Goal: Task Accomplishment & Management: Use online tool/utility

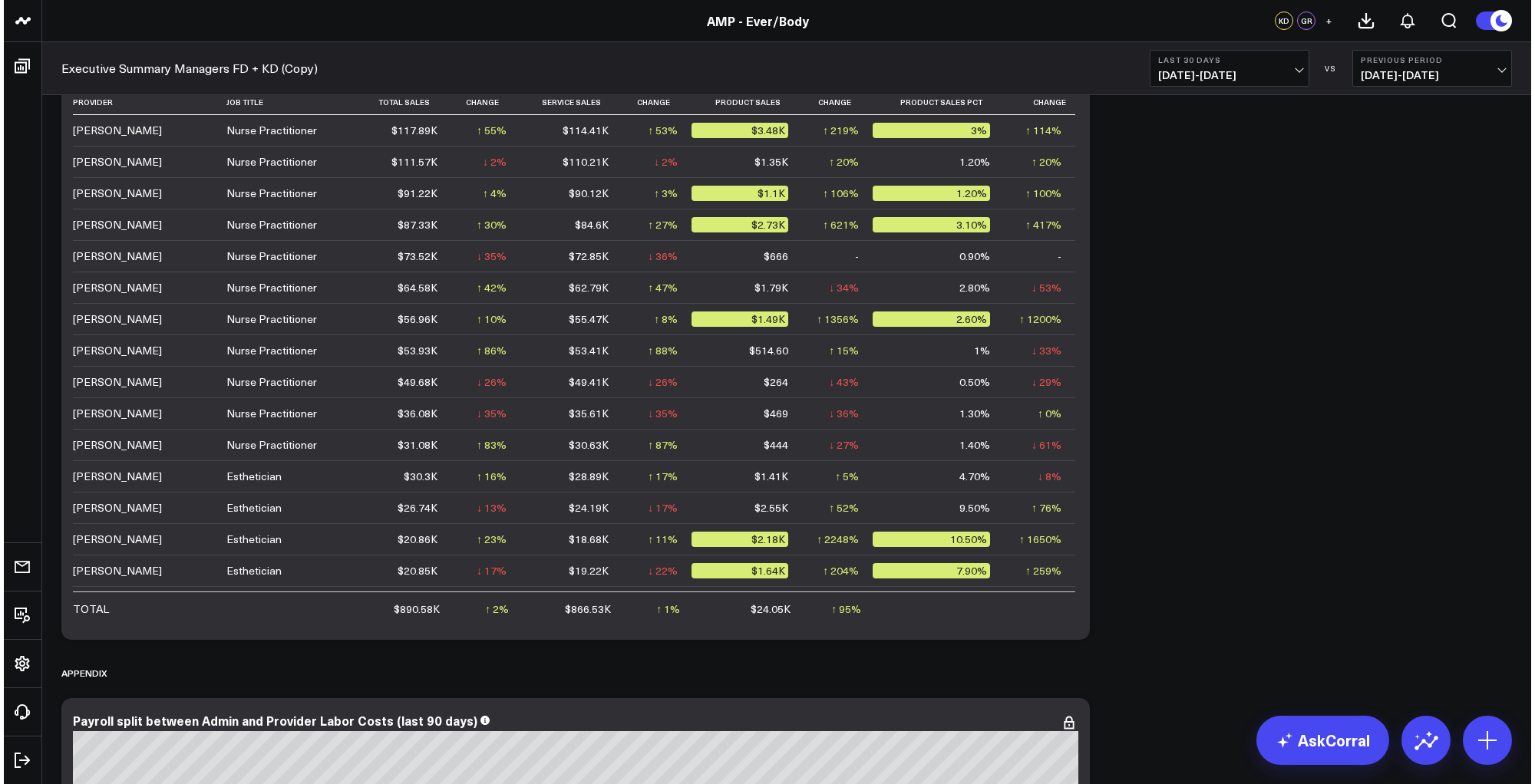
scroll to position [9953, 0]
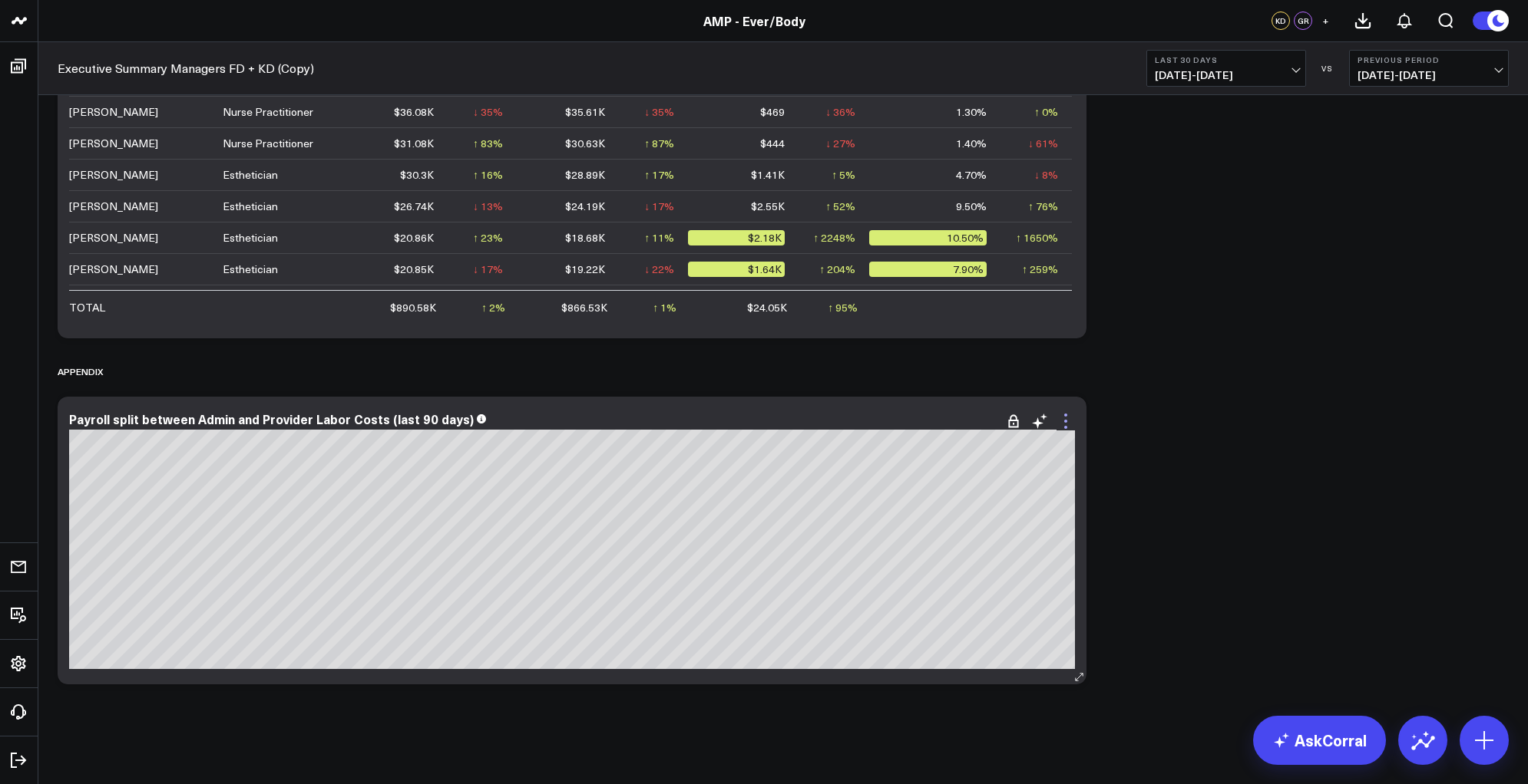
click at [1073, 417] on icon at bounding box center [1066, 421] width 18 height 18
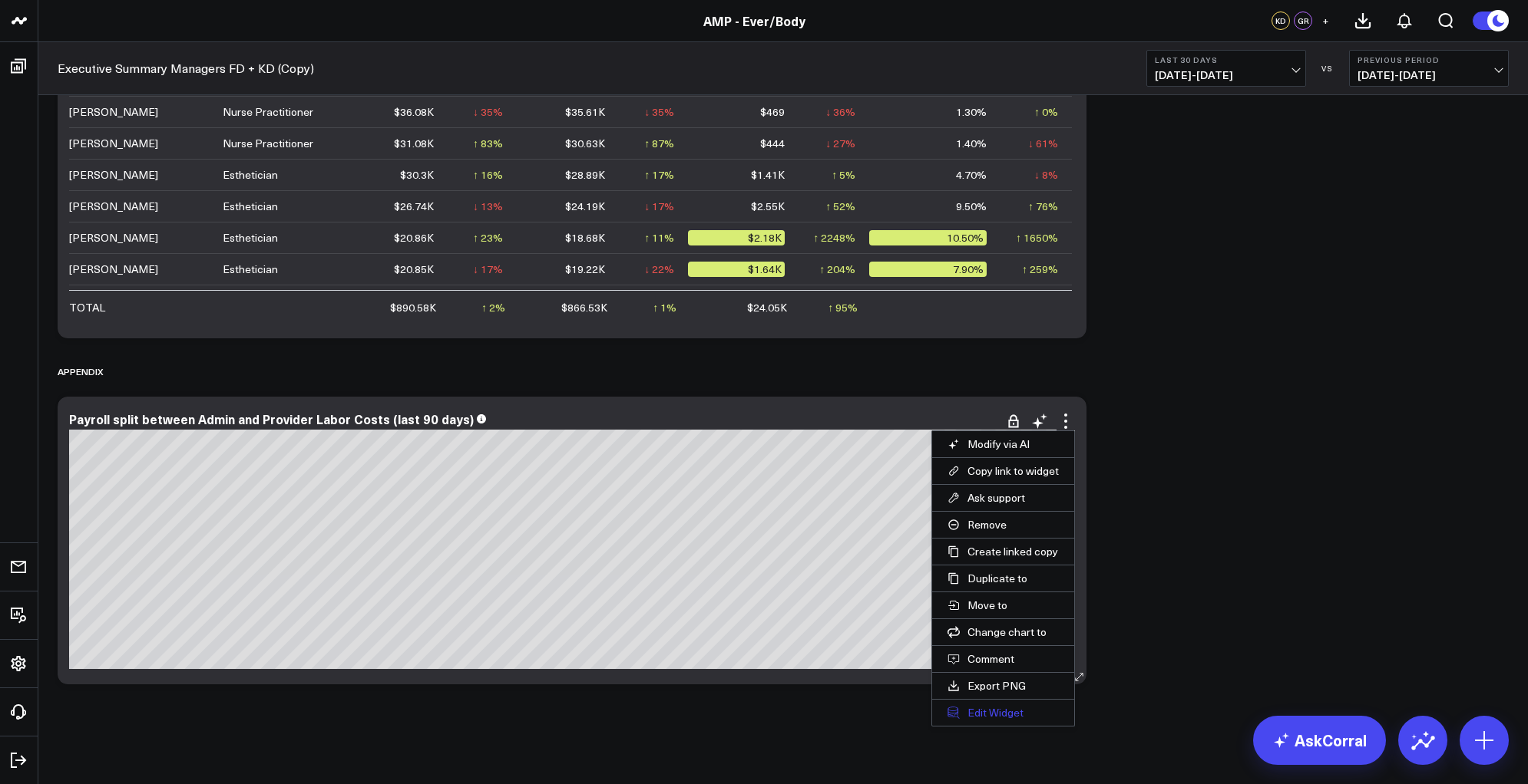
click at [1012, 705] on button "Edit Widget" at bounding box center [1004, 712] width 142 height 26
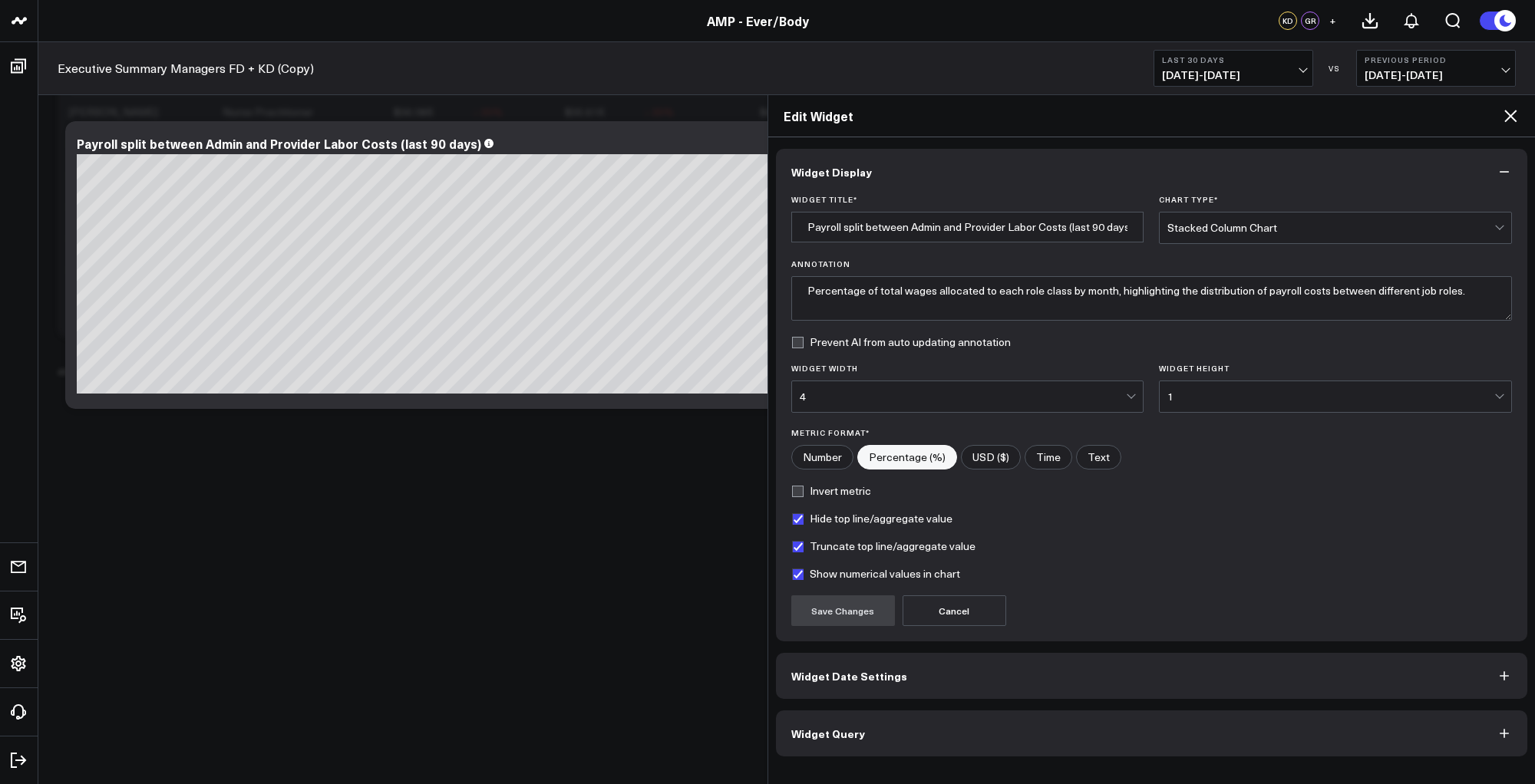
click at [888, 737] on button "Widget Query" at bounding box center [1152, 733] width 752 height 46
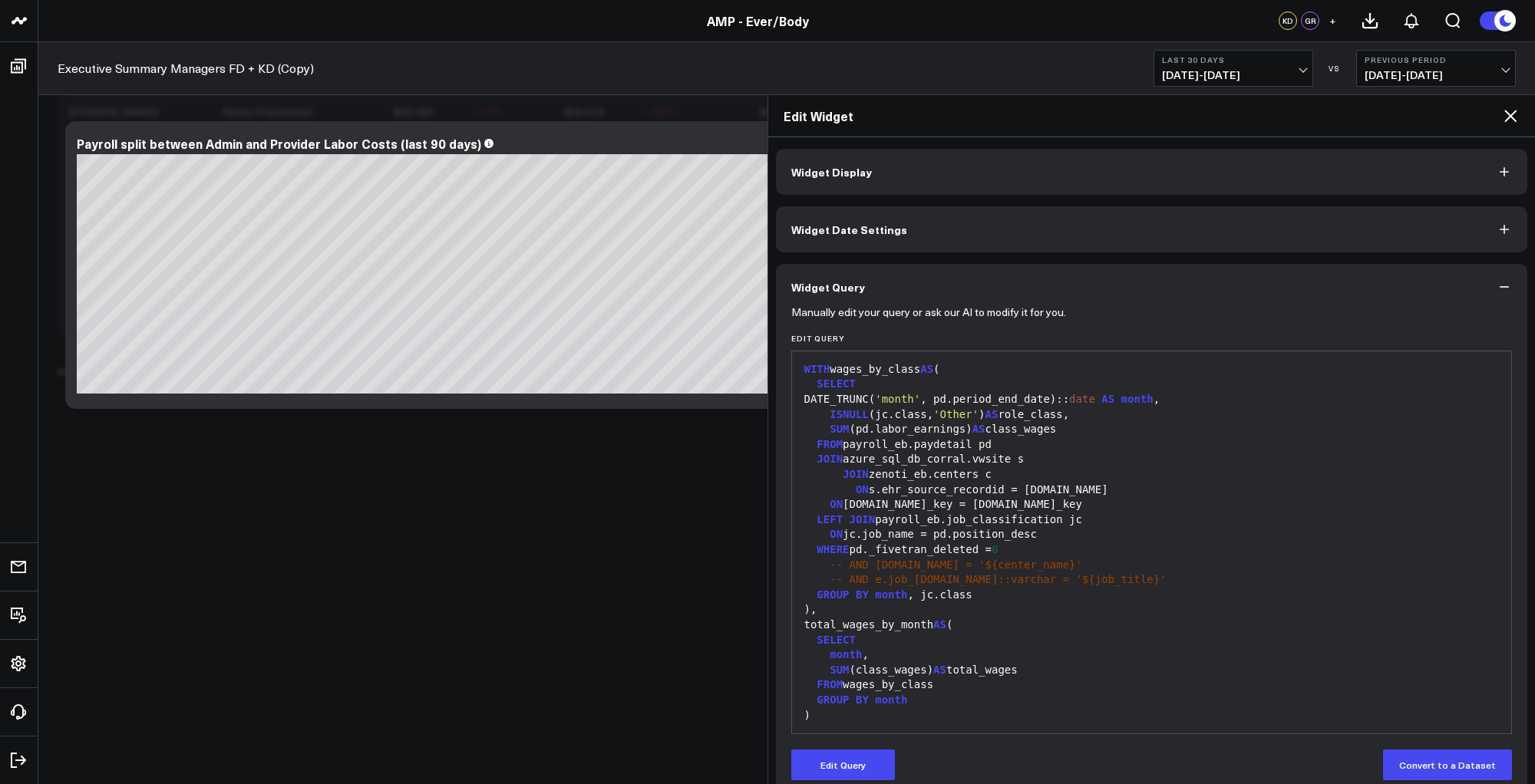
click at [1043, 639] on div "SELECT" at bounding box center [1152, 641] width 705 height 15
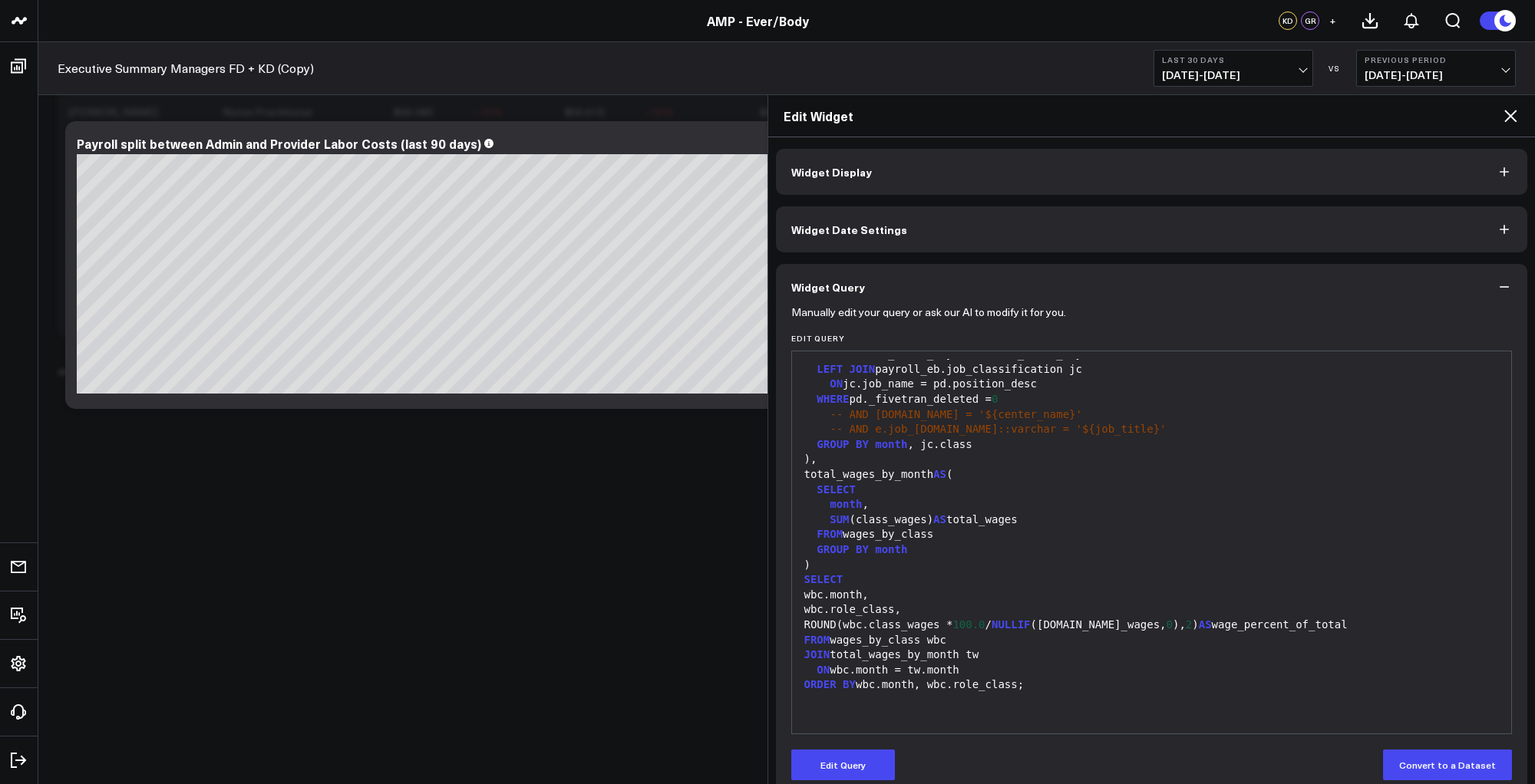
click at [1043, 639] on div "FROM wages_by_class wbc" at bounding box center [1152, 641] width 705 height 15
click at [873, 753] on button "Edit Query" at bounding box center [844, 765] width 104 height 31
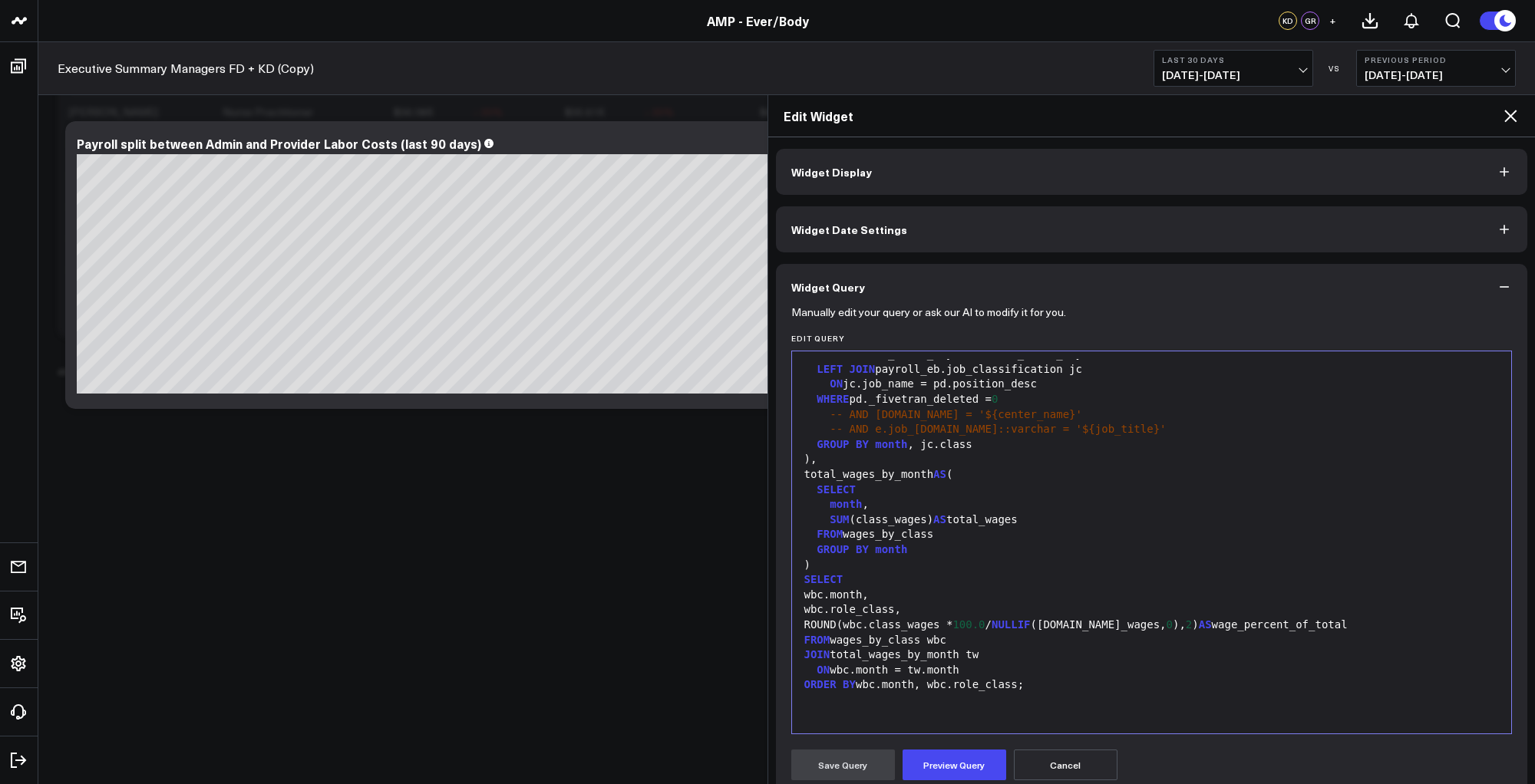
click at [1012, 673] on div "ON wbc.month = tw.month" at bounding box center [1152, 670] width 705 height 15
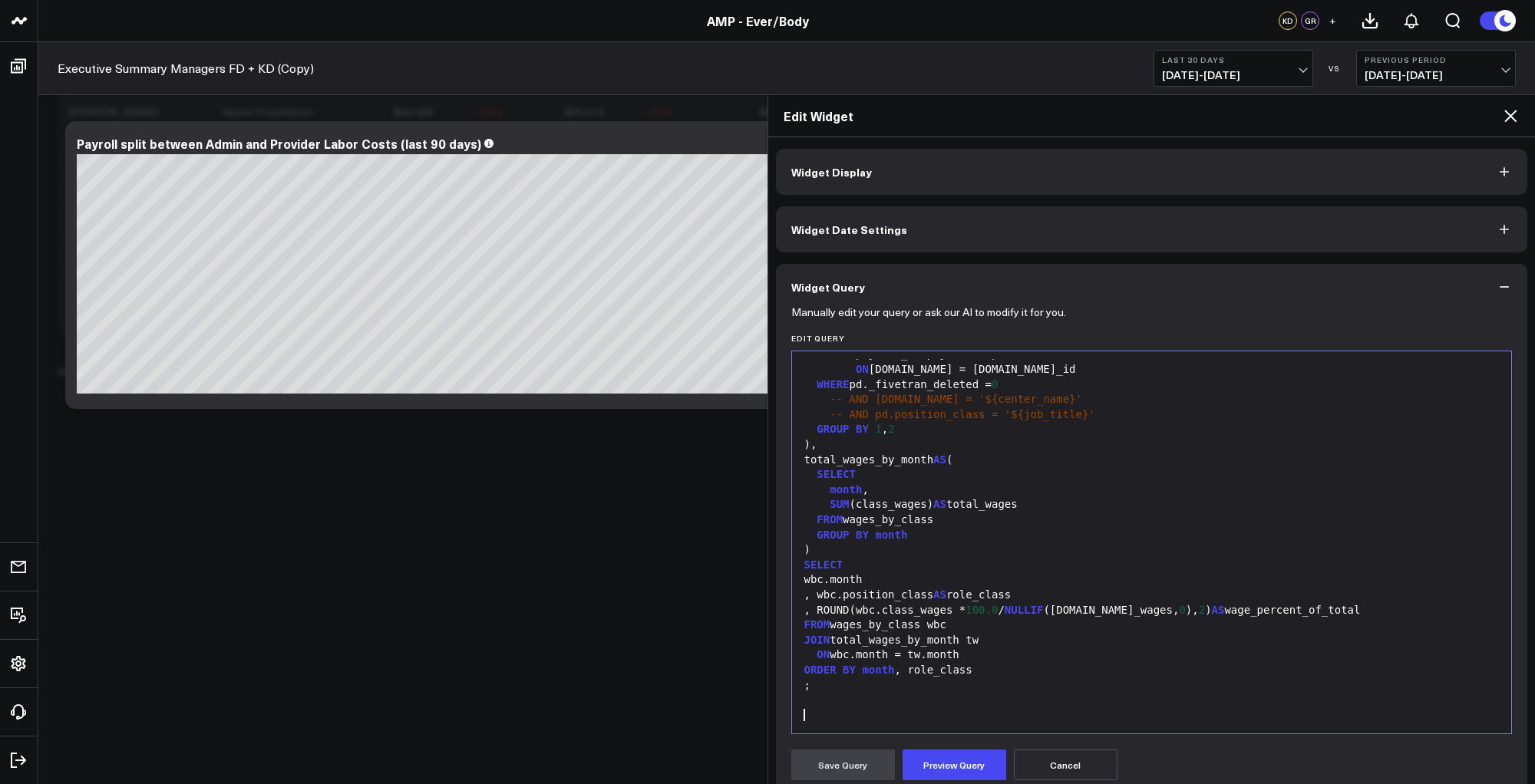
scroll to position [105, 0]
click at [977, 754] on button "Preview Query" at bounding box center [955, 765] width 104 height 31
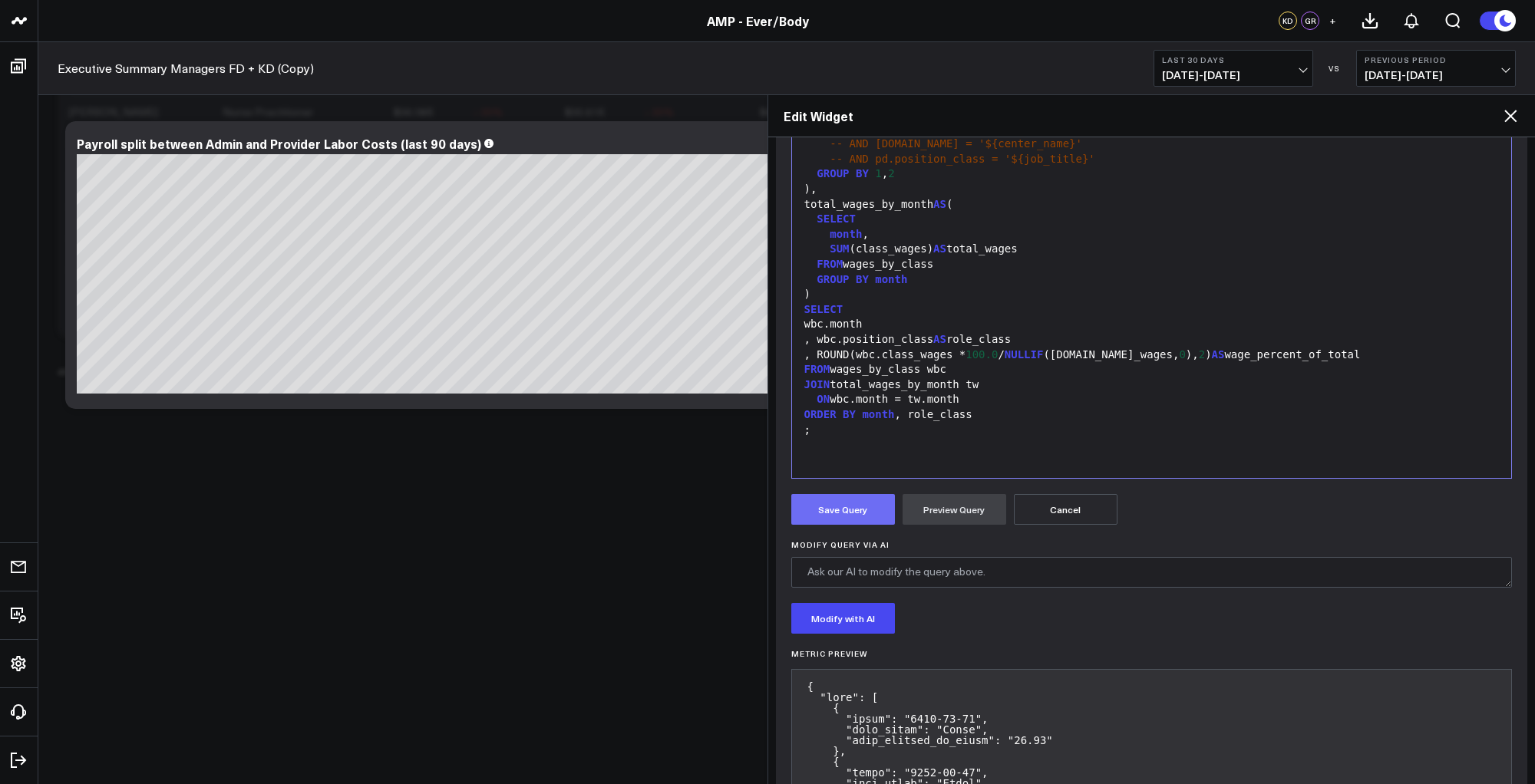
click at [838, 522] on button "Save Query" at bounding box center [844, 509] width 104 height 31
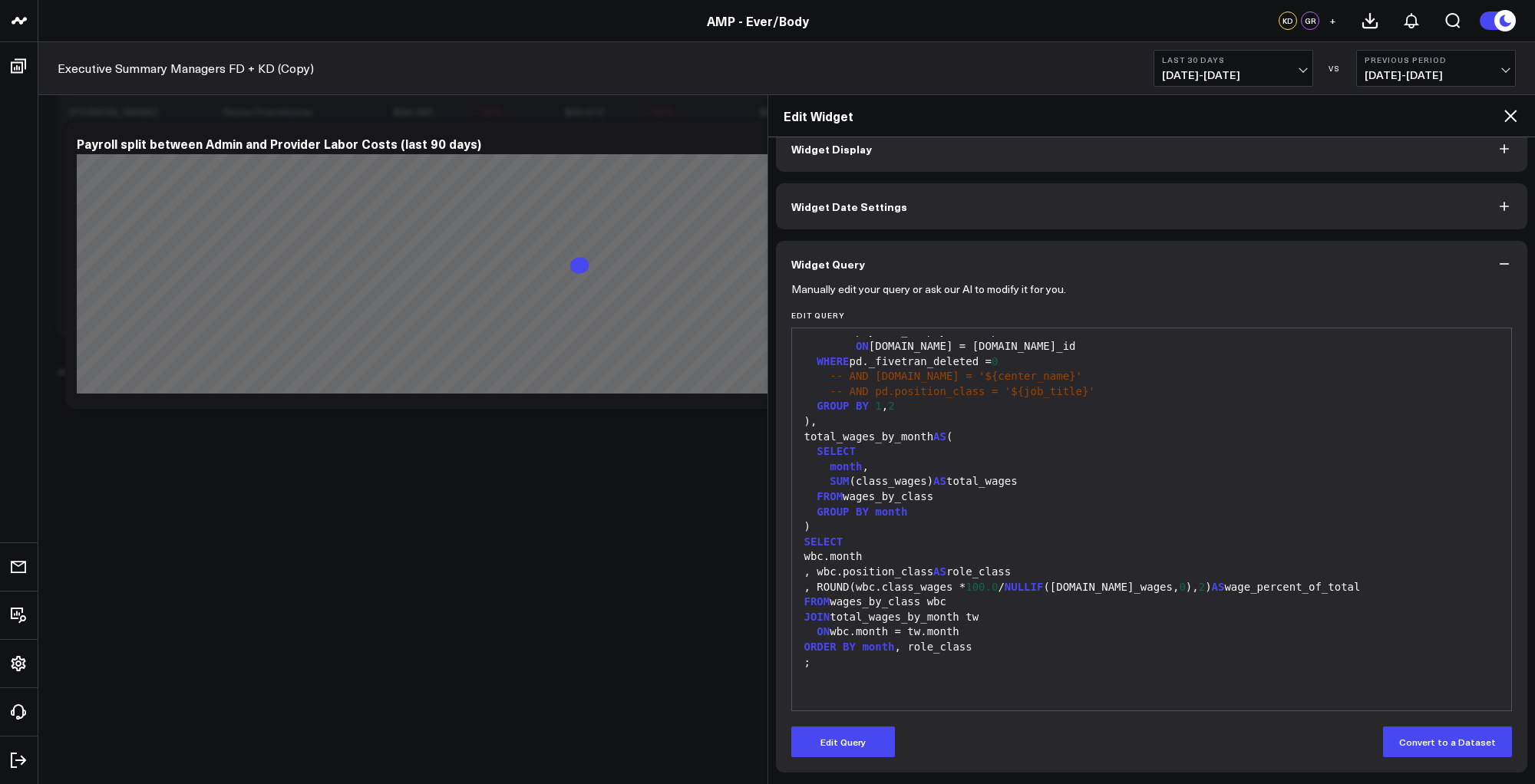
scroll to position [23, 0]
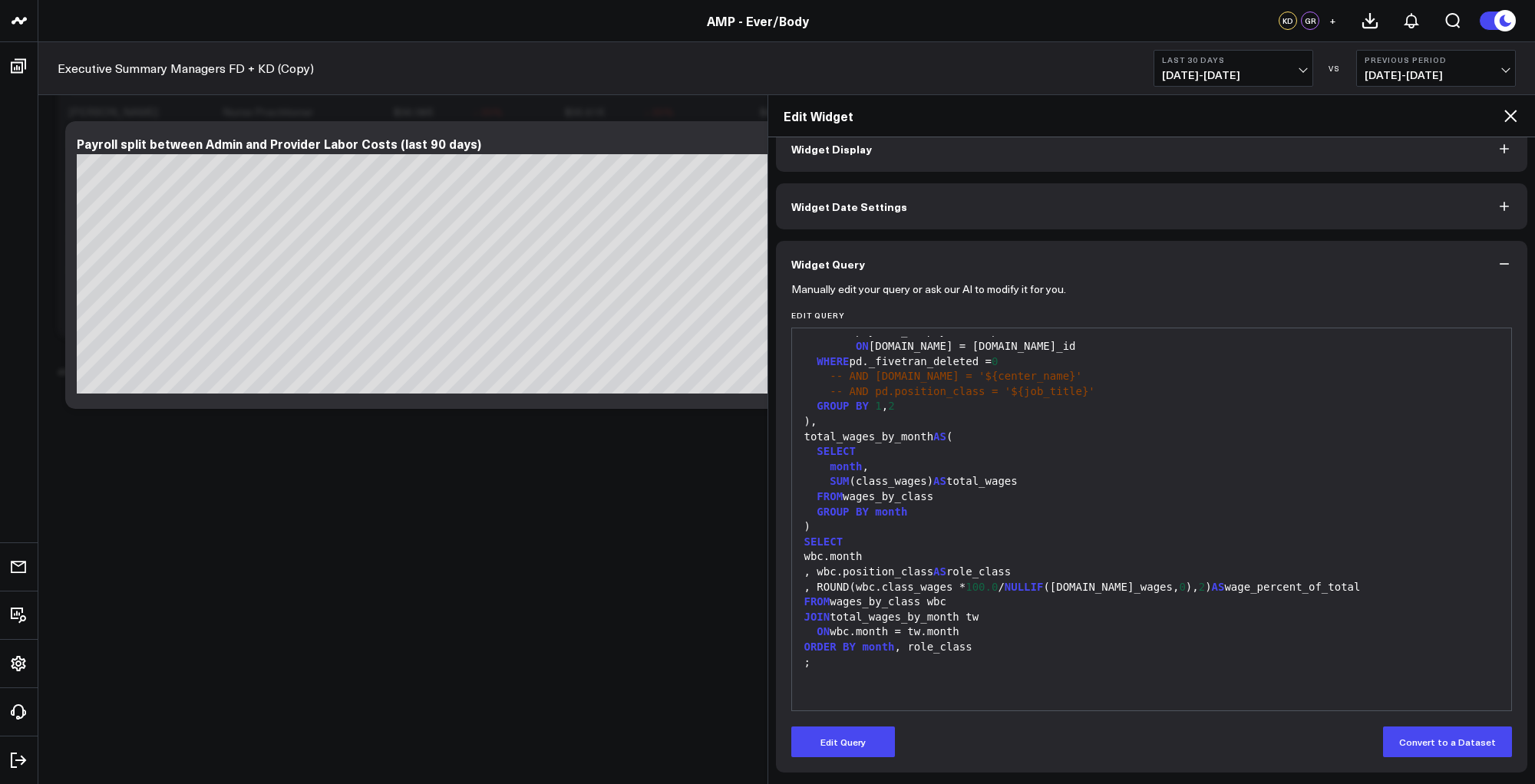
click at [1508, 114] on icon at bounding box center [1511, 115] width 13 height 13
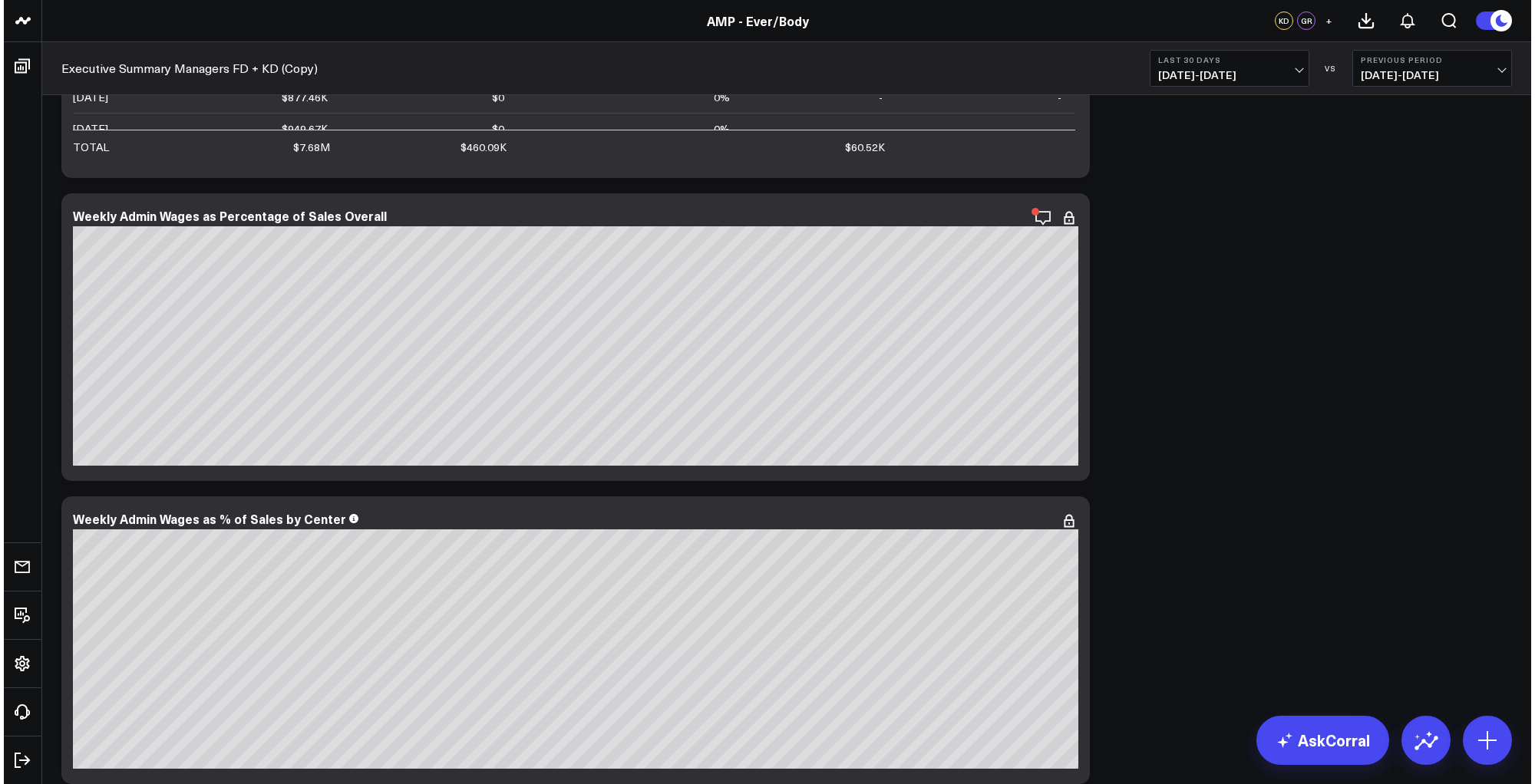
scroll to position [7045, 0]
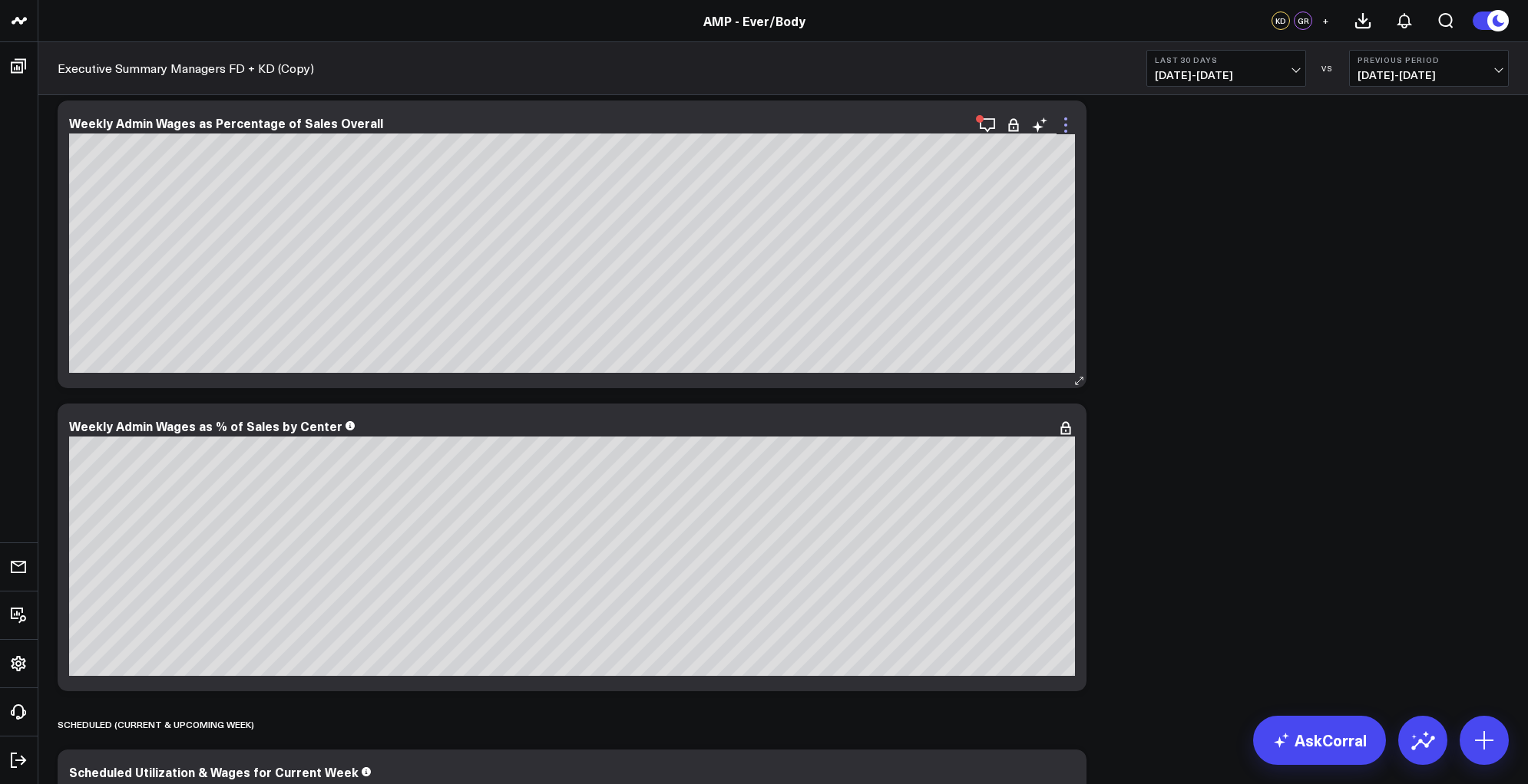
click at [1066, 121] on icon at bounding box center [1066, 125] width 18 height 18
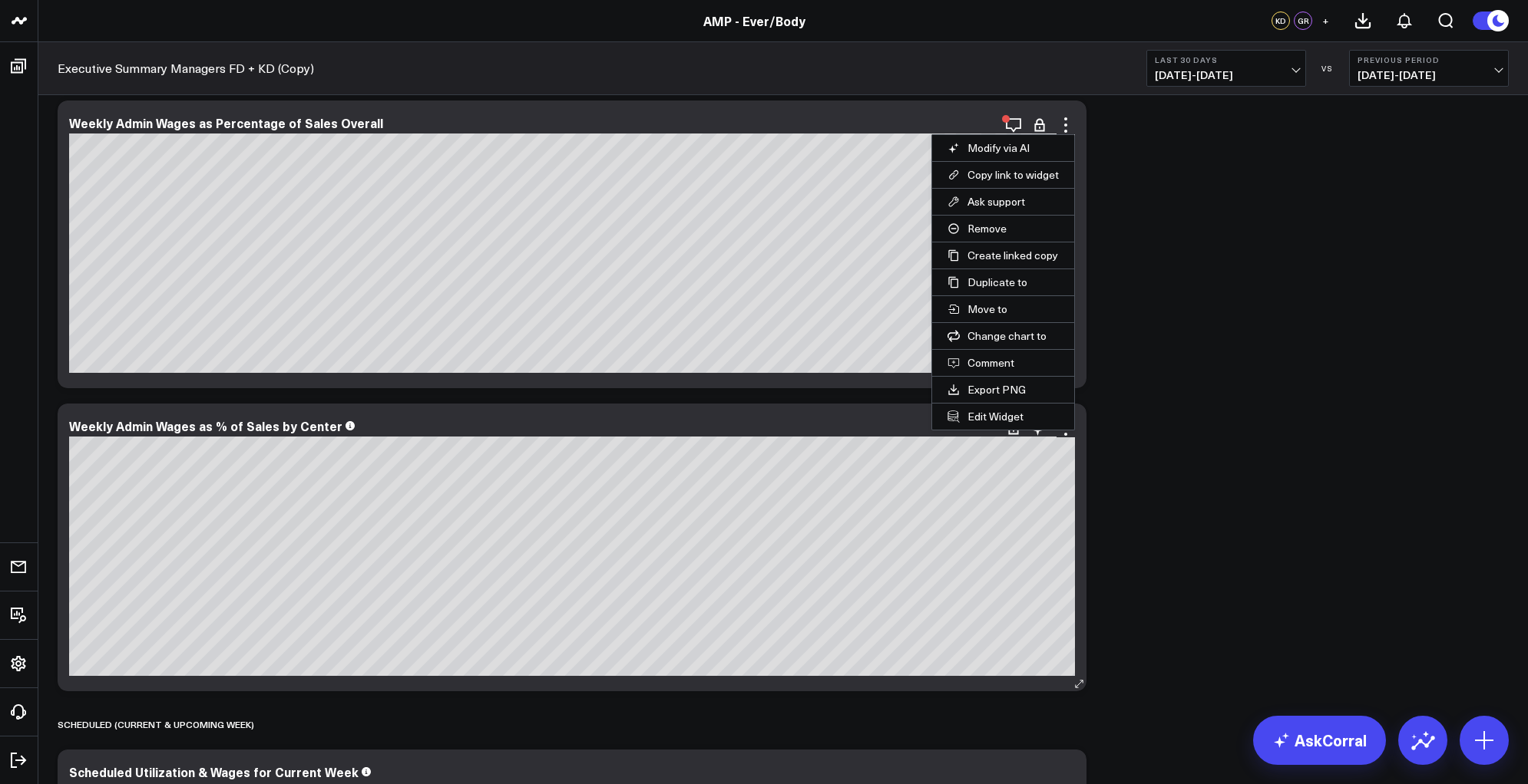
click at [986, 430] on div "Weekly Admin Wages as % of Sales by Center" at bounding box center [572, 425] width 1006 height 14
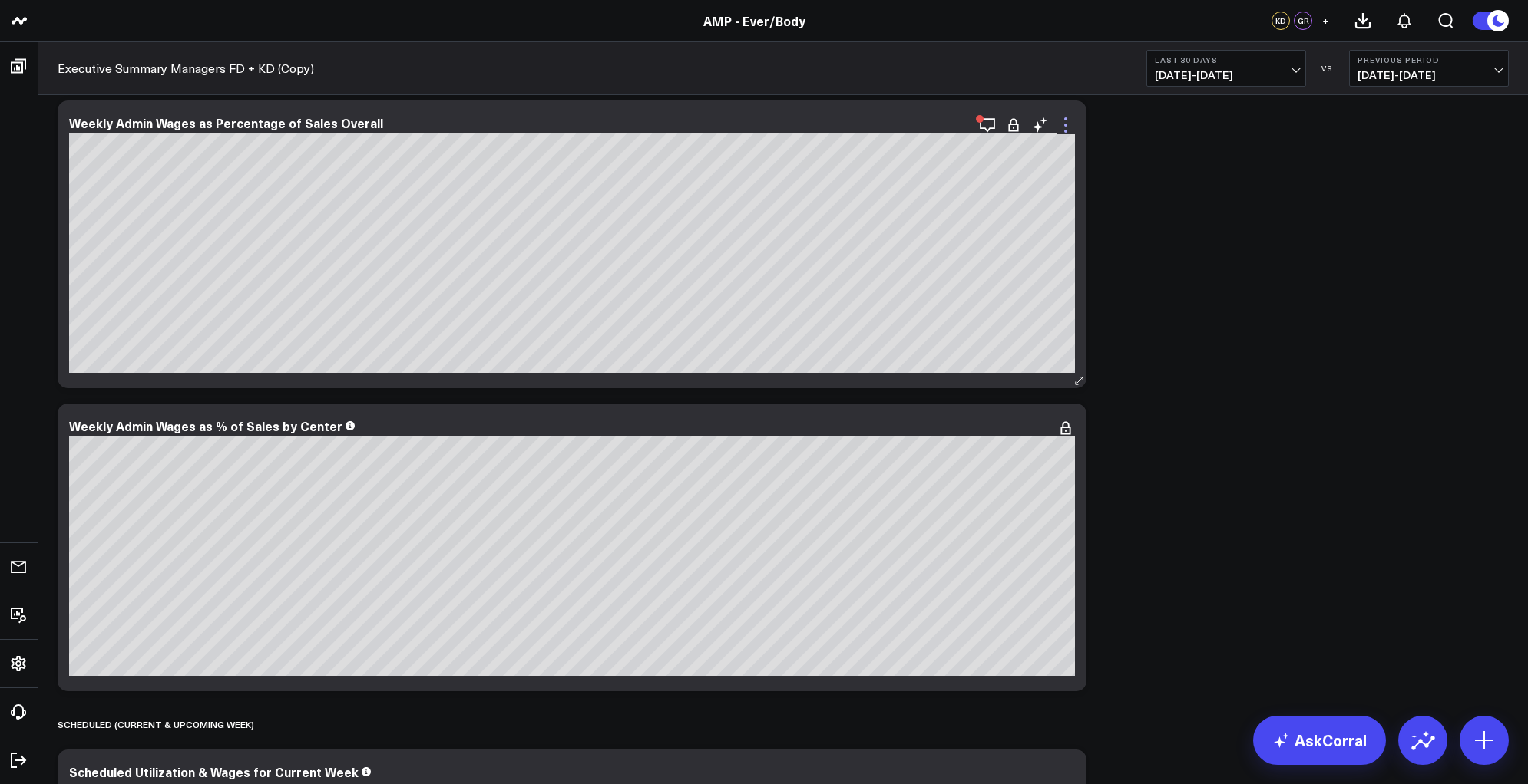
click at [1075, 117] on icon at bounding box center [1066, 125] width 18 height 18
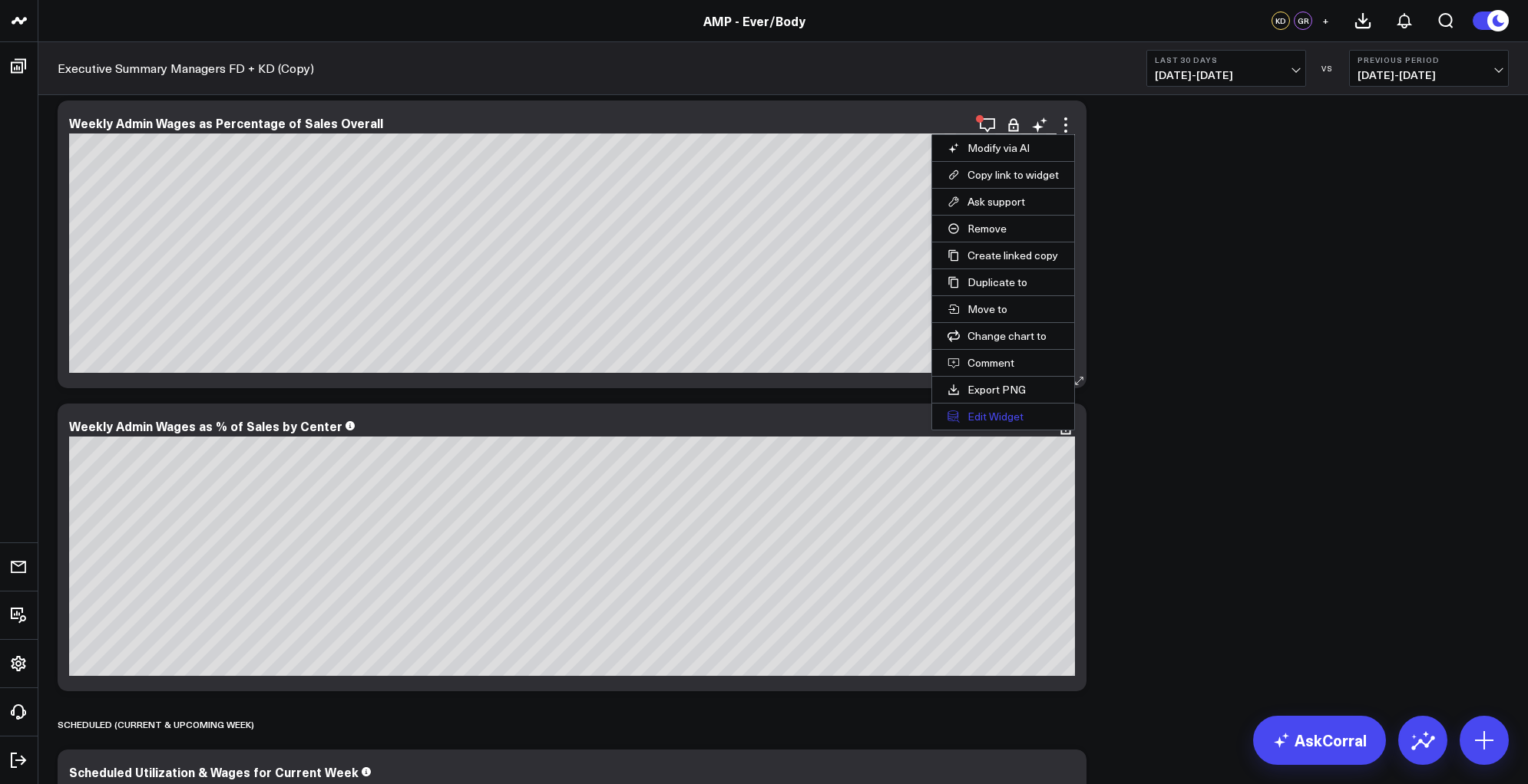
click at [1007, 414] on button "Edit Widget" at bounding box center [1004, 416] width 142 height 26
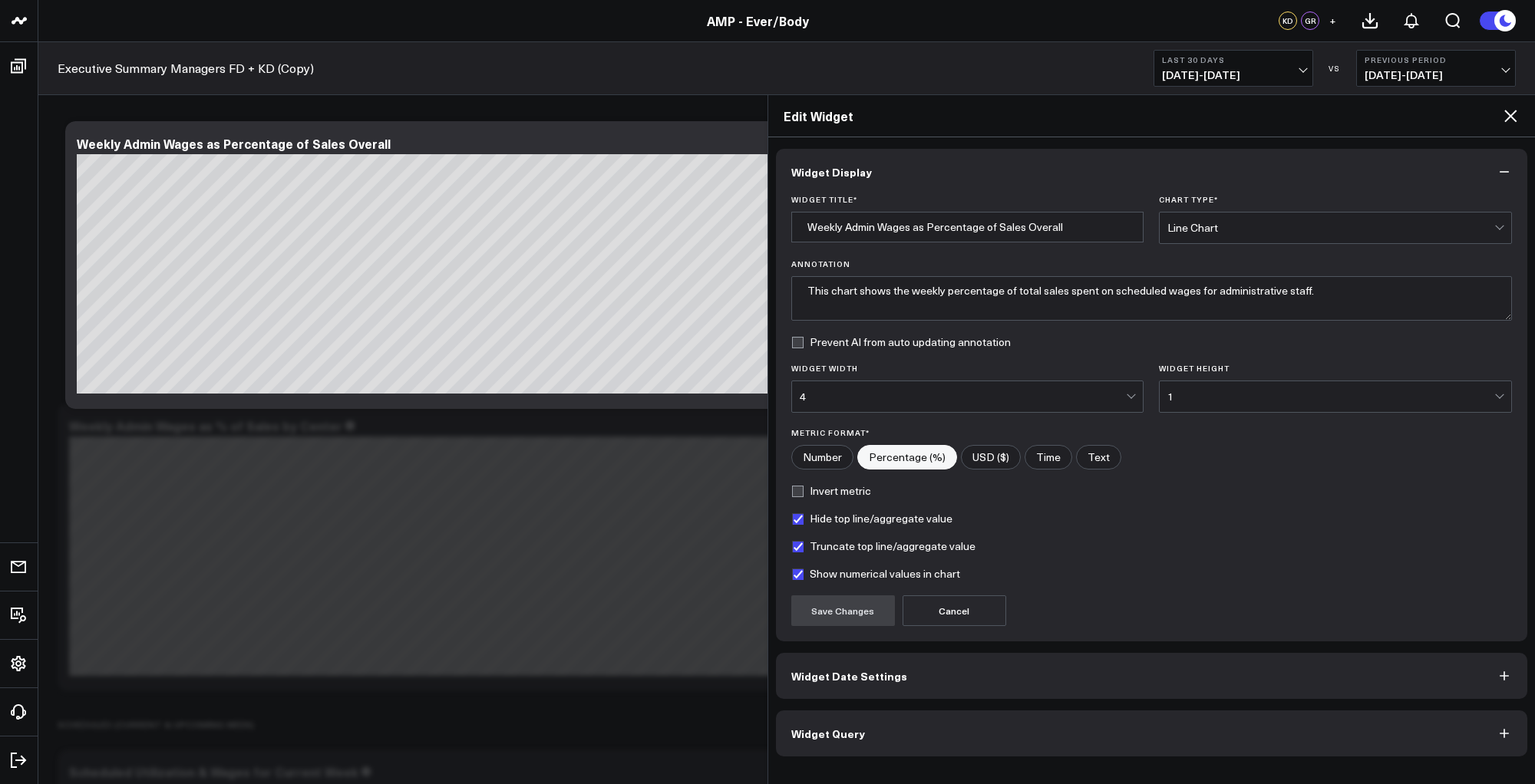
click at [946, 739] on button "Widget Query" at bounding box center [1152, 733] width 752 height 46
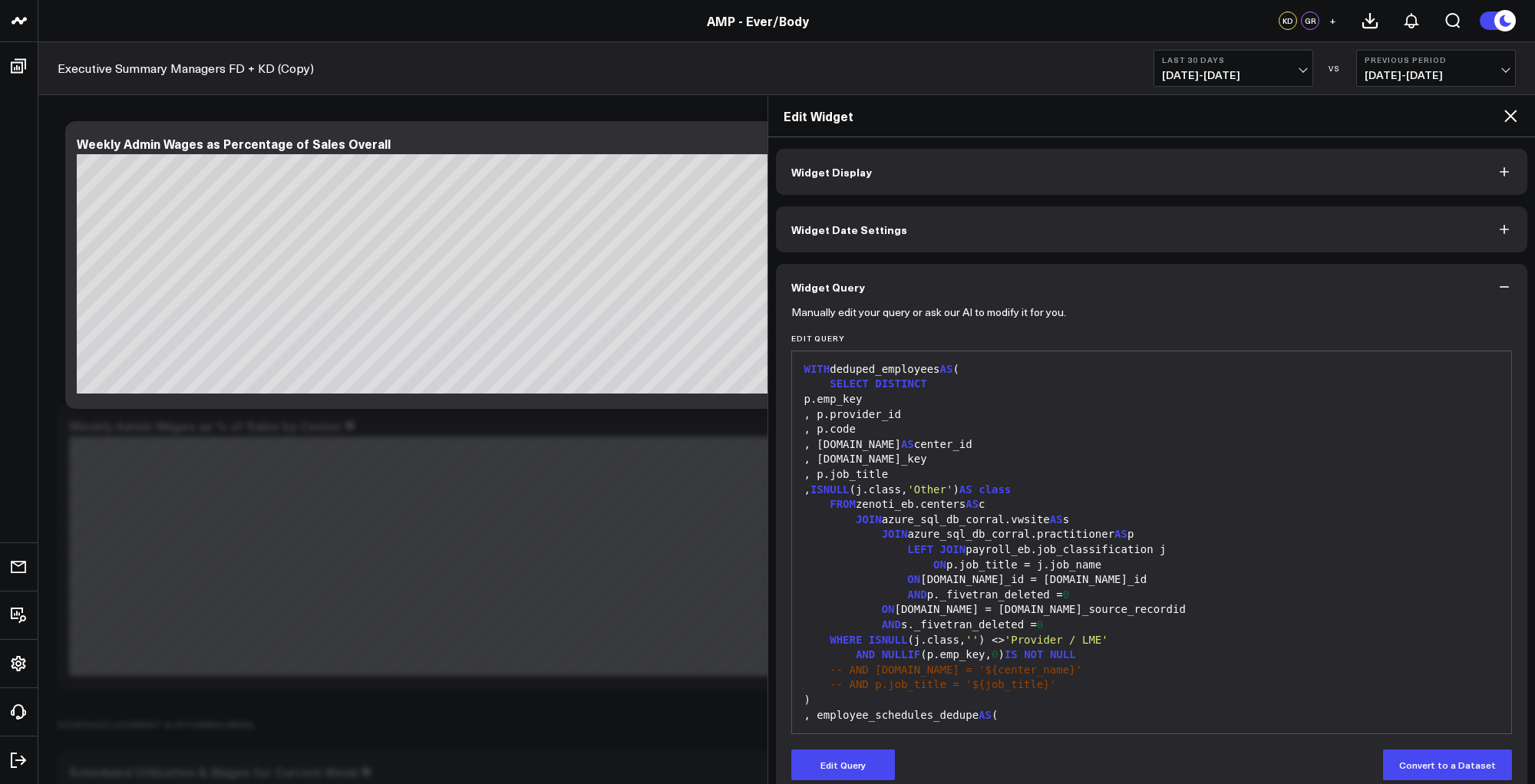
click at [1144, 609] on div "ON [DOMAIN_NAME] = [DOMAIN_NAME]_source_recordid" at bounding box center [1152, 610] width 705 height 15
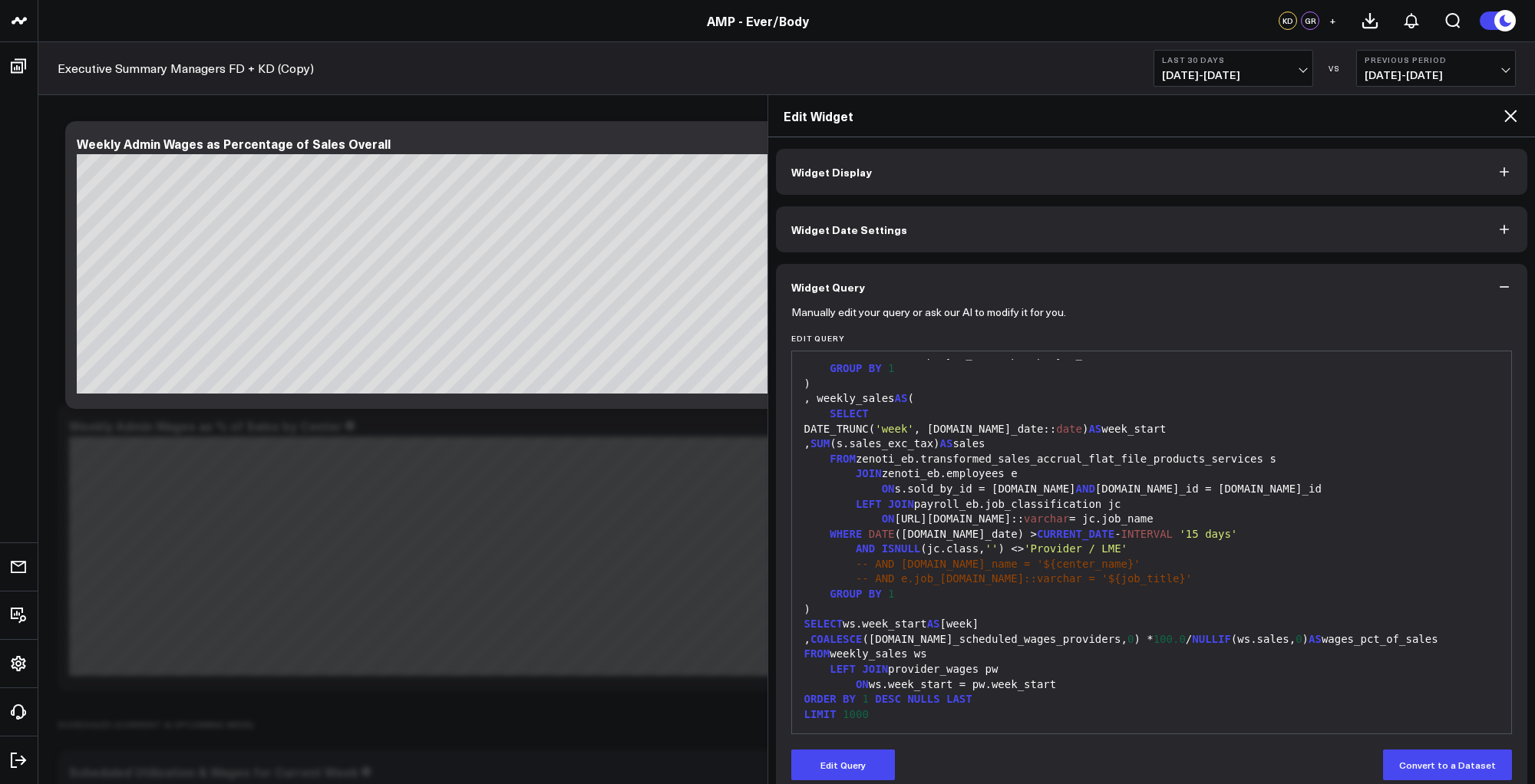
scroll to position [797, 0]
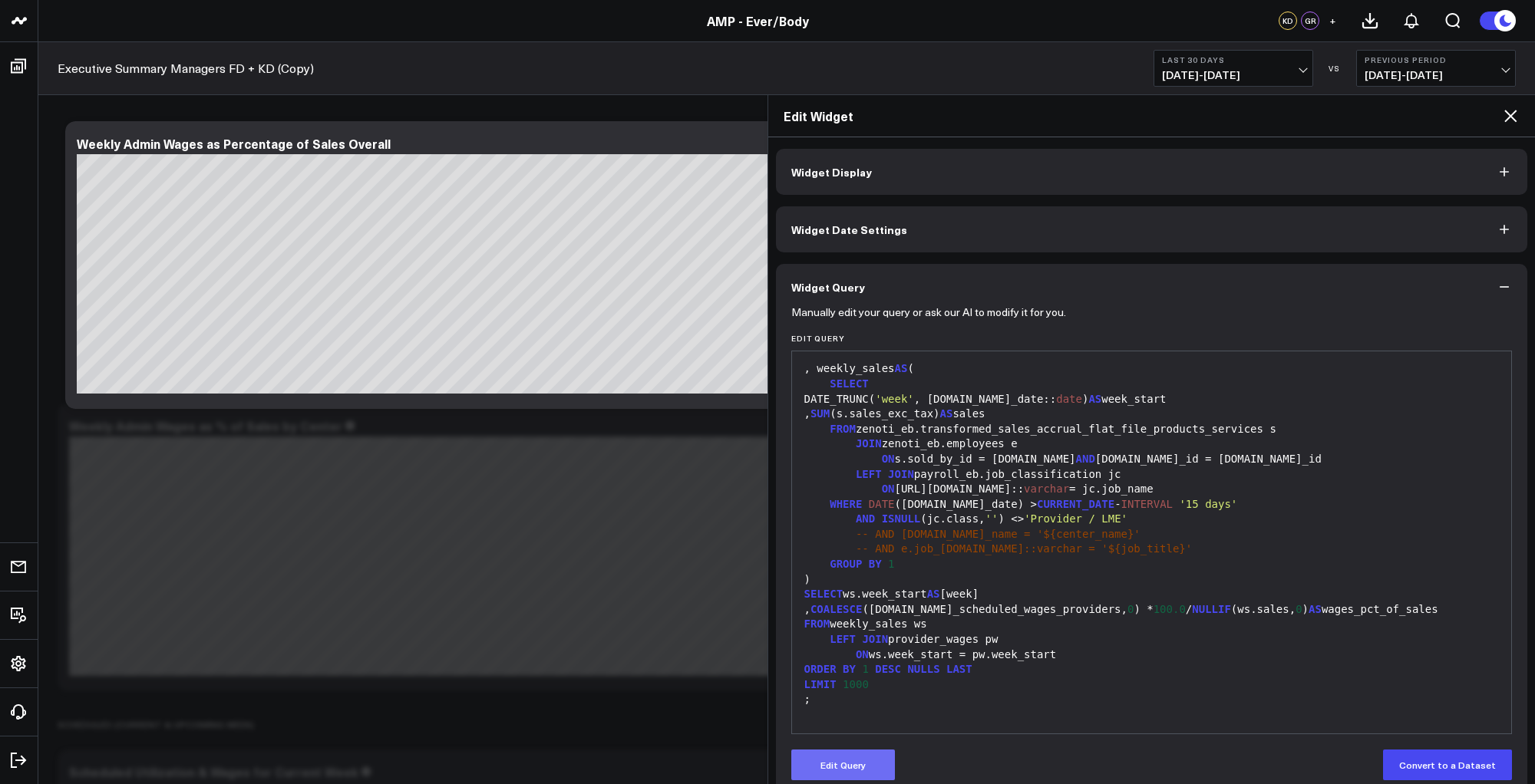
click at [859, 762] on button "Edit Query" at bounding box center [844, 765] width 104 height 31
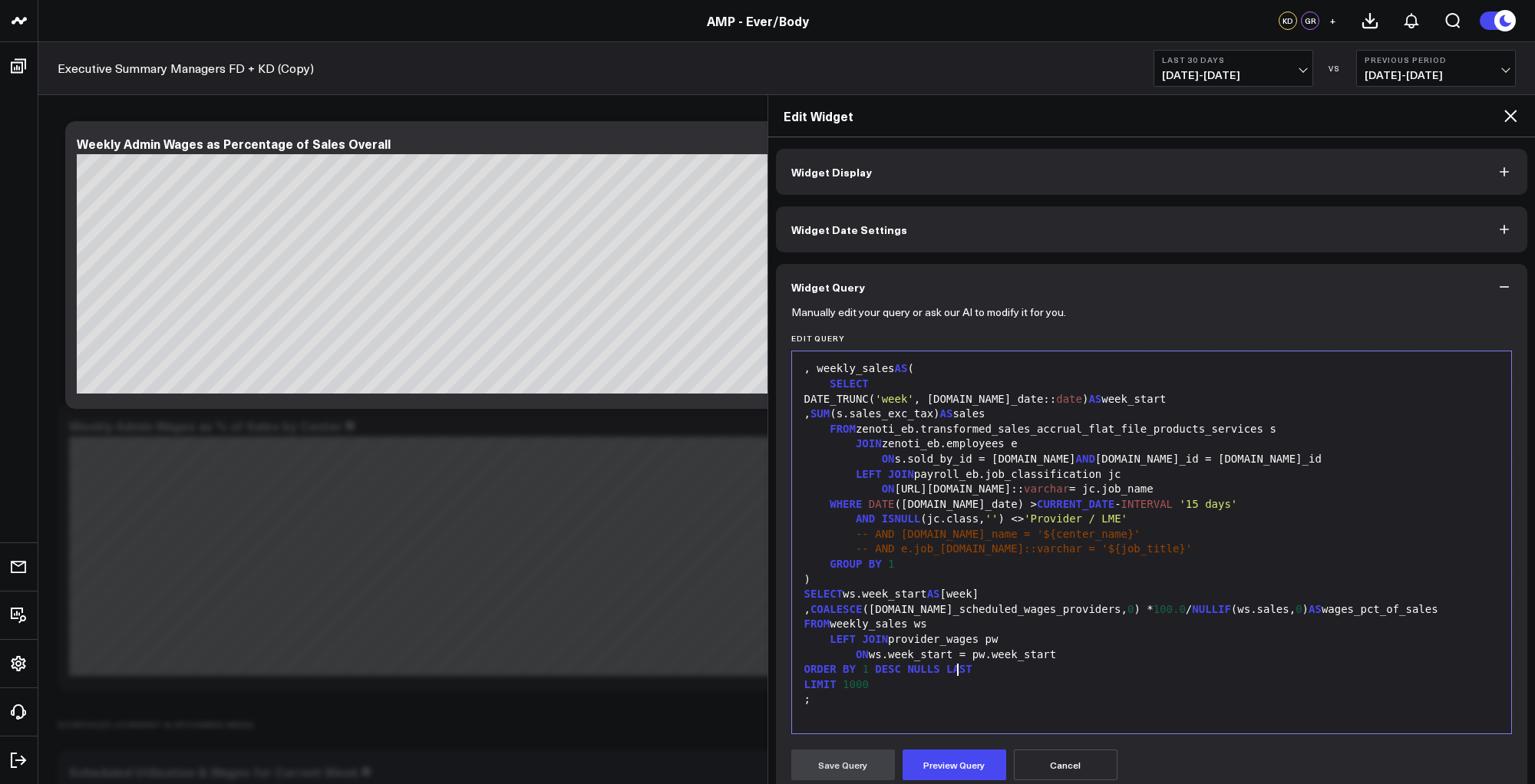
click at [1087, 664] on div "ORDER BY 1 DESC NULLS LAST" at bounding box center [1152, 669] width 705 height 15
click at [951, 771] on button "Preview Query" at bounding box center [955, 765] width 104 height 31
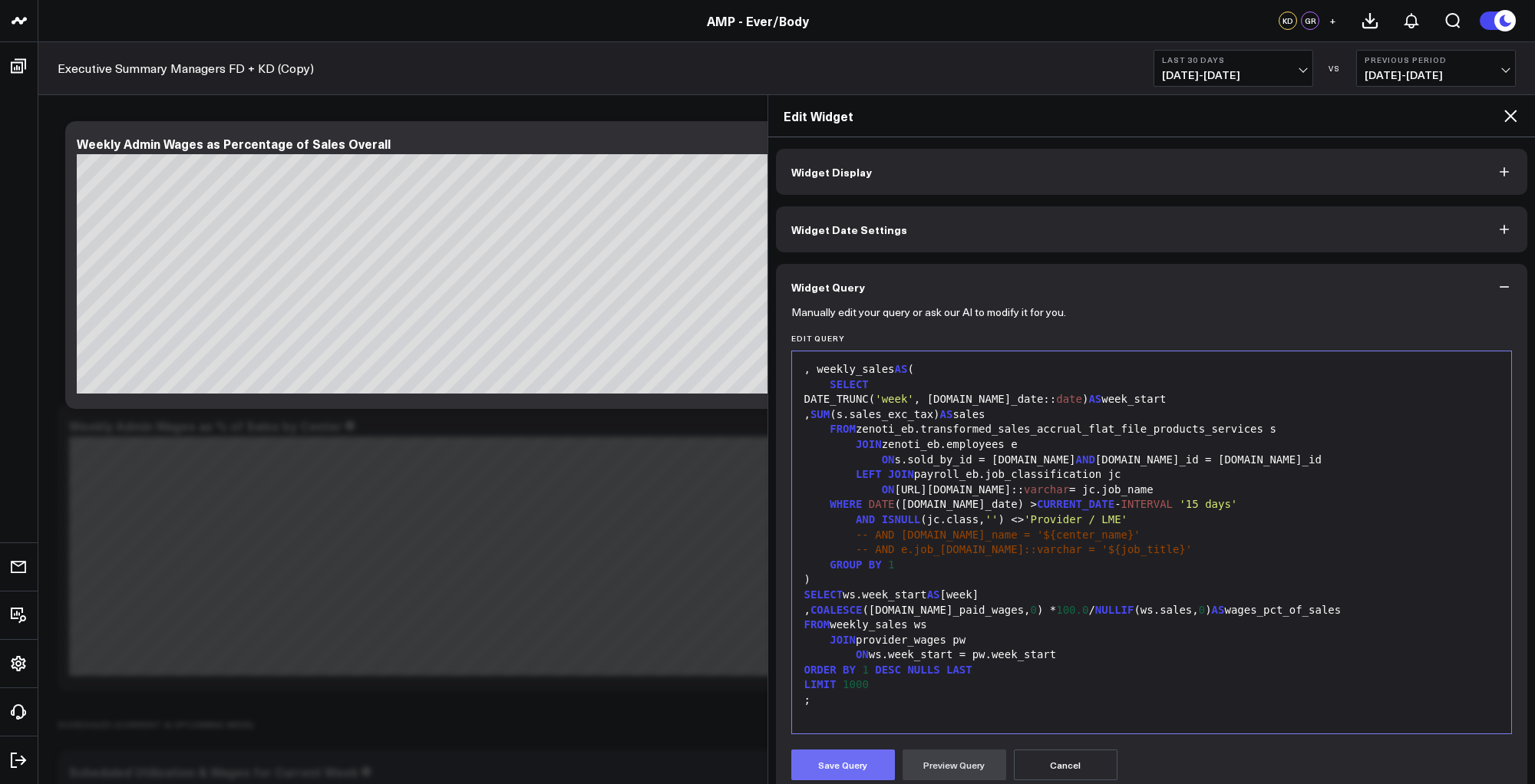
click at [855, 762] on button "Save Query" at bounding box center [844, 765] width 104 height 31
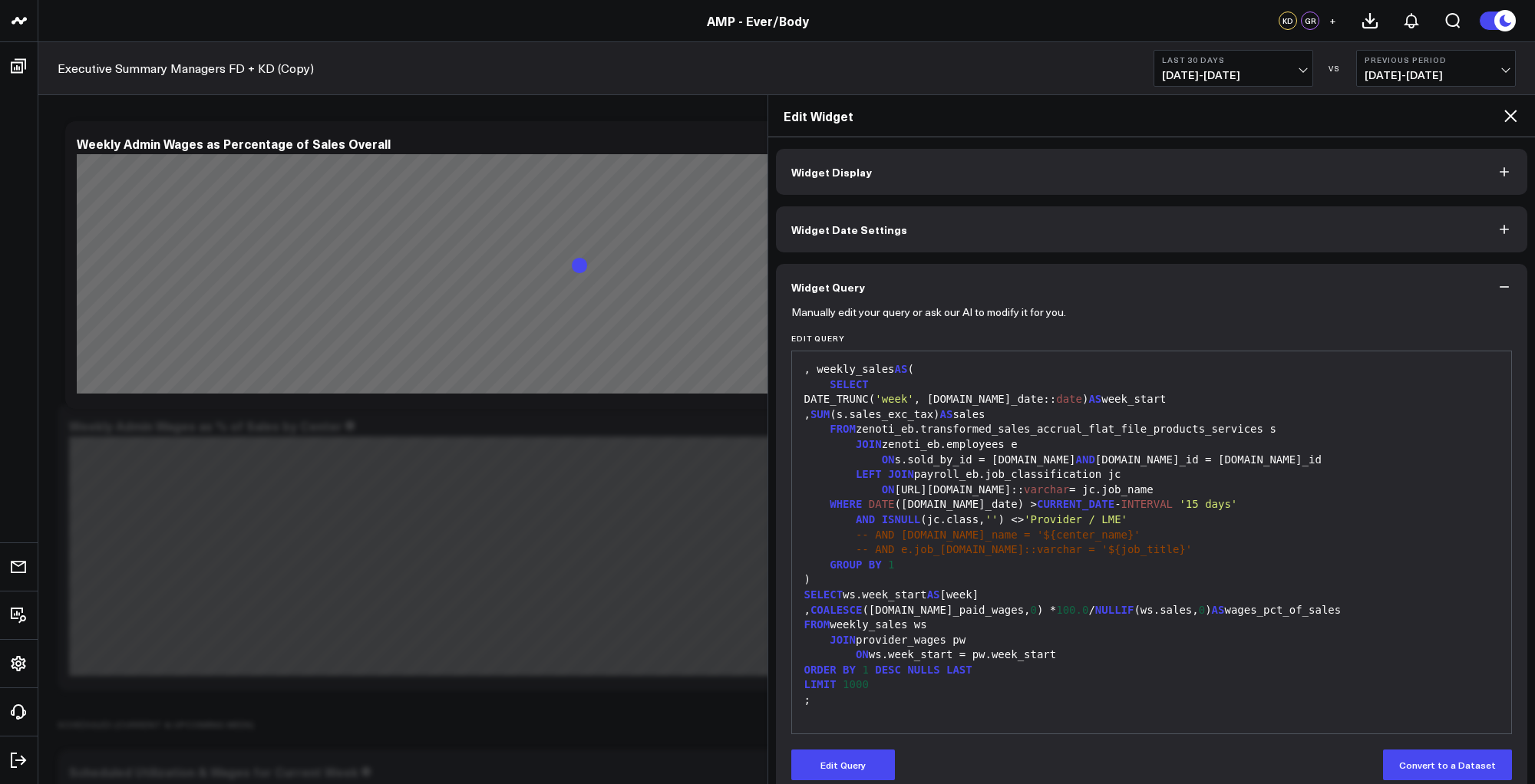
scroll to position [0, 0]
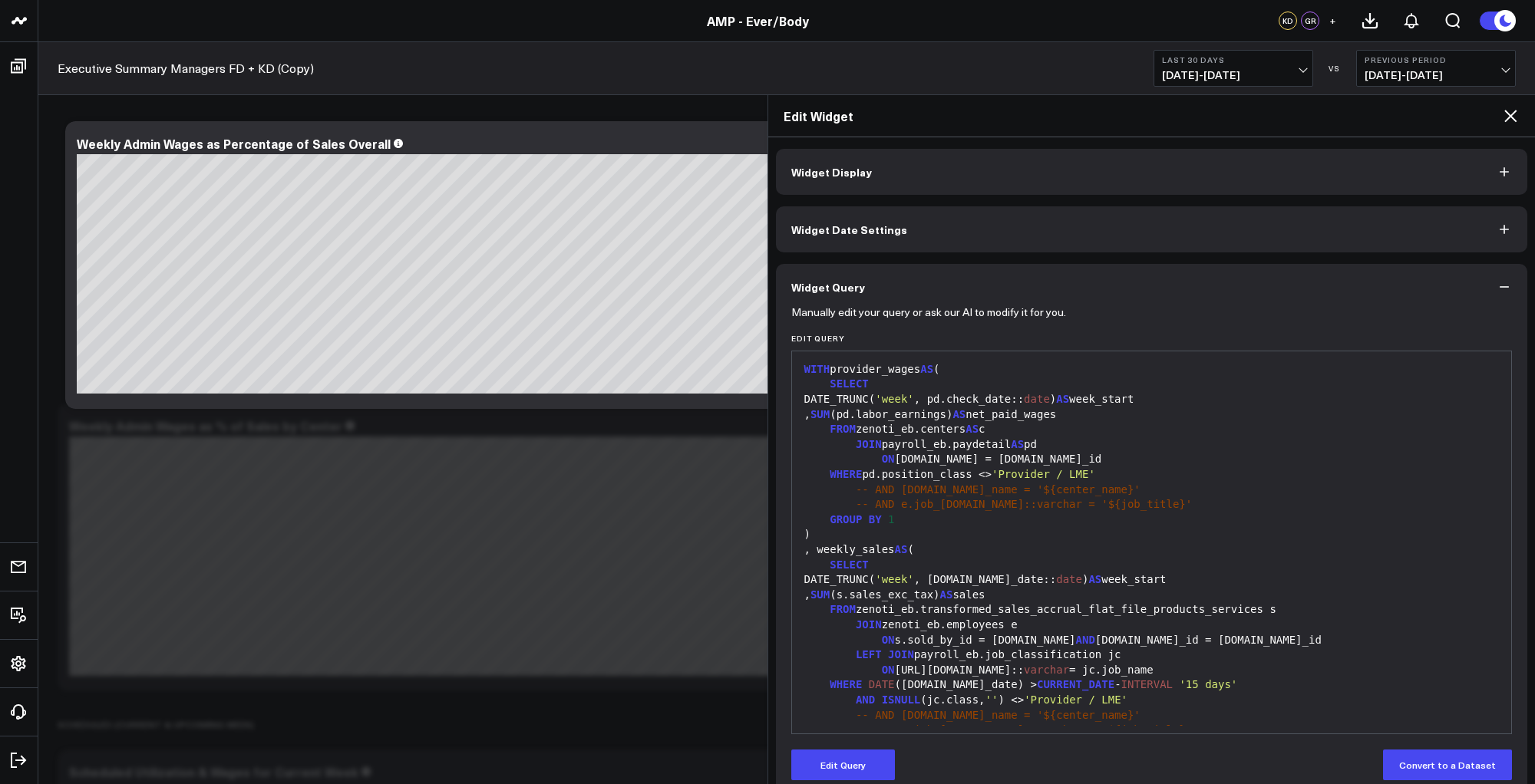
click at [1030, 516] on div "GROUP BY 1" at bounding box center [1152, 520] width 705 height 15
click at [1055, 499] on span "-- AND e.job_[DOMAIN_NAME]::varchar = '${job_title}'" at bounding box center [1024, 504] width 336 height 13
click at [1097, 493] on div "-- AND [DOMAIN_NAME]_name = '${center_name}'" at bounding box center [1152, 491] width 705 height 15
click at [845, 761] on button "Edit Query" at bounding box center [844, 765] width 104 height 31
click at [1176, 473] on div "WHERE pd.position_class <> 'Provider / LME'" at bounding box center [1152, 475] width 705 height 15
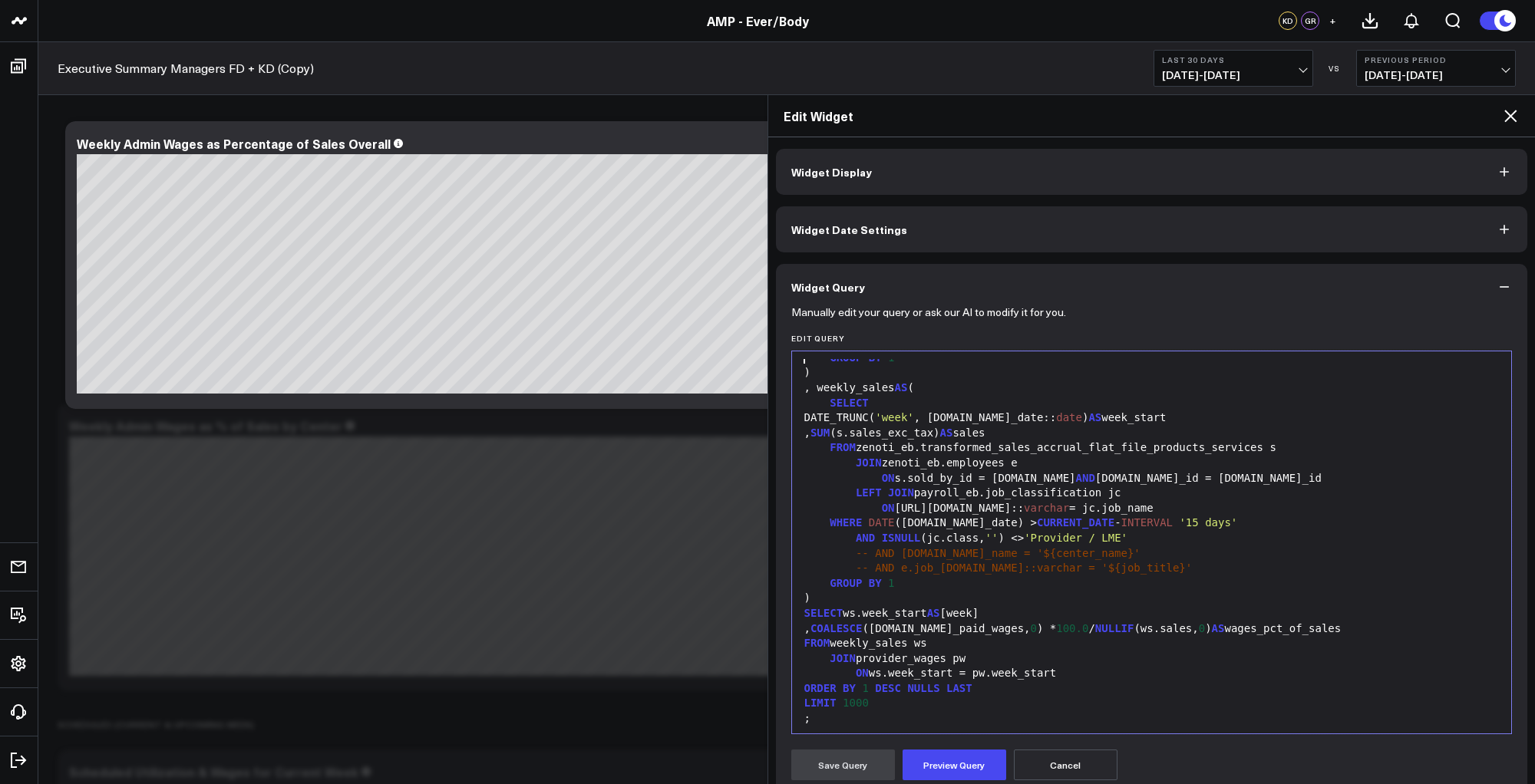
scroll to position [181, 0]
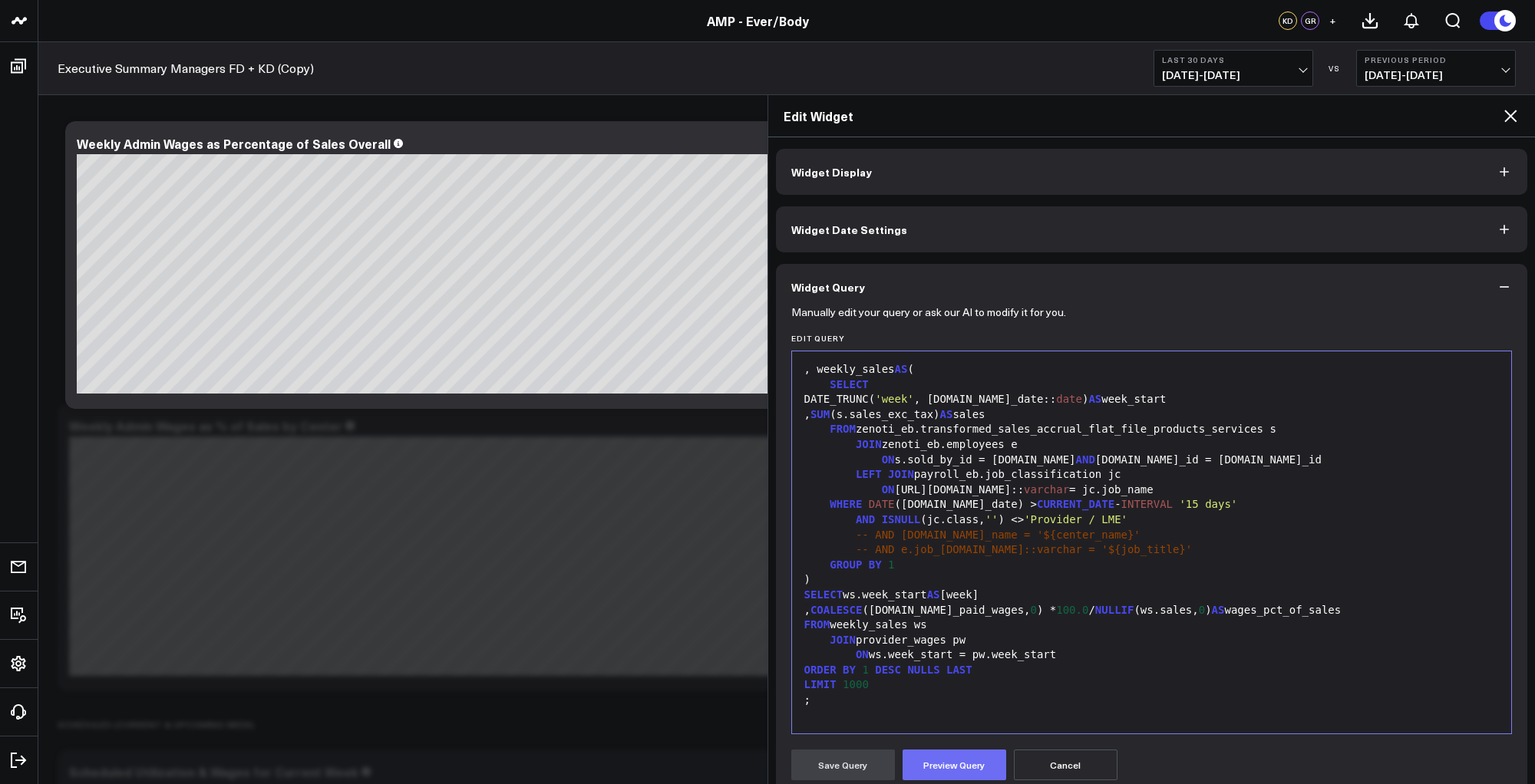
click at [920, 774] on button "Preview Query" at bounding box center [955, 765] width 104 height 31
click at [839, 766] on button "Save Query" at bounding box center [844, 765] width 104 height 31
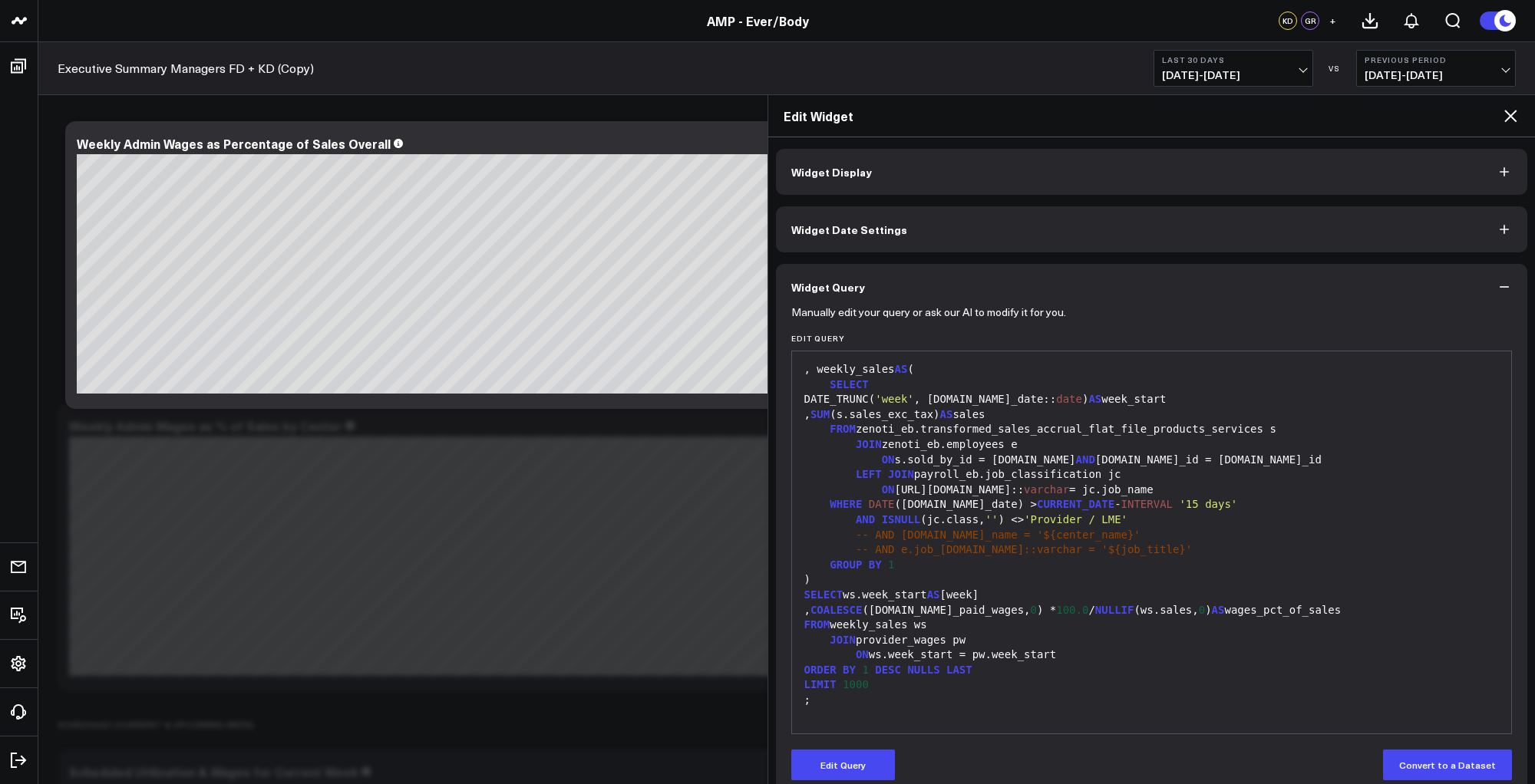
scroll to position [23, 0]
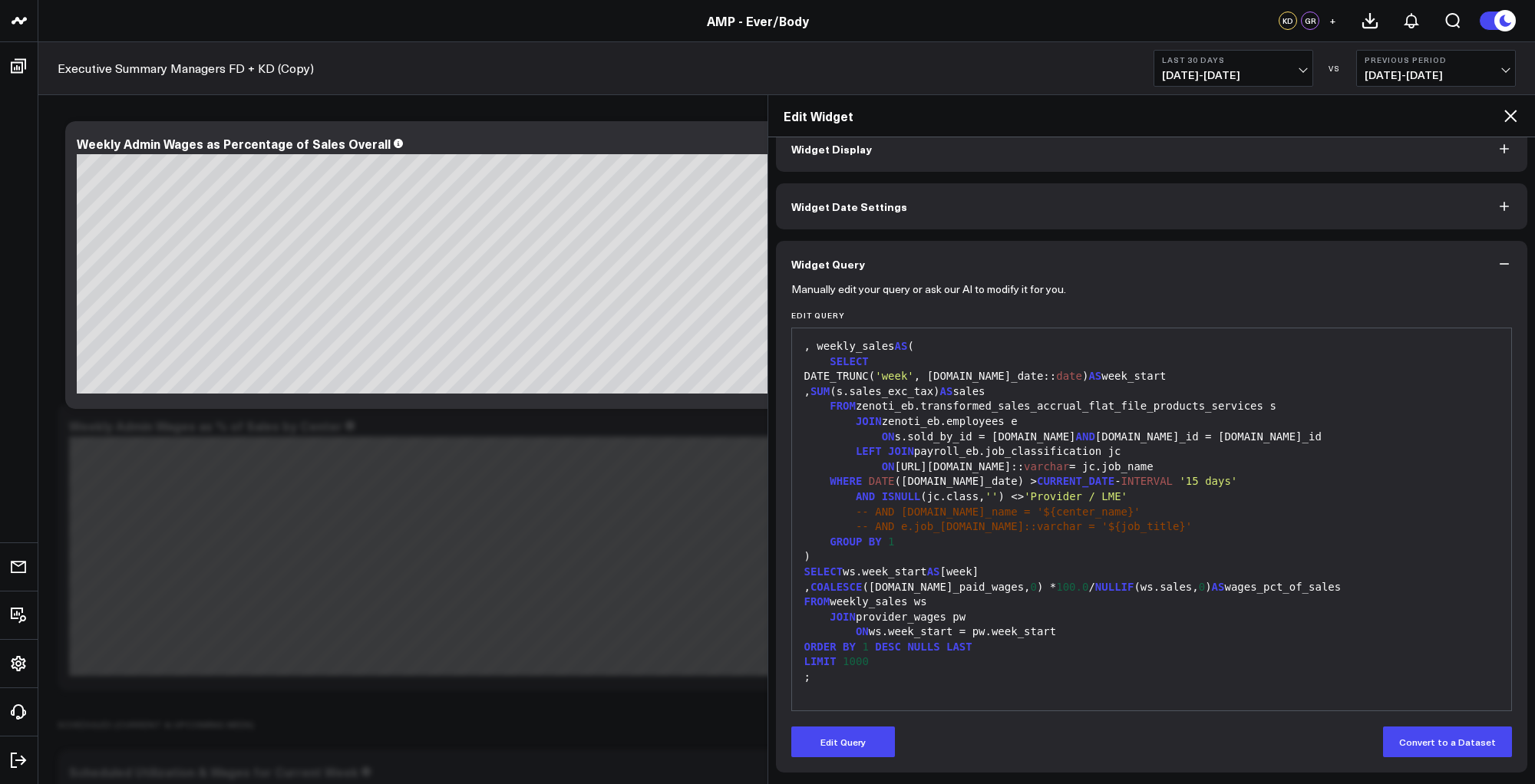
click at [815, 761] on div "Manually edit your query or ask our AI to modify it for you. Edit Query 99 1 2 …" at bounding box center [1152, 529] width 752 height 486
click at [1052, 502] on div "AND ISNULL (jc.class, '' ) <> 'Provider / LME'" at bounding box center [1152, 497] width 705 height 15
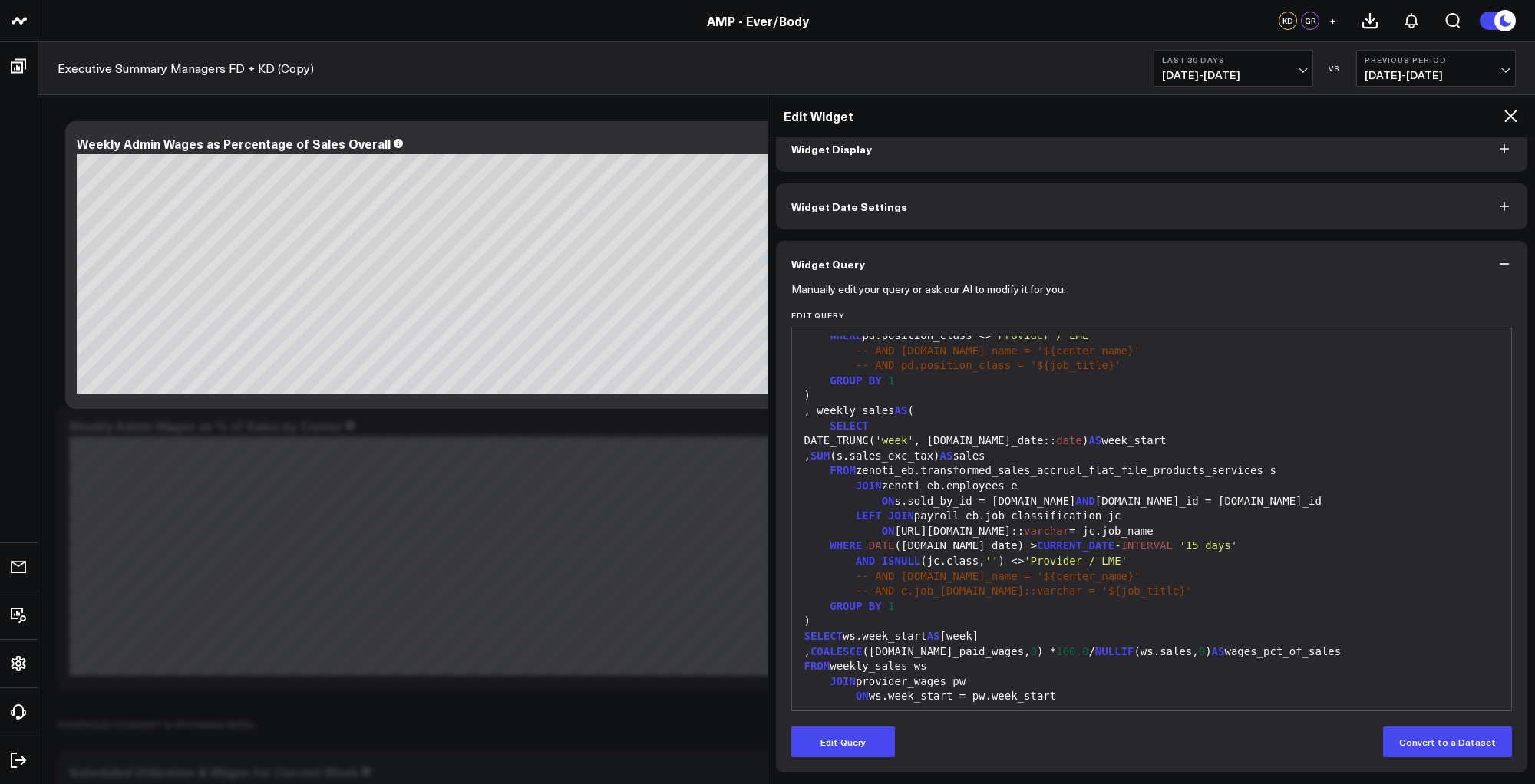
scroll to position [0, 0]
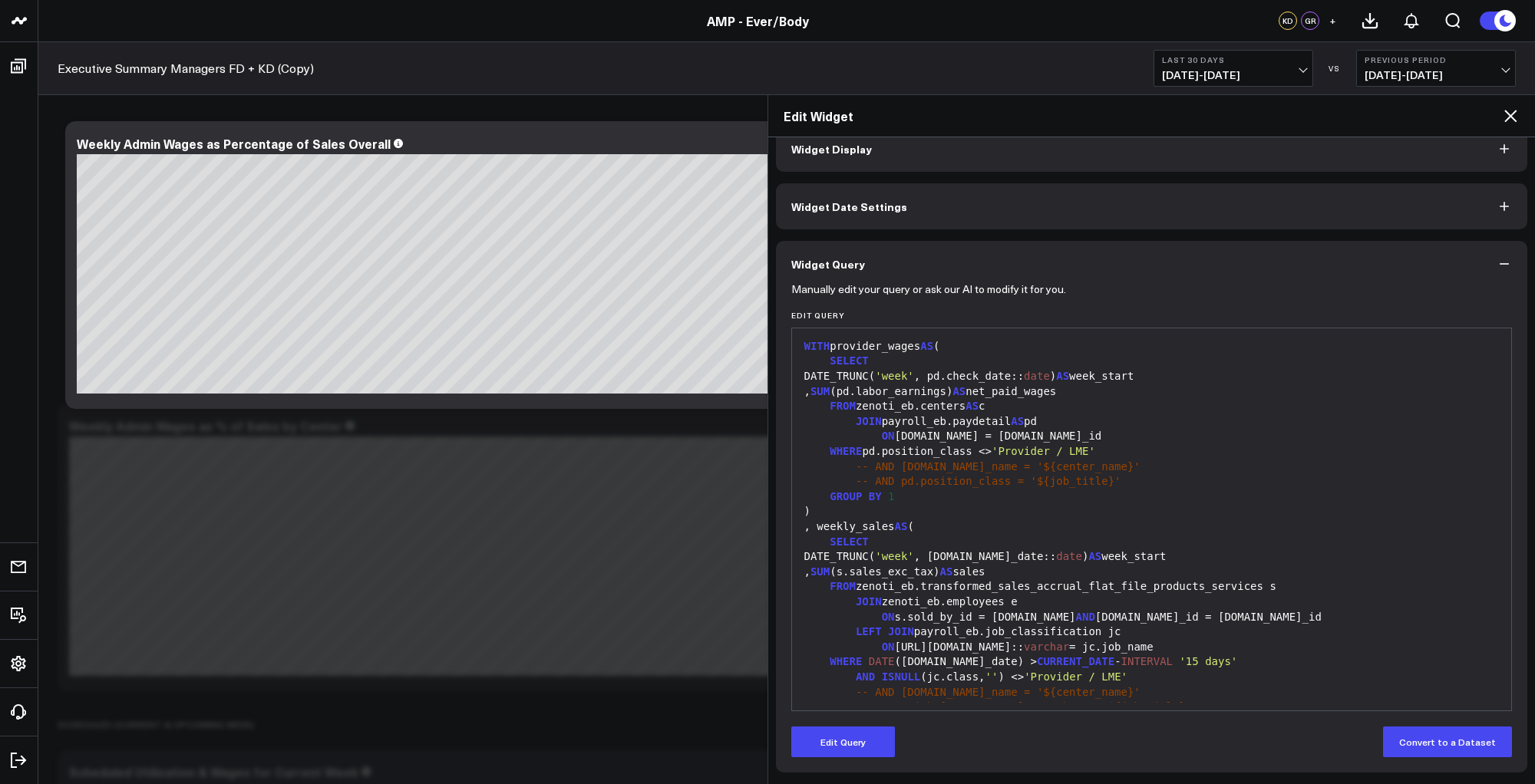
click at [985, 512] on div ")" at bounding box center [1152, 512] width 705 height 15
click at [840, 749] on button "Edit Query" at bounding box center [844, 742] width 104 height 31
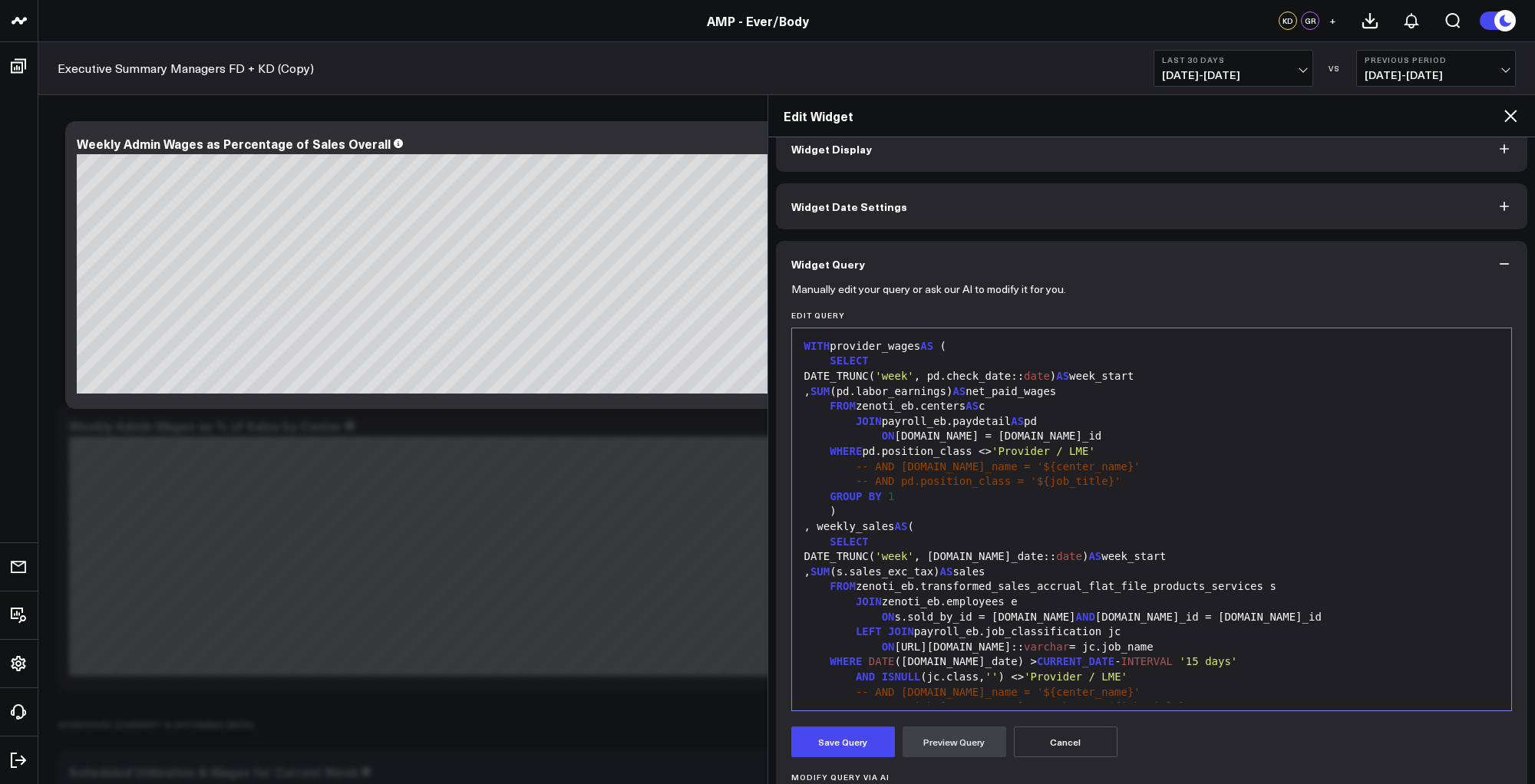
click at [944, 463] on span "-- AND [DOMAIN_NAME]_name = '${center_name}'" at bounding box center [998, 466] width 285 height 13
click at [944, 461] on span "-- AND [DOMAIN_NAME]_name = '${center_name}'" at bounding box center [998, 466] width 285 height 13
click at [1119, 493] on div "GROUP BY 1" at bounding box center [1152, 497] width 705 height 15
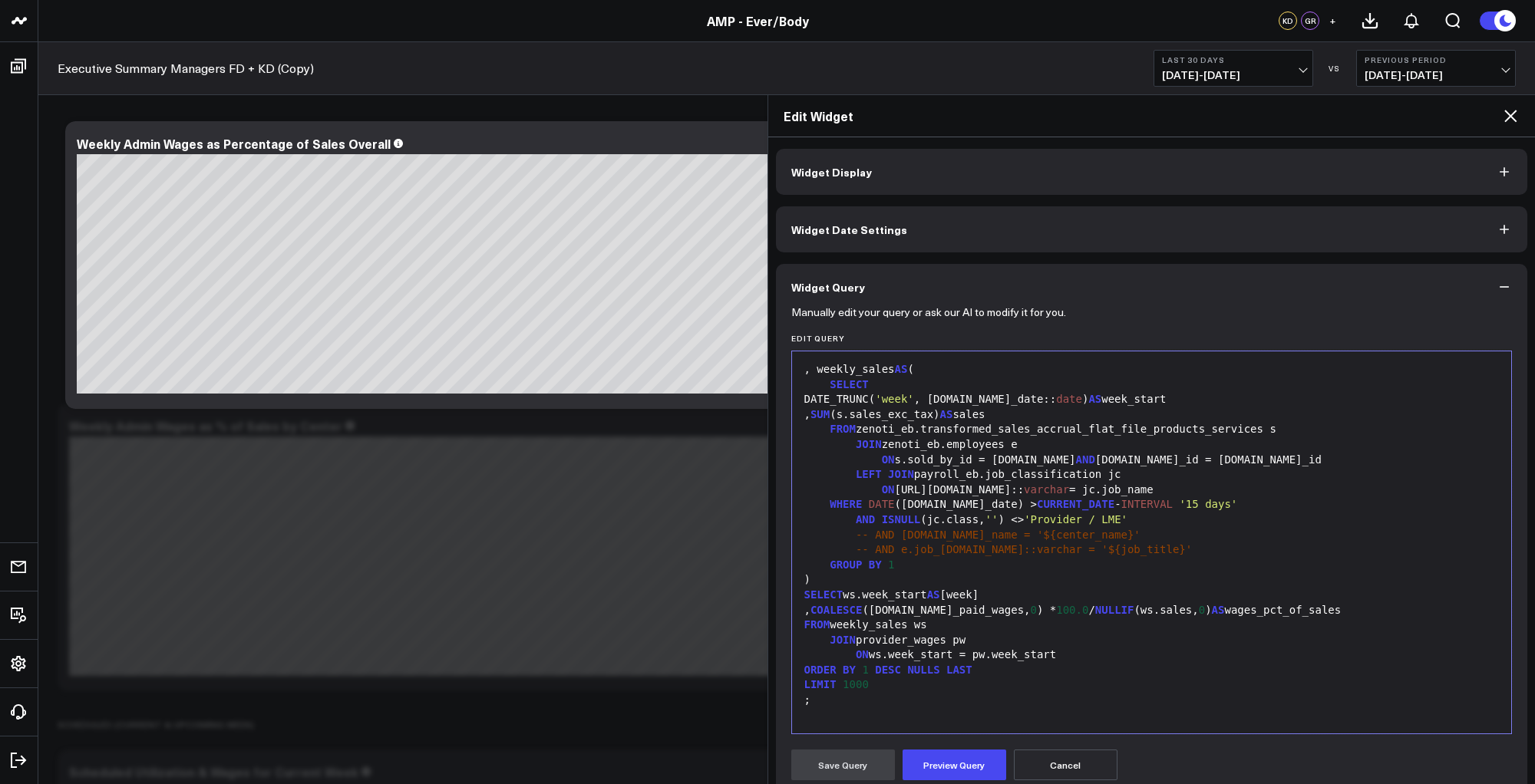
scroll to position [288, 0]
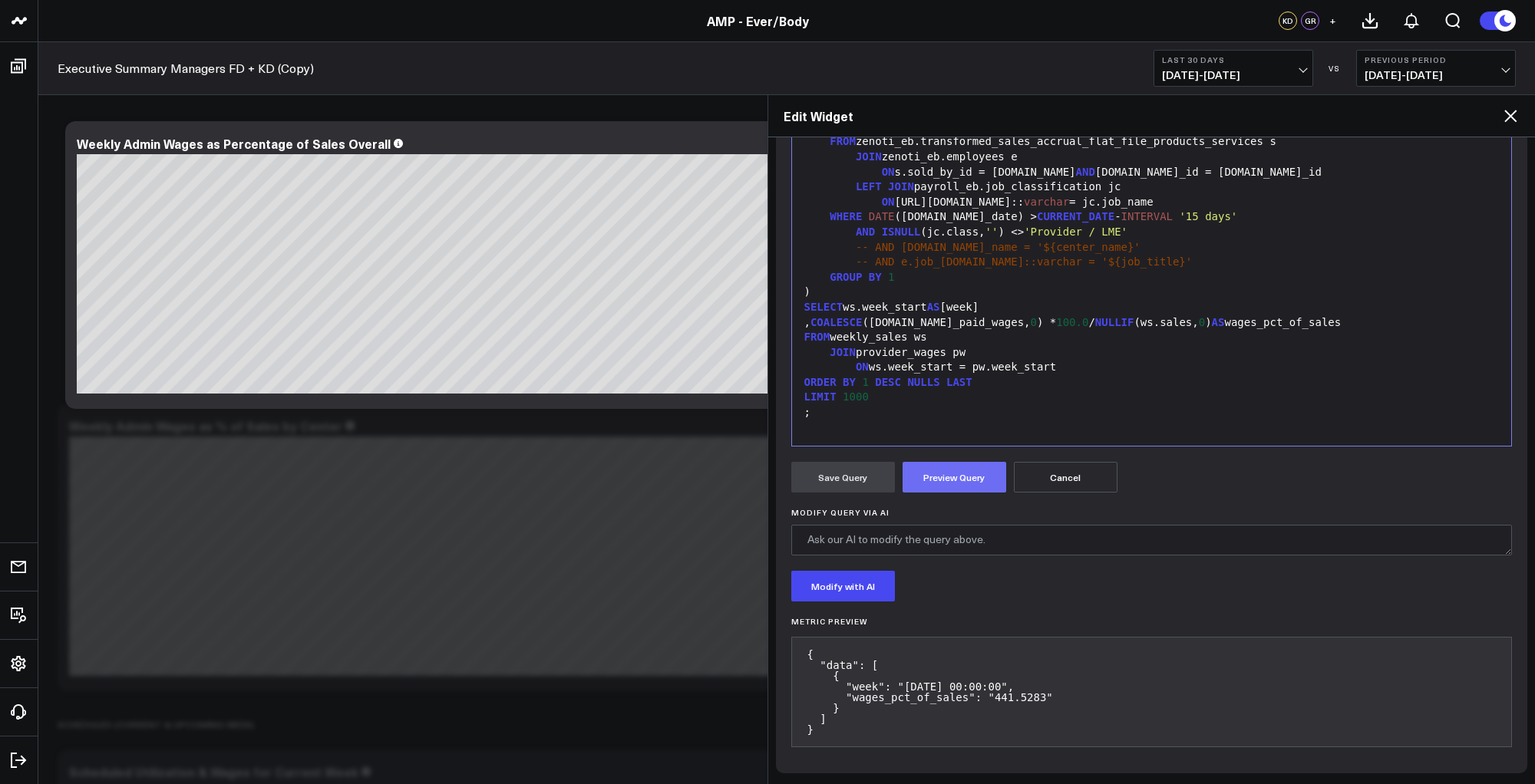
click at [956, 489] on button "Preview Query" at bounding box center [955, 477] width 104 height 31
click at [824, 474] on button "Save Query" at bounding box center [844, 477] width 104 height 31
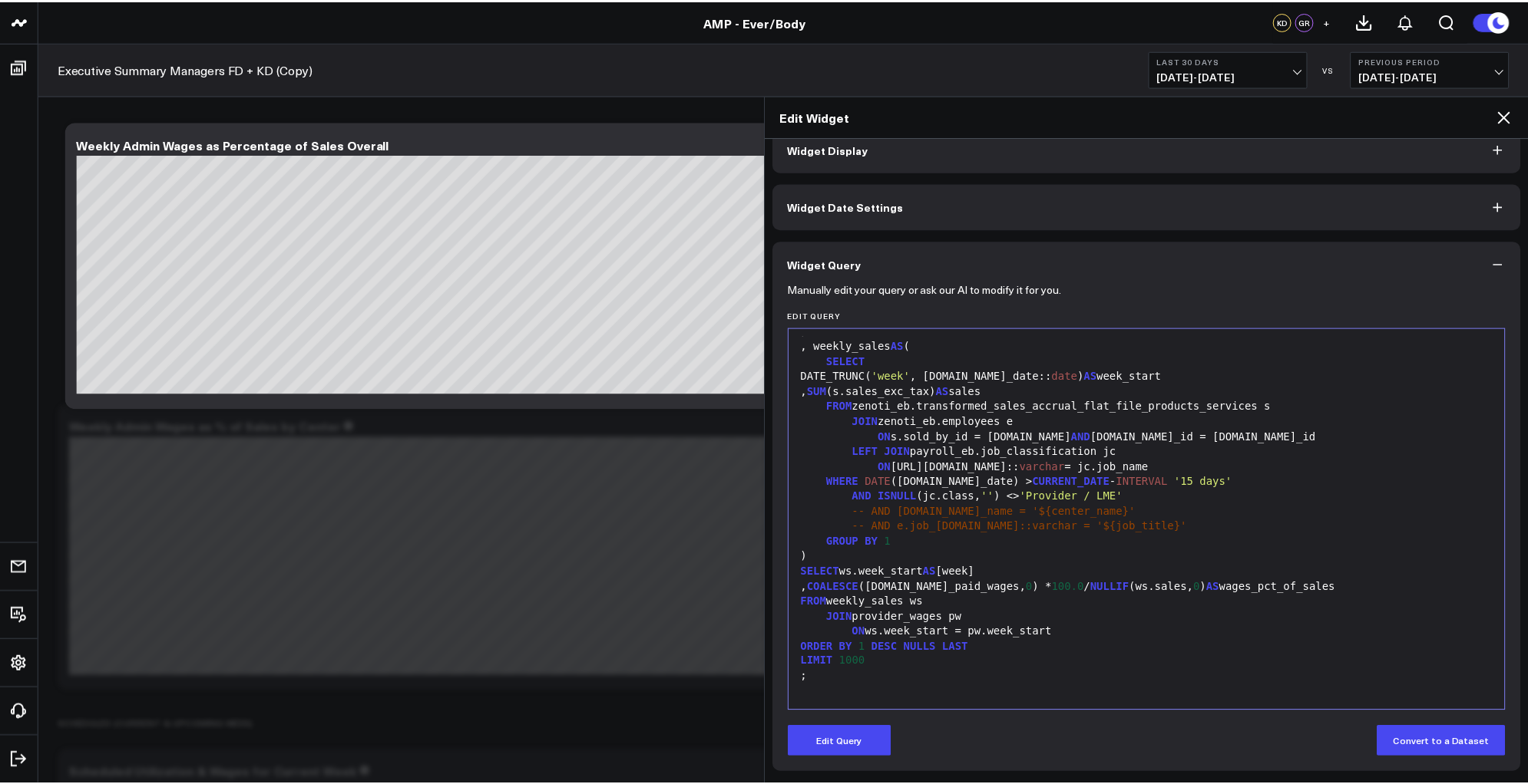
scroll to position [23, 0]
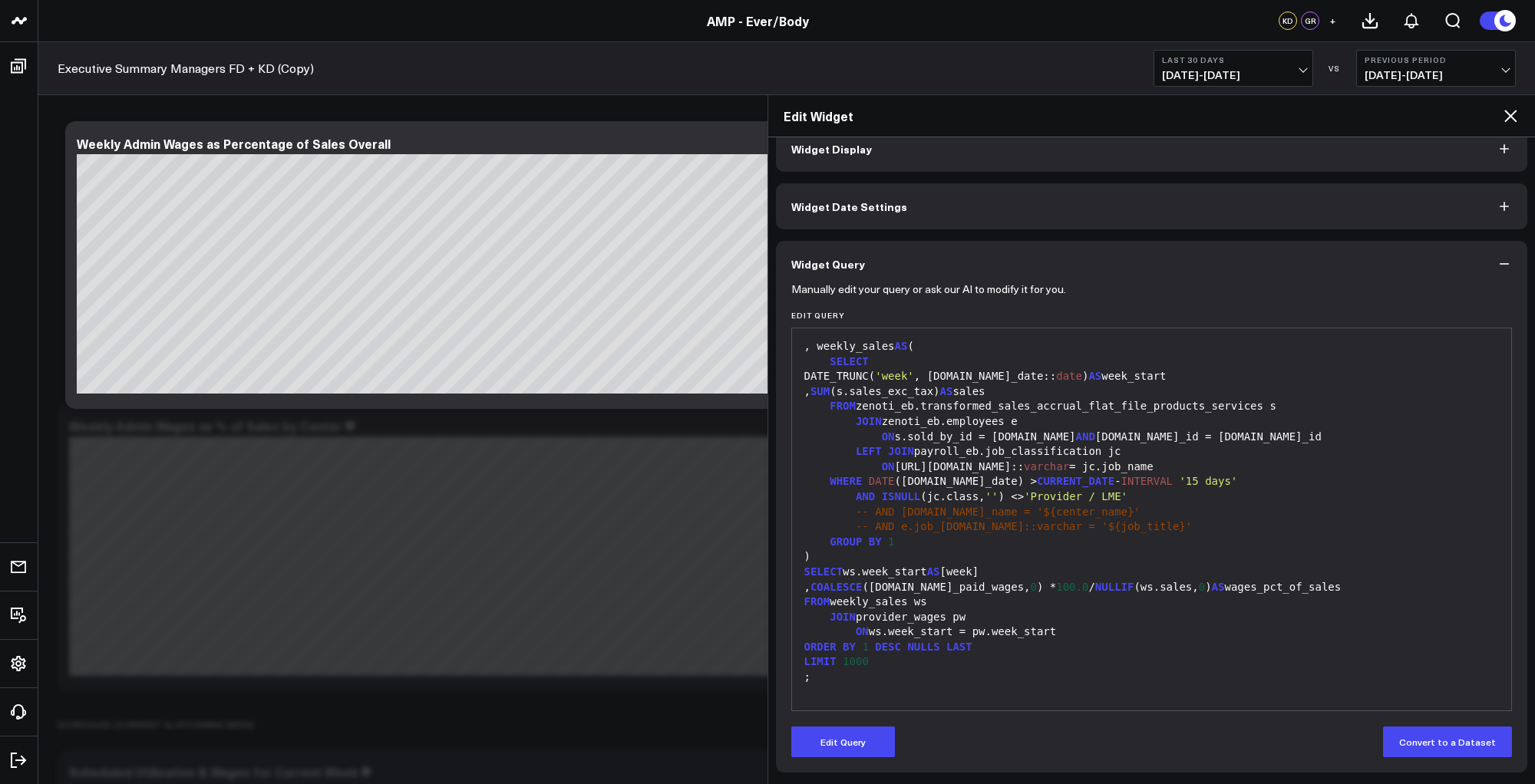
click at [1508, 112] on icon at bounding box center [1511, 116] width 18 height 18
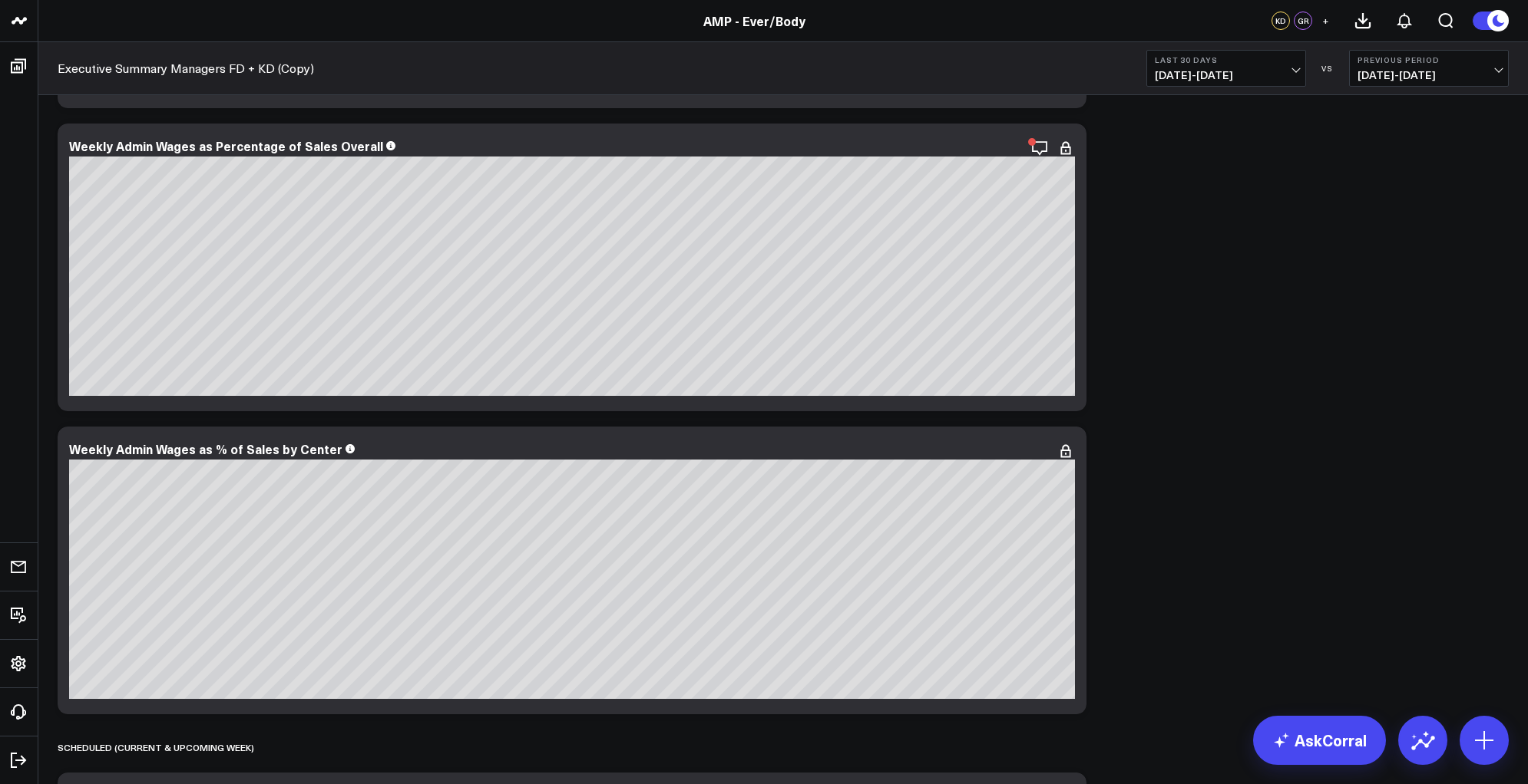
scroll to position [6999, 0]
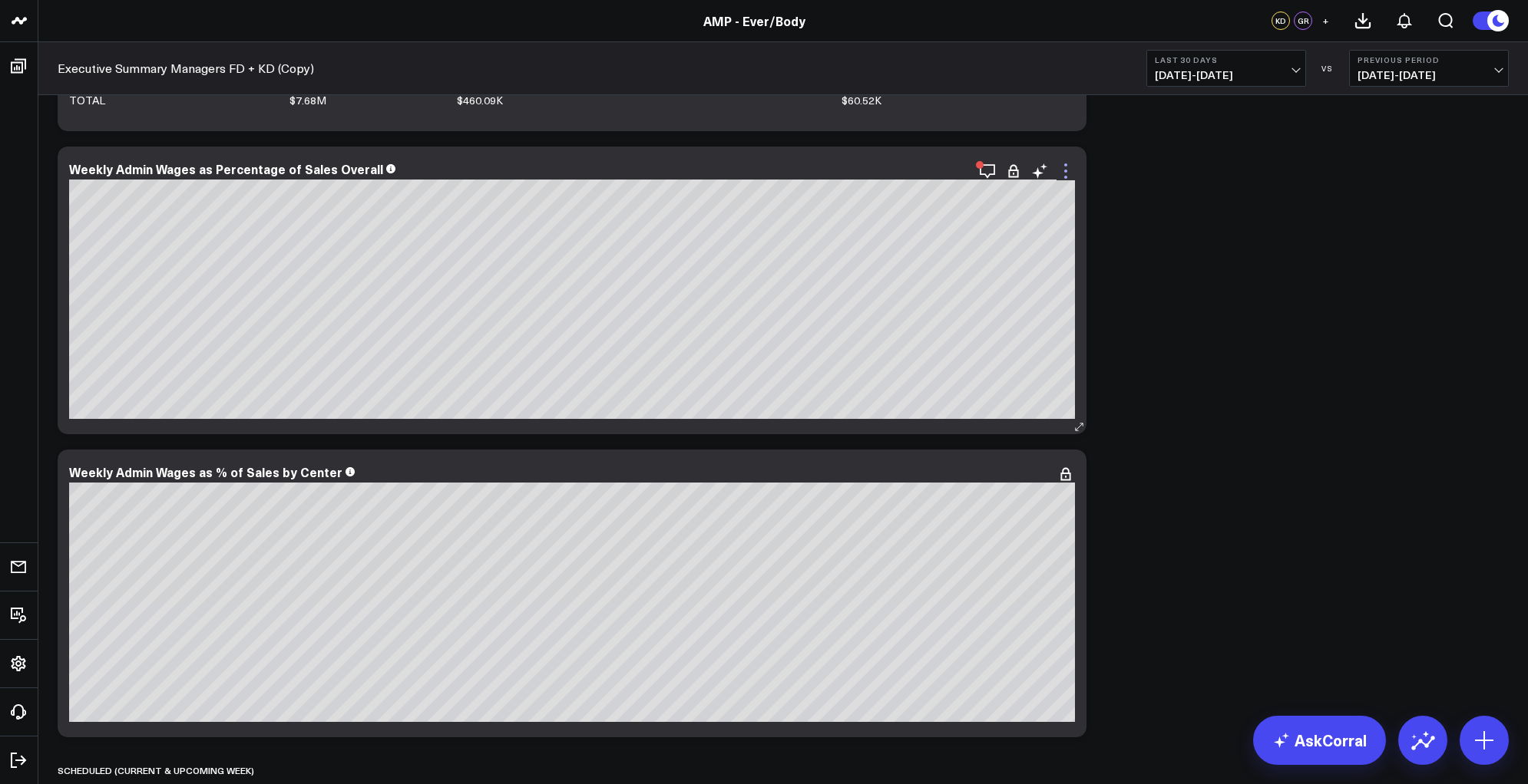
click at [1063, 165] on icon at bounding box center [1066, 171] width 18 height 18
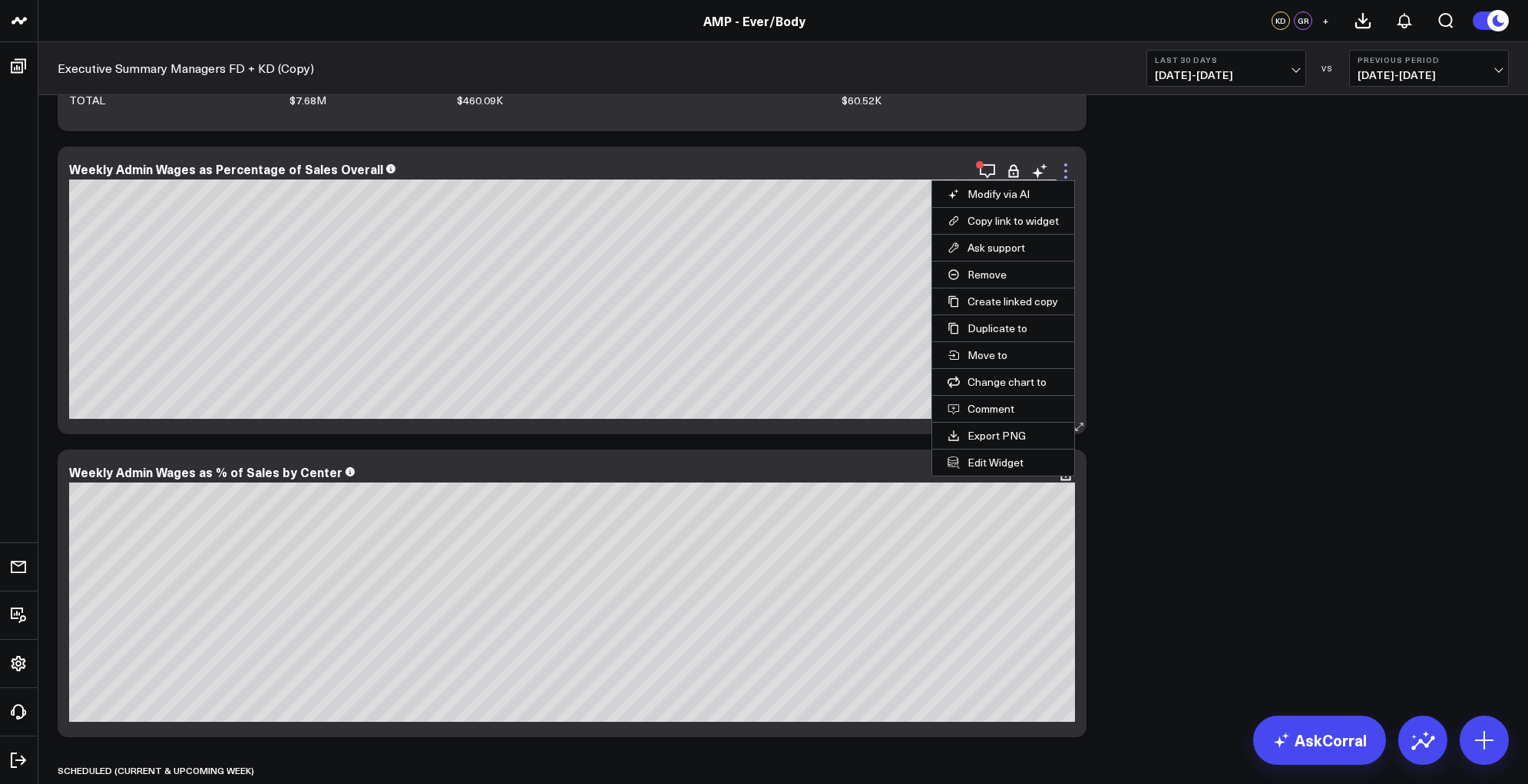
click at [1063, 165] on icon at bounding box center [1066, 171] width 18 height 18
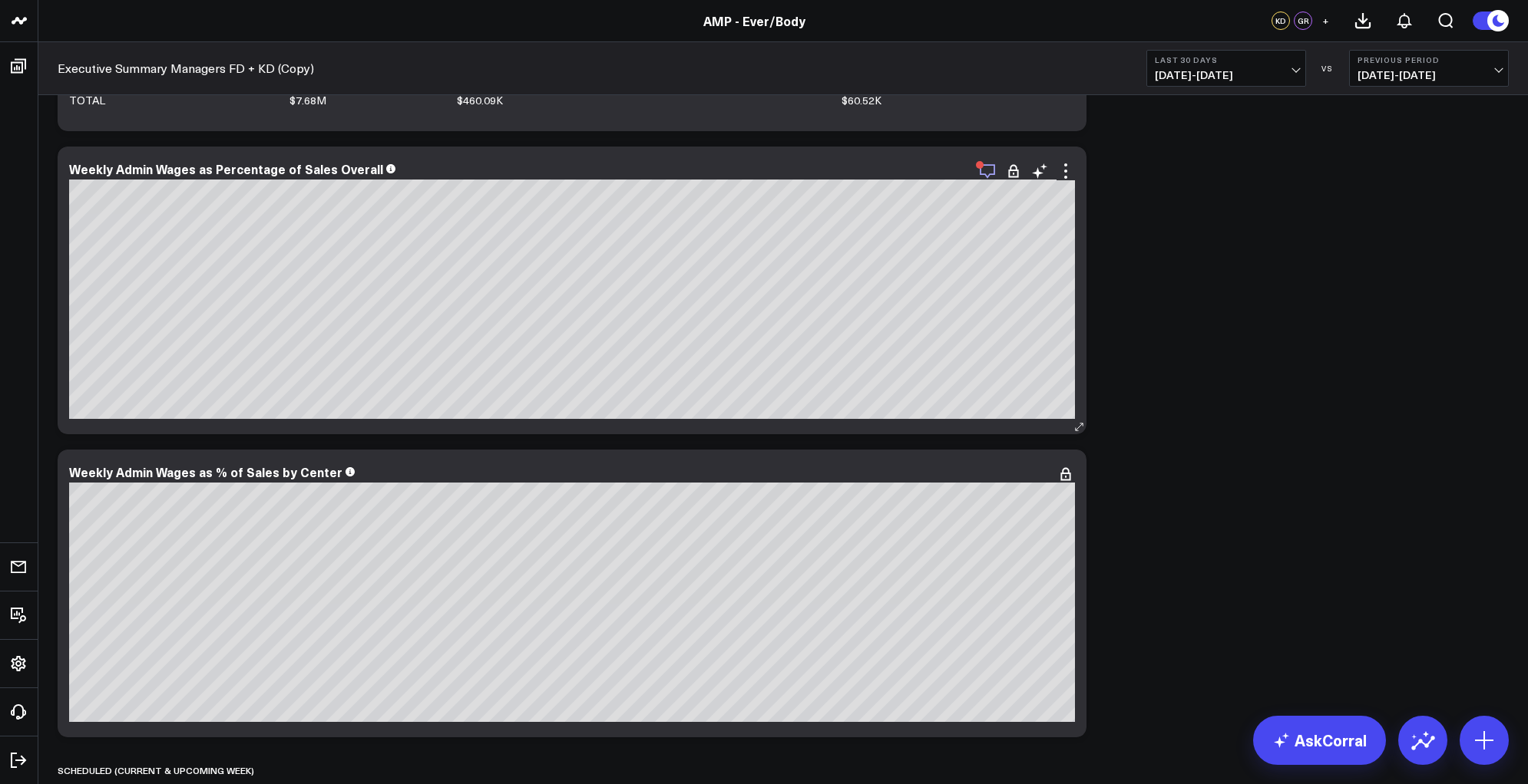
click at [989, 175] on icon "button" at bounding box center [988, 171] width 15 height 14
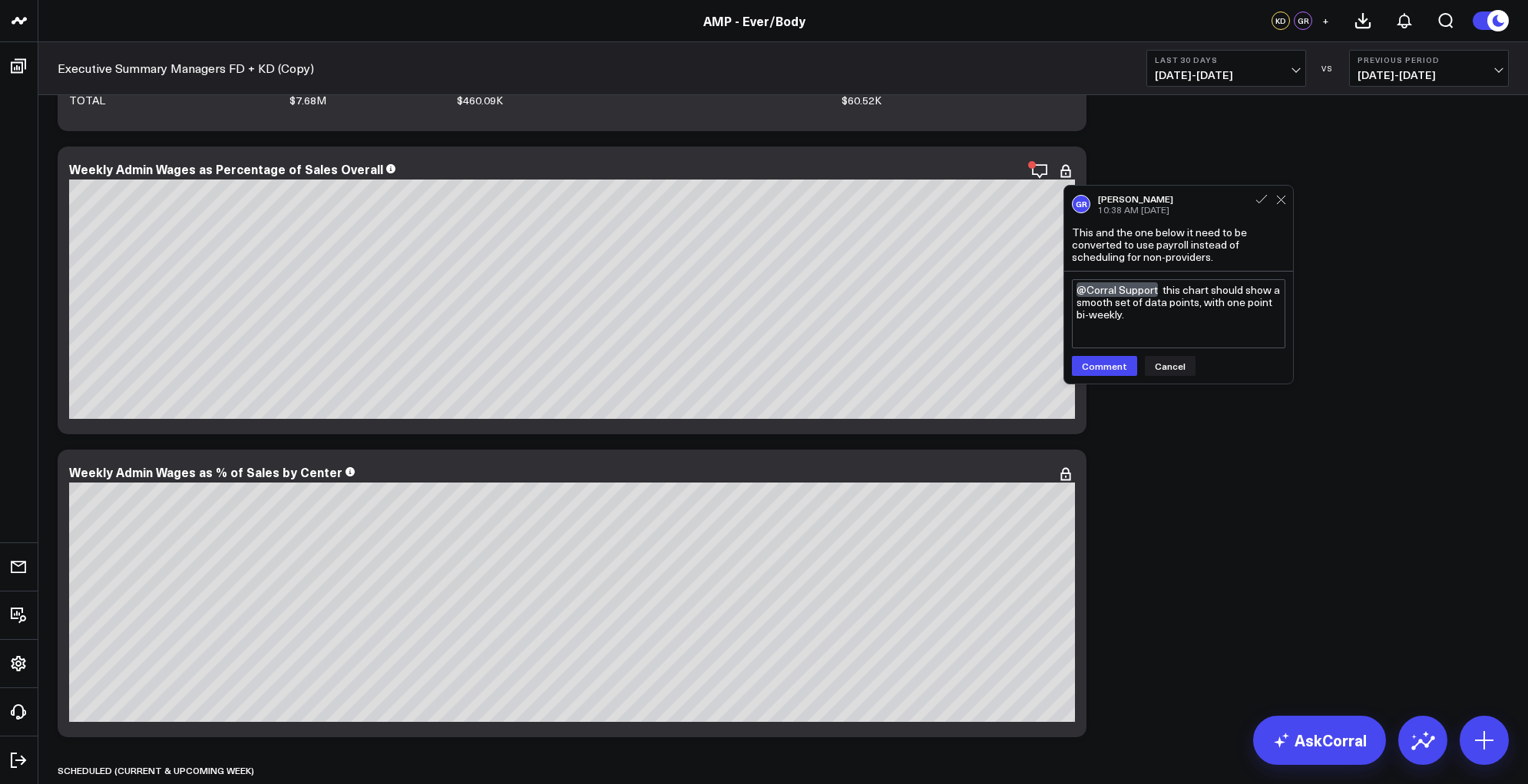
type textarea "@Corral Support this chart should show a smooth set of data points, with one po…"
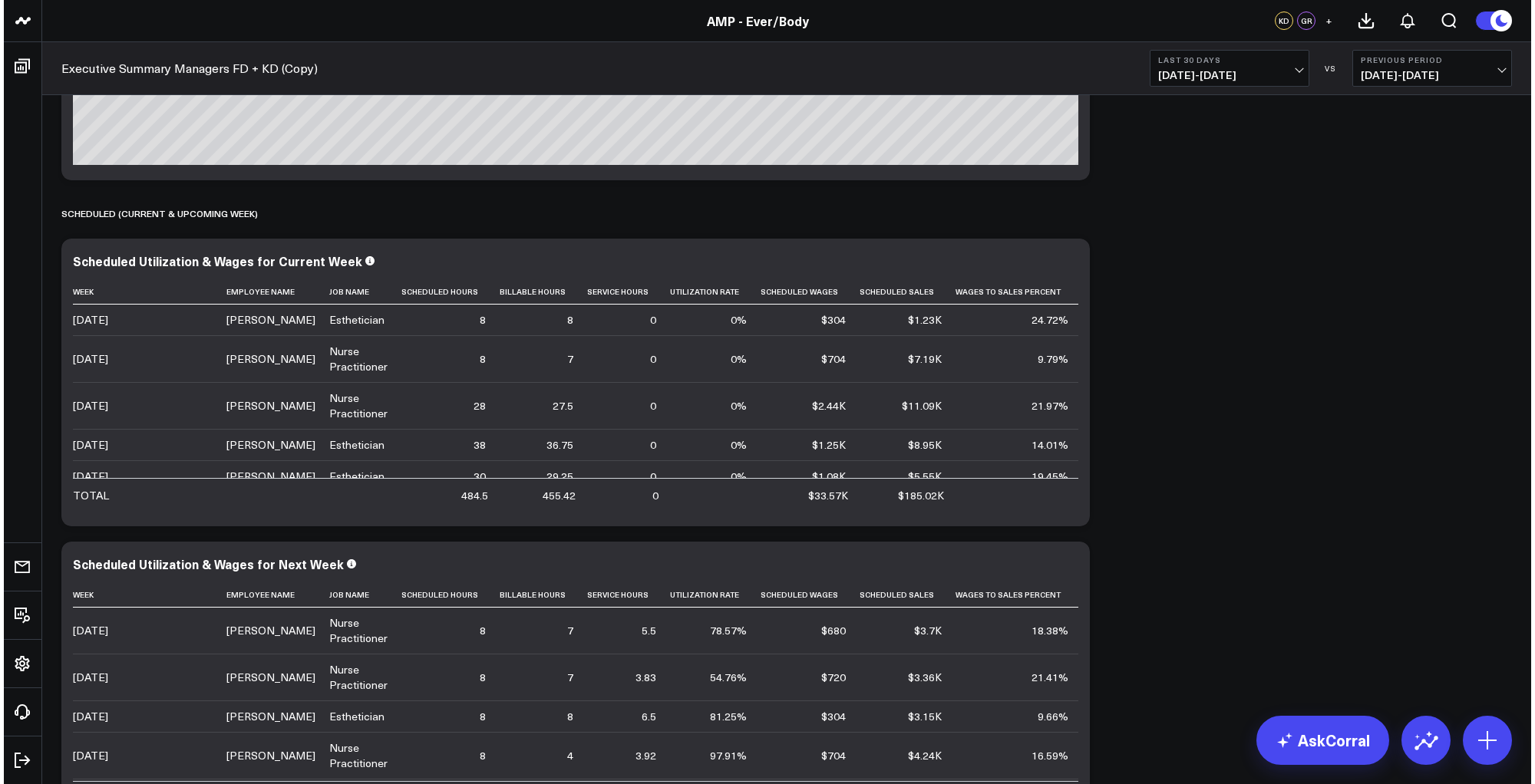
scroll to position [6976, 0]
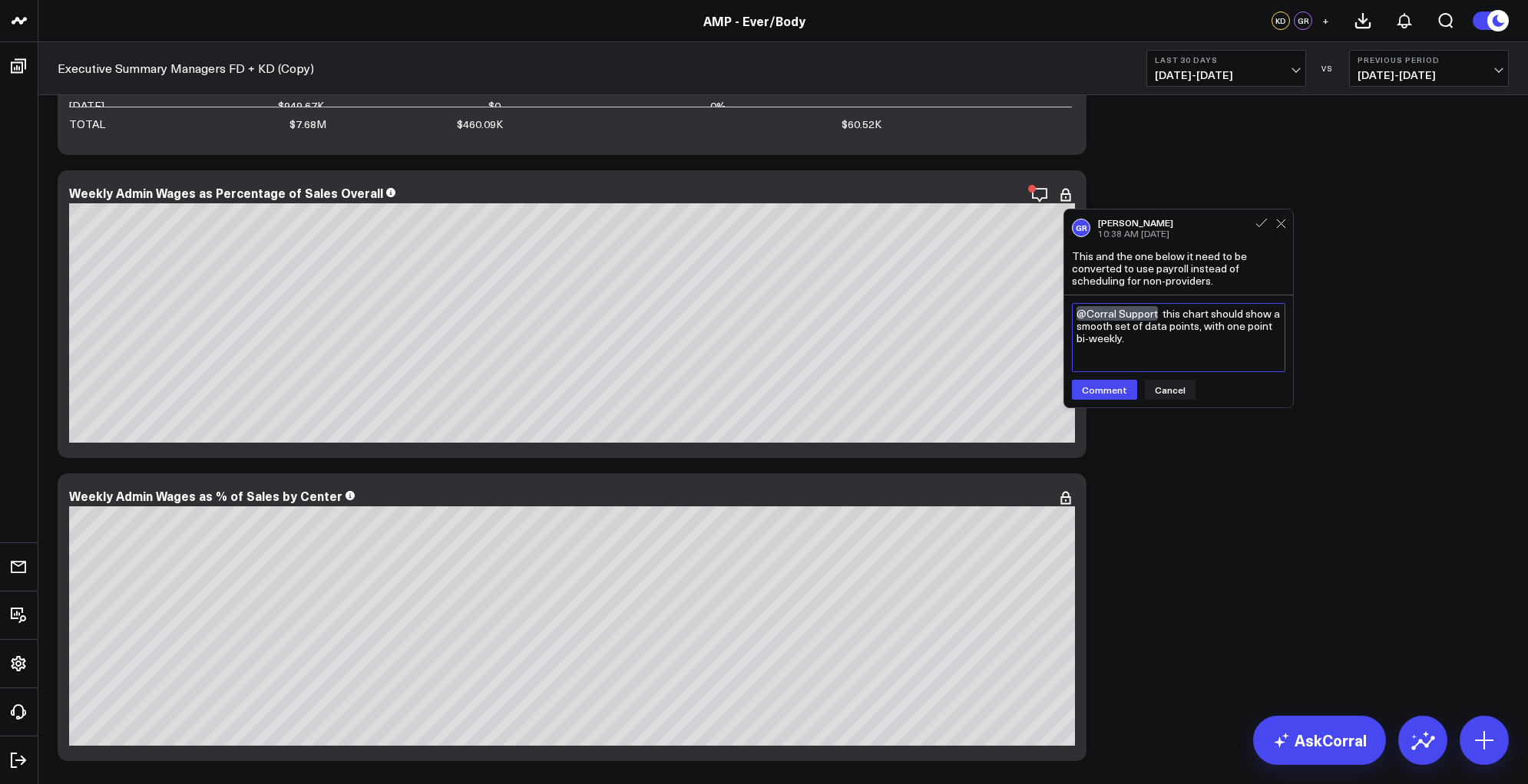
click at [1167, 340] on textarea "@Corral Support this chart should show a smooth set of data points, with one po…" at bounding box center [1178, 338] width 213 height 69
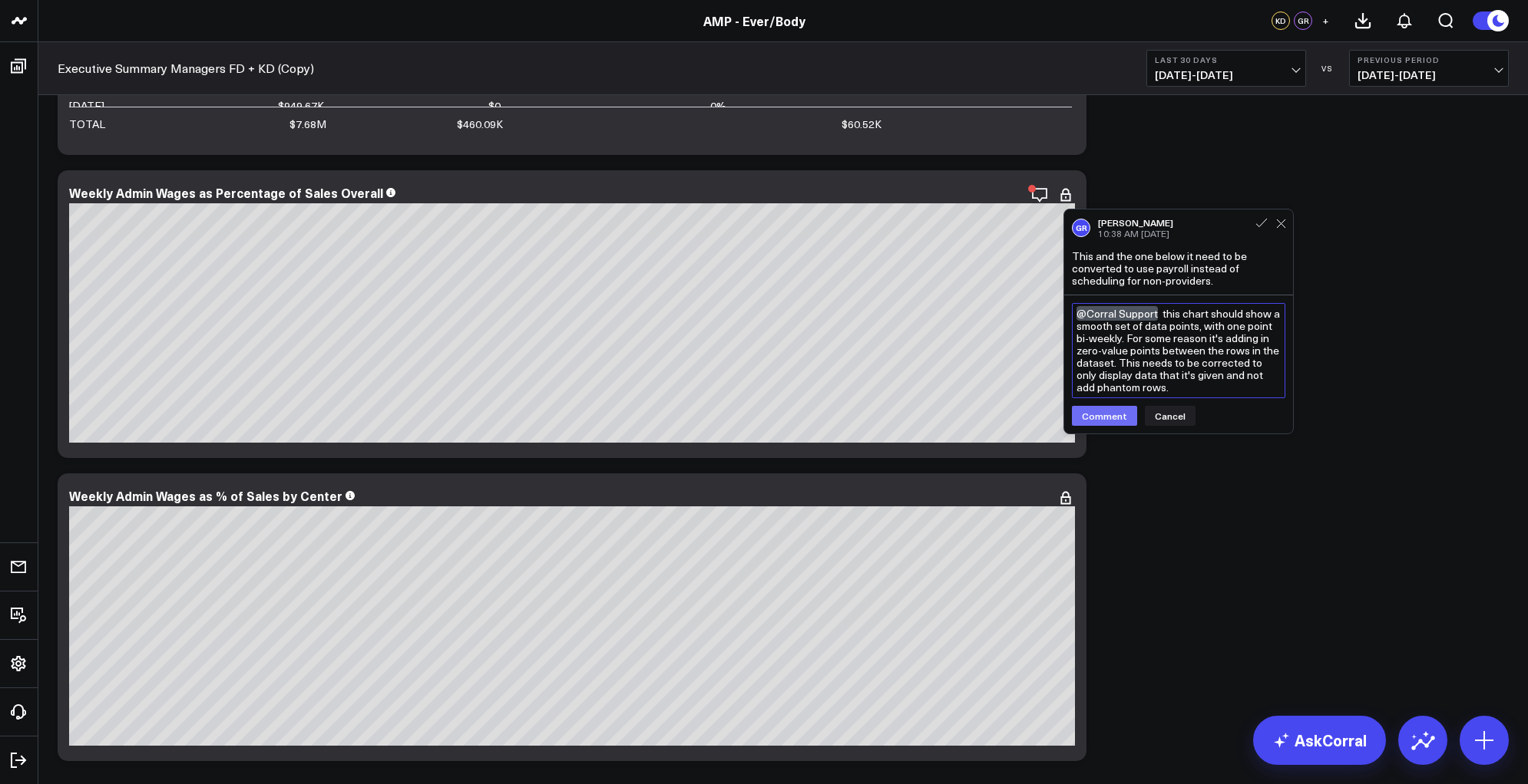
type textarea "@Corral Support this chart should show a smooth set of data points, with one po…"
click at [1100, 415] on button "Comment" at bounding box center [1105, 416] width 65 height 20
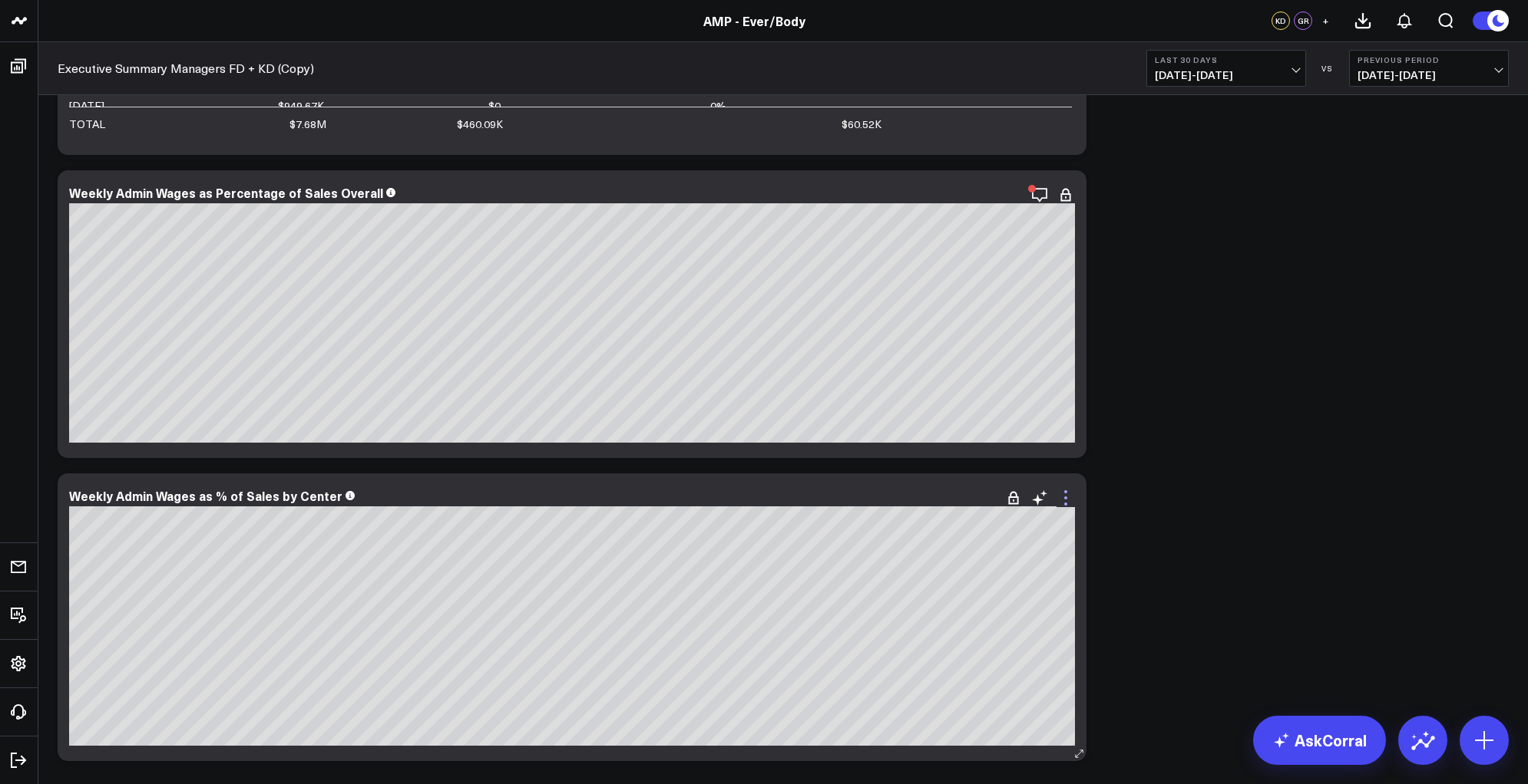
click at [1067, 501] on icon at bounding box center [1066, 498] width 18 height 18
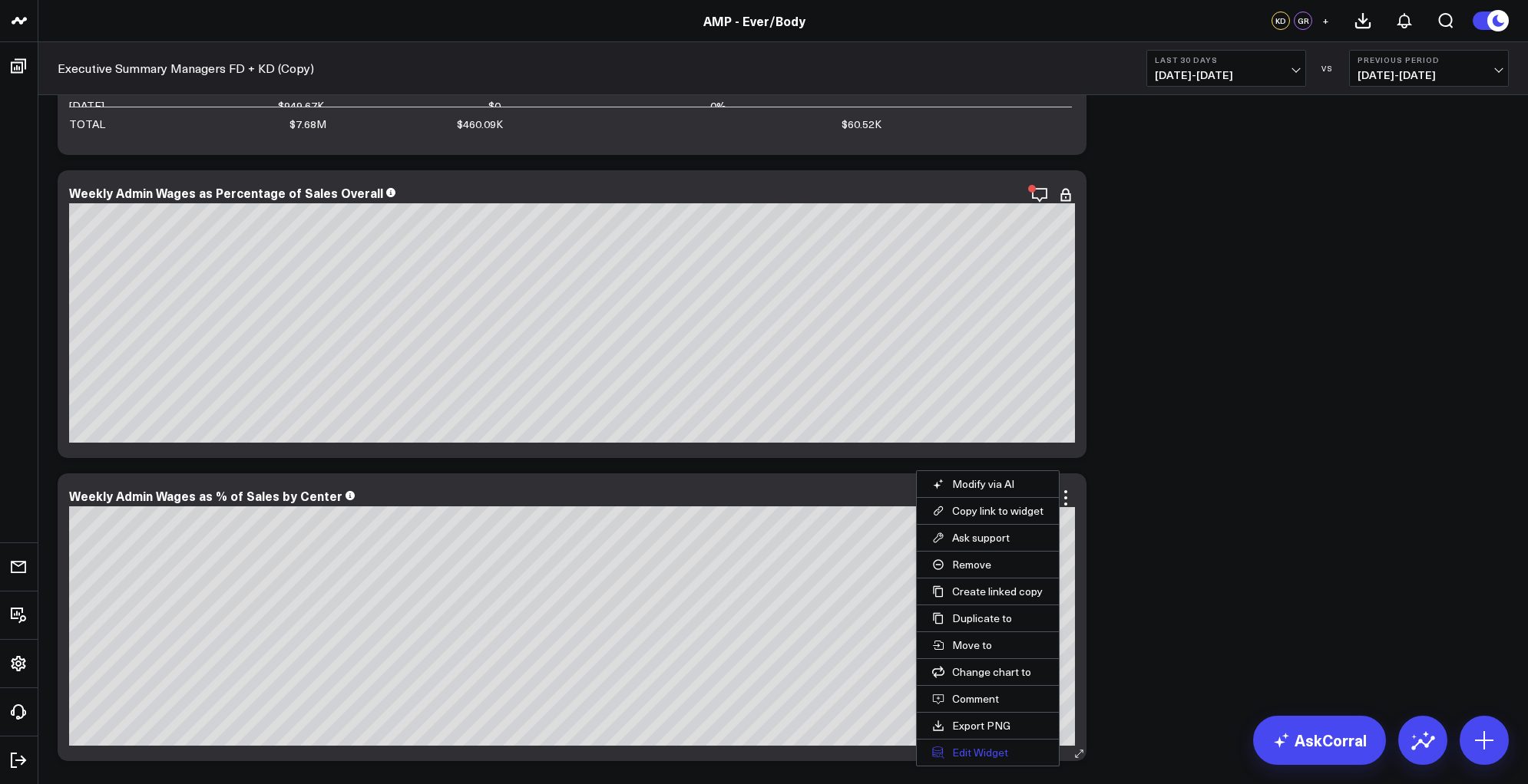
click at [994, 753] on button "Edit Widget" at bounding box center [988, 752] width 142 height 26
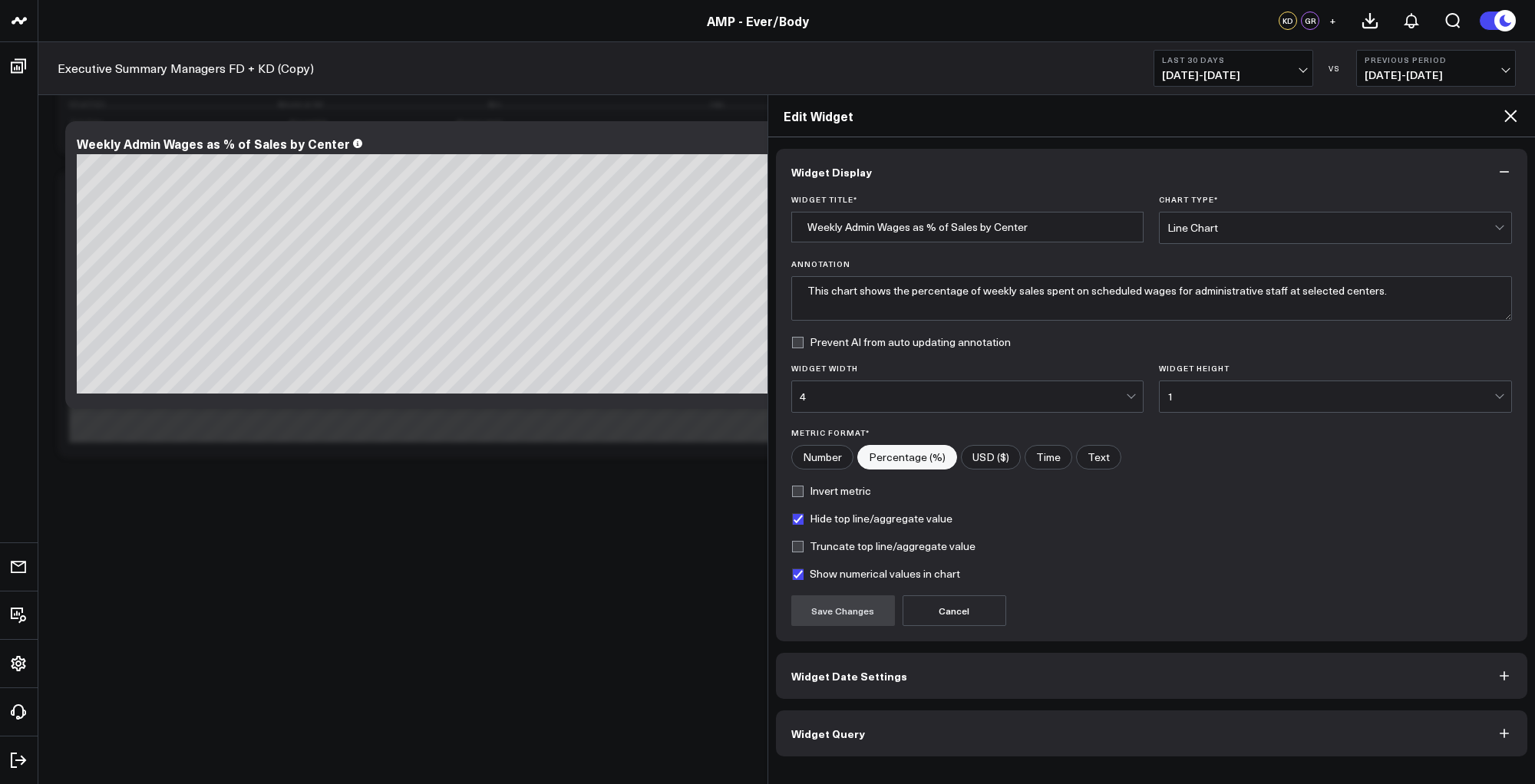
click at [961, 743] on button "Widget Query" at bounding box center [1152, 733] width 752 height 46
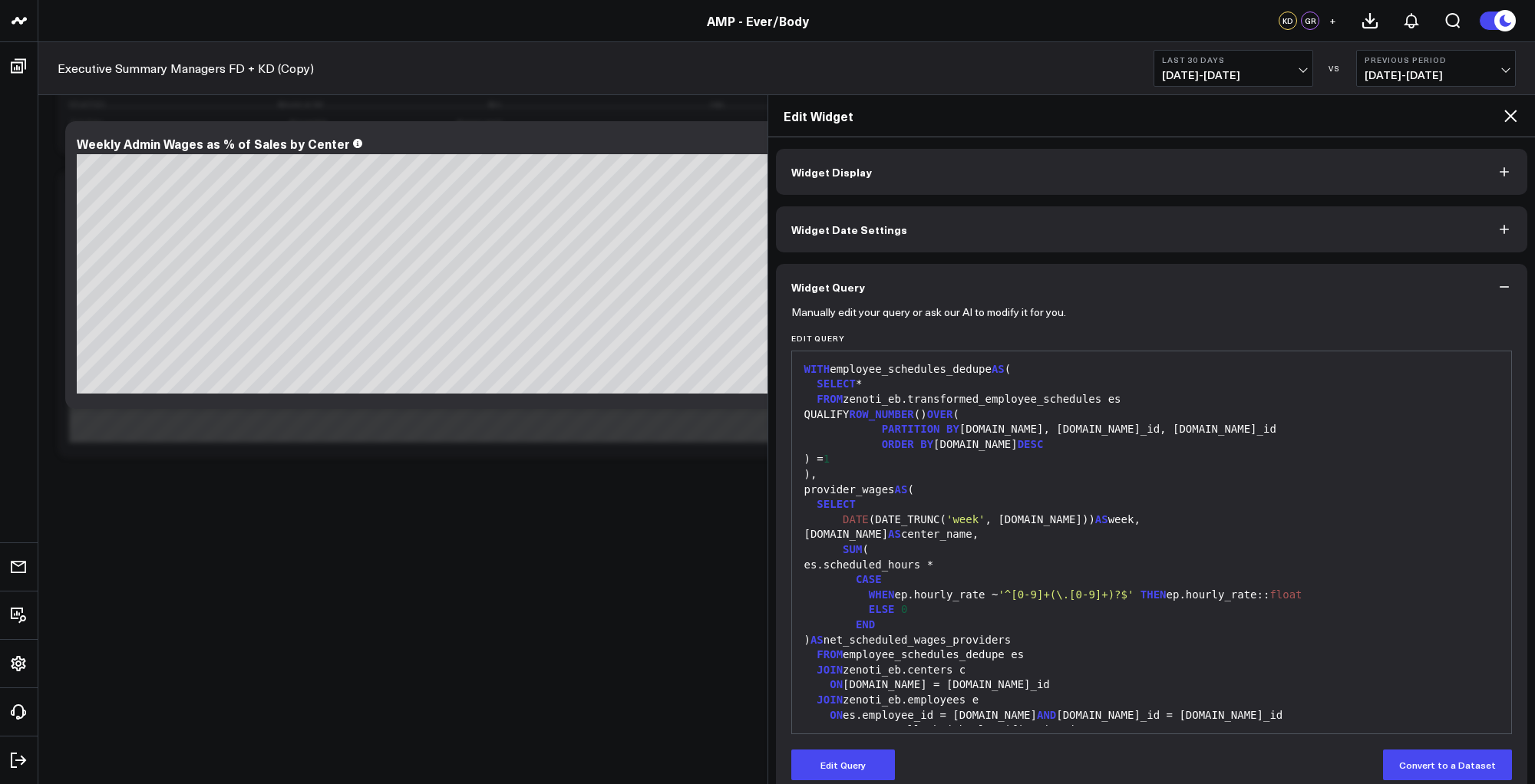
click at [1013, 578] on div "CASE" at bounding box center [1152, 580] width 705 height 15
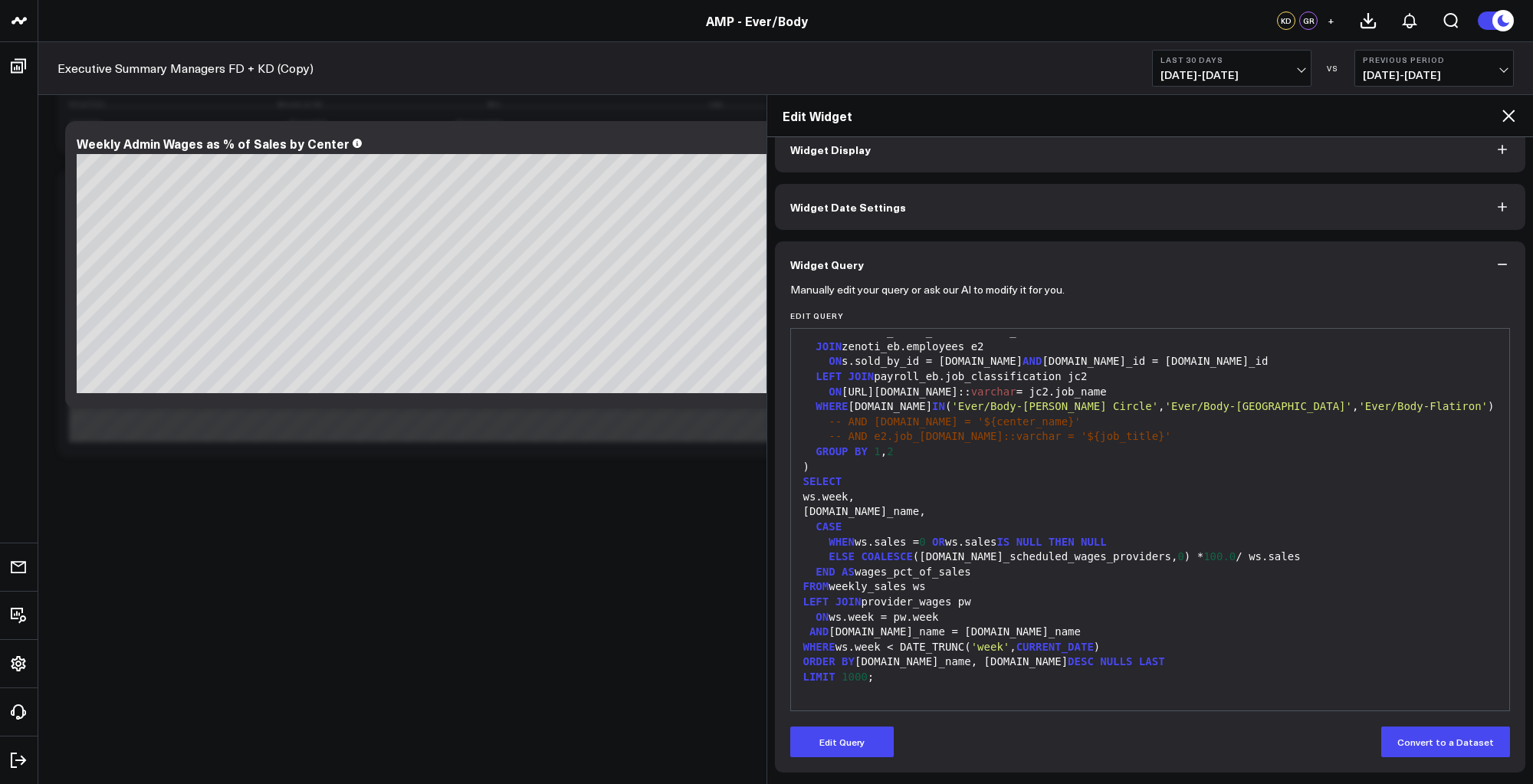
scroll to position [23, 0]
click at [1033, 474] on div "SELECT" at bounding box center [1151, 482] width 704 height 15
click at [844, 746] on button "Edit Query" at bounding box center [842, 741] width 104 height 31
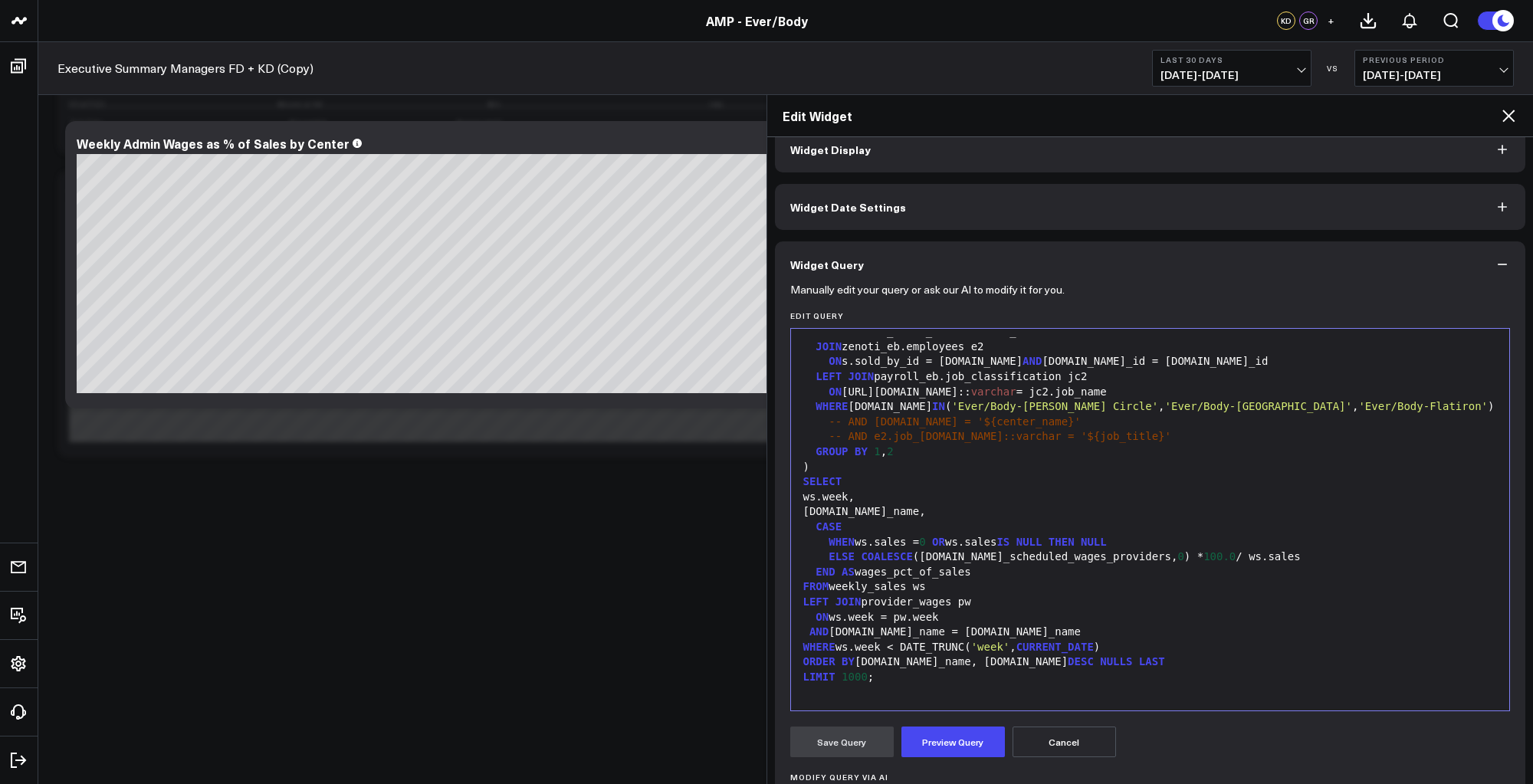
click at [996, 604] on div "LEFT JOIN provider_wages pw" at bounding box center [1151, 603] width 704 height 15
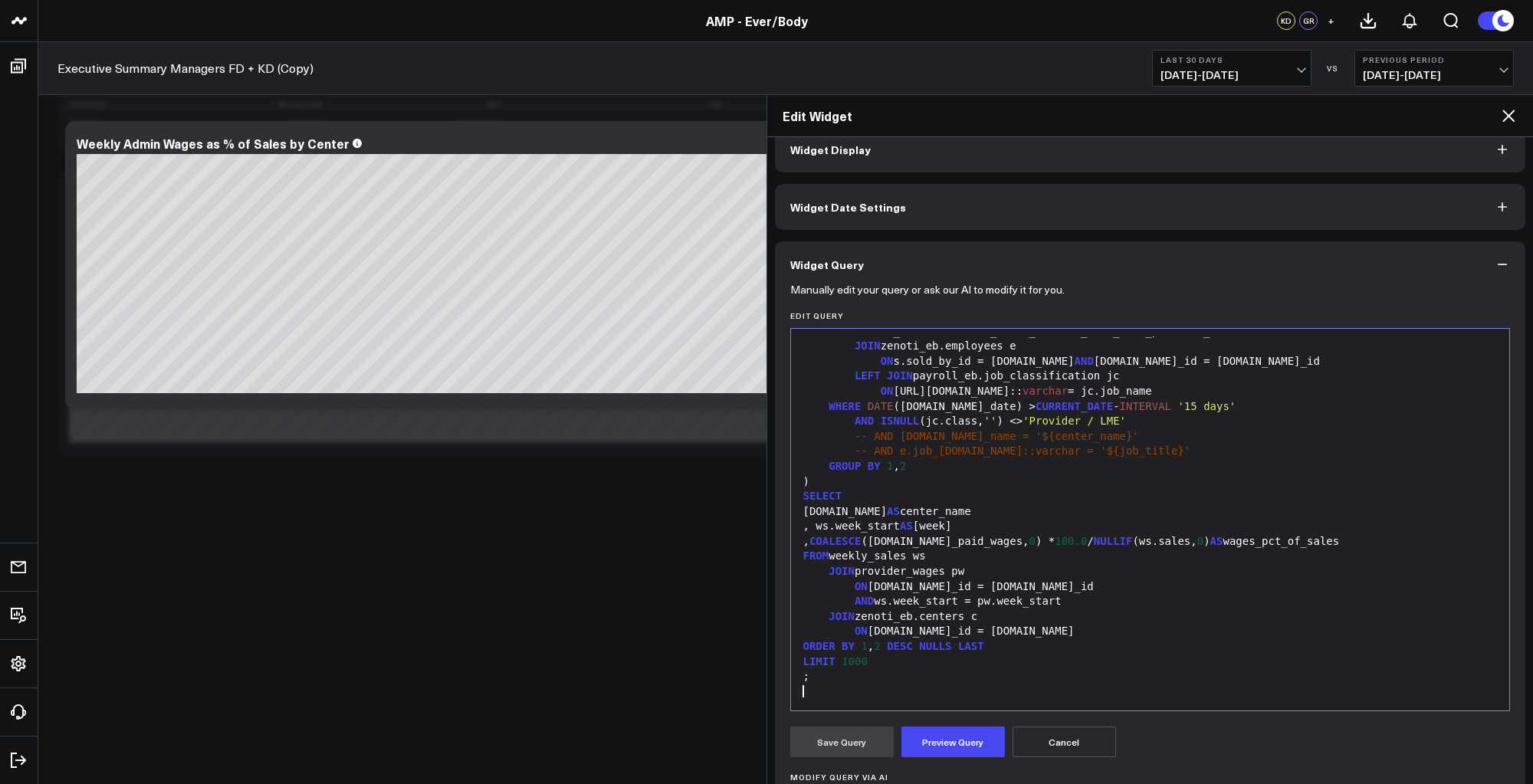
scroll to position [286, 0]
click at [943, 742] on button "Preview Query" at bounding box center [954, 741] width 104 height 31
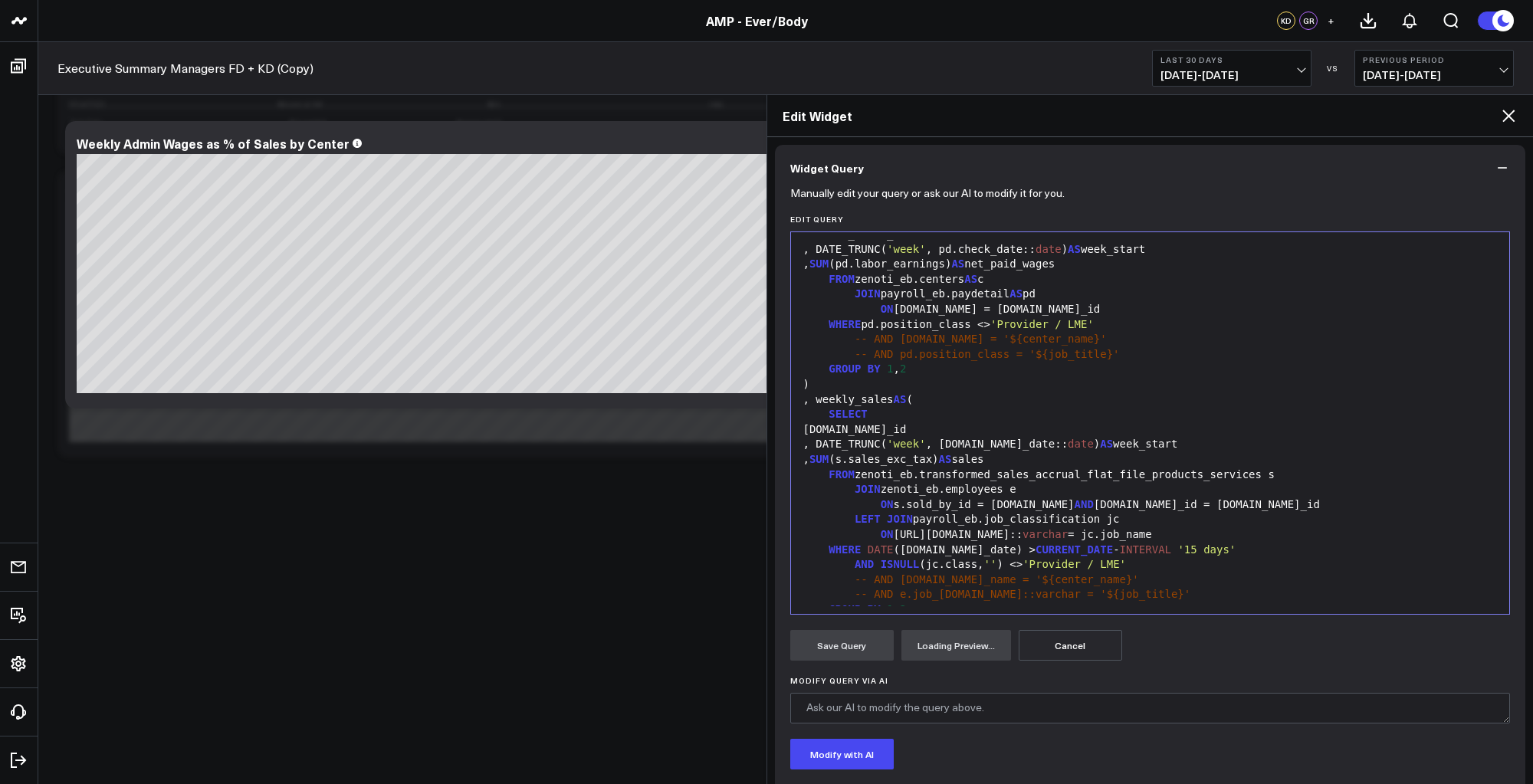
scroll to position [69, 0]
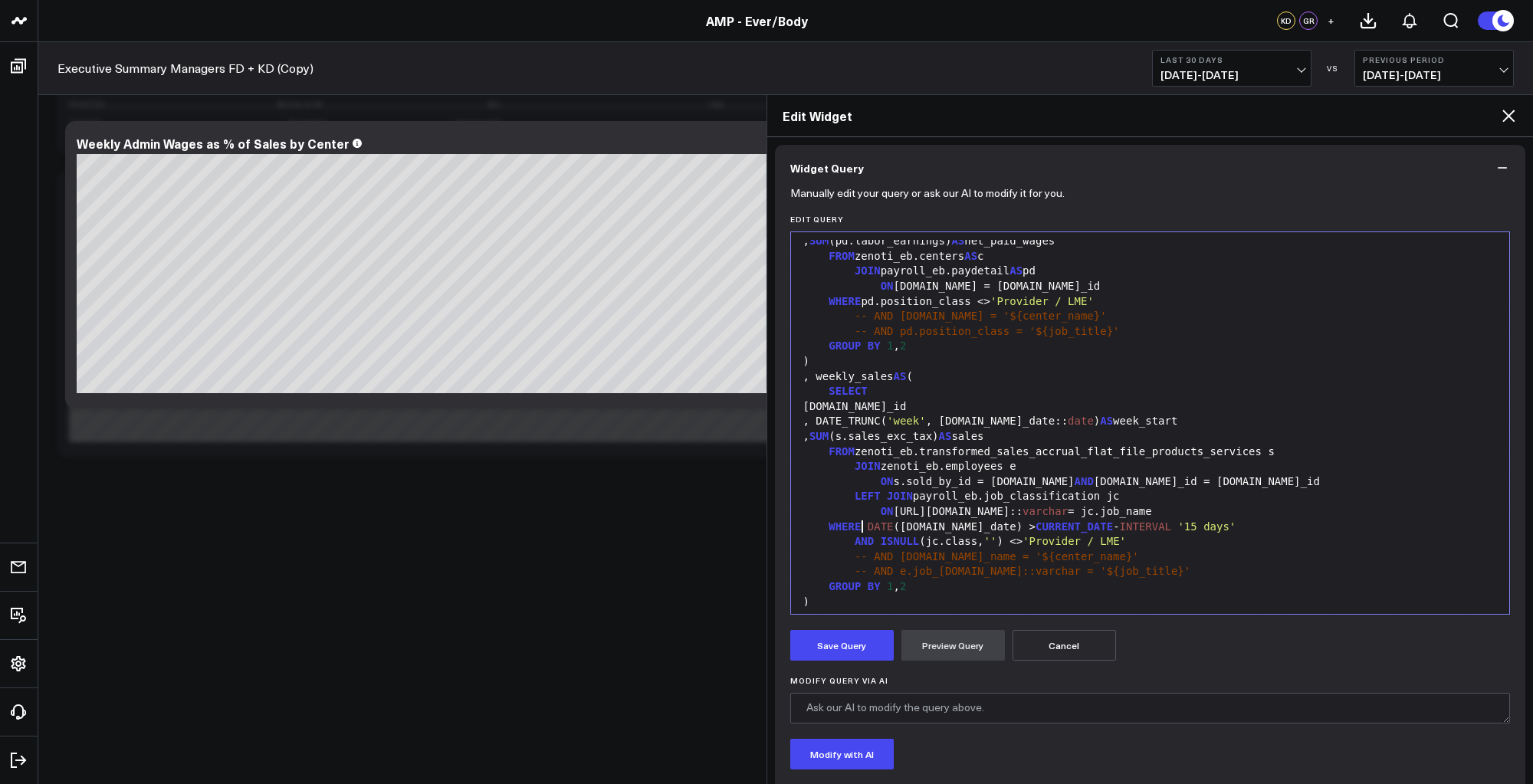
click at [868, 525] on span "DATE" at bounding box center [880, 526] width 26 height 13
copy div "DATE ([DOMAIN_NAME]_date) > CURRENT_DATE - INTERVAL '15 days'"
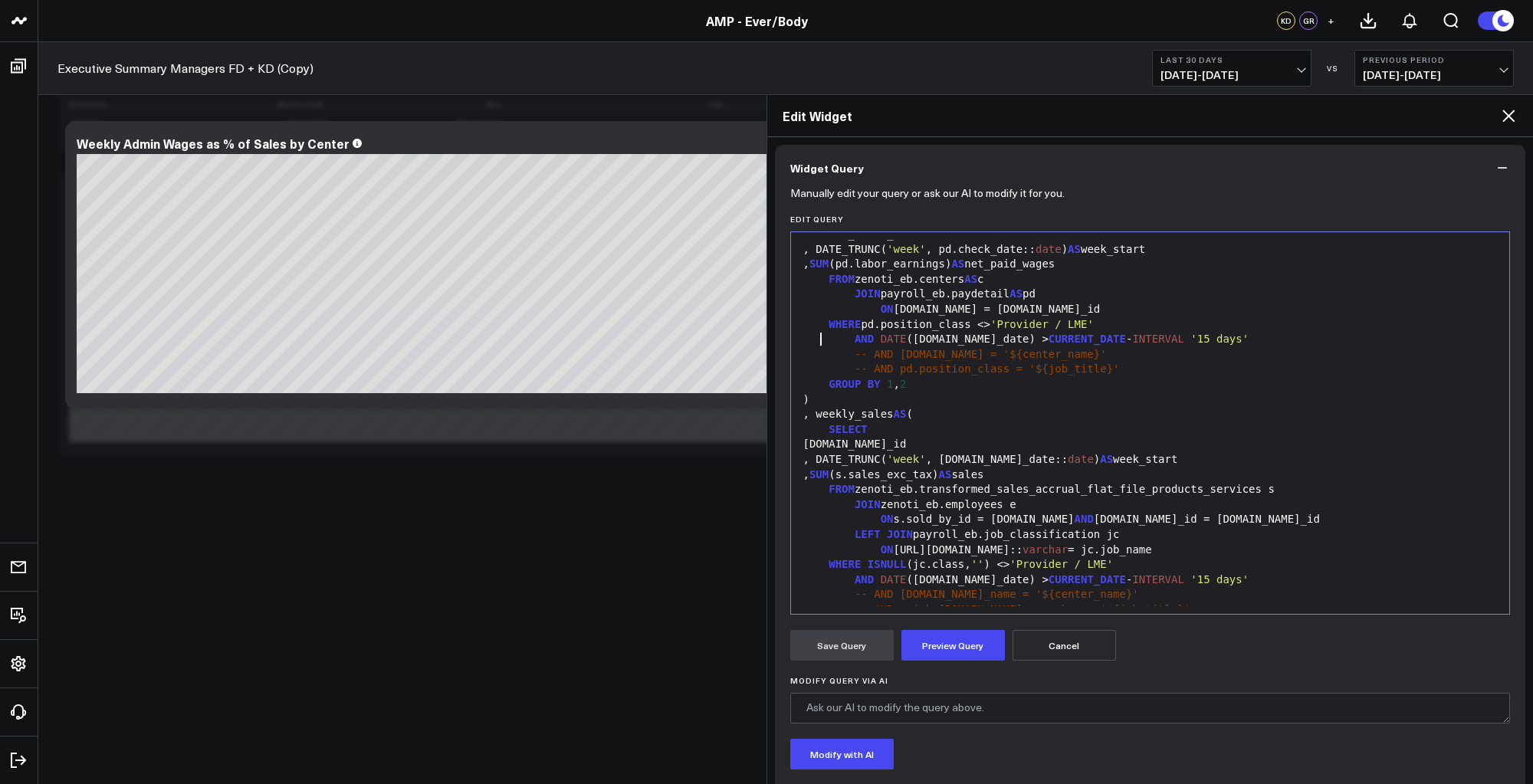
scroll to position [23, 0]
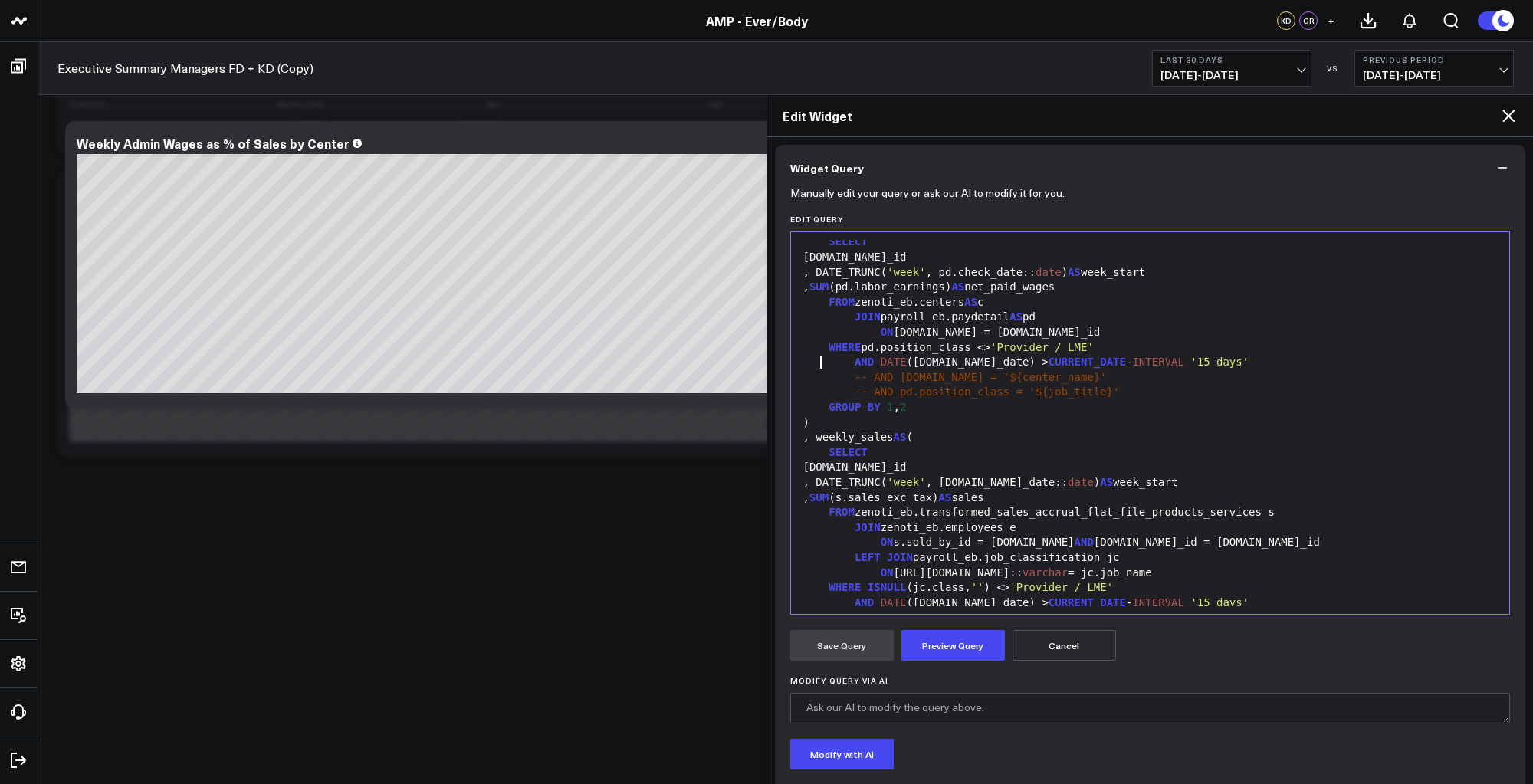
click at [1004, 271] on div ", DATE_TRUNC( 'week' , pd.check_date:: date ) AS week_start" at bounding box center [1151, 273] width 704 height 15
copy div "pd.check_date:: date"
click at [949, 363] on div "AND DATE ([DOMAIN_NAME]_date) > CURRENT_DATE - INTERVAL '15 days'" at bounding box center [1151, 362] width 704 height 15
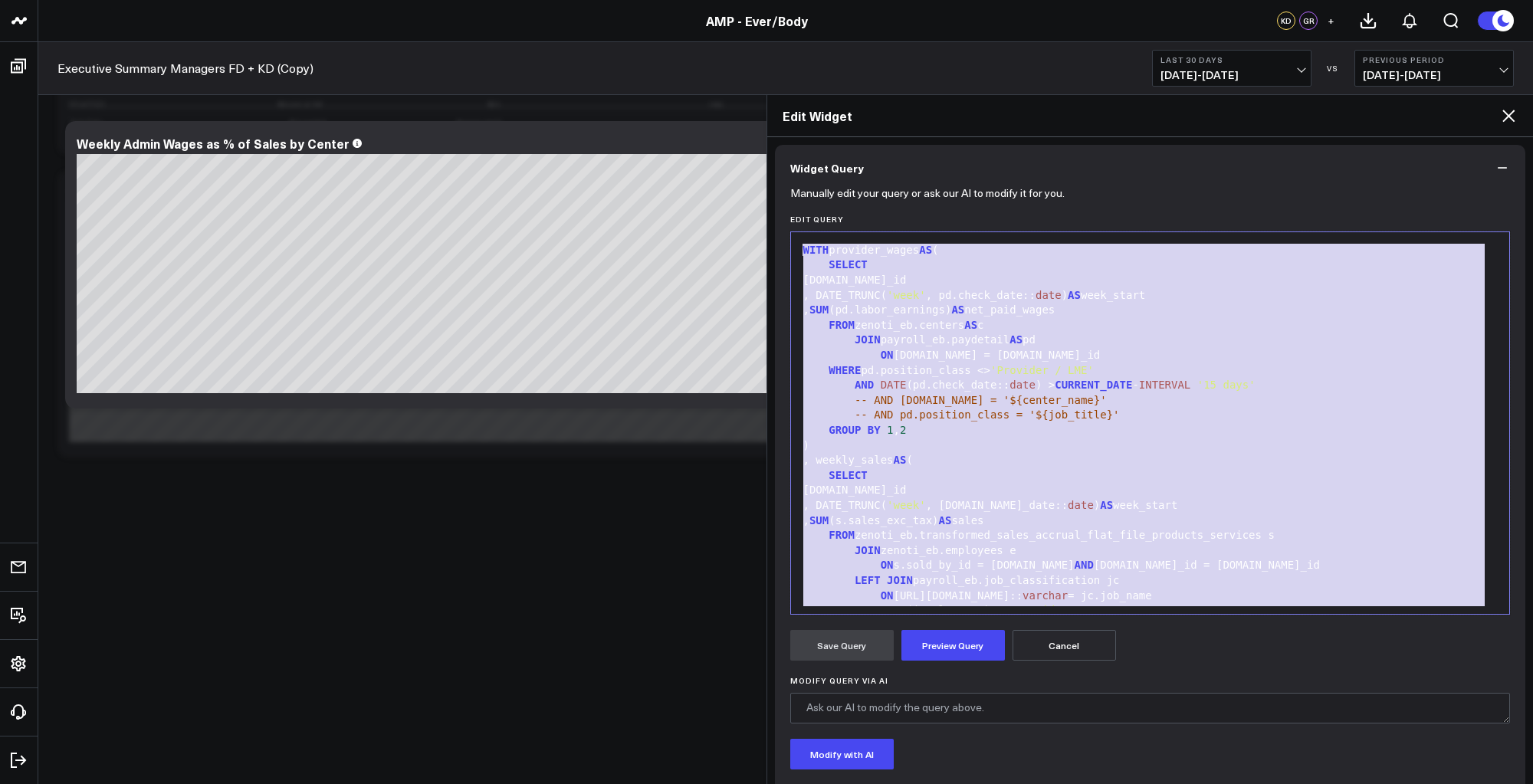
scroll to position [299, 0]
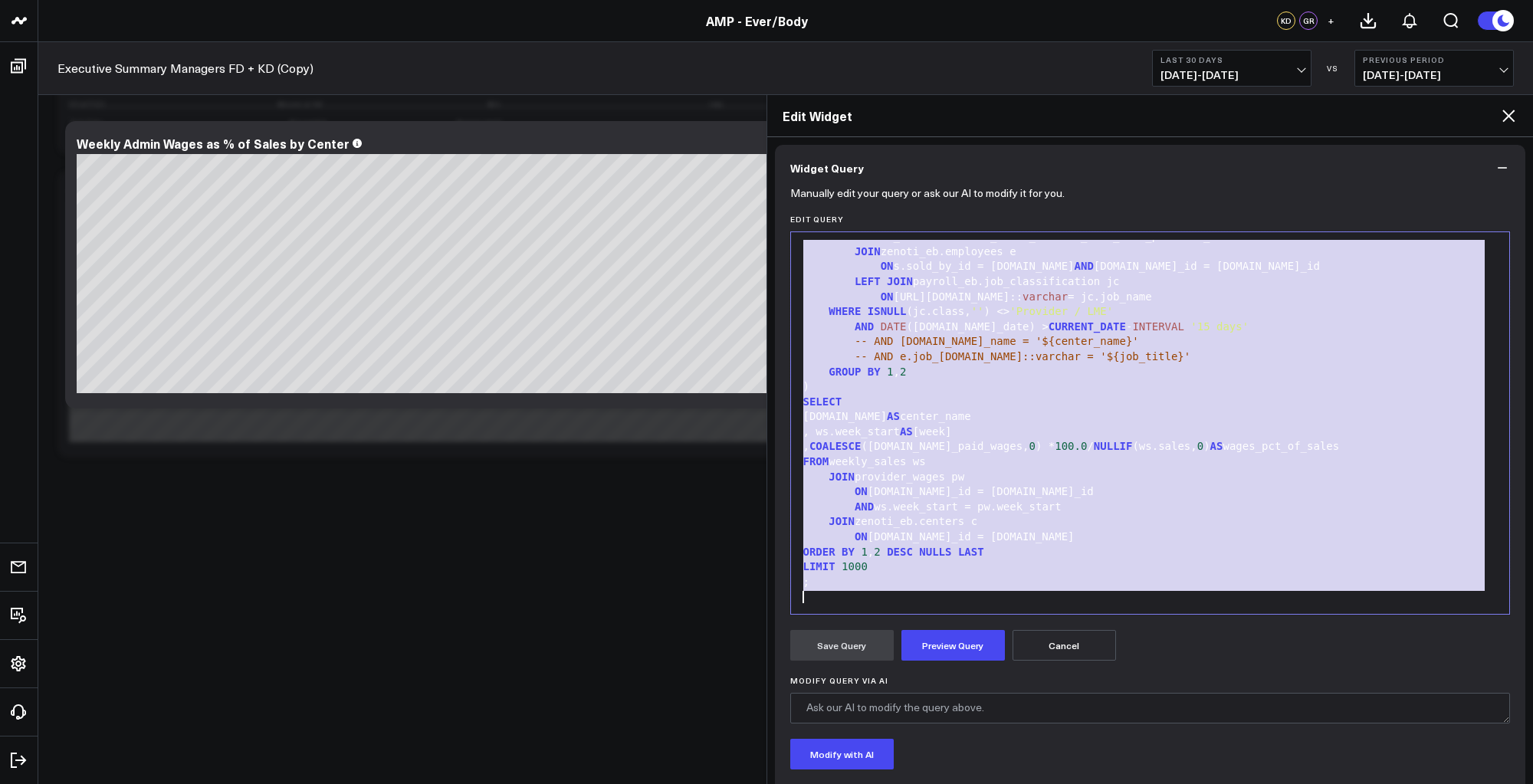
copy div "WITH provider_wages AS ( SELECT [DOMAIN_NAME]_id , DATE_TRUNC( 'week' , pd.chec…"
click at [997, 390] on div ")" at bounding box center [1151, 387] width 704 height 15
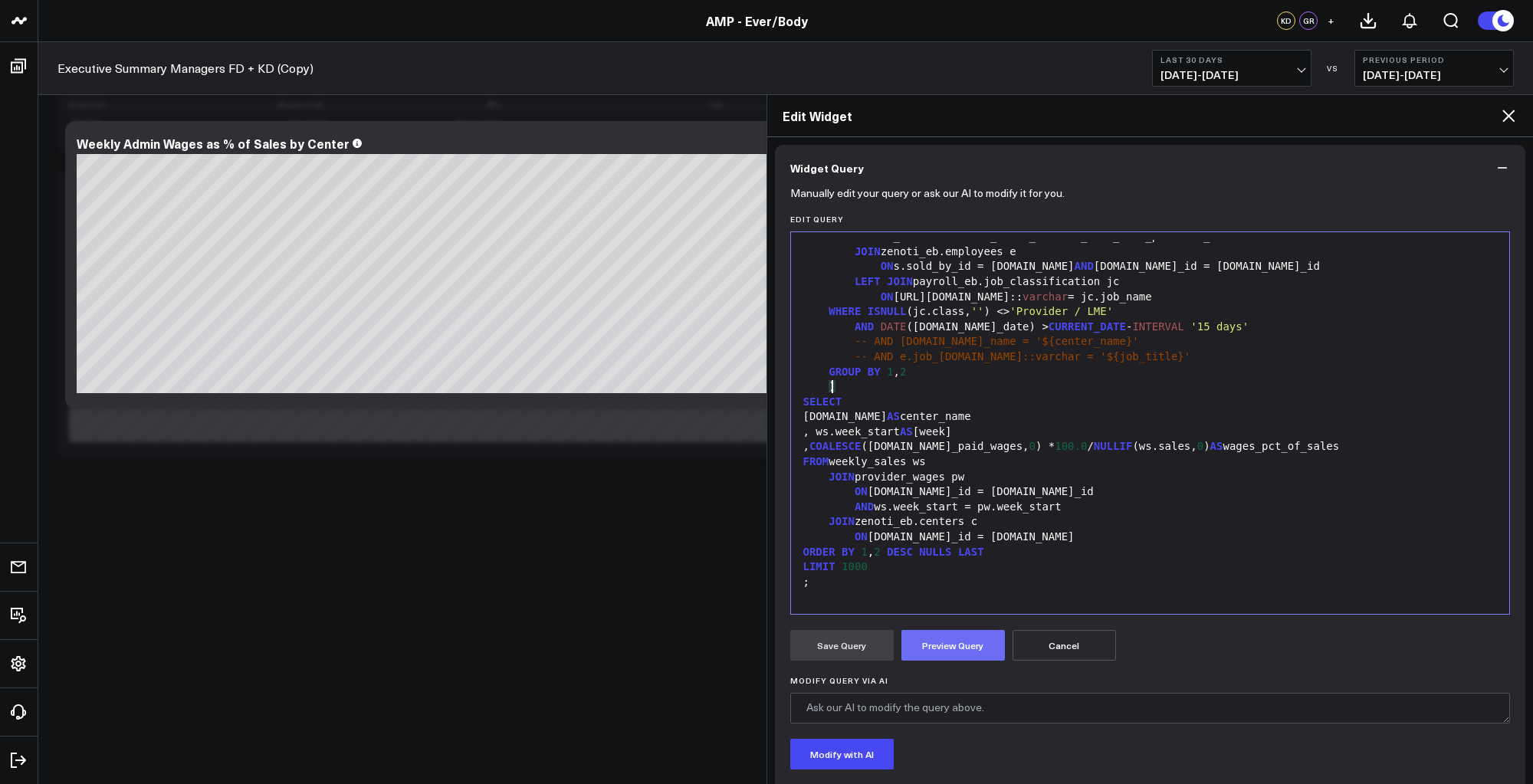
click at [981, 644] on button "Preview Query" at bounding box center [954, 645] width 104 height 31
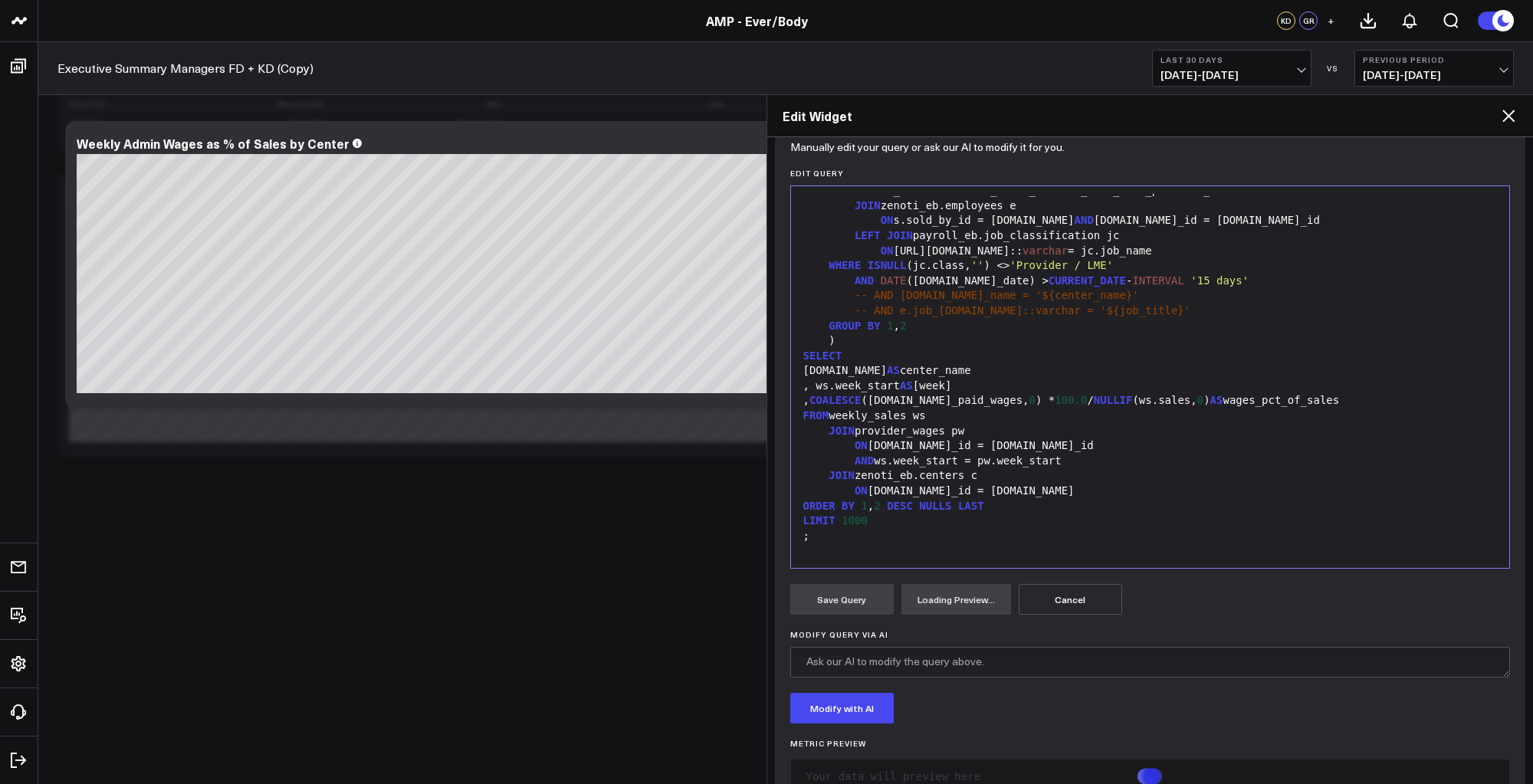
scroll to position [211, 0]
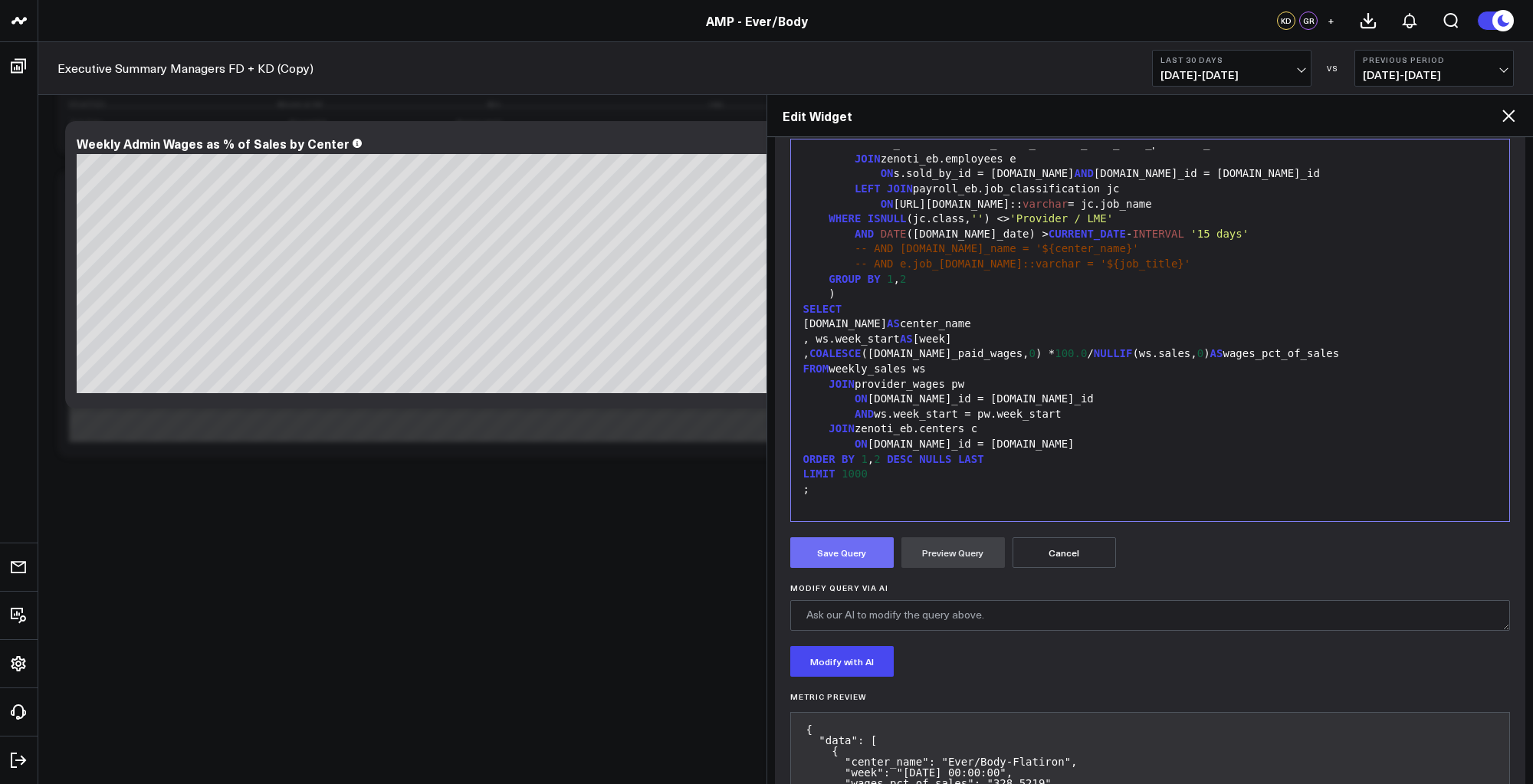
click at [830, 554] on button "Save Query" at bounding box center [842, 553] width 104 height 31
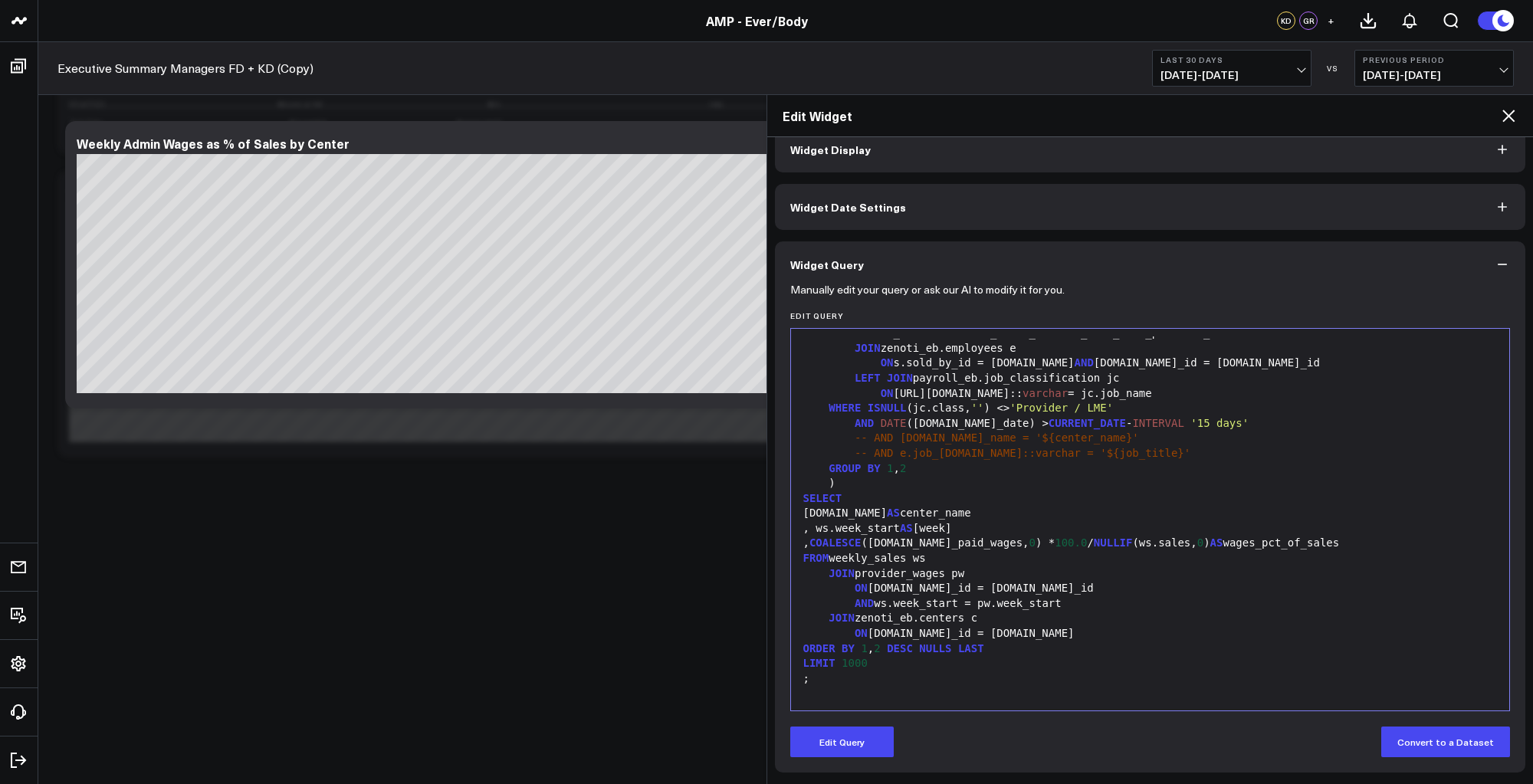
scroll to position [23, 0]
click at [1004, 506] on div "[DOMAIN_NAME] AS center_name" at bounding box center [1151, 513] width 704 height 15
click at [914, 527] on div ", ws.week_start AS [week]" at bounding box center [1151, 529] width 704 height 15
click at [837, 745] on button "Edit Query" at bounding box center [842, 741] width 104 height 31
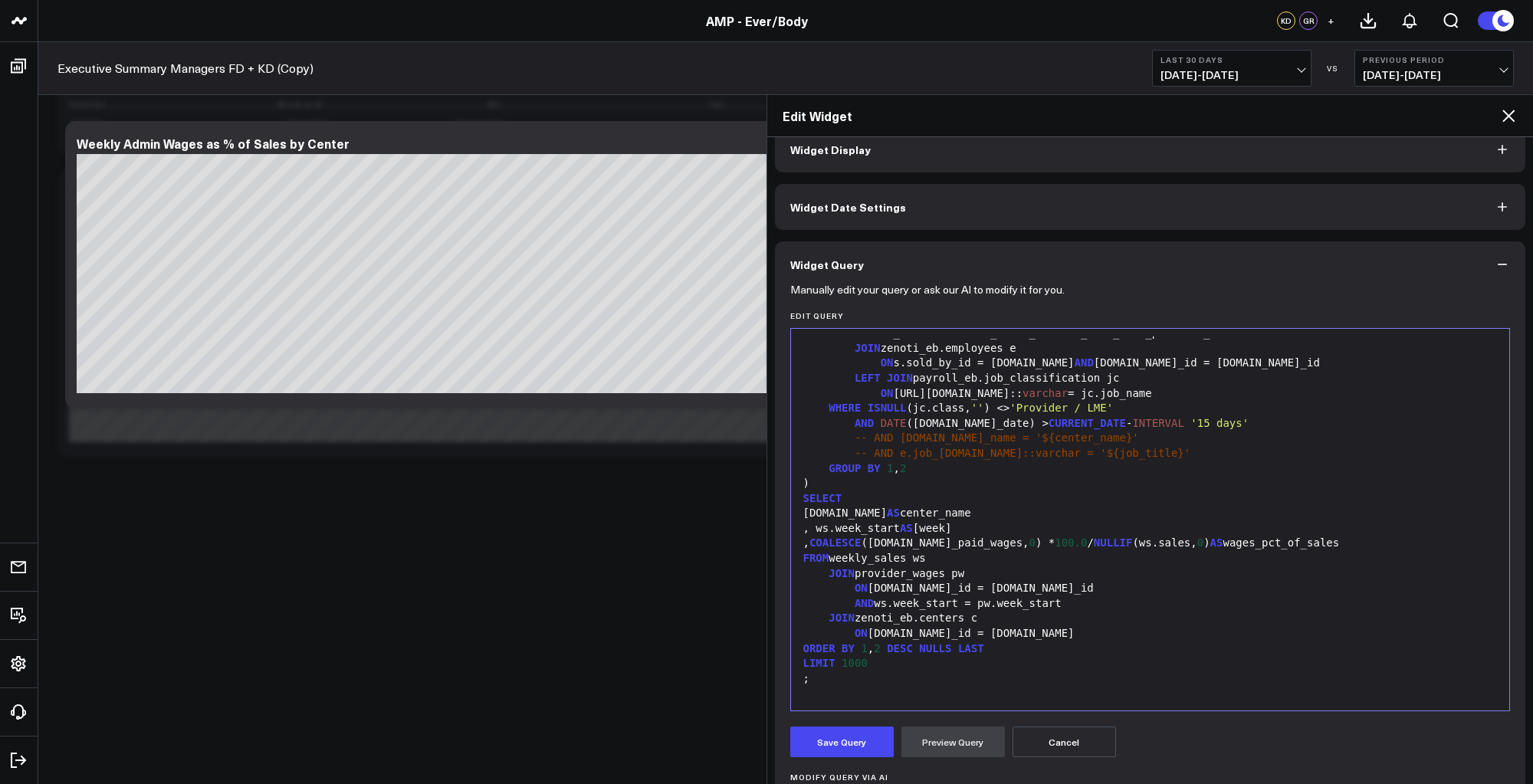
click at [914, 521] on div ", ws.week_start AS [week]" at bounding box center [1151, 529] width 704 height 15
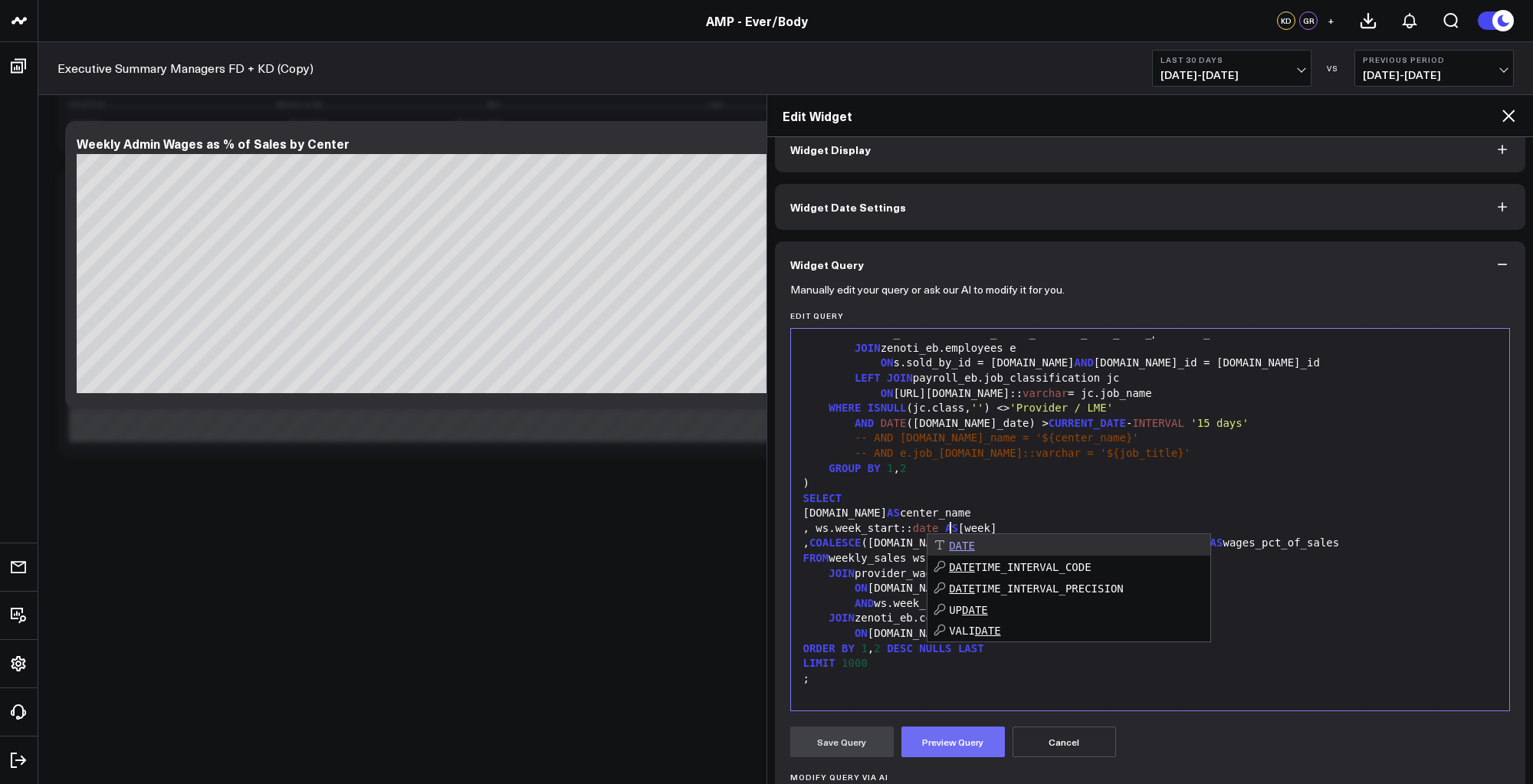
click at [943, 736] on button "Preview Query" at bounding box center [954, 741] width 104 height 31
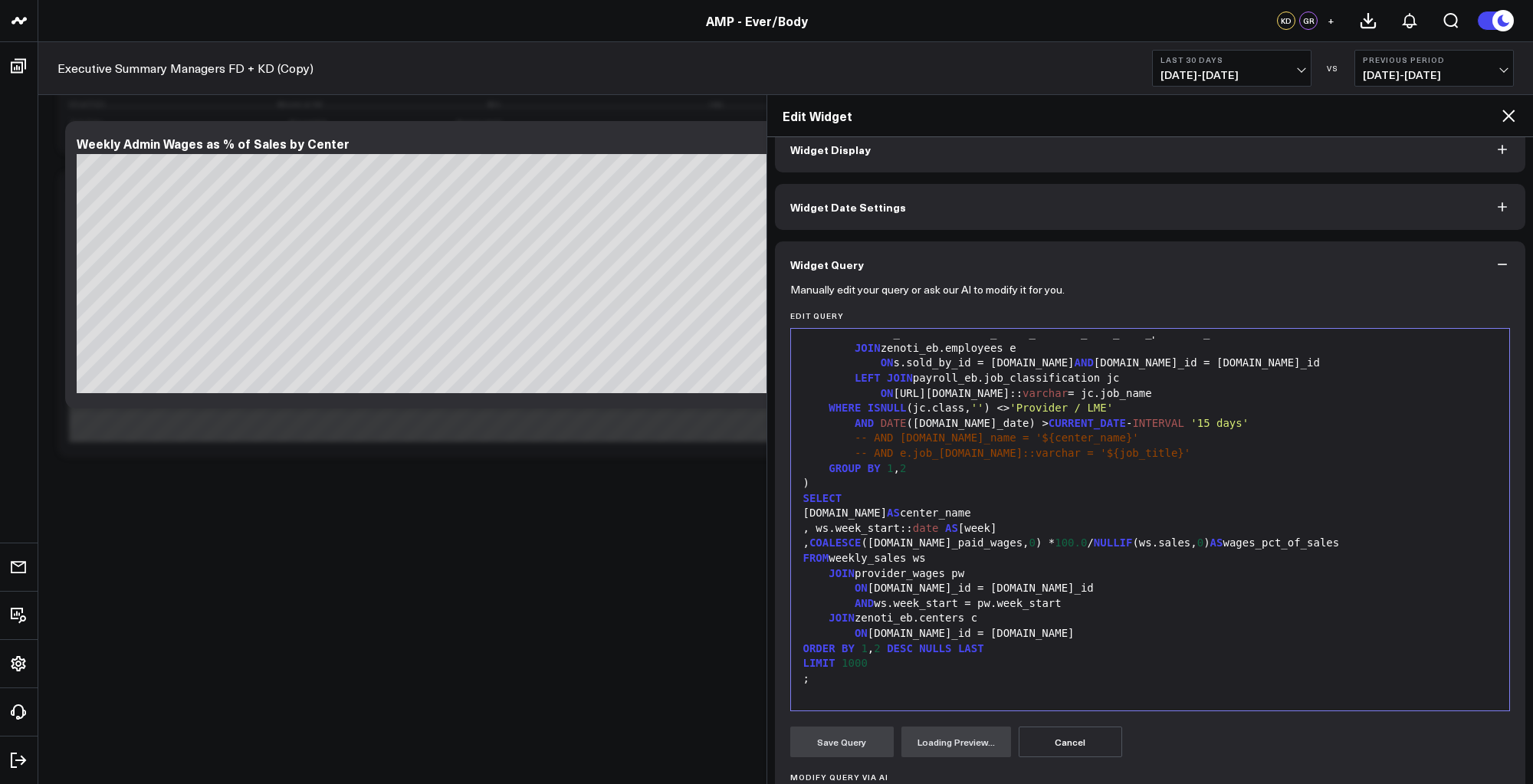
click at [1199, 738] on div "Save Query Loading Preview... Cancel" at bounding box center [1151, 741] width 721 height 31
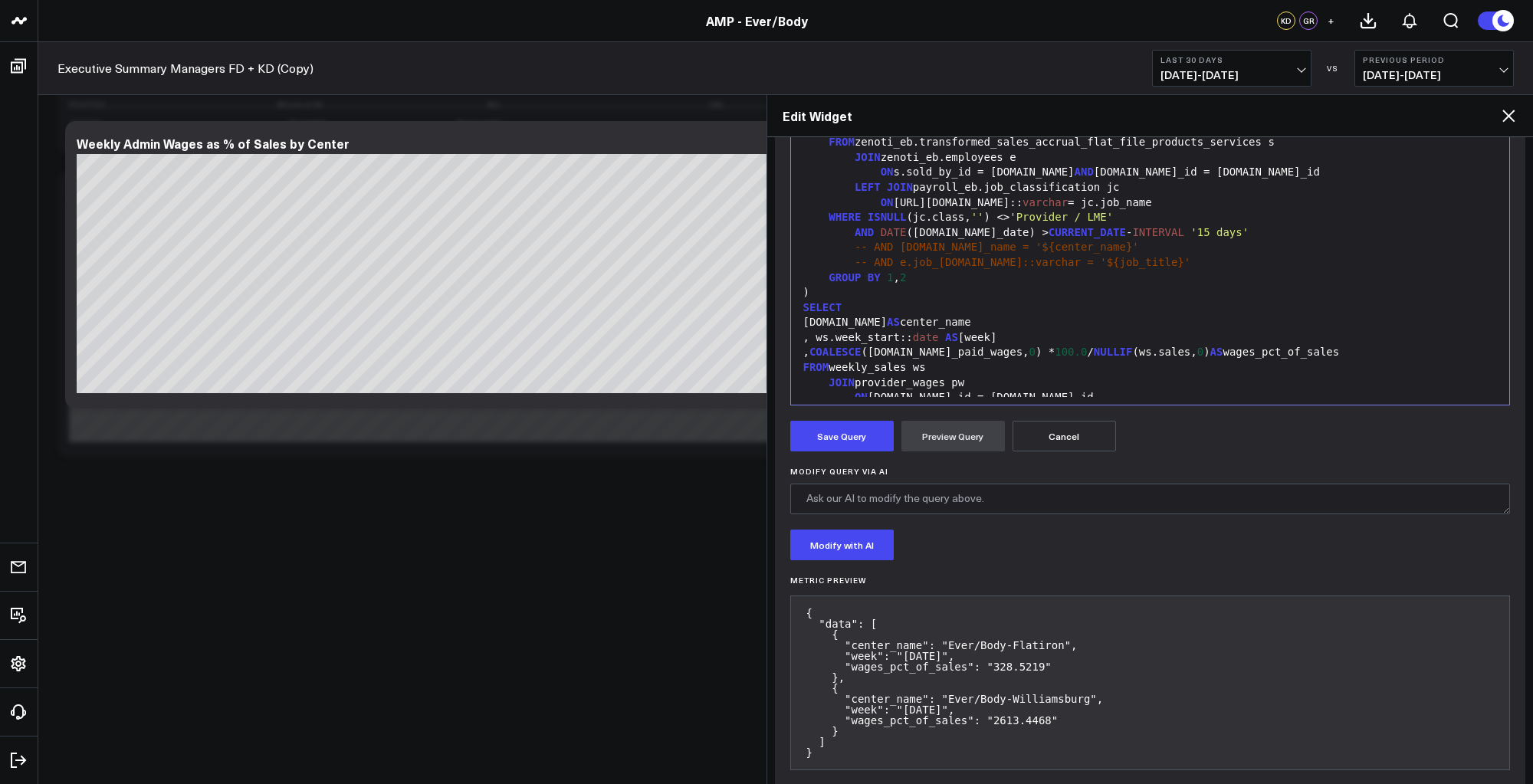
scroll to position [352, 0]
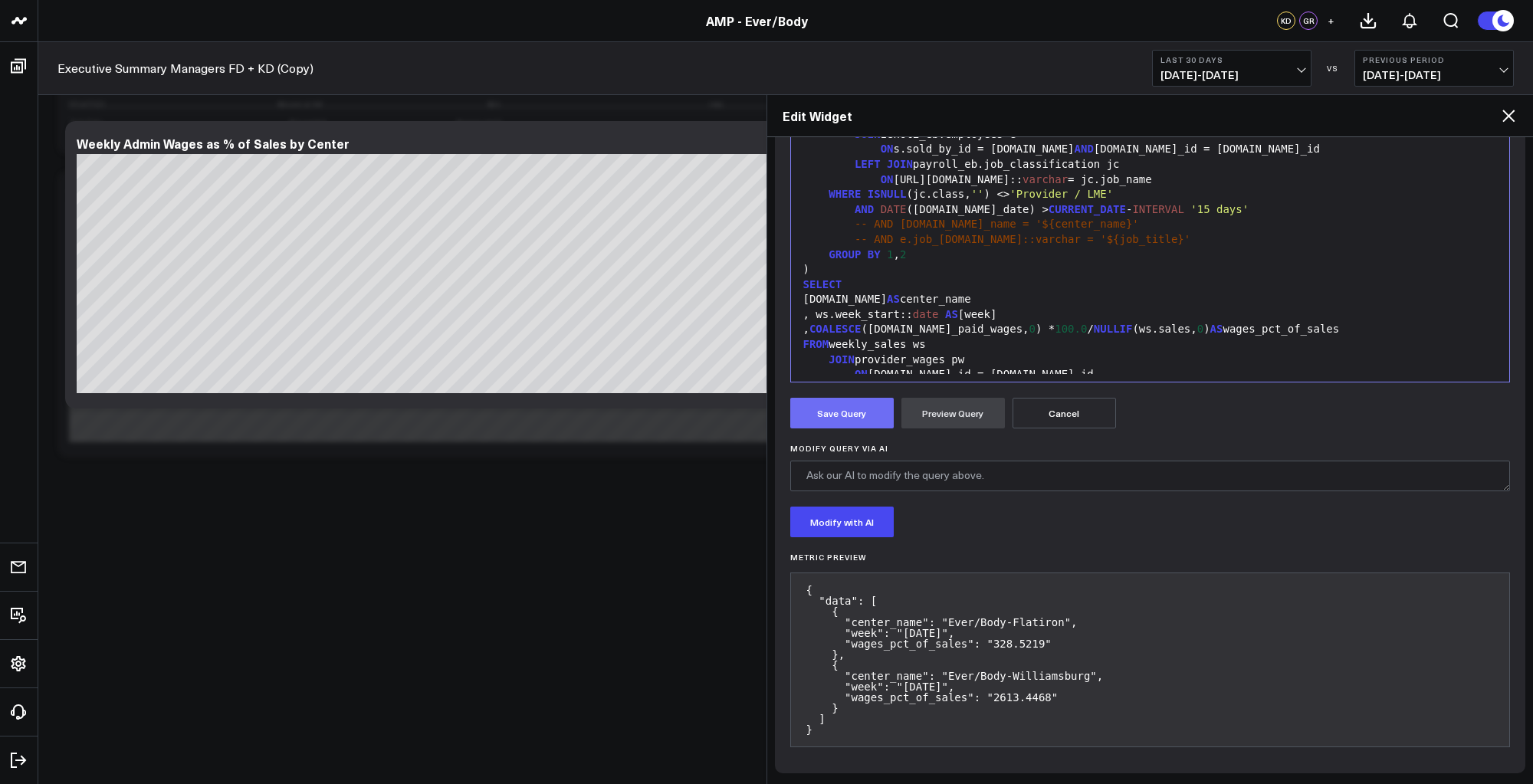
click at [817, 402] on button "Save Query" at bounding box center [842, 413] width 104 height 31
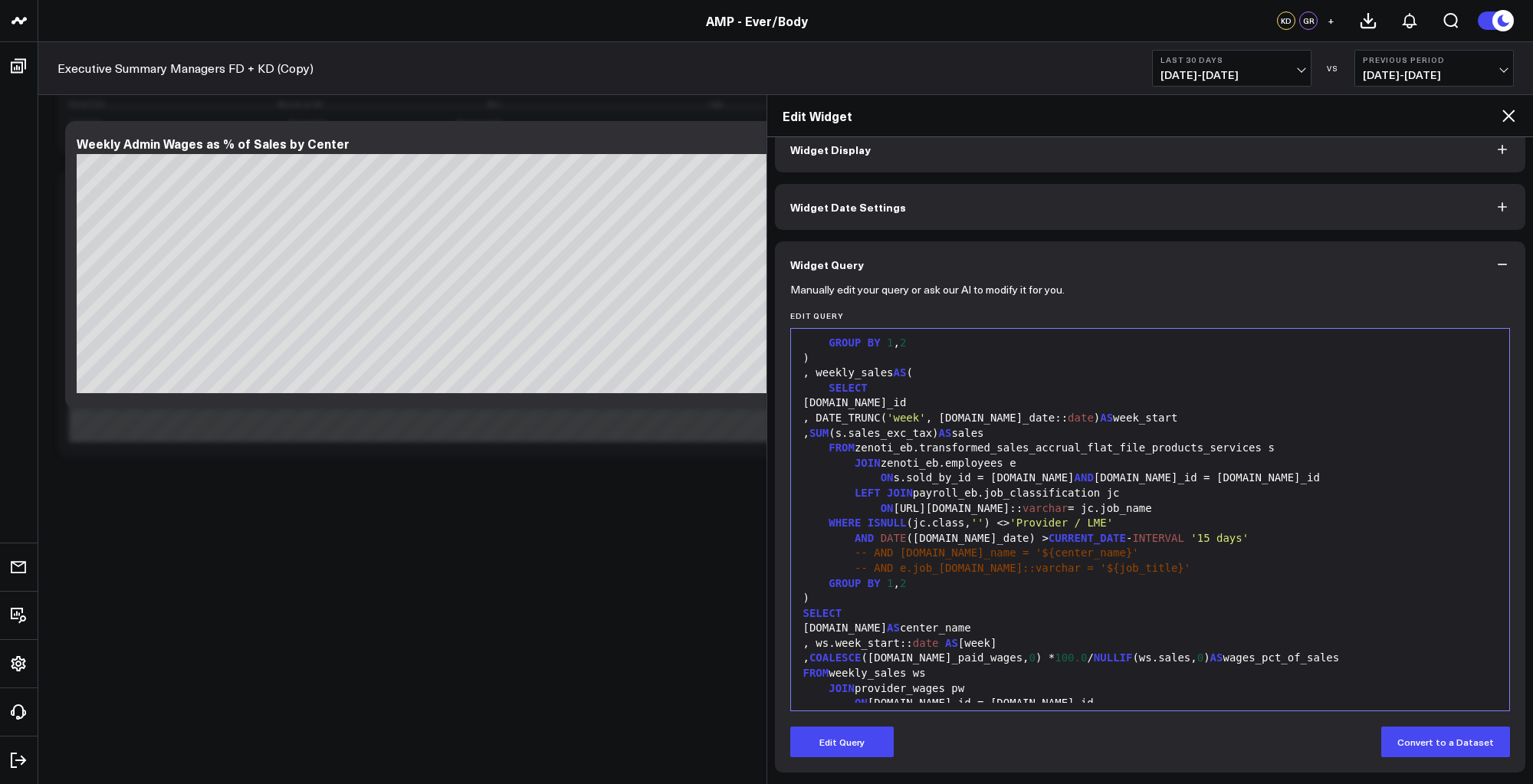
scroll to position [23, 0]
click at [1023, 506] on span "varchar" at bounding box center [1045, 508] width 45 height 13
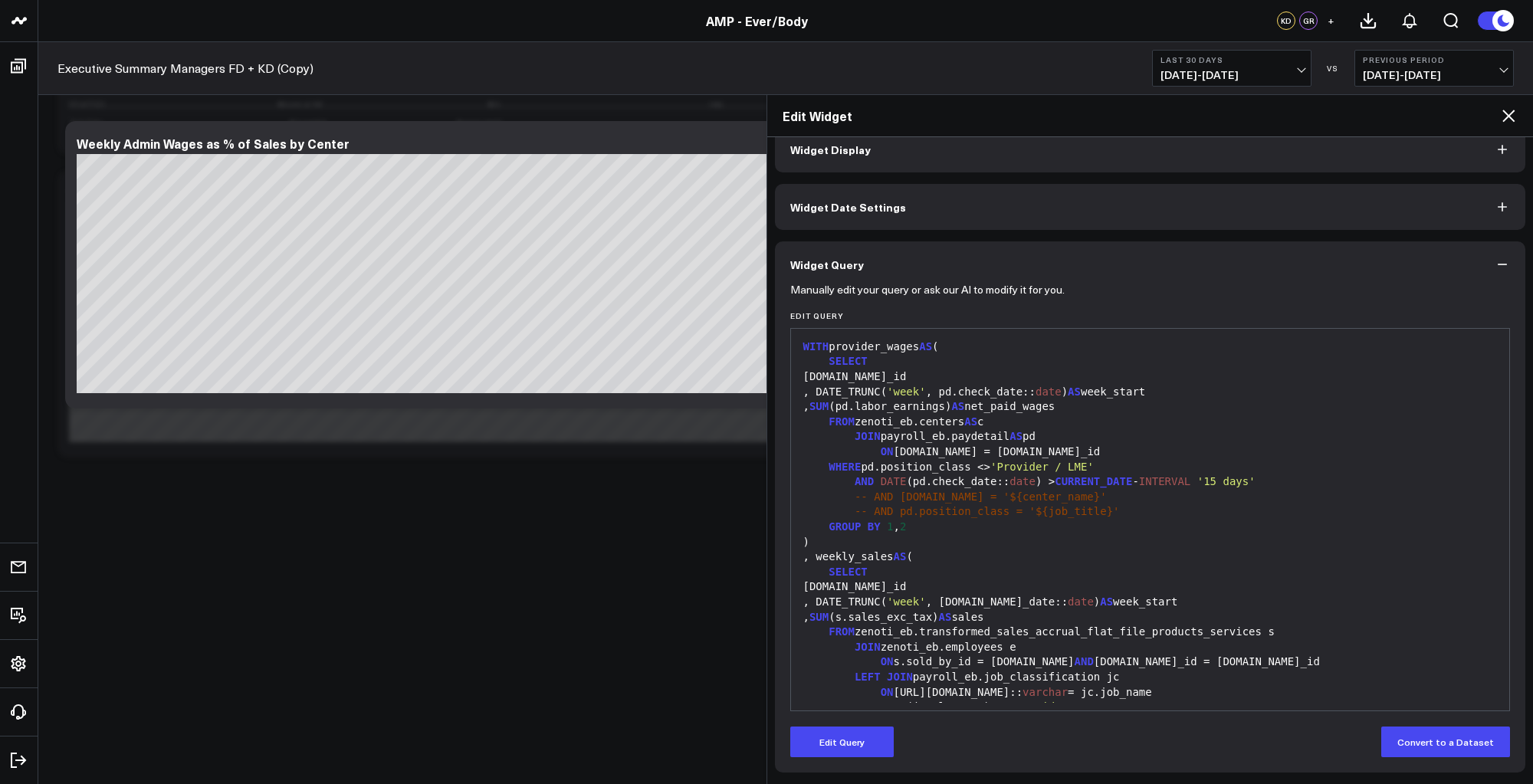
scroll to position [301, 0]
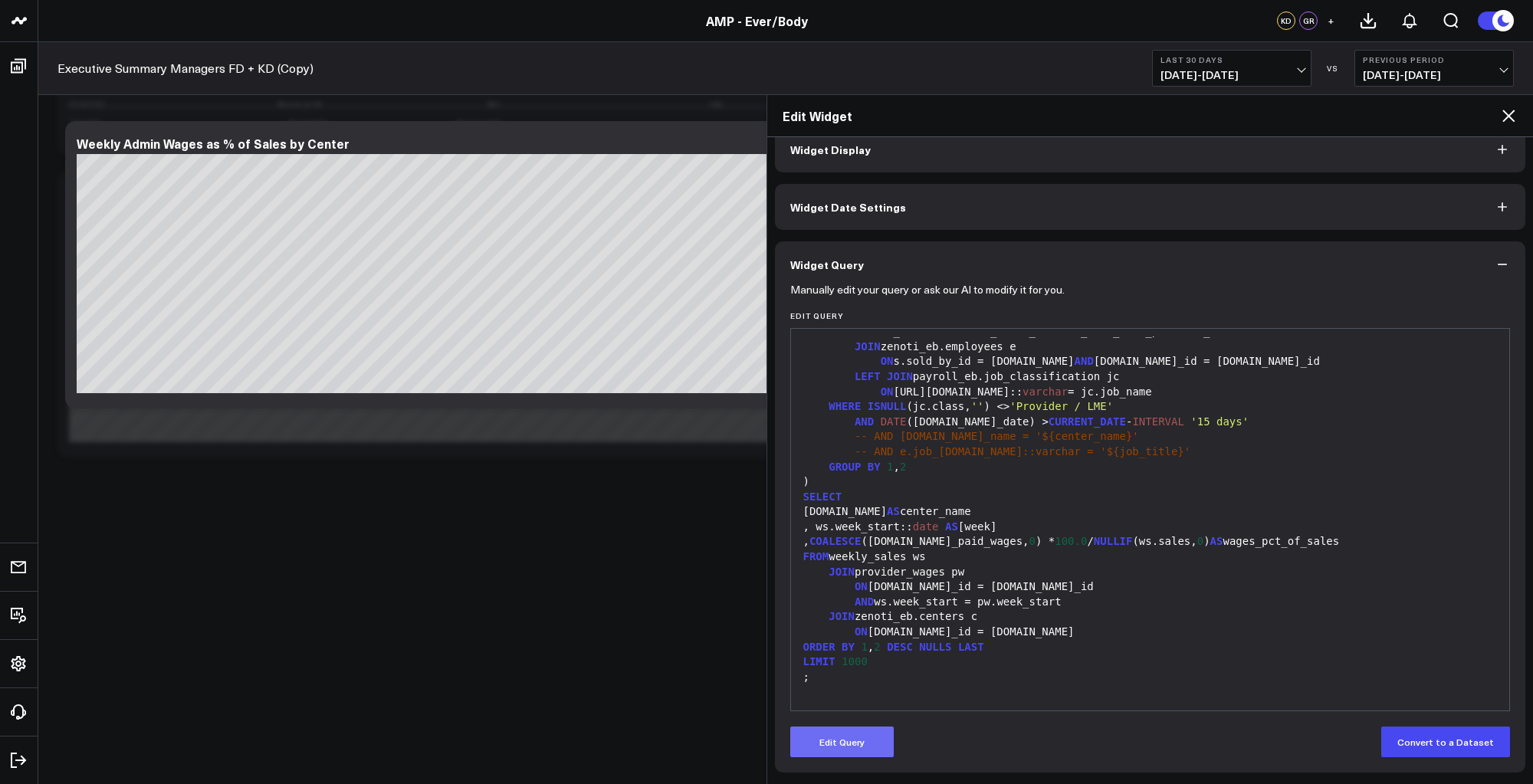
click at [858, 741] on button "Edit Query" at bounding box center [842, 741] width 104 height 31
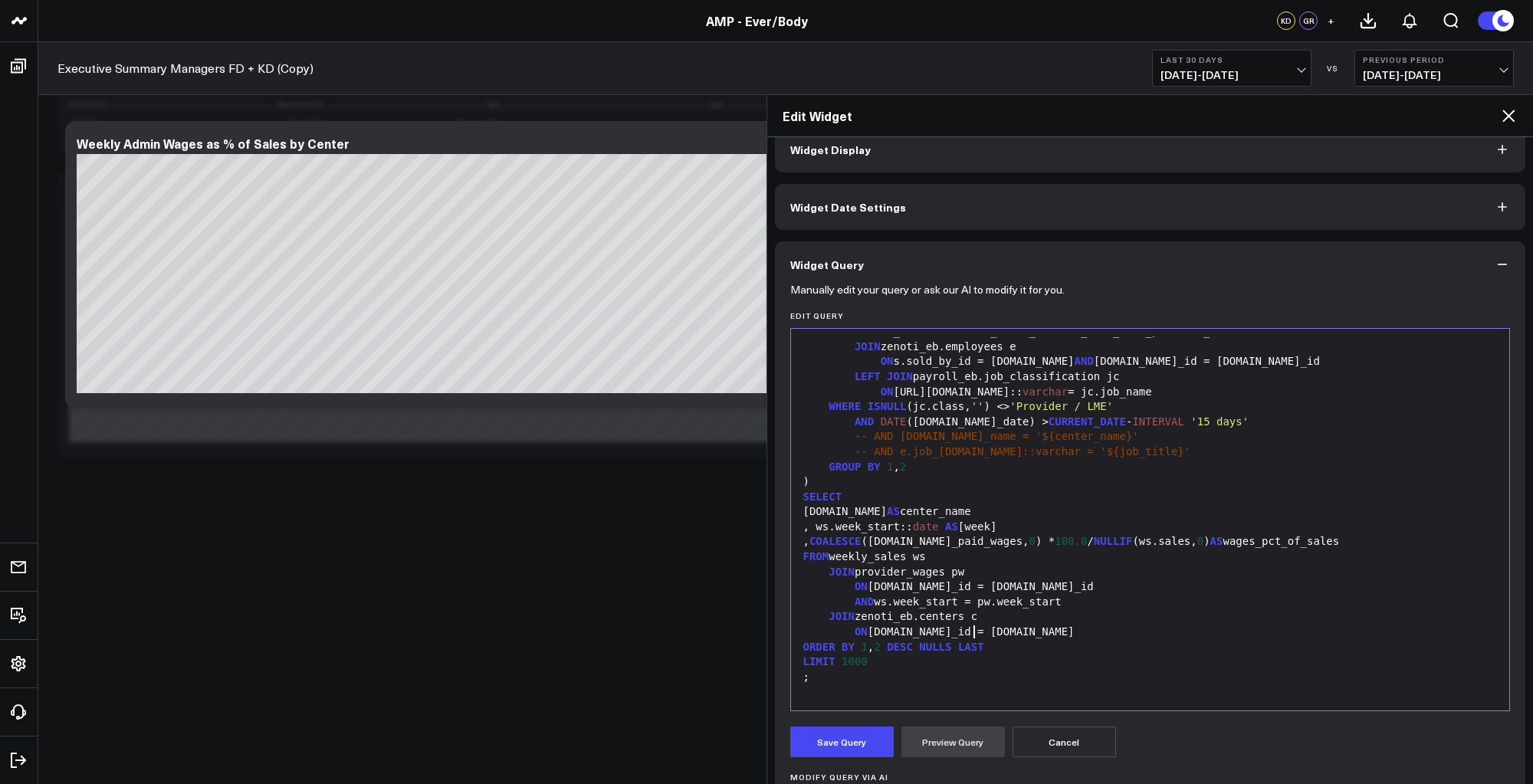
click at [976, 634] on div "ON [DOMAIN_NAME]_id = [DOMAIN_NAME]" at bounding box center [1151, 632] width 704 height 15
click at [1102, 565] on div "JOIN provider_wages pw" at bounding box center [1151, 573] width 704 height 15
click at [950, 744] on button "Preview Query" at bounding box center [954, 741] width 104 height 31
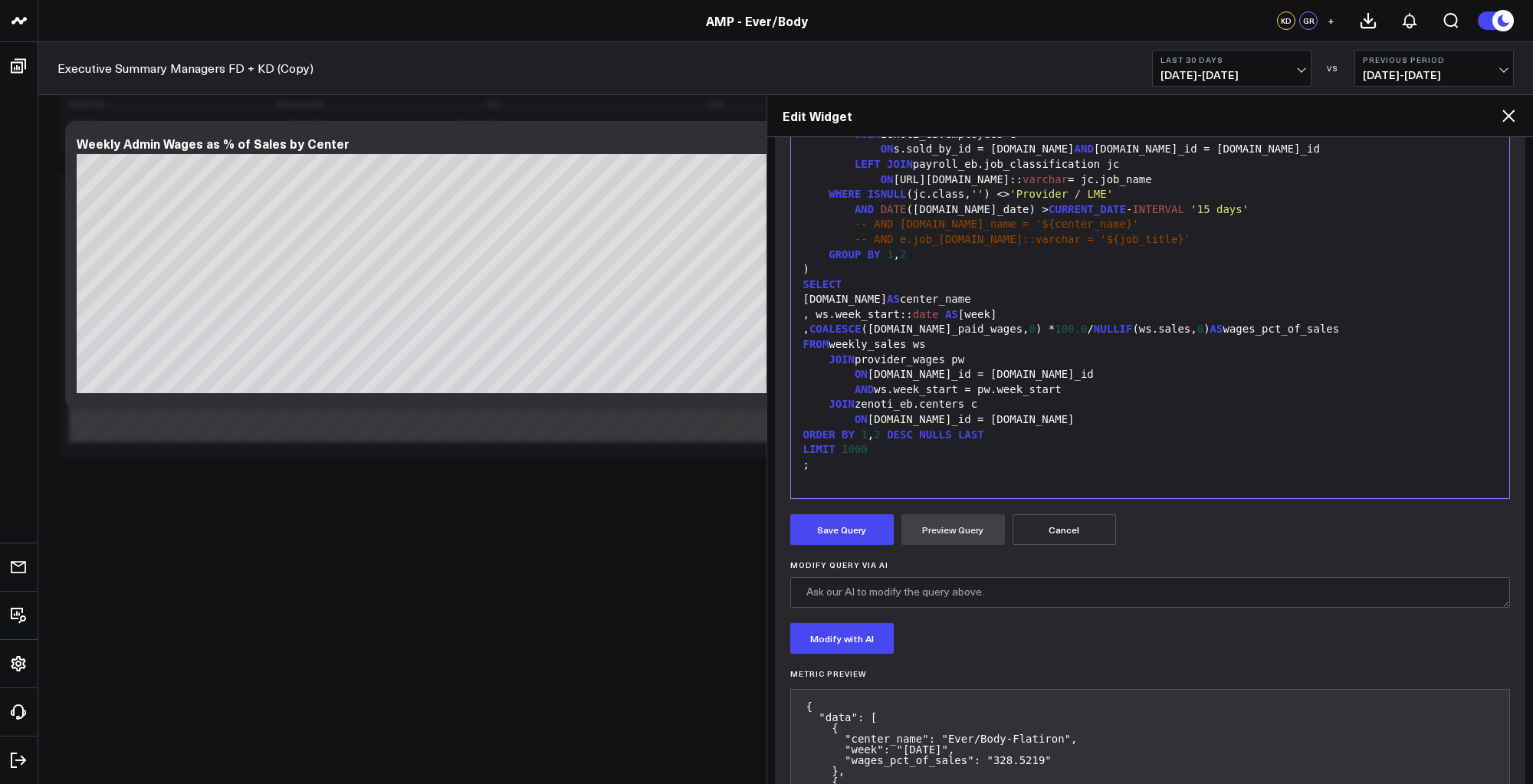
scroll to position [352, 0]
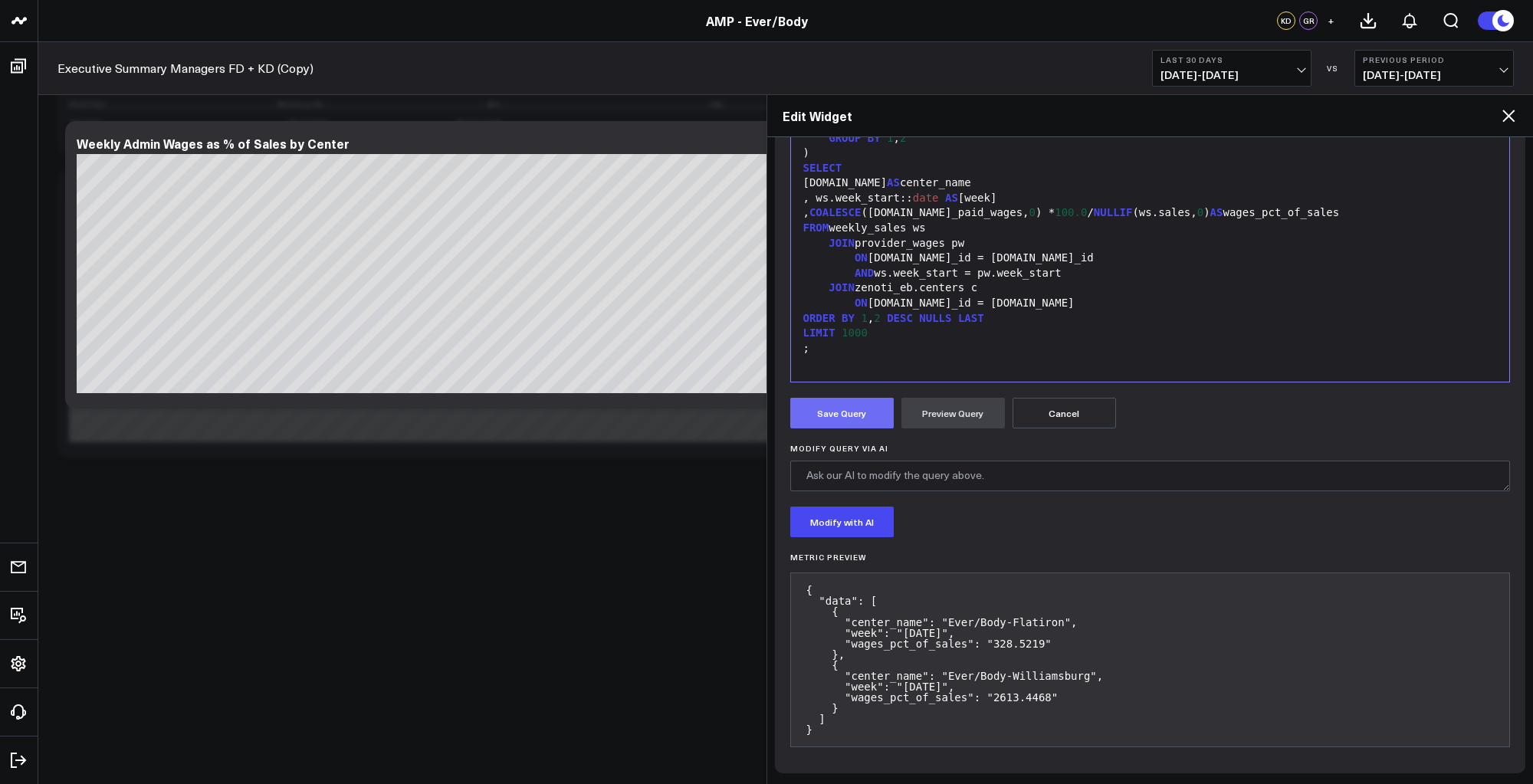
click at [807, 405] on button "Save Query" at bounding box center [842, 413] width 104 height 31
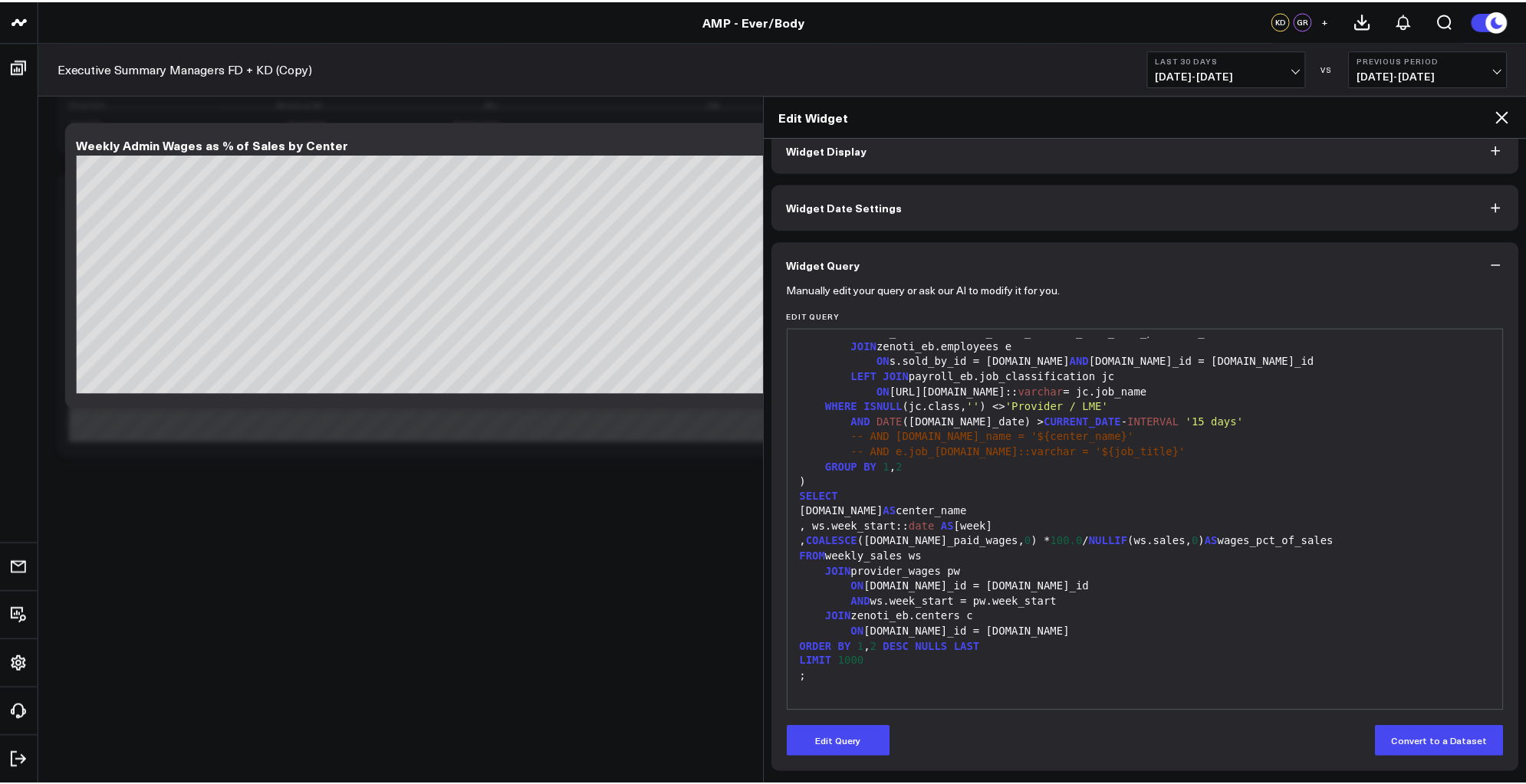
scroll to position [23, 0]
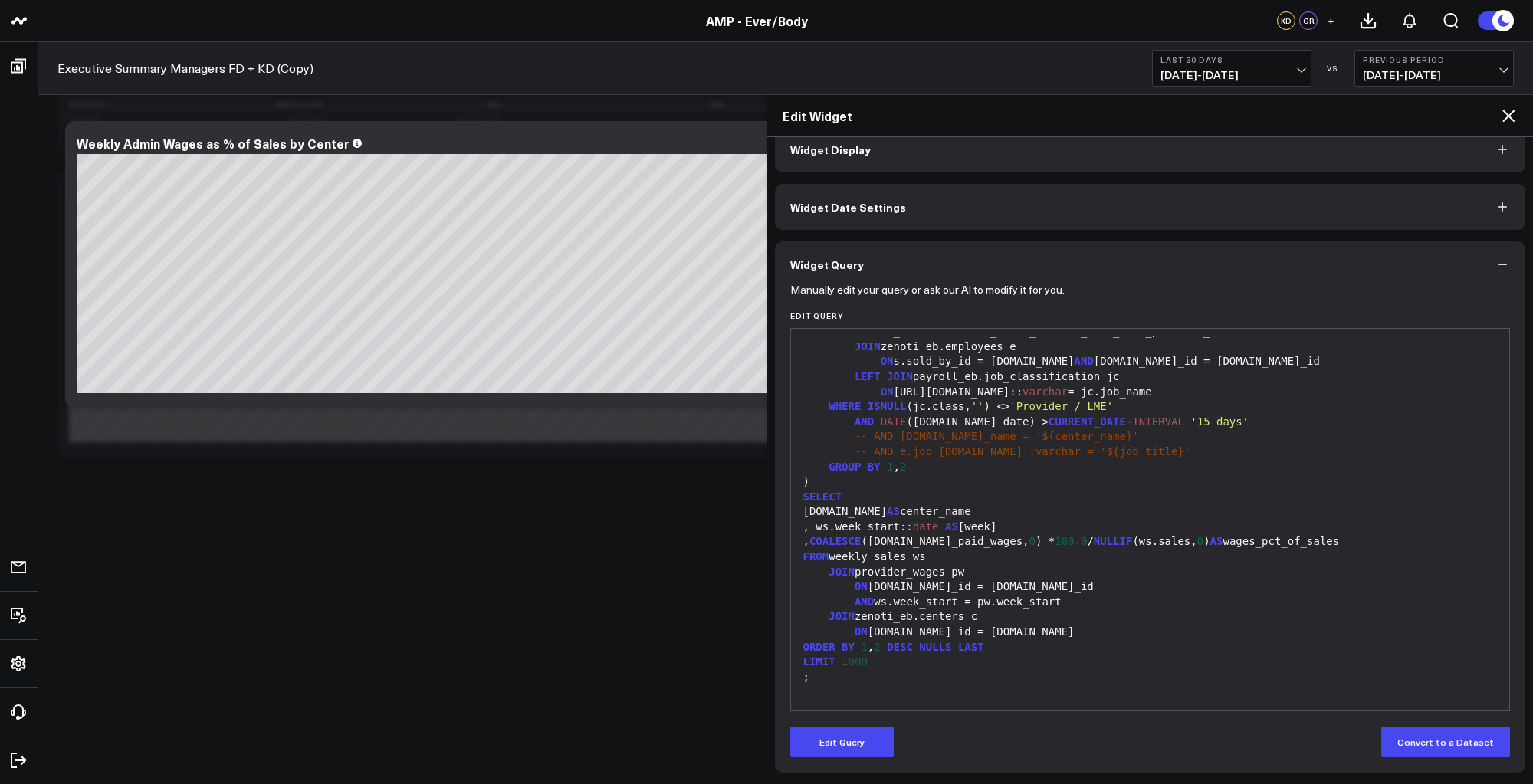
click at [1507, 113] on icon at bounding box center [1509, 116] width 18 height 18
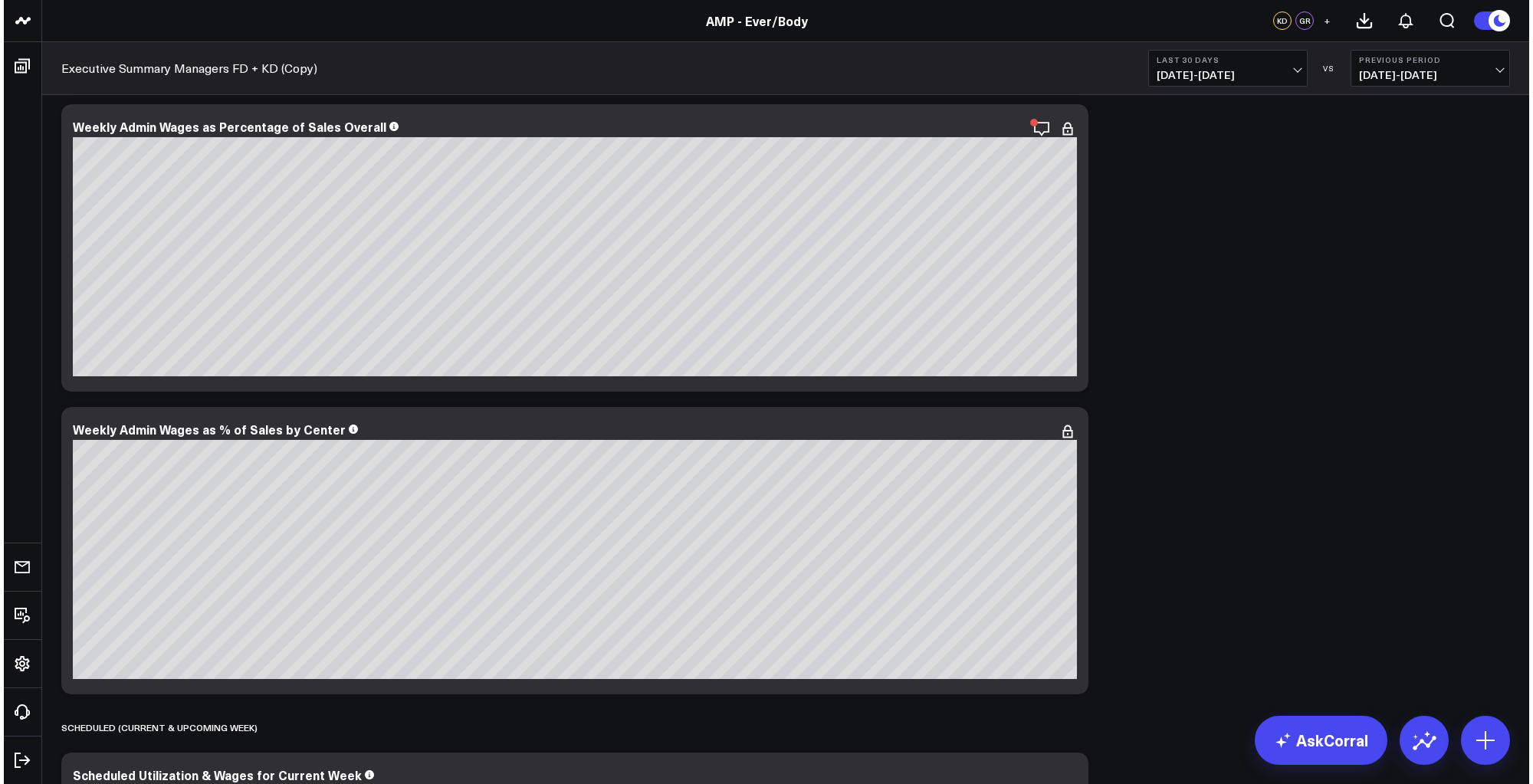
scroll to position [7168, 0]
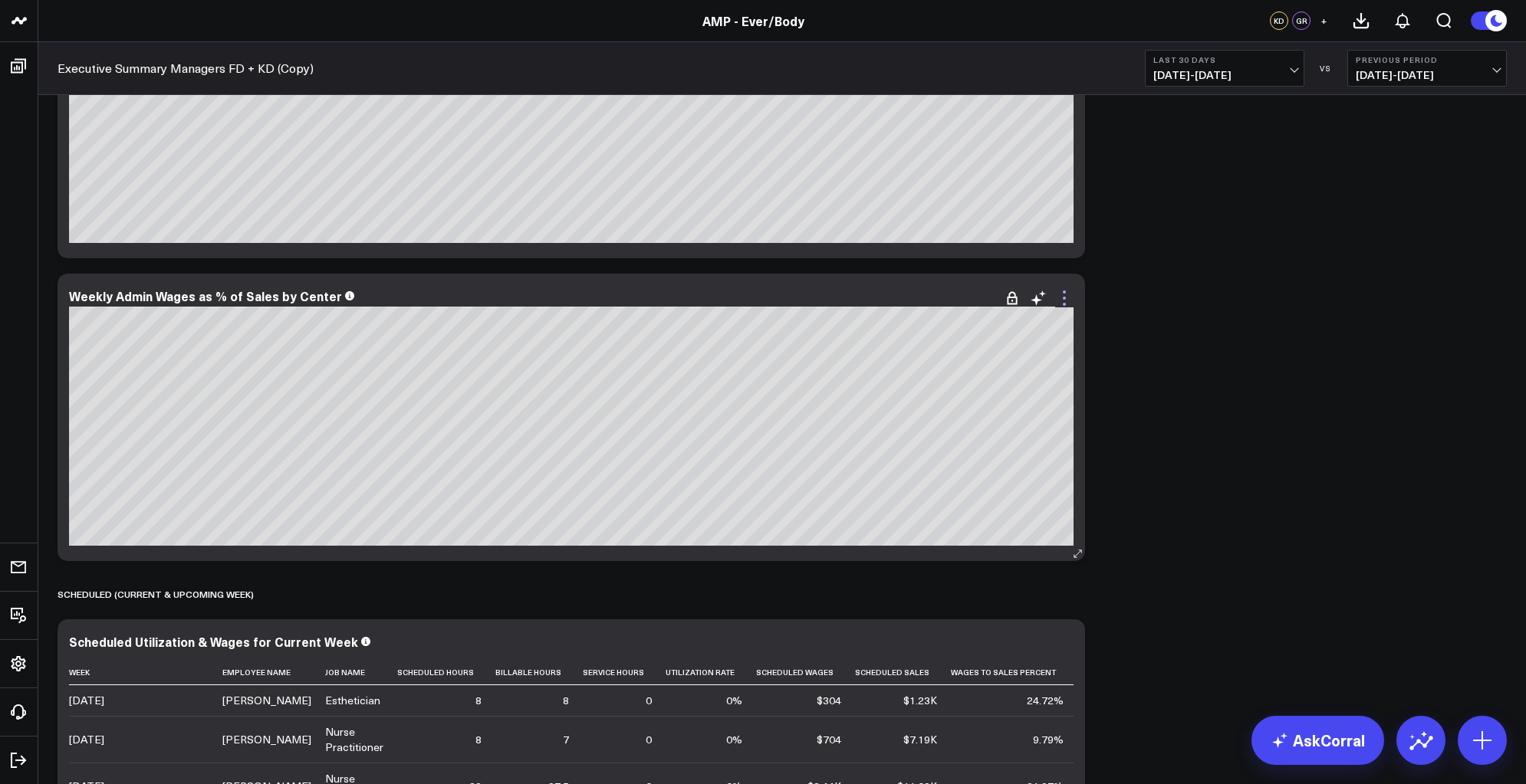
click at [1064, 306] on icon at bounding box center [1064, 298] width 18 height 18
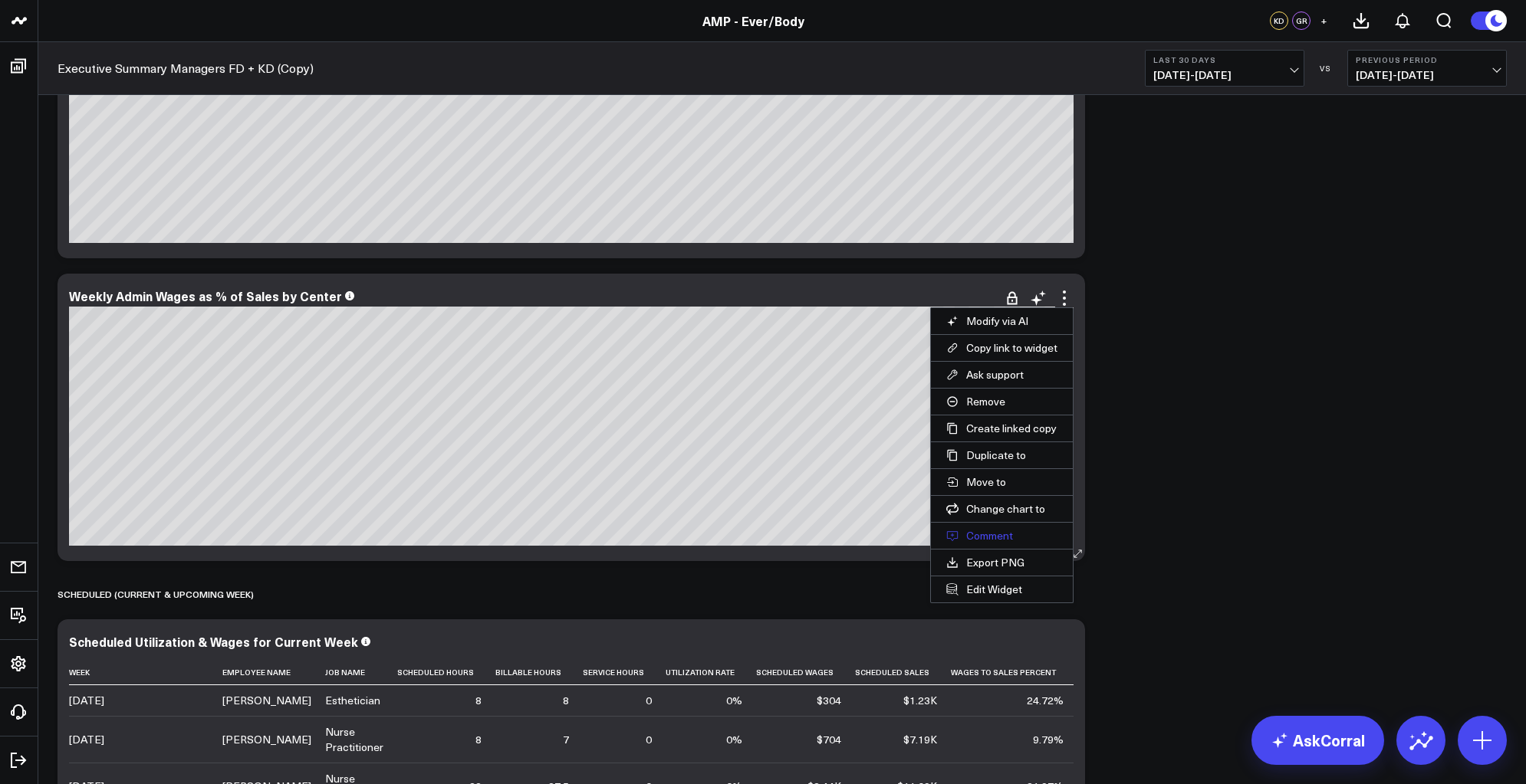
click at [981, 535] on button "Comment" at bounding box center [1002, 535] width 142 height 26
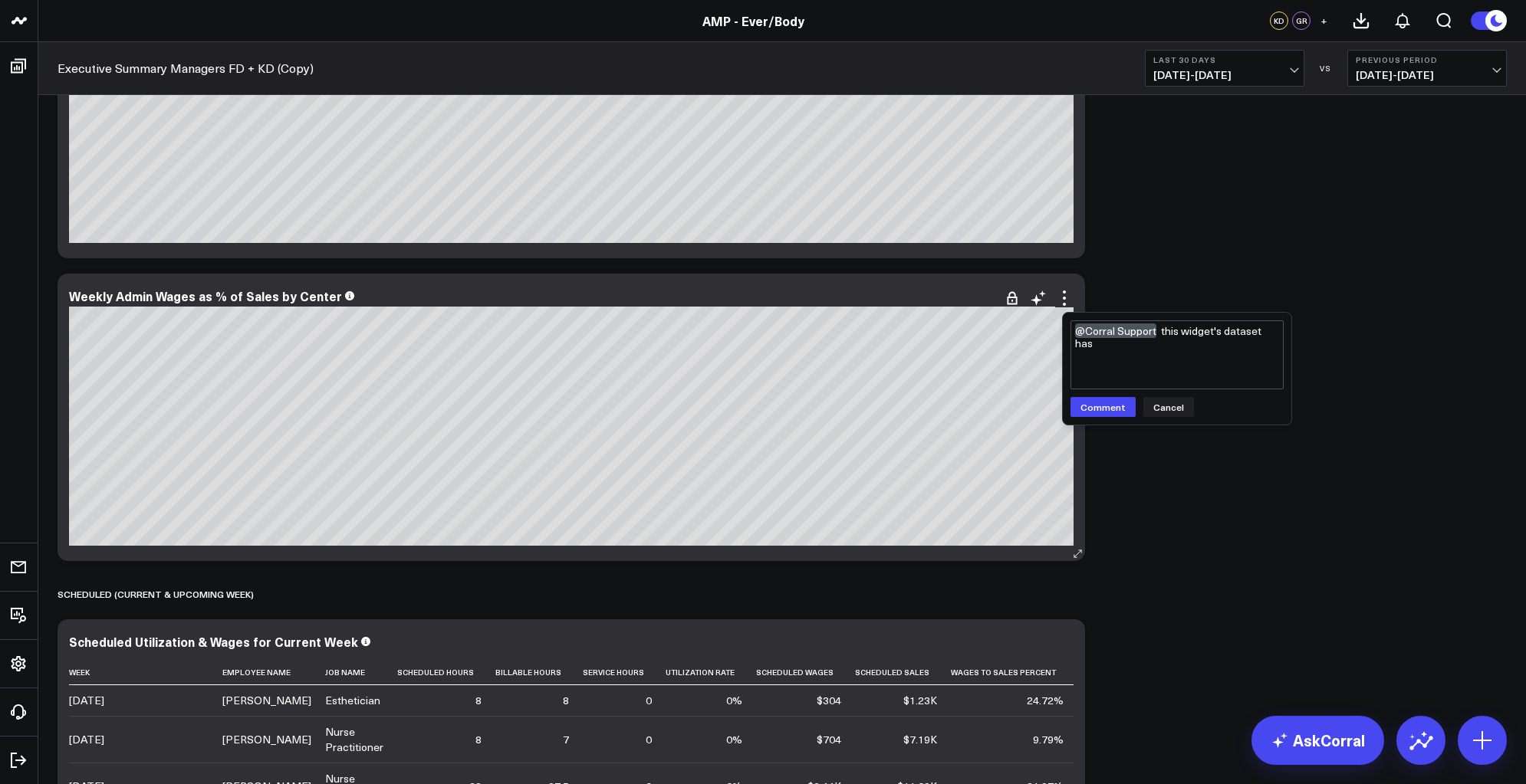
type textarea "@Corral Support this widget's dataset has"
click at [1290, 69] on span "[DATE] - [DATE]" at bounding box center [1224, 75] width 143 height 13
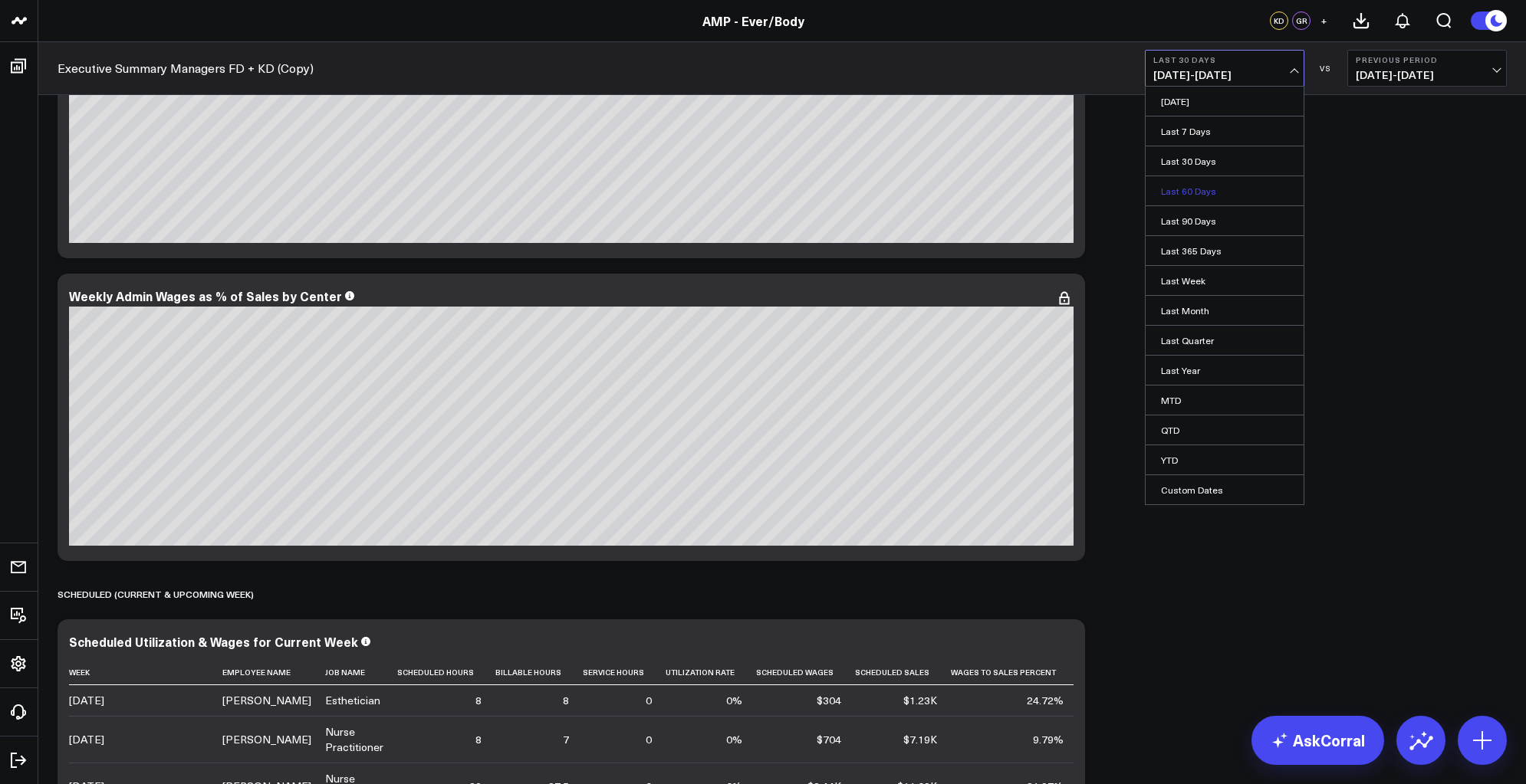
click at [1209, 180] on link "Last 60 Days" at bounding box center [1224, 190] width 158 height 29
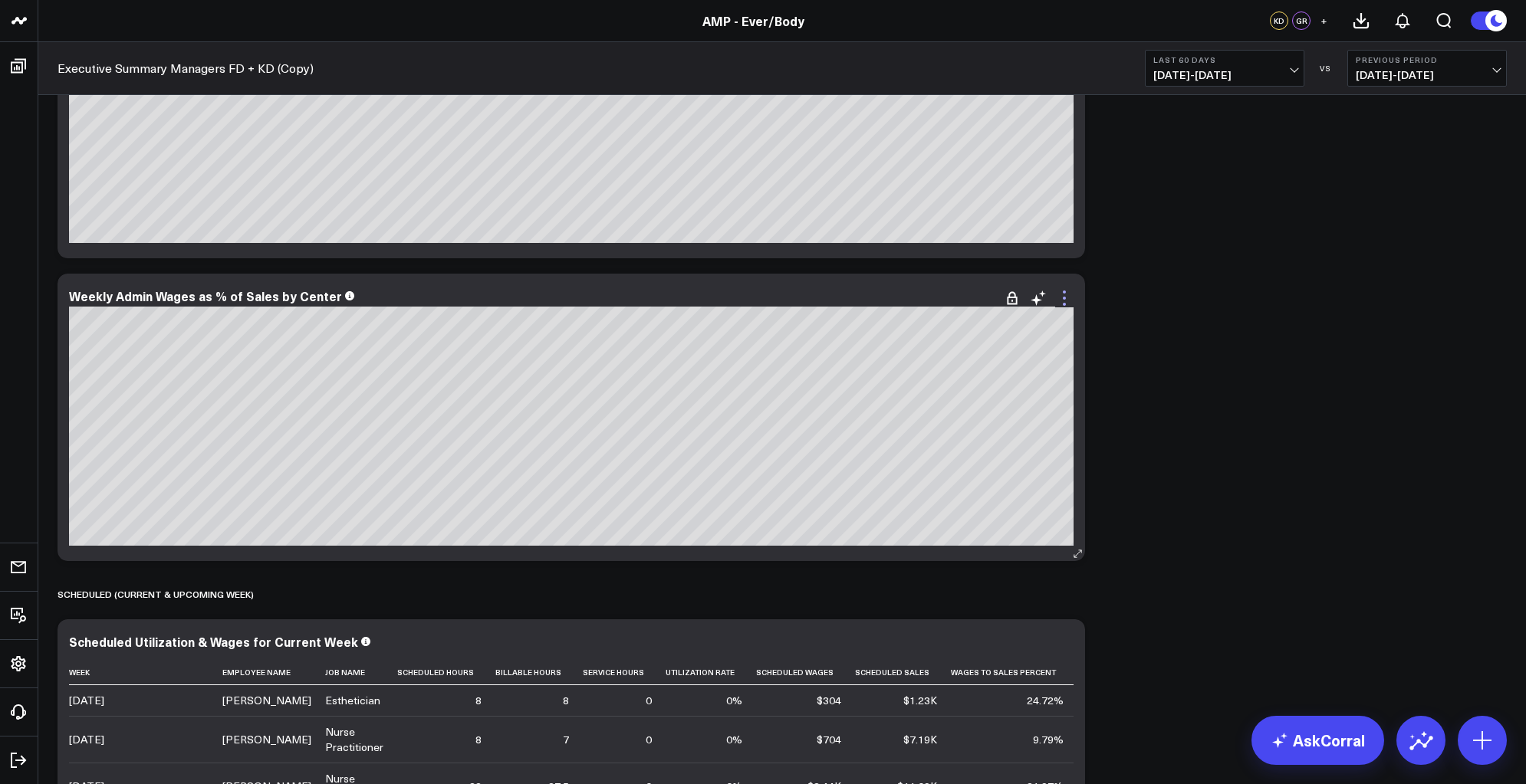
click at [1067, 296] on icon at bounding box center [1064, 298] width 18 height 18
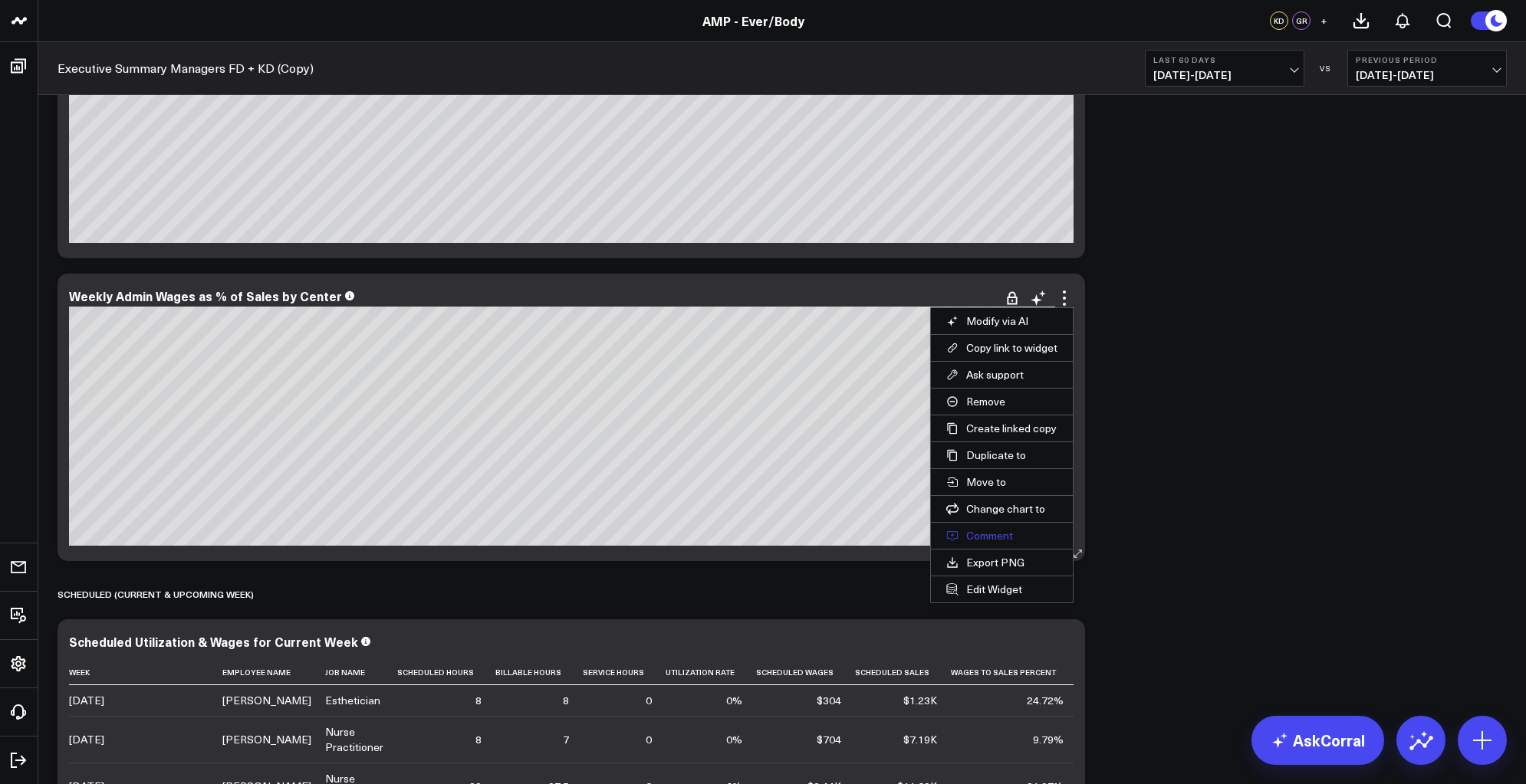
click at [981, 538] on button "Comment" at bounding box center [1002, 535] width 142 height 26
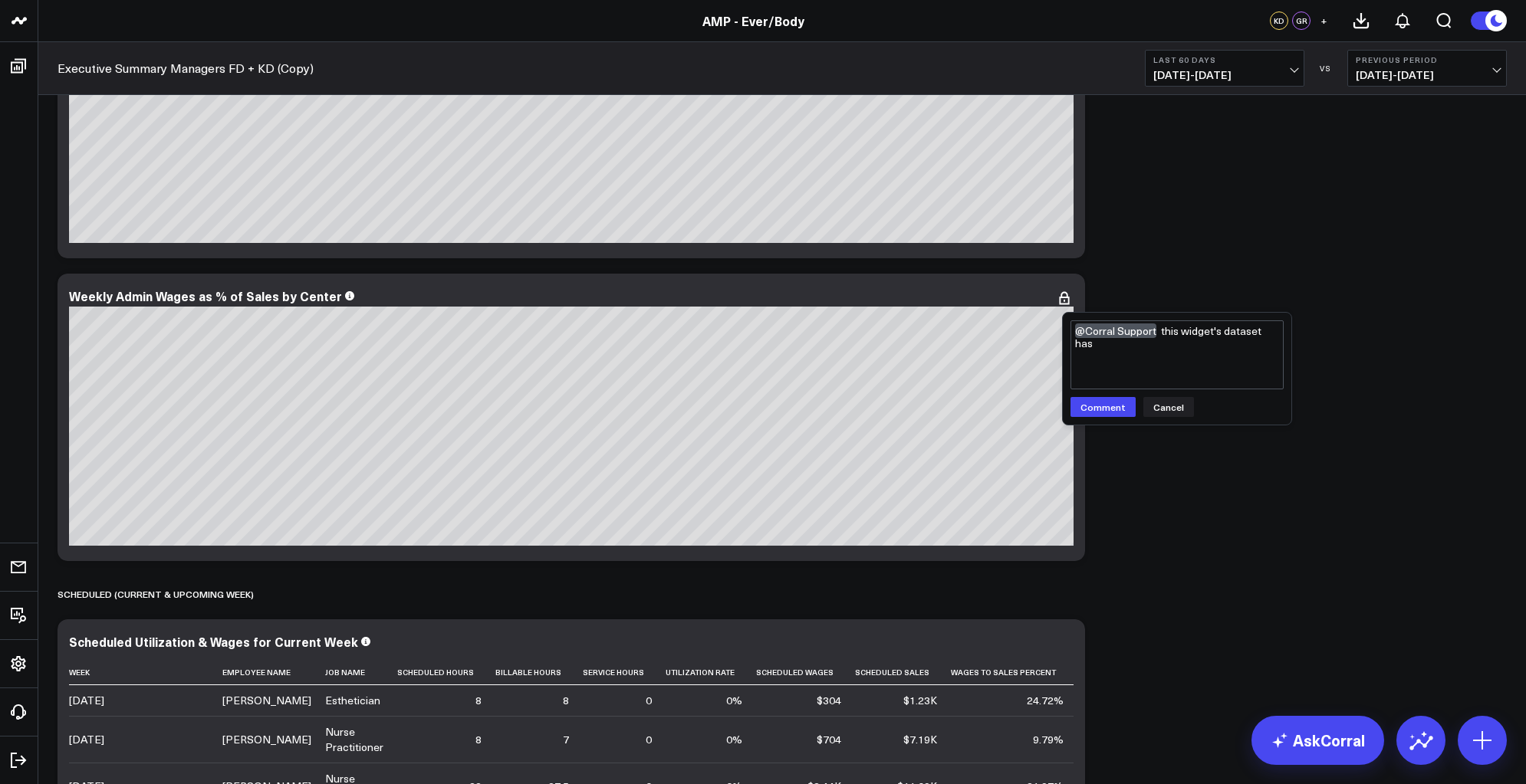
click at [1157, 367] on textarea "@Corral Support this widget's dataset has" at bounding box center [1177, 355] width 213 height 69
type textarea "@Corral Support this widget's dataset has values coming out in Explore and in t…"
click at [1071, 294] on icon at bounding box center [1064, 298] width 18 height 18
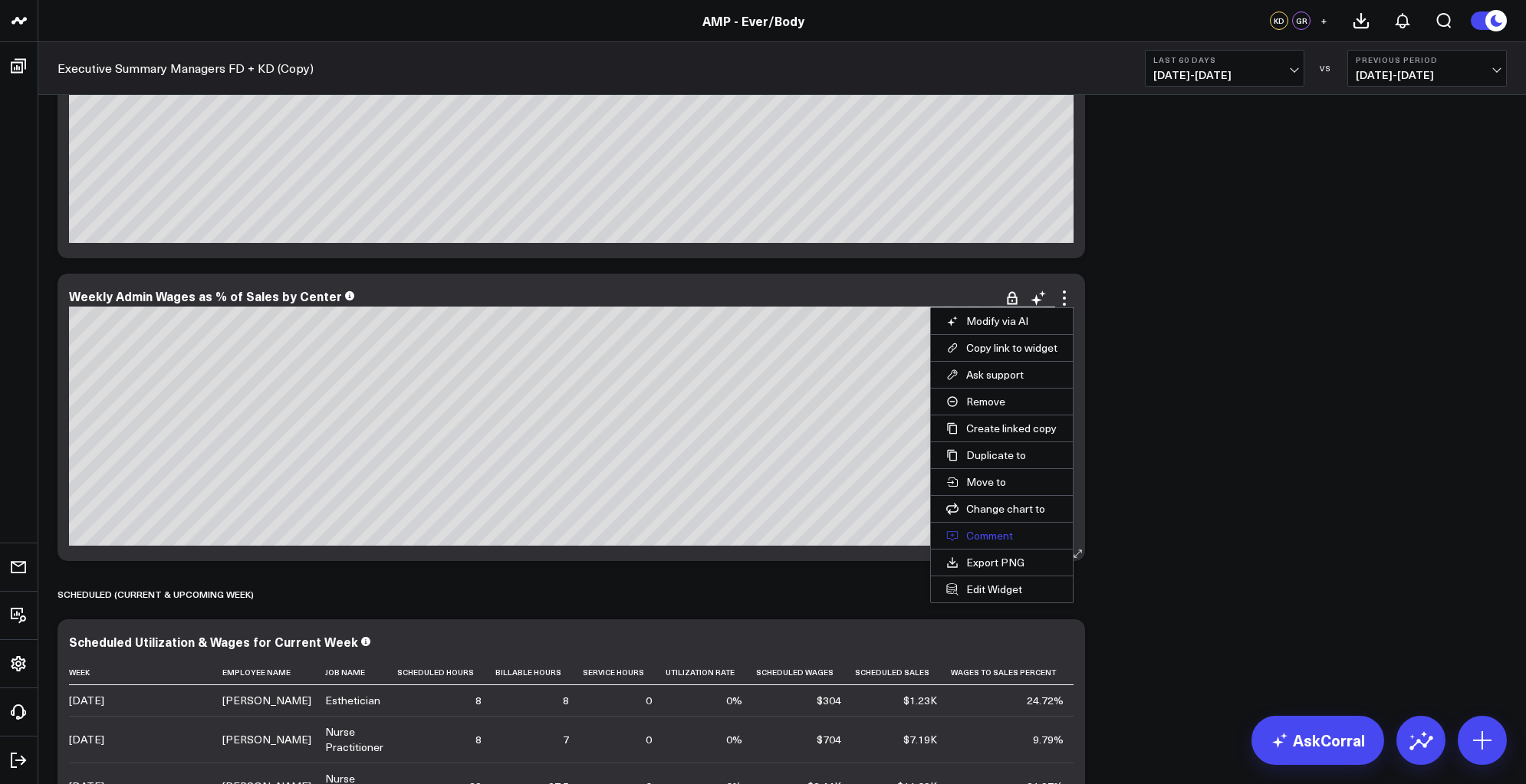
click at [998, 528] on button "Comment" at bounding box center [1002, 535] width 142 height 26
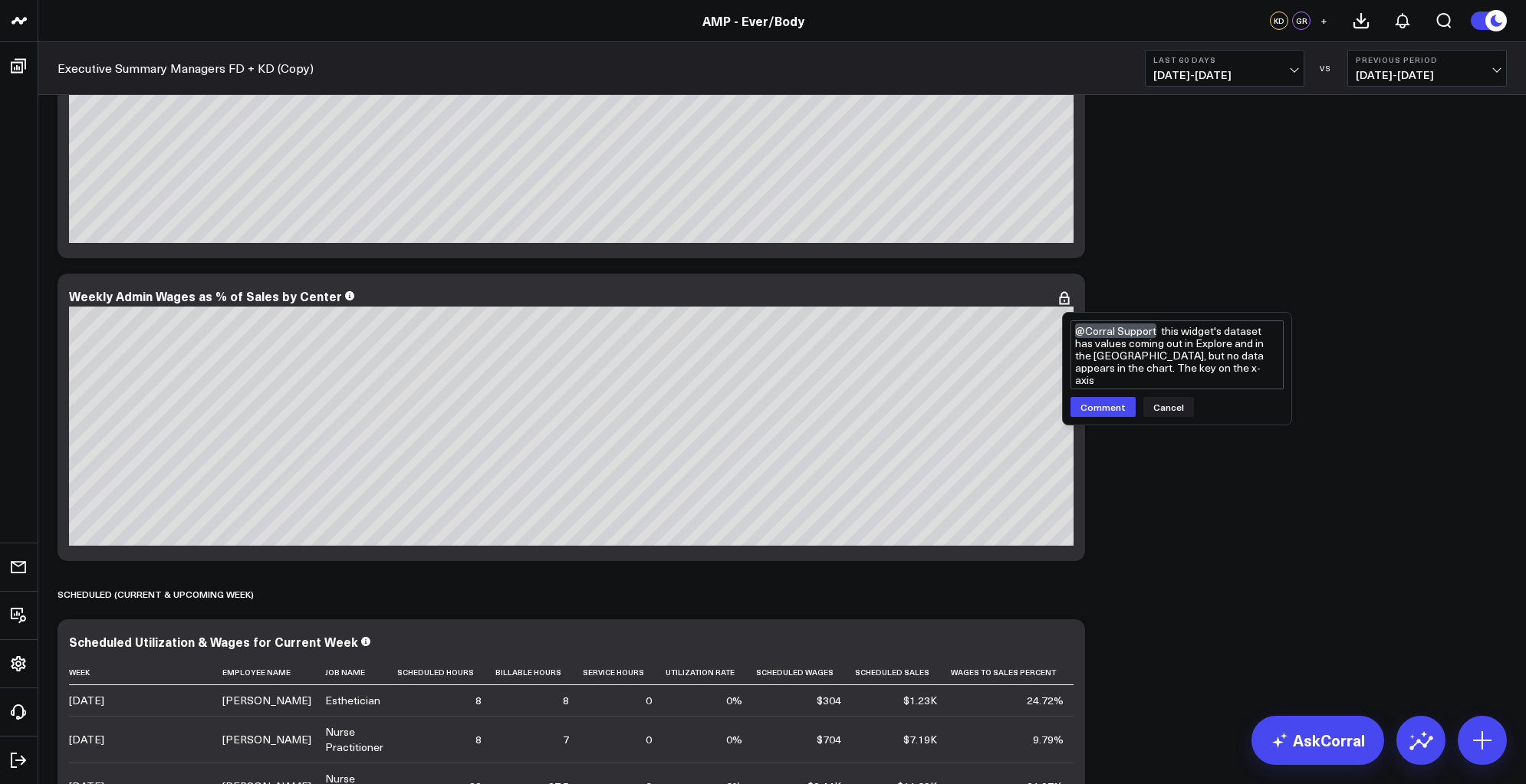
click at [1245, 366] on textarea "@Corral Support this widget's dataset has values coming out in Explore and in t…" at bounding box center [1177, 355] width 213 height 69
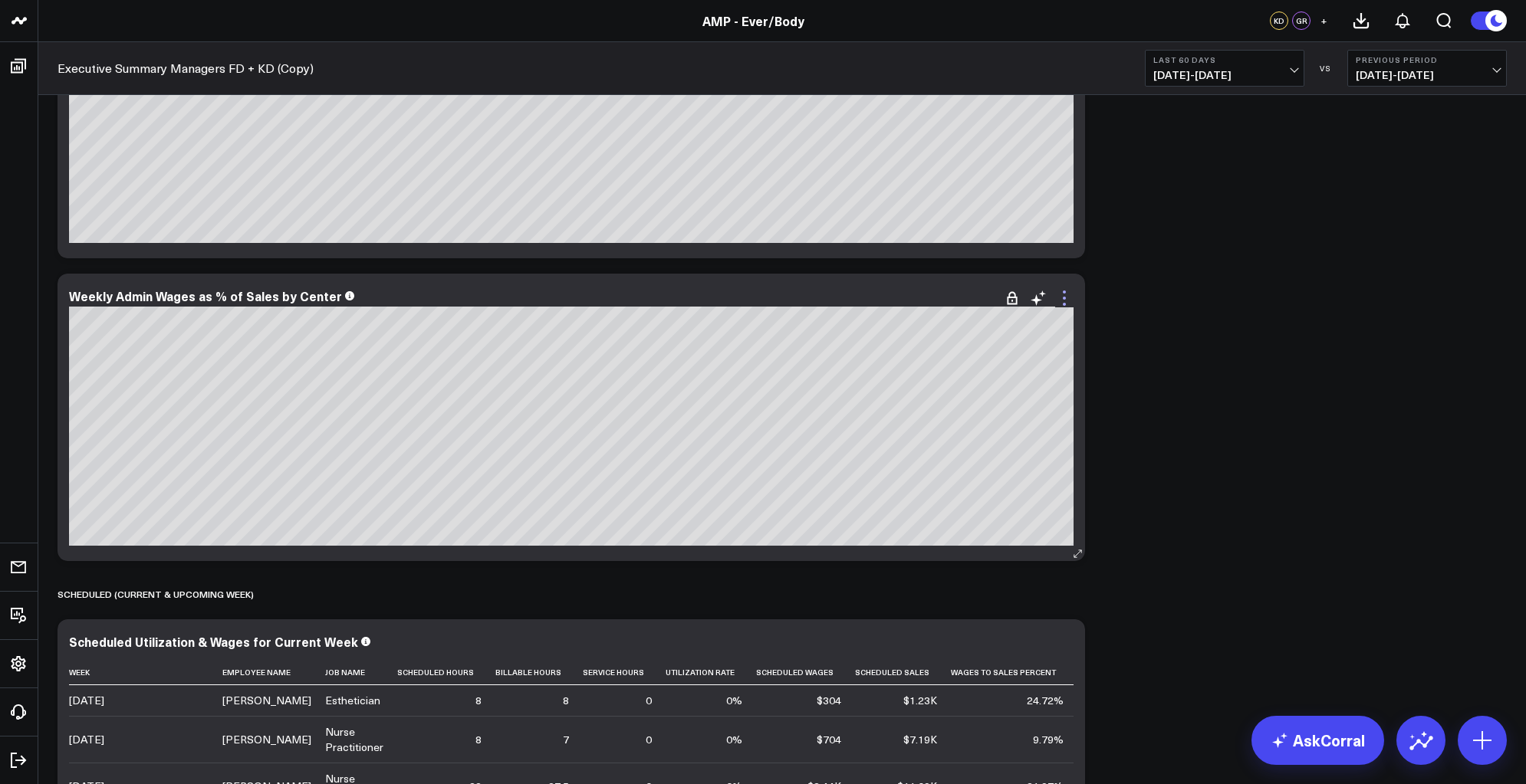
click at [1069, 301] on icon at bounding box center [1064, 298] width 18 height 18
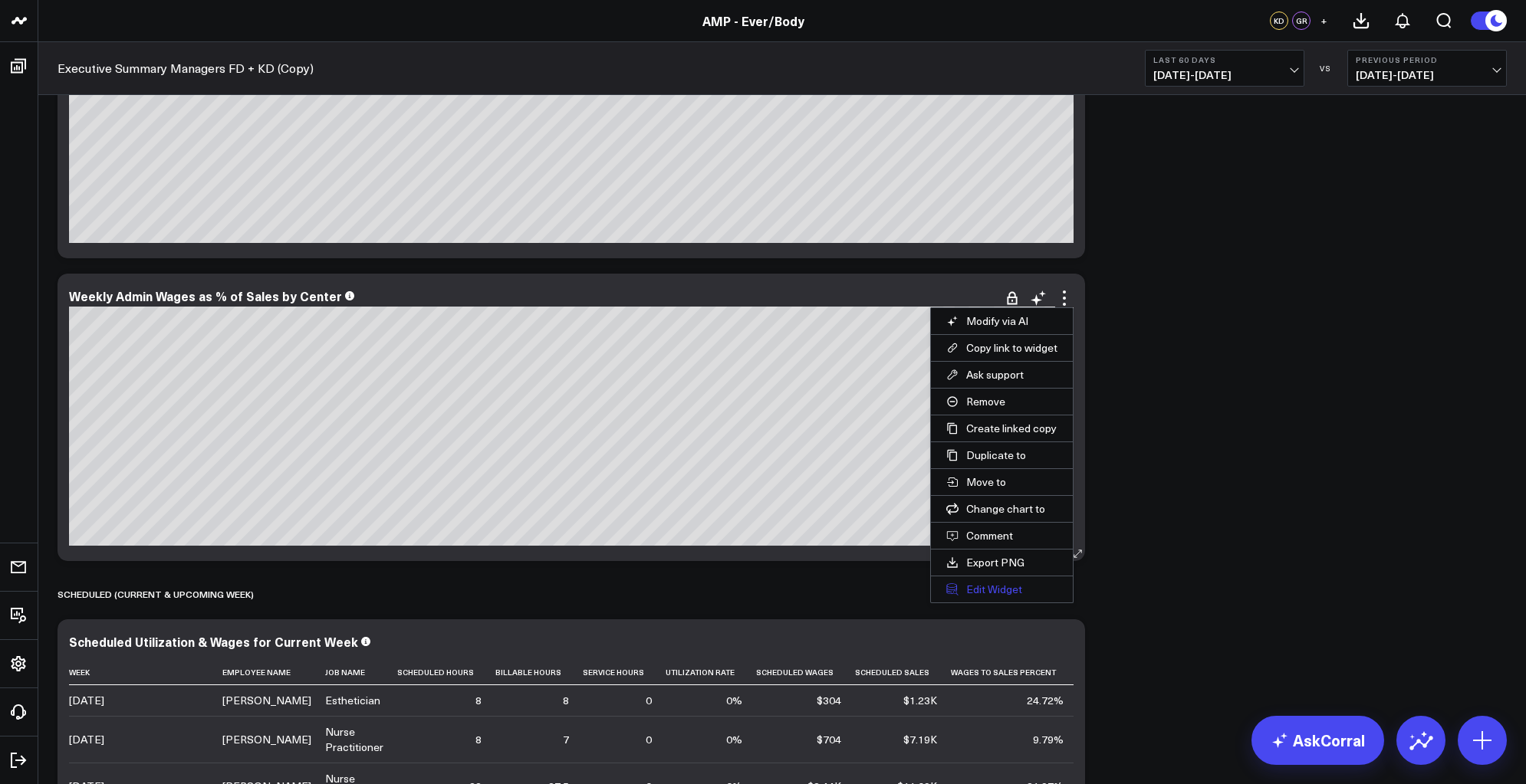
click at [999, 584] on button "Edit Widget" at bounding box center [1002, 589] width 142 height 26
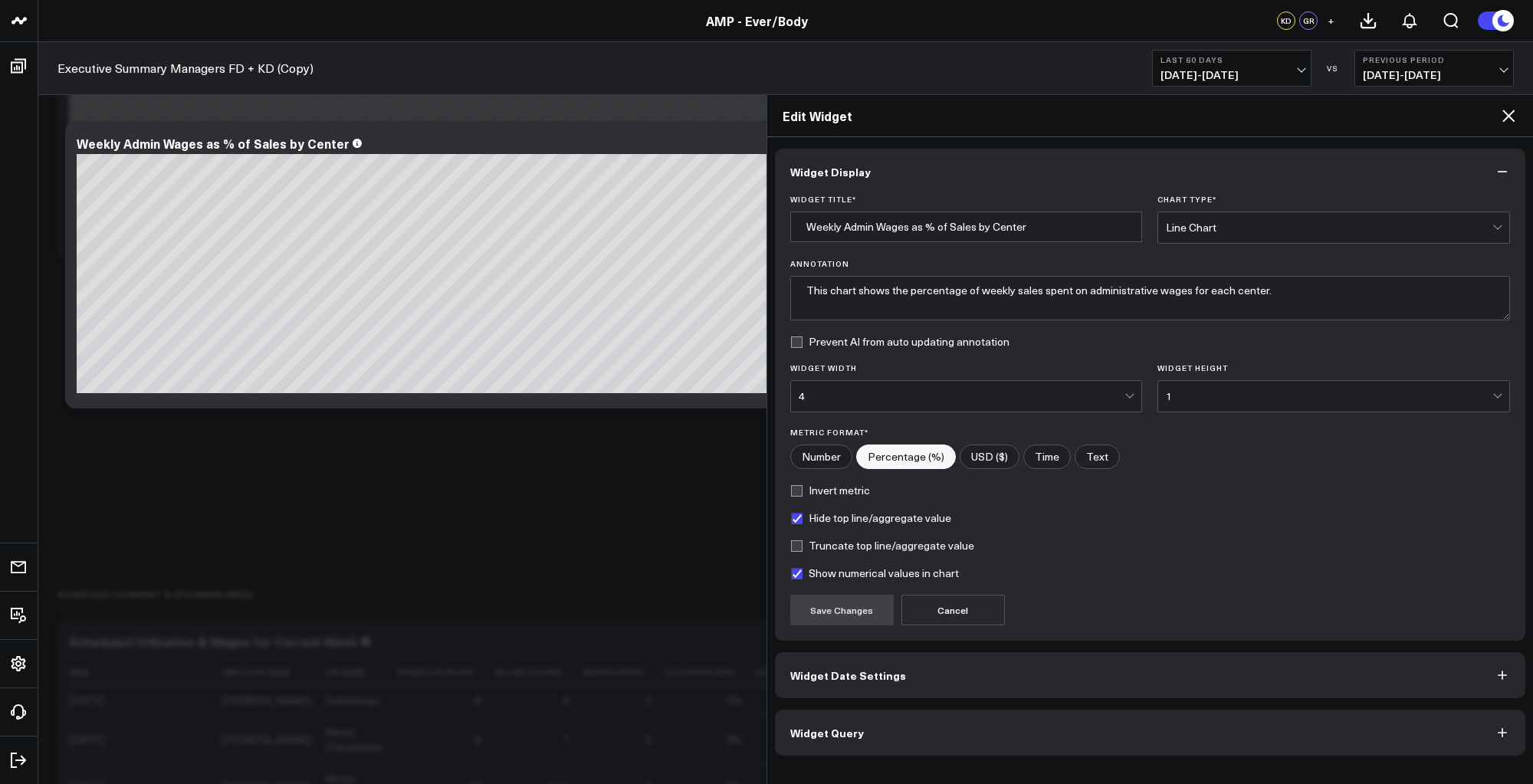
click at [952, 736] on button "Widget Query" at bounding box center [1151, 732] width 751 height 46
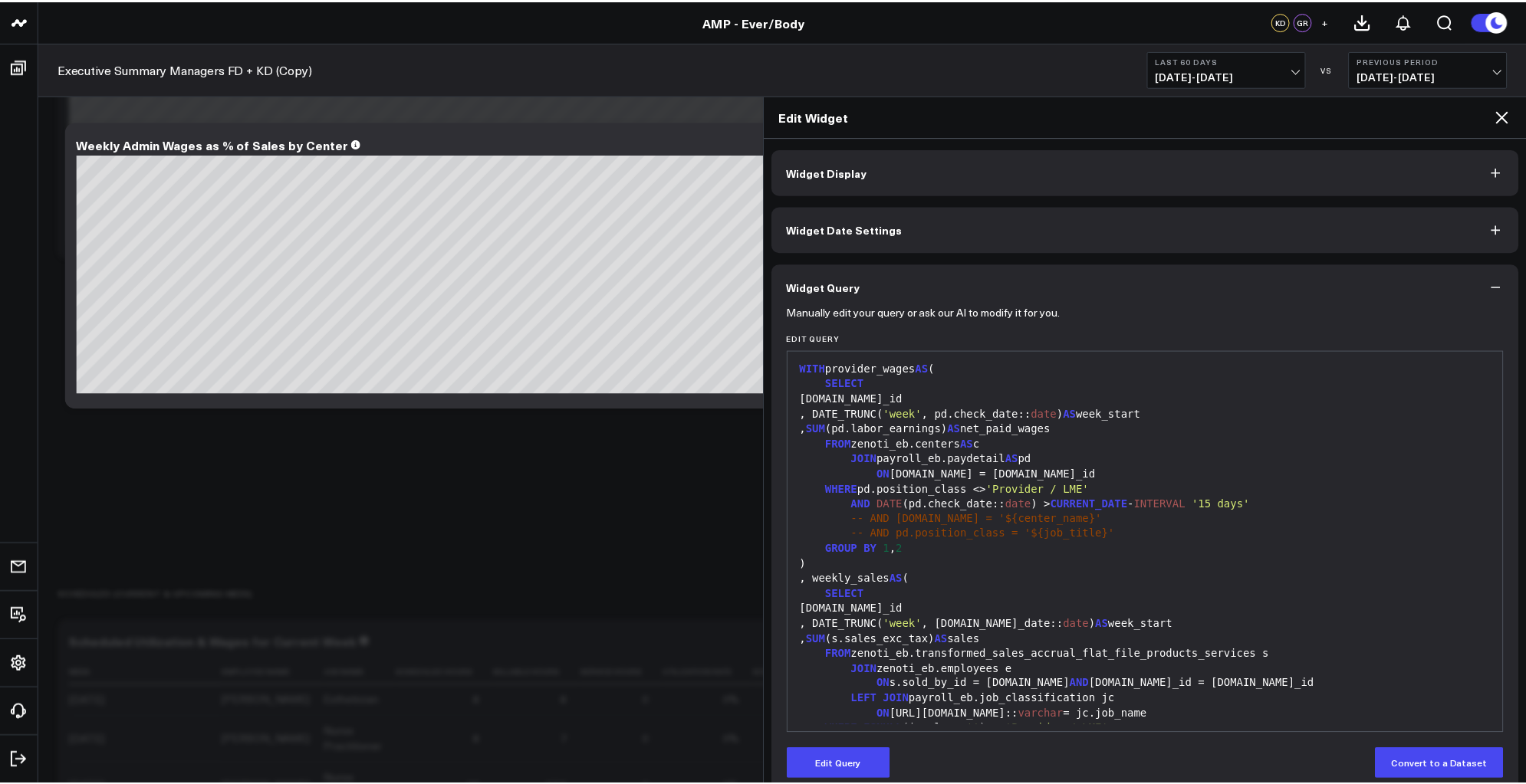
scroll to position [301, 0]
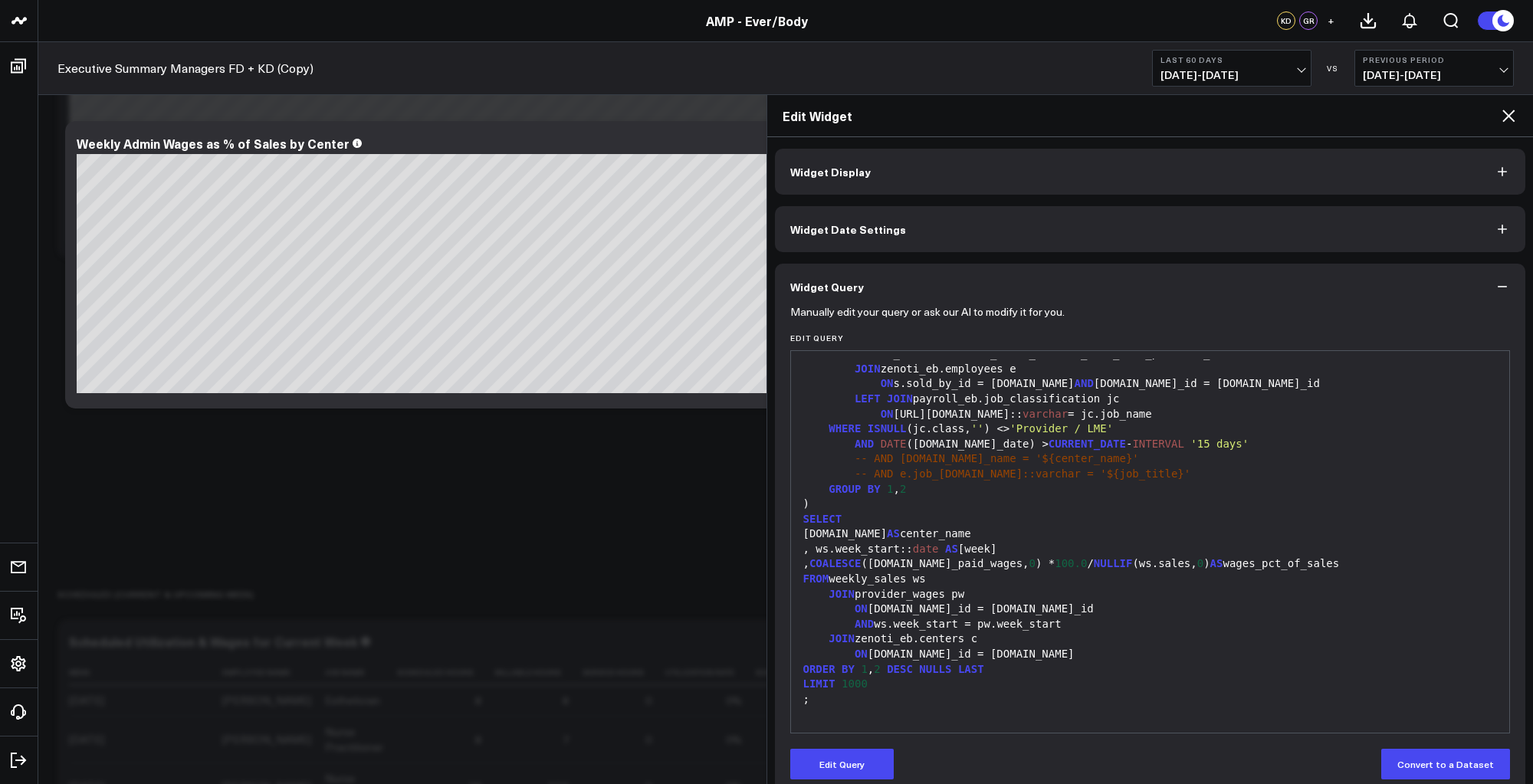
click at [997, 529] on div "[DOMAIN_NAME] AS center_name" at bounding box center [1151, 534] width 704 height 15
click at [843, 766] on button "Edit Query" at bounding box center [842, 764] width 104 height 31
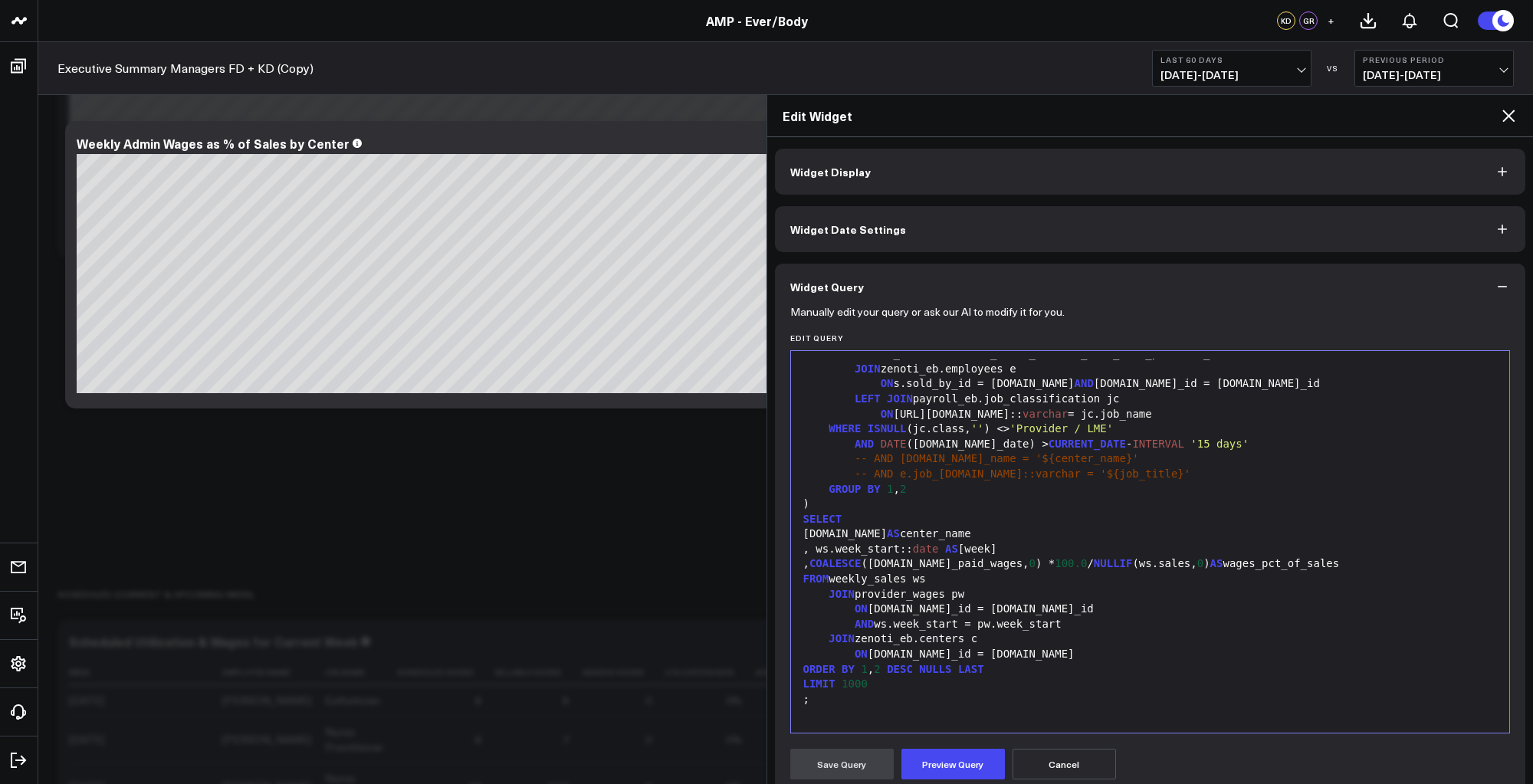
click at [998, 542] on div ", ws.week_start:: date AS [week]" at bounding box center [1151, 549] width 704 height 15
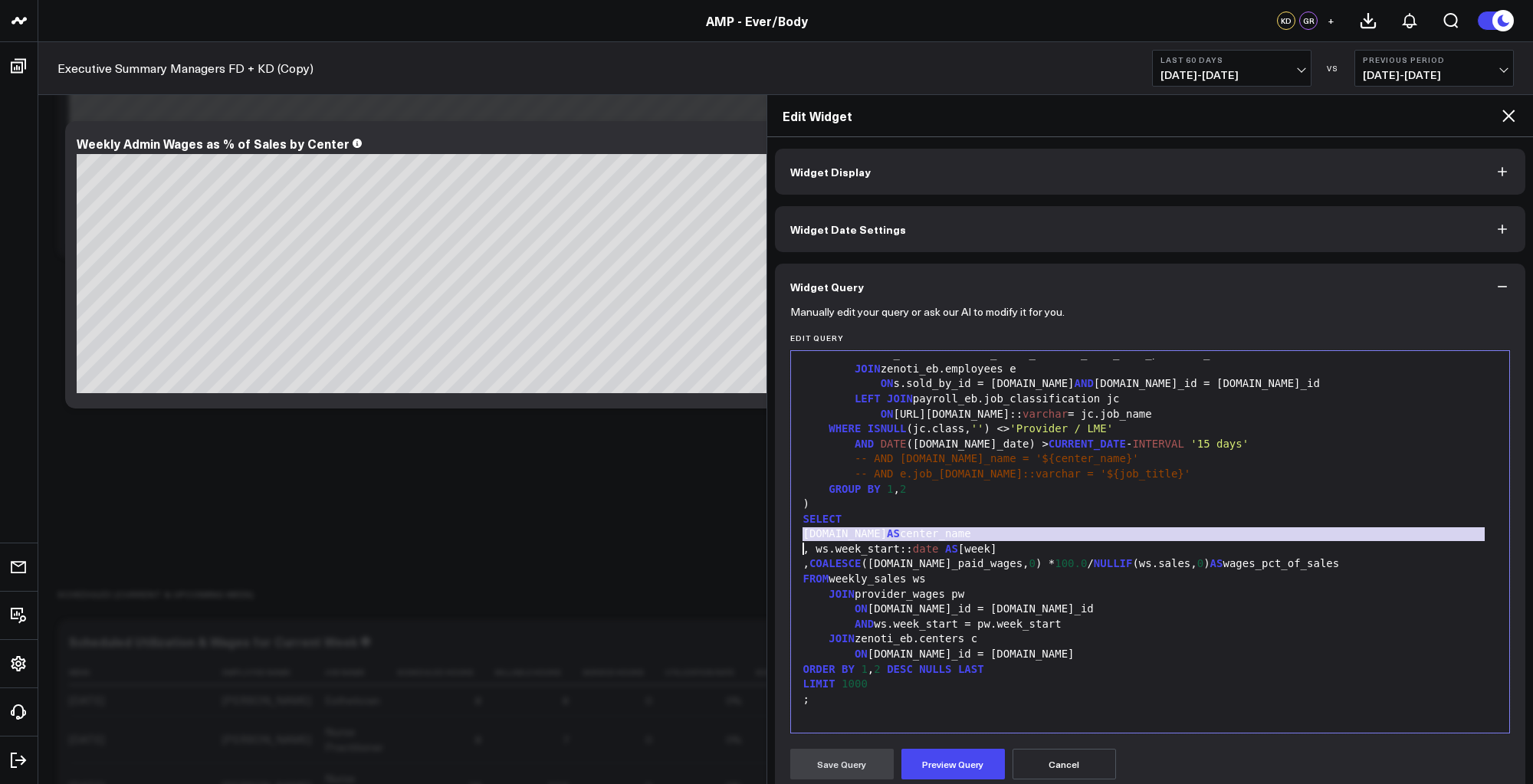
copy div "[DOMAIN_NAME] AS center_name"
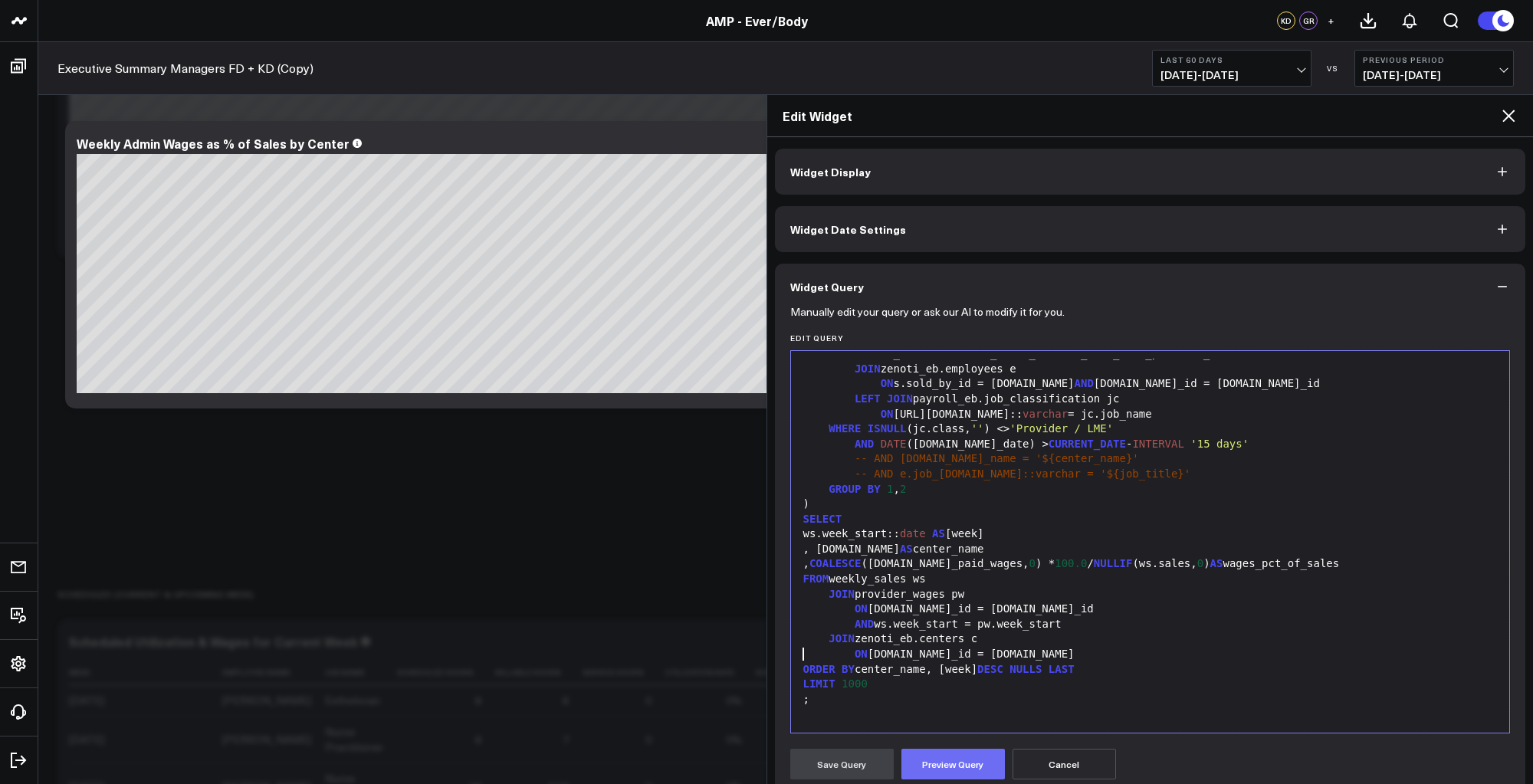
click at [961, 768] on button "Preview Query" at bounding box center [954, 764] width 104 height 31
click at [842, 762] on button "Save Query" at bounding box center [842, 764] width 104 height 31
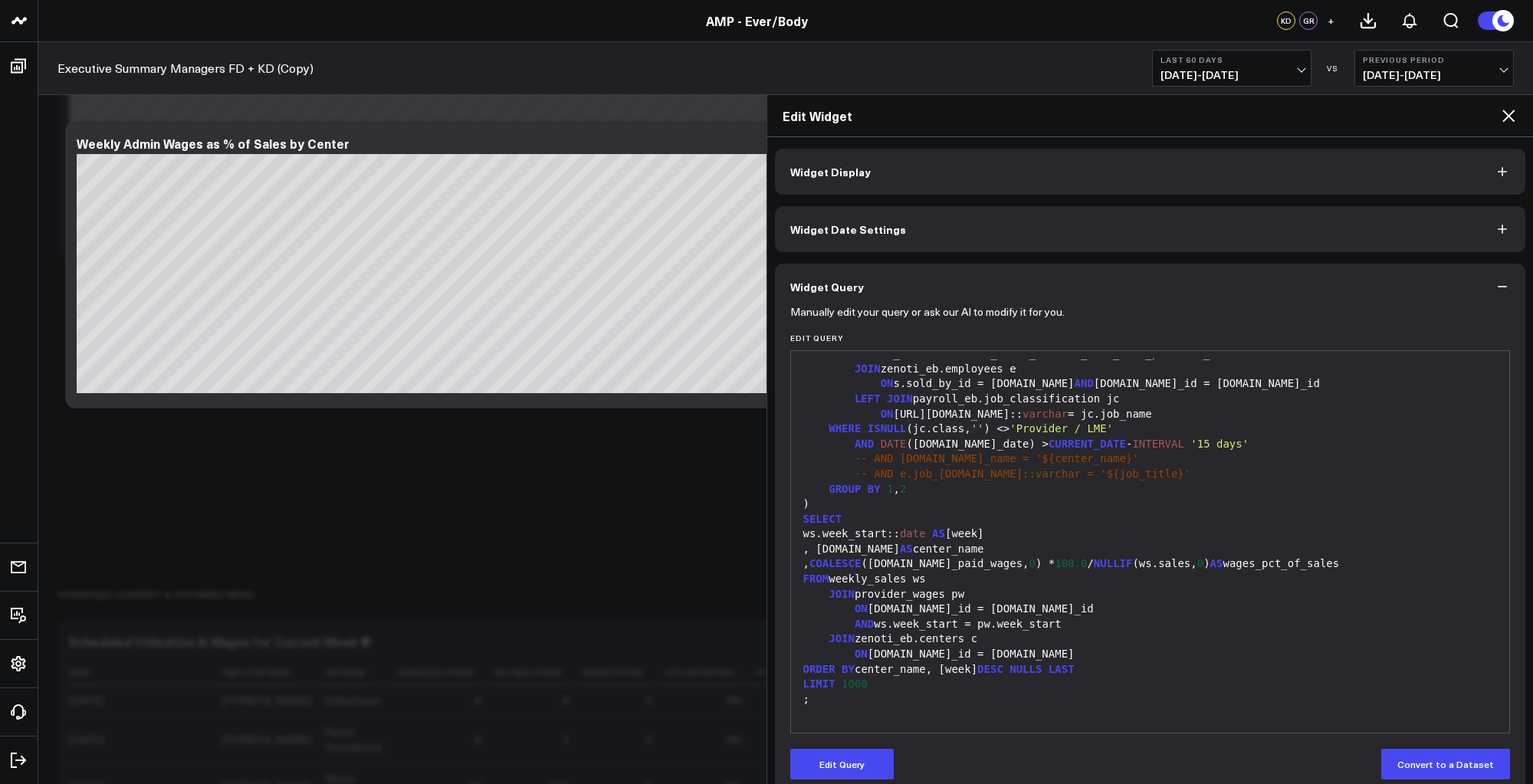
click at [1515, 110] on icon at bounding box center [1509, 116] width 18 height 18
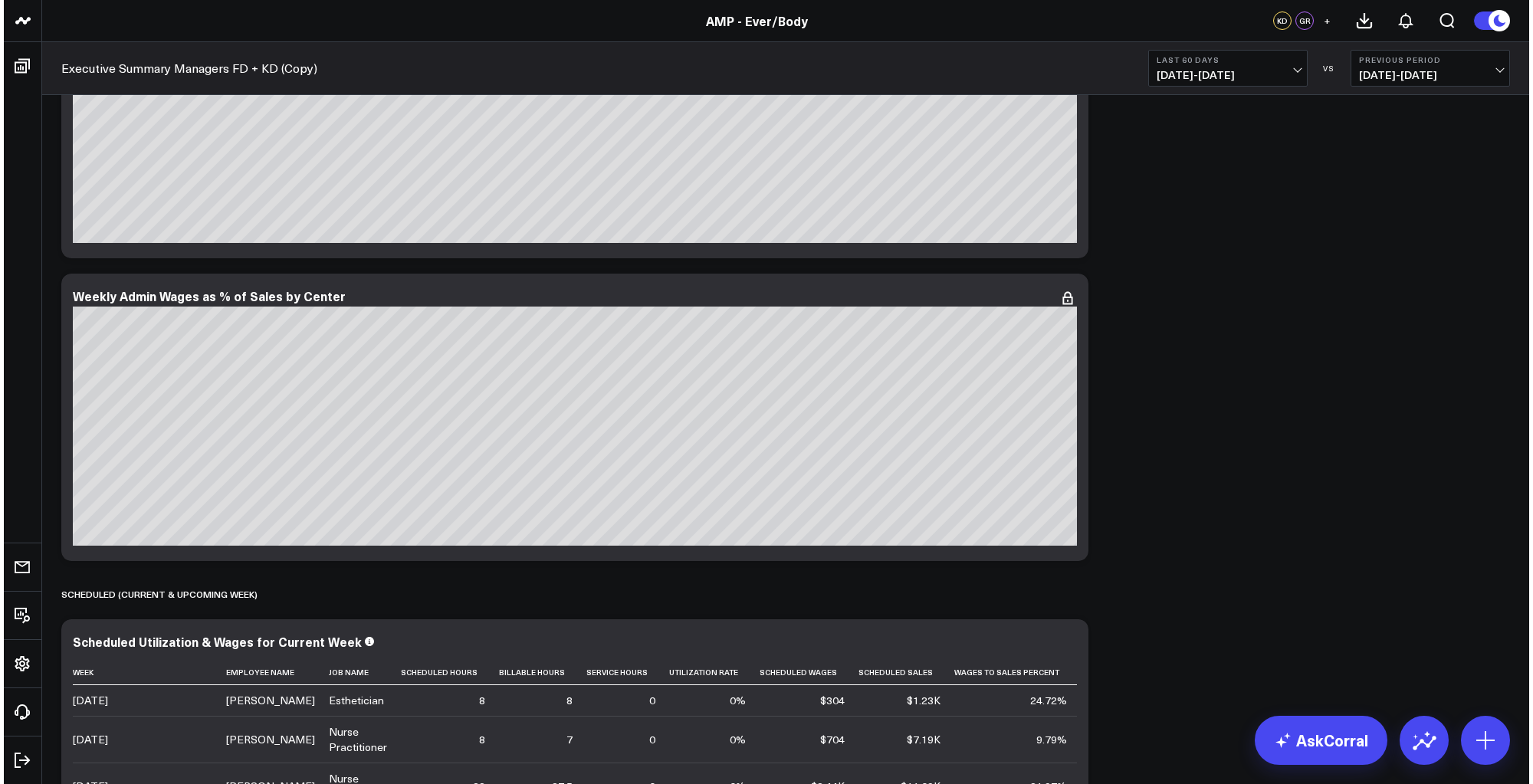
scroll to position [7028, 0]
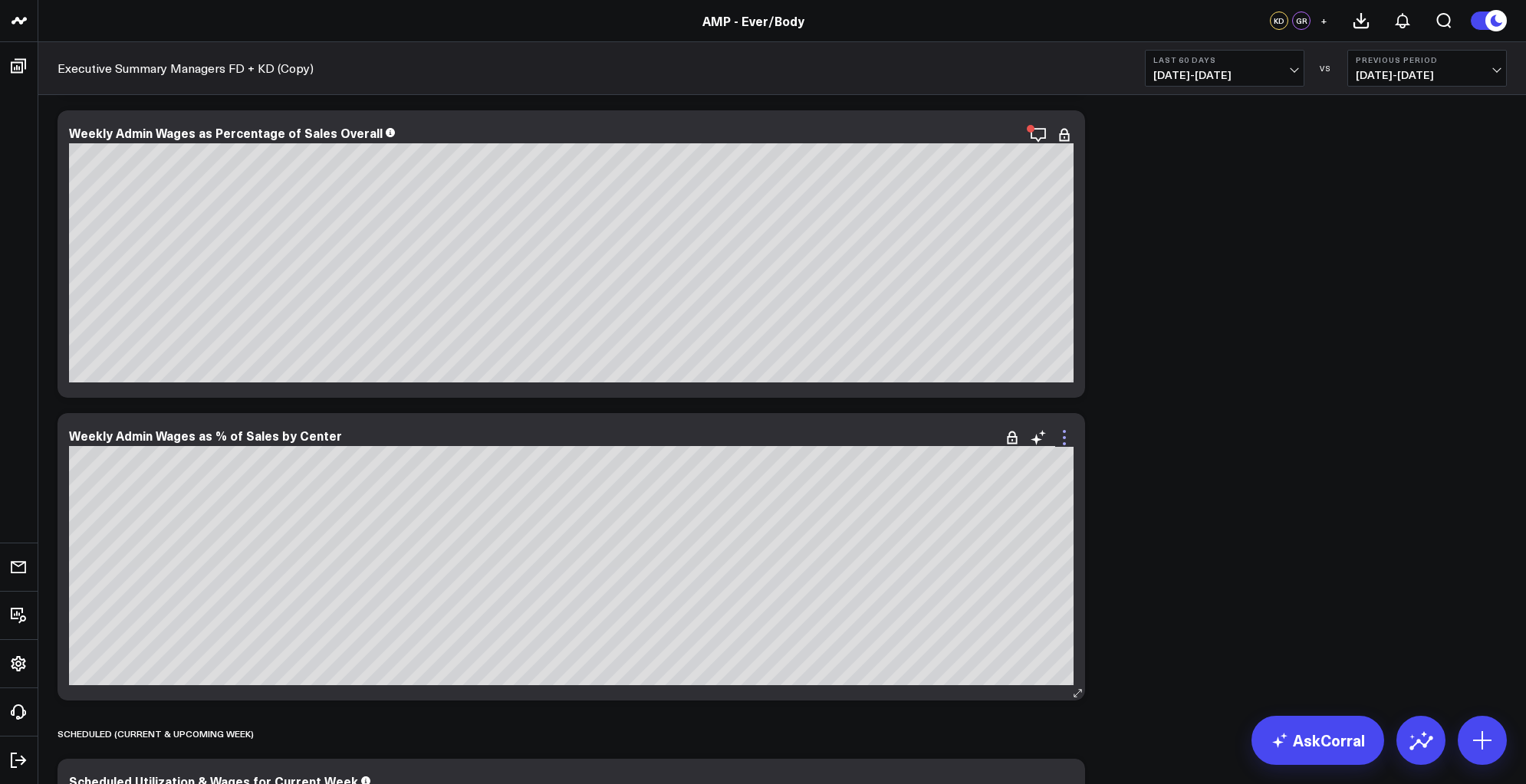
click at [1068, 440] on icon at bounding box center [1064, 438] width 18 height 18
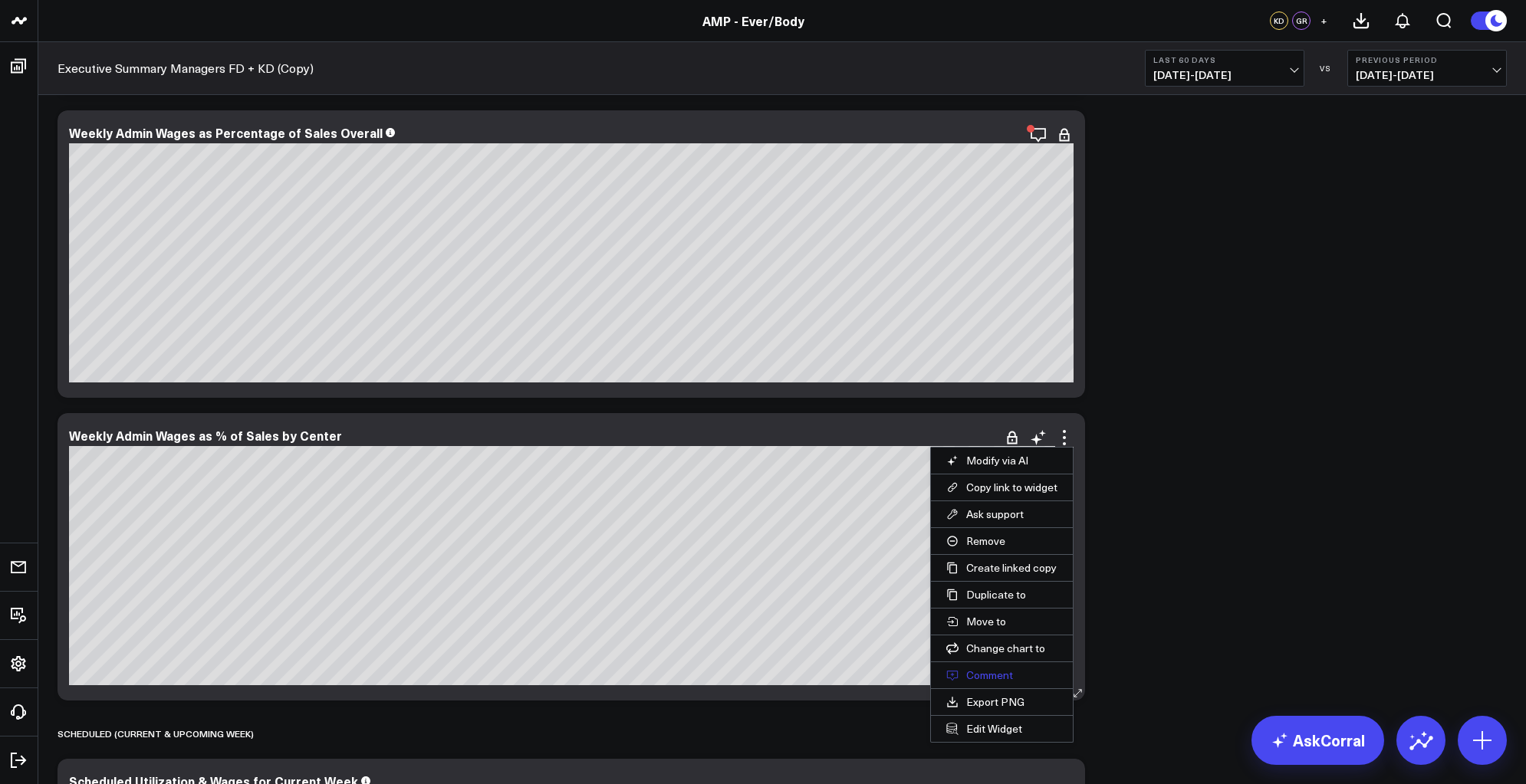
click at [983, 668] on button "Comment" at bounding box center [1002, 675] width 142 height 26
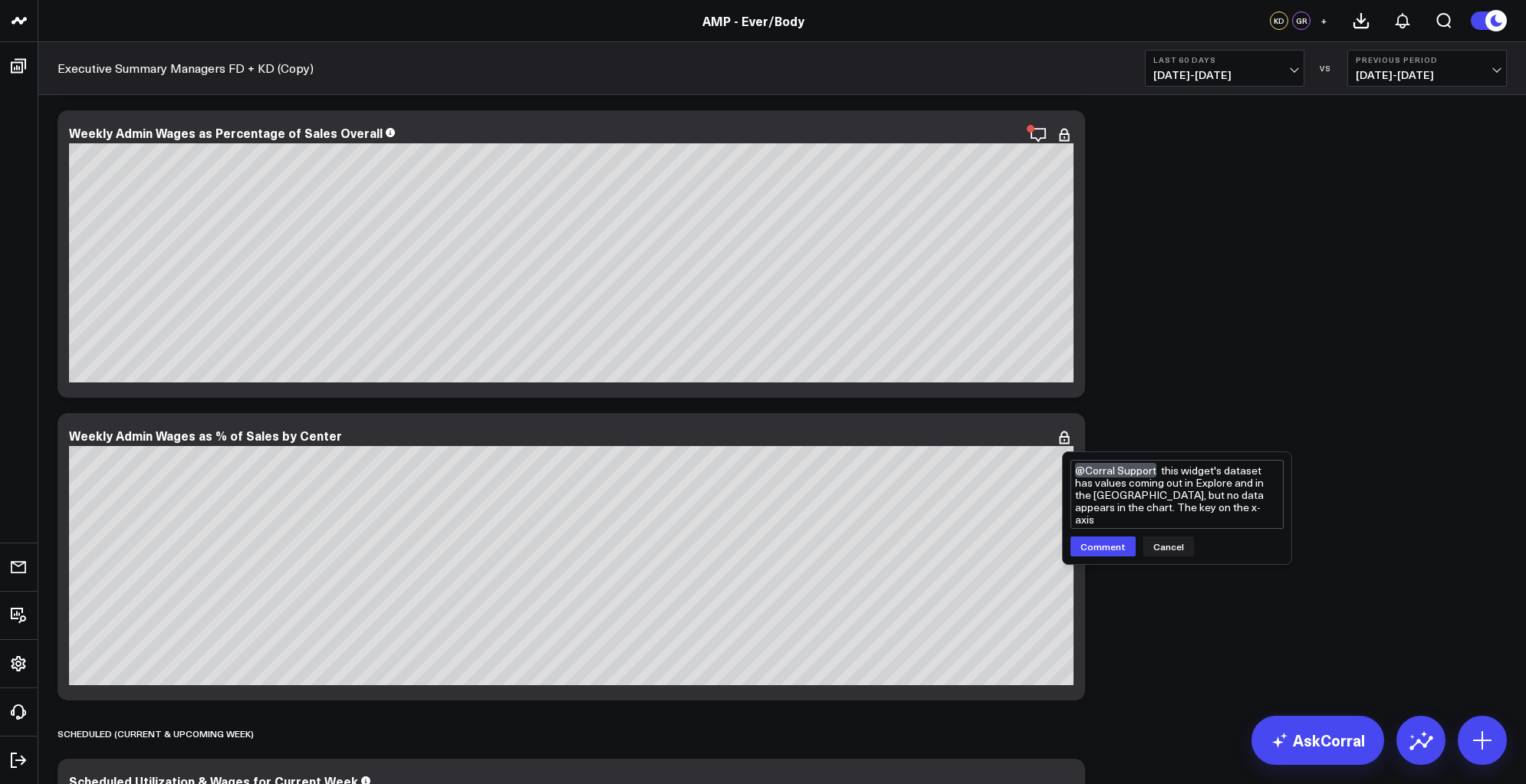
click at [1234, 513] on textarea "@Corral Support this widget's dataset has values coming out in Explore and in t…" at bounding box center [1177, 494] width 213 height 69
type textarea "@Corral Support this widget is doing what the one above is doing. I've also jus…"
click at [1212, 493] on textarea "@Corral Support this widget is doing what the one above is doing. I've also jus…" at bounding box center [1177, 494] width 213 height 69
type textarea "@Corral Support this widget is doing what the one above is doing."
click at [1102, 543] on button "Comment" at bounding box center [1103, 547] width 65 height 20
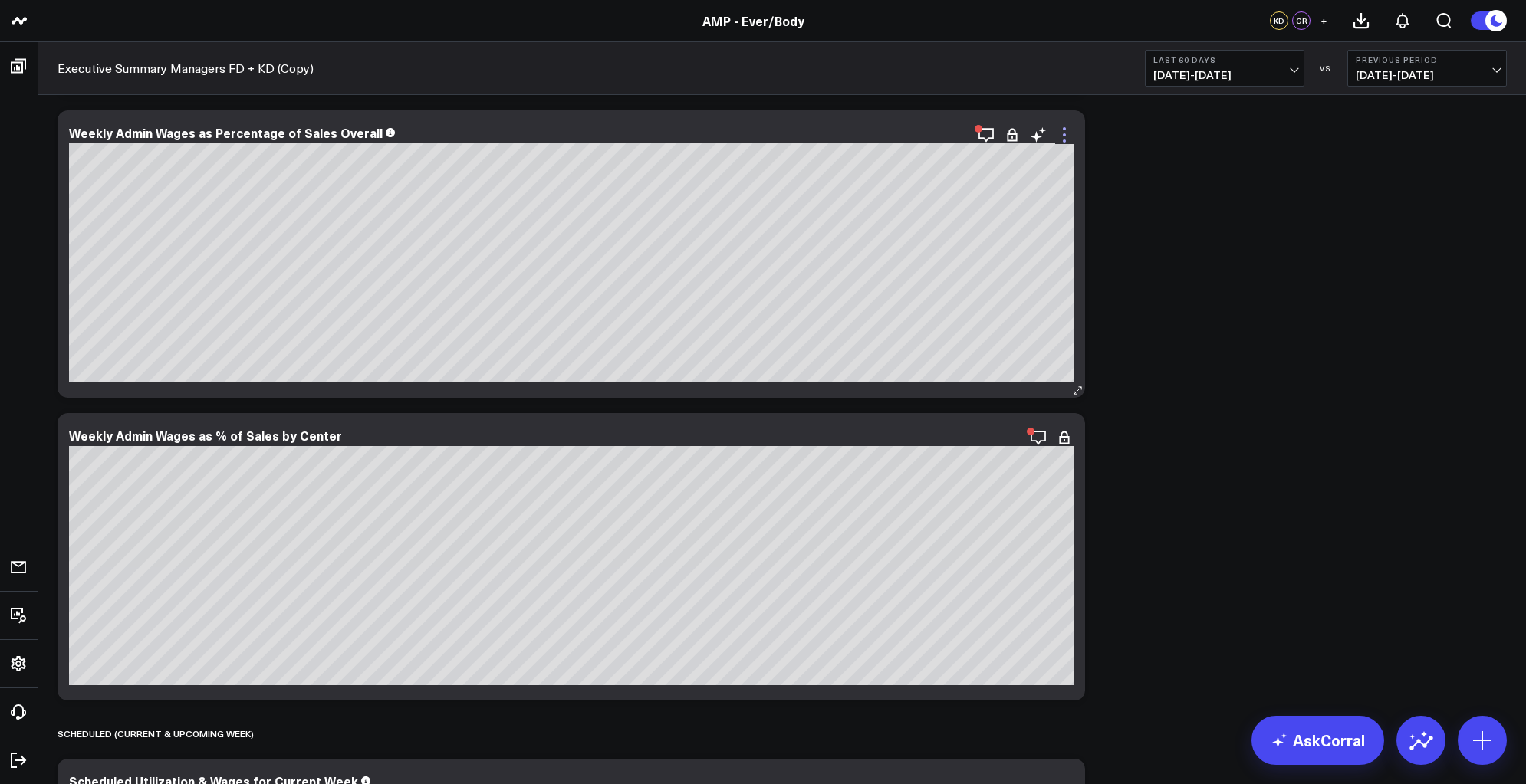
click at [1066, 138] on icon at bounding box center [1064, 135] width 18 height 18
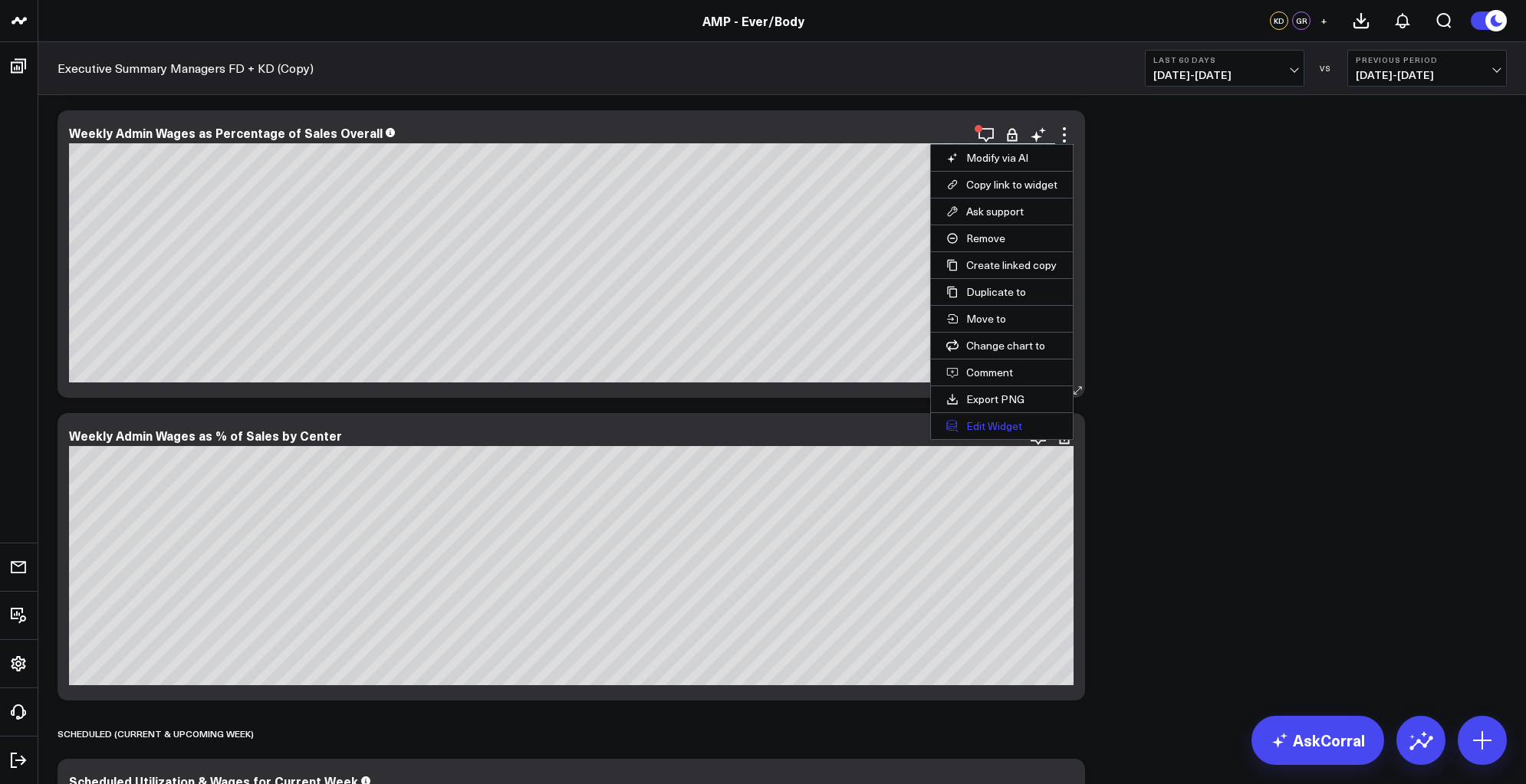
click at [996, 417] on button "Edit Widget" at bounding box center [1002, 426] width 142 height 26
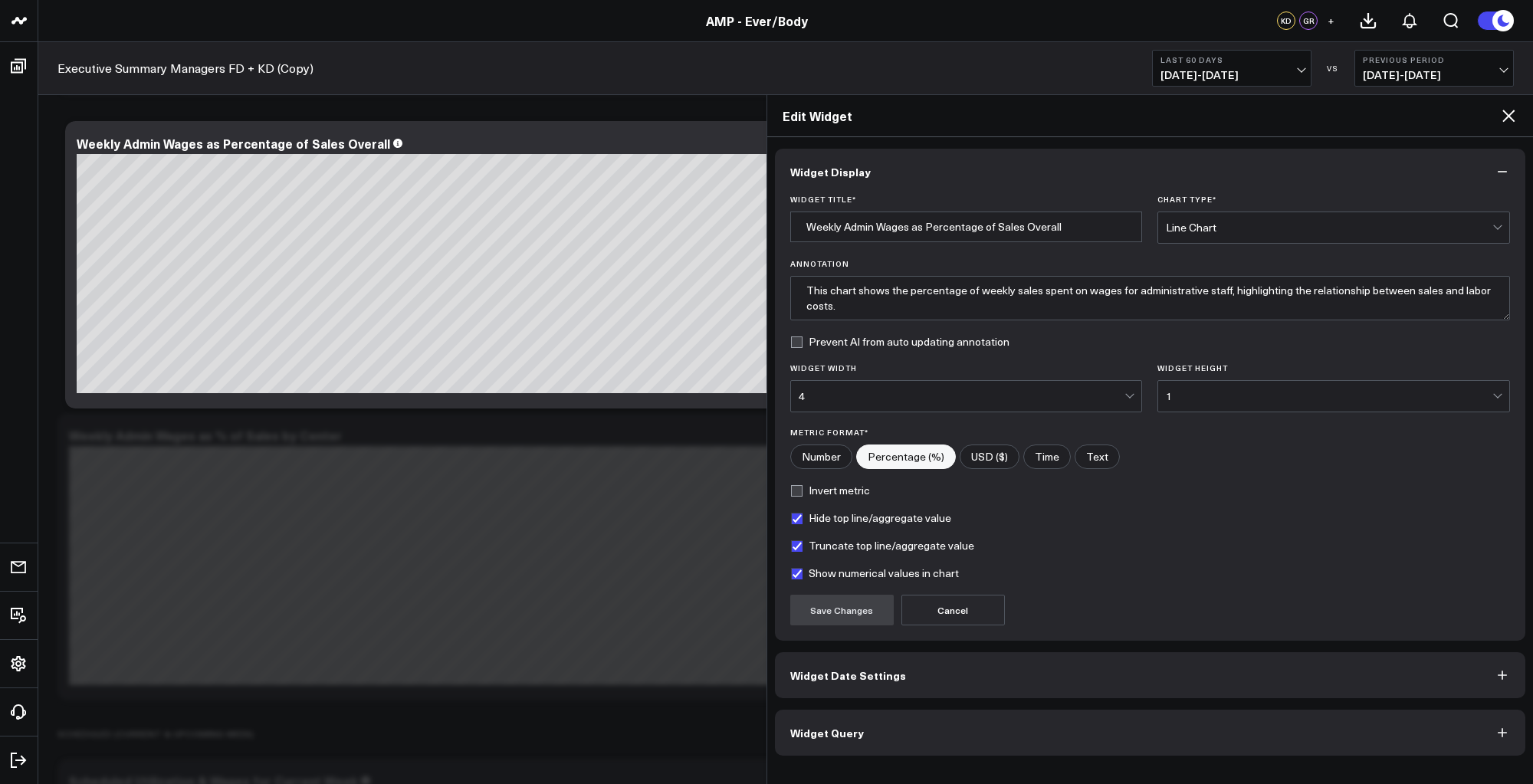
click at [913, 736] on button "Widget Query" at bounding box center [1151, 732] width 751 height 46
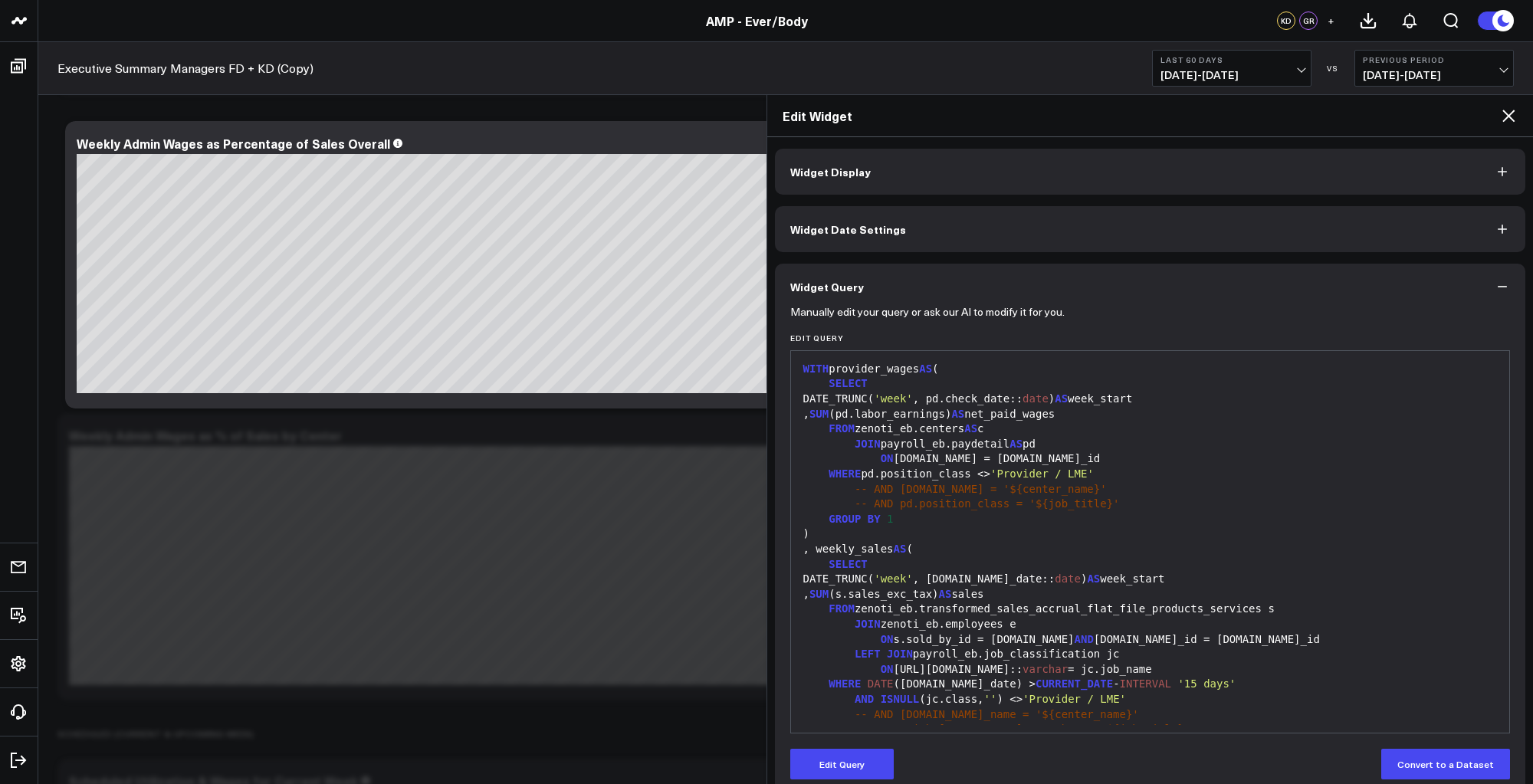
click at [1095, 483] on div "-- AND [DOMAIN_NAME] = '${center_name}'" at bounding box center [1151, 490] width 704 height 15
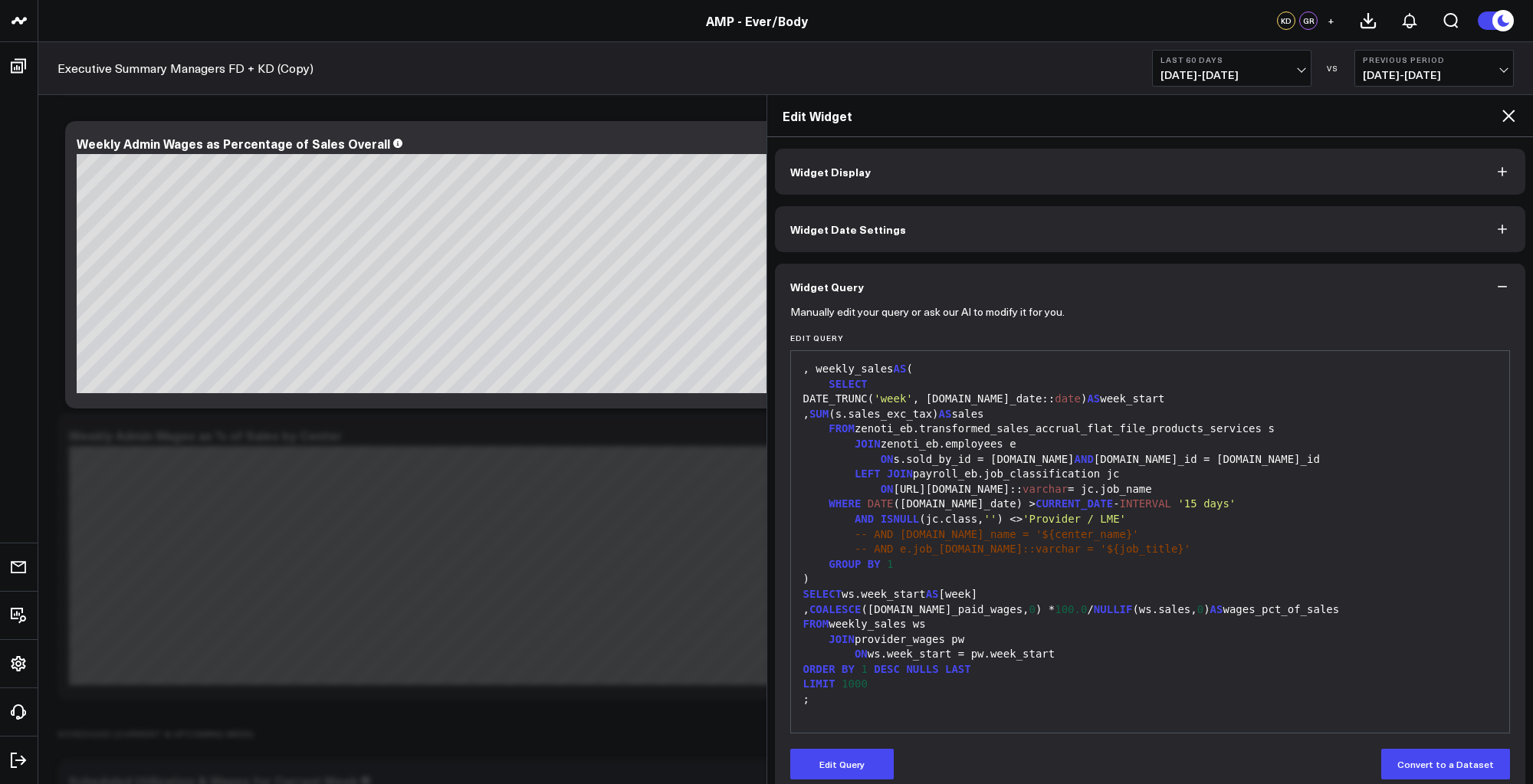
scroll to position [157, 0]
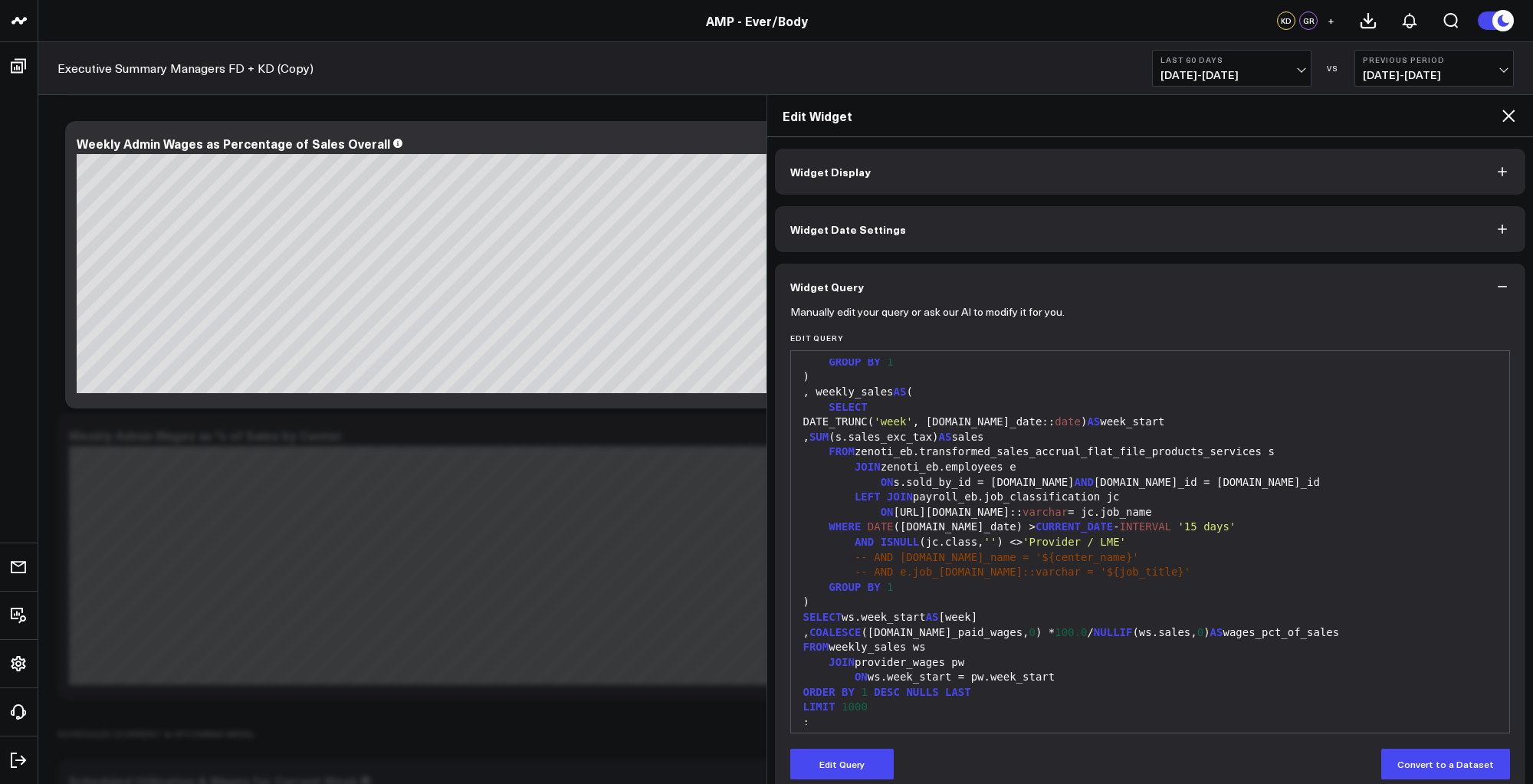
click at [999, 498] on div "LEFT JOIN payroll_eb.job_classification jc" at bounding box center [1151, 498] width 704 height 15
click at [837, 761] on button "Edit Query" at bounding box center [842, 764] width 104 height 31
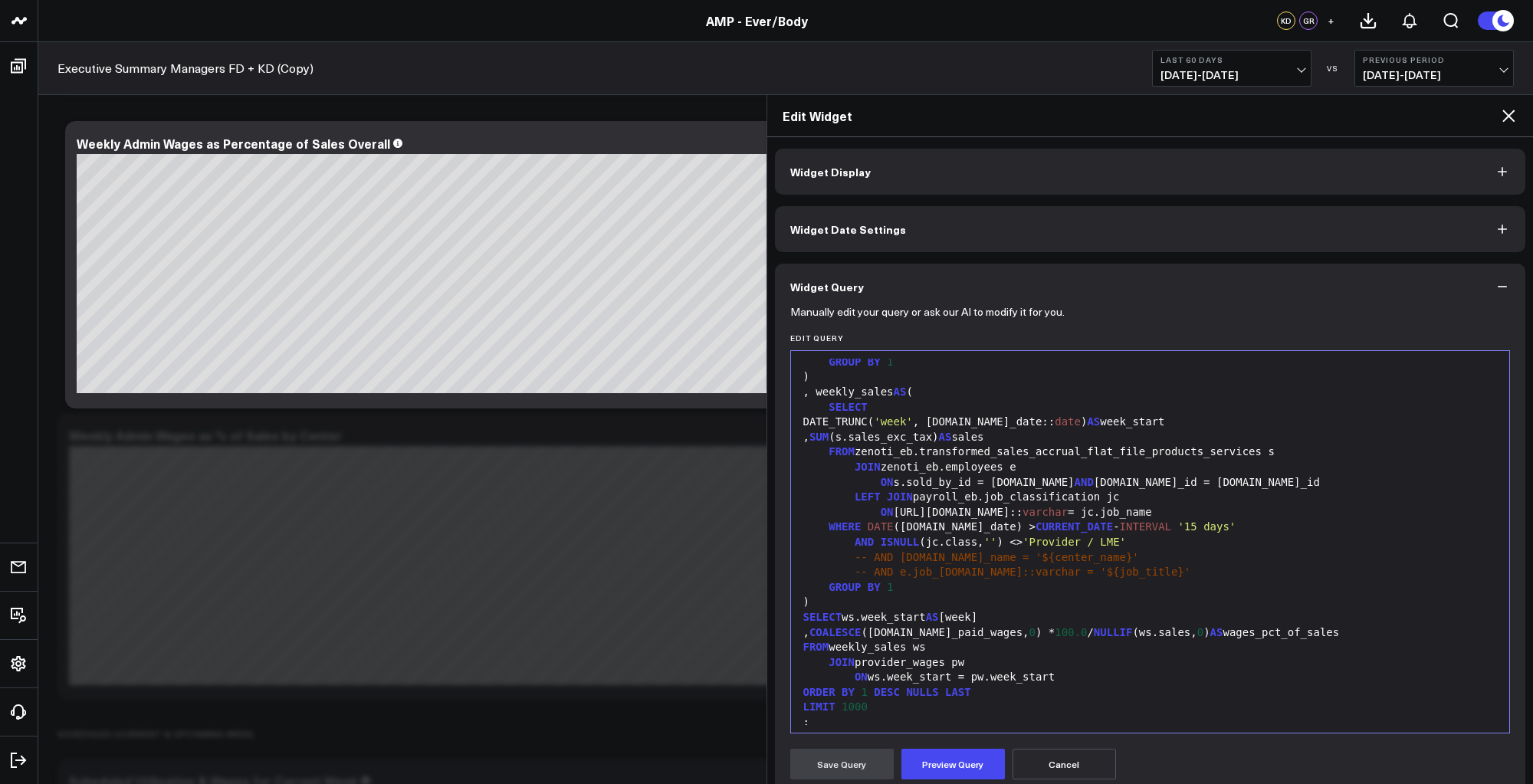
click at [1066, 518] on div "ON [URL][DOMAIN_NAME]:: varchar = jc.job_name" at bounding box center [1151, 513] width 704 height 15
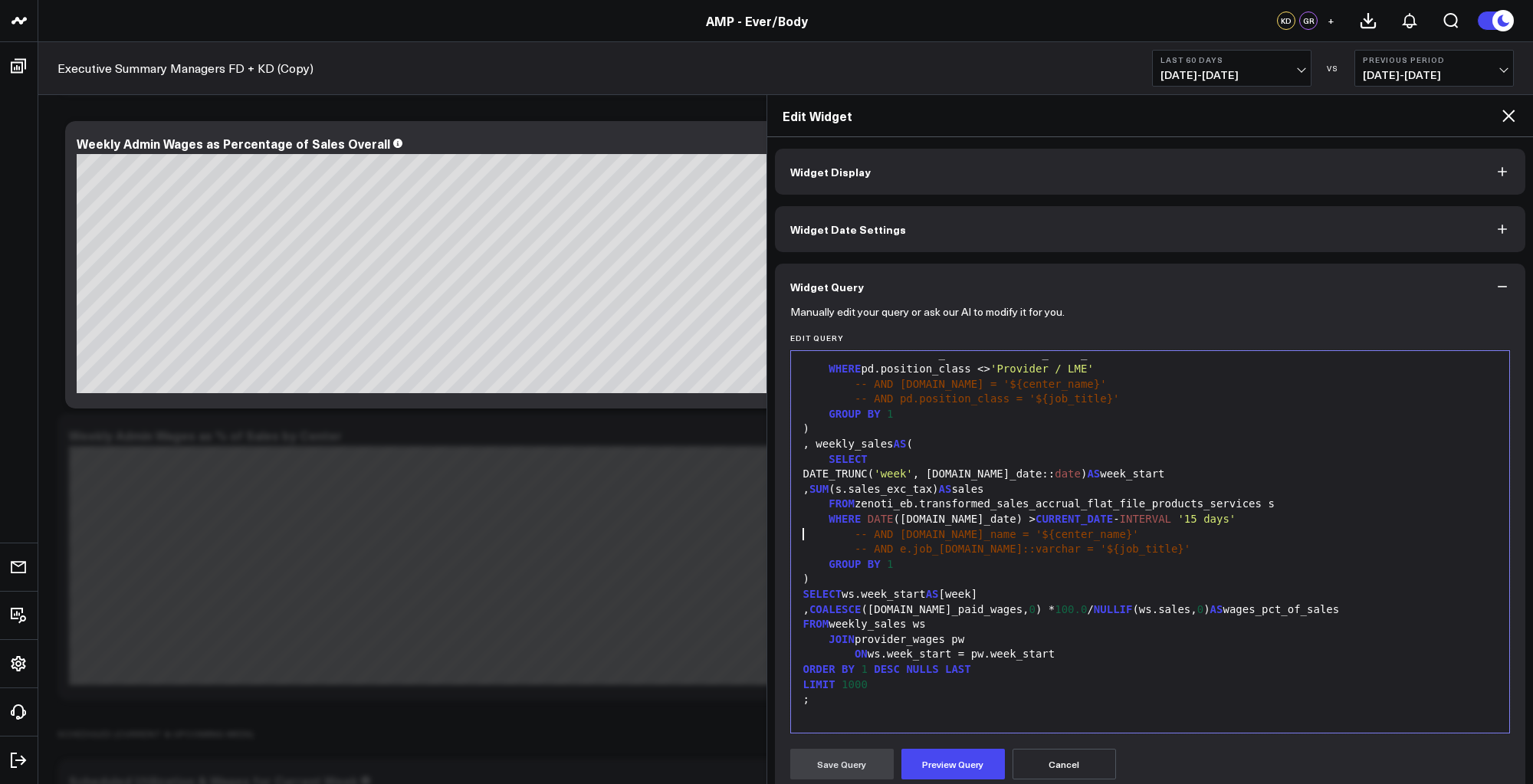
scroll to position [105, 0]
click at [935, 771] on button "Preview Query" at bounding box center [954, 764] width 104 height 31
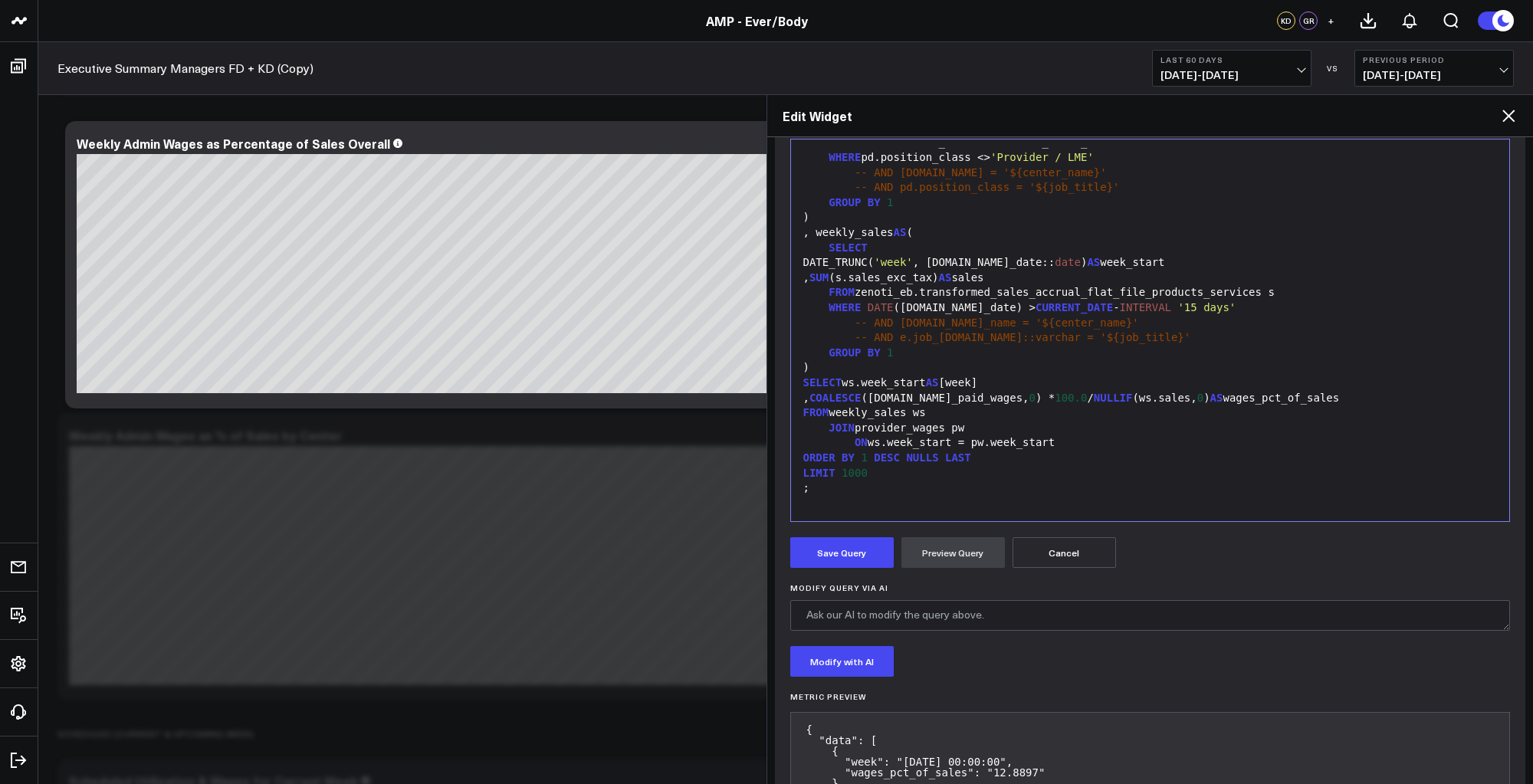
scroll to position [286, 0]
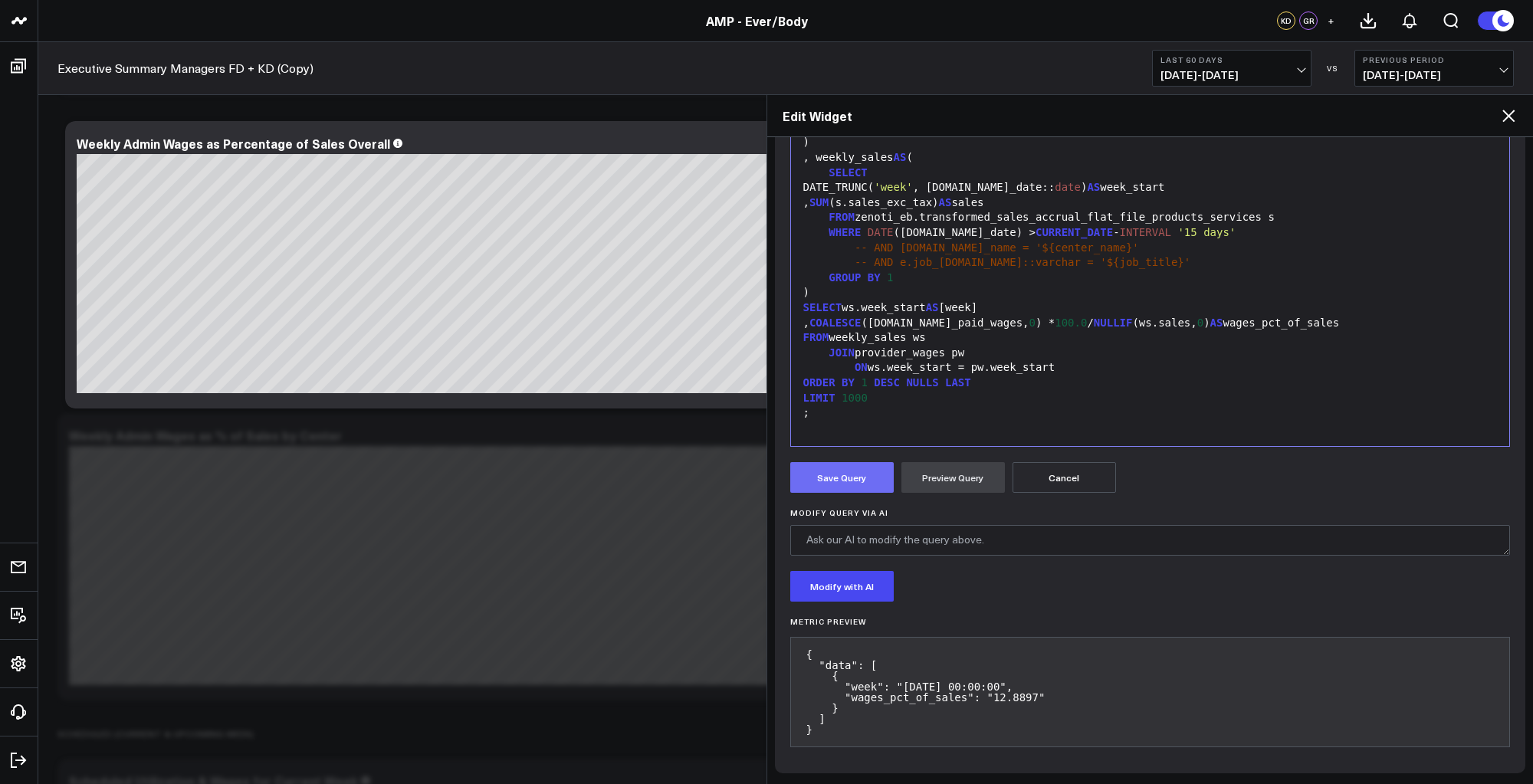
click at [843, 473] on button "Save Query" at bounding box center [842, 478] width 104 height 31
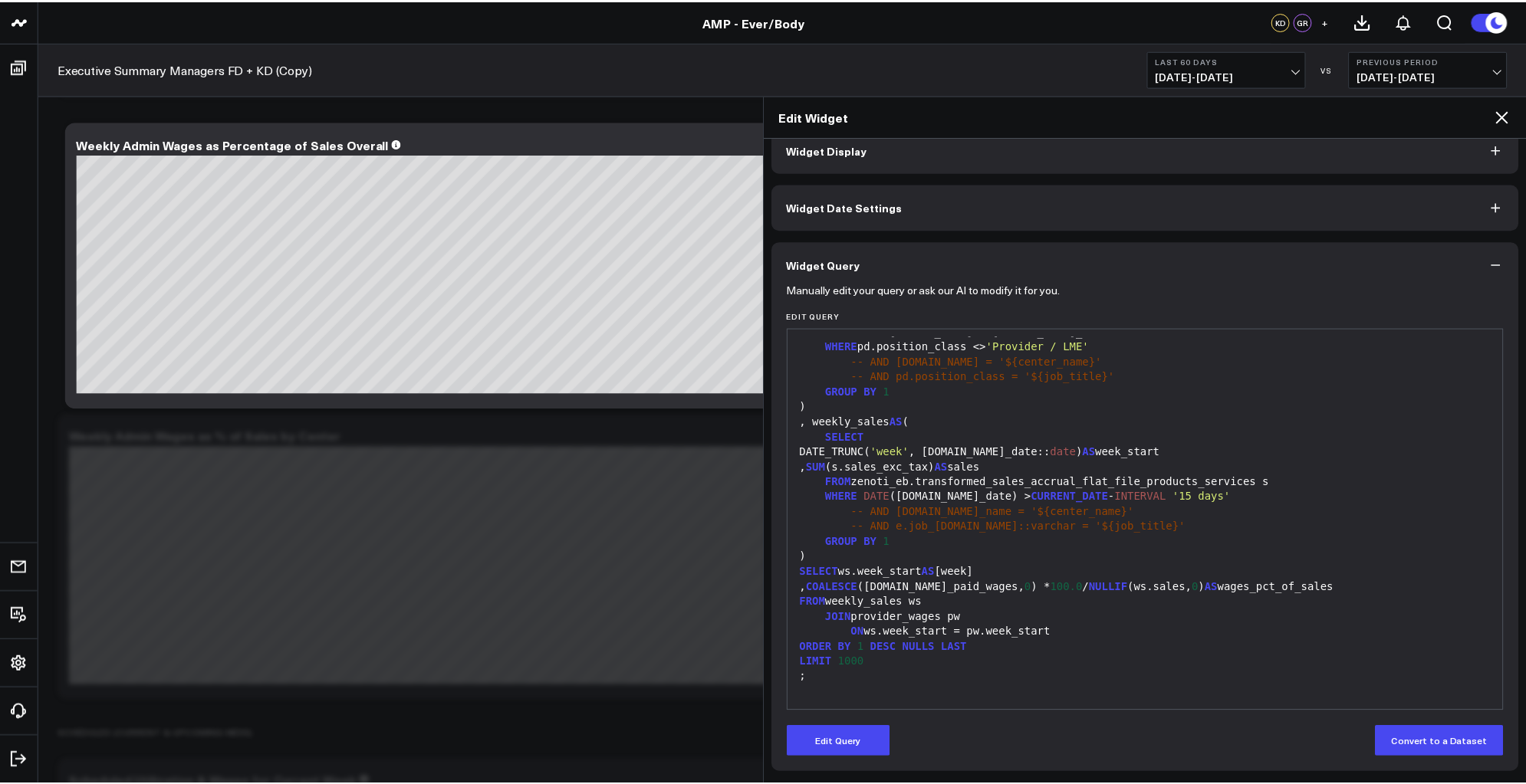
scroll to position [23, 0]
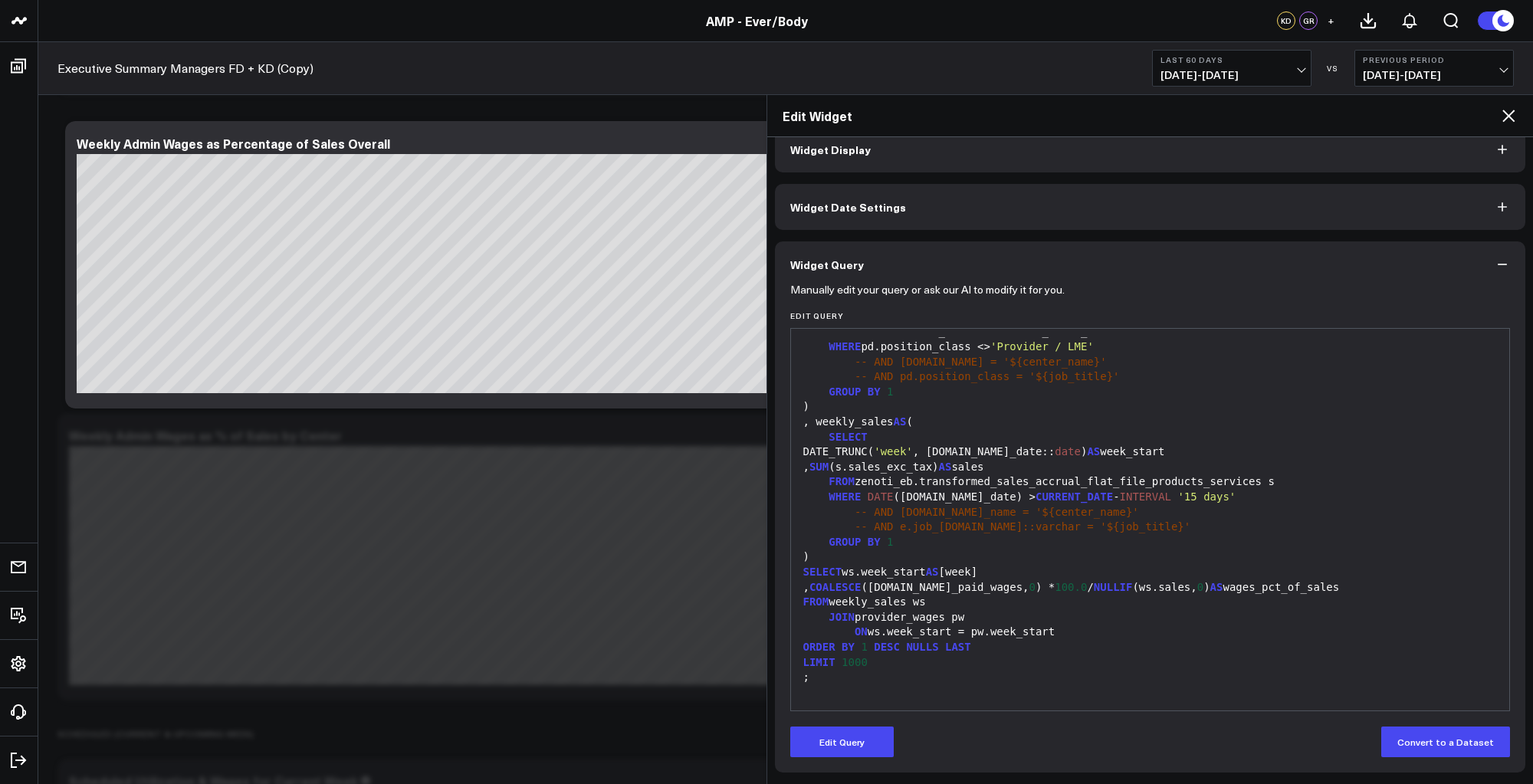
click at [1509, 114] on icon at bounding box center [1509, 116] width 18 height 18
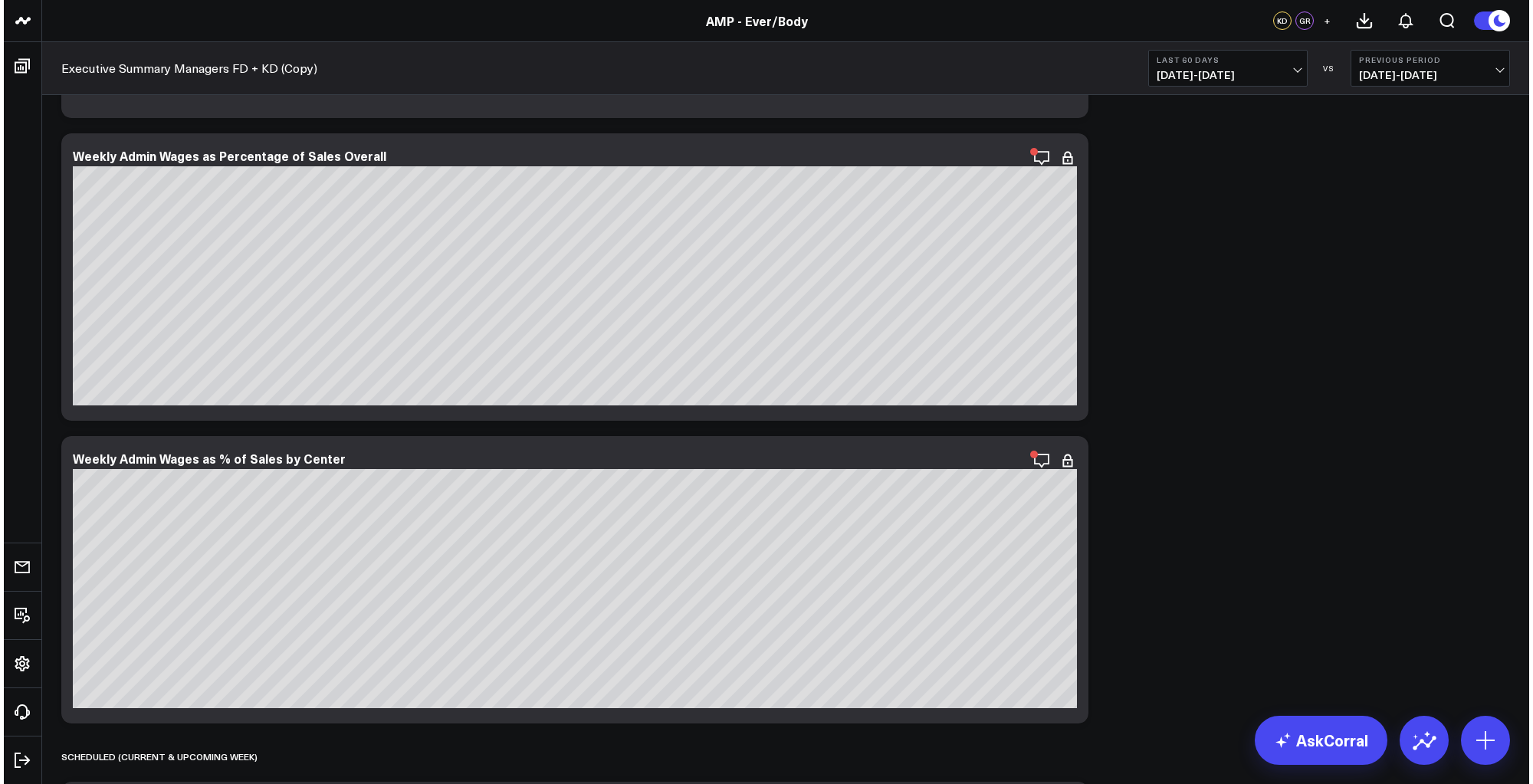
scroll to position [7028, 0]
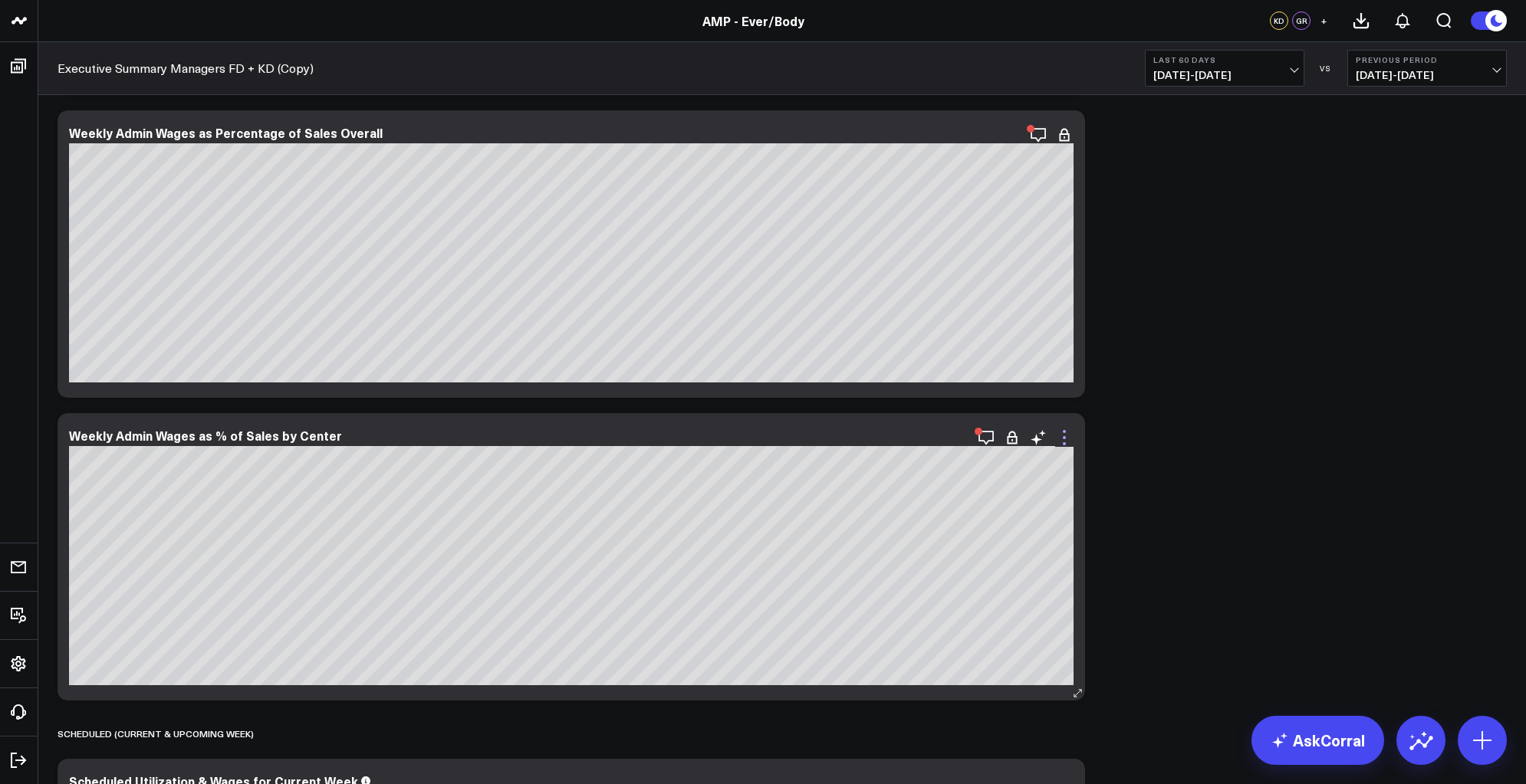
click at [1071, 438] on icon at bounding box center [1064, 438] width 18 height 18
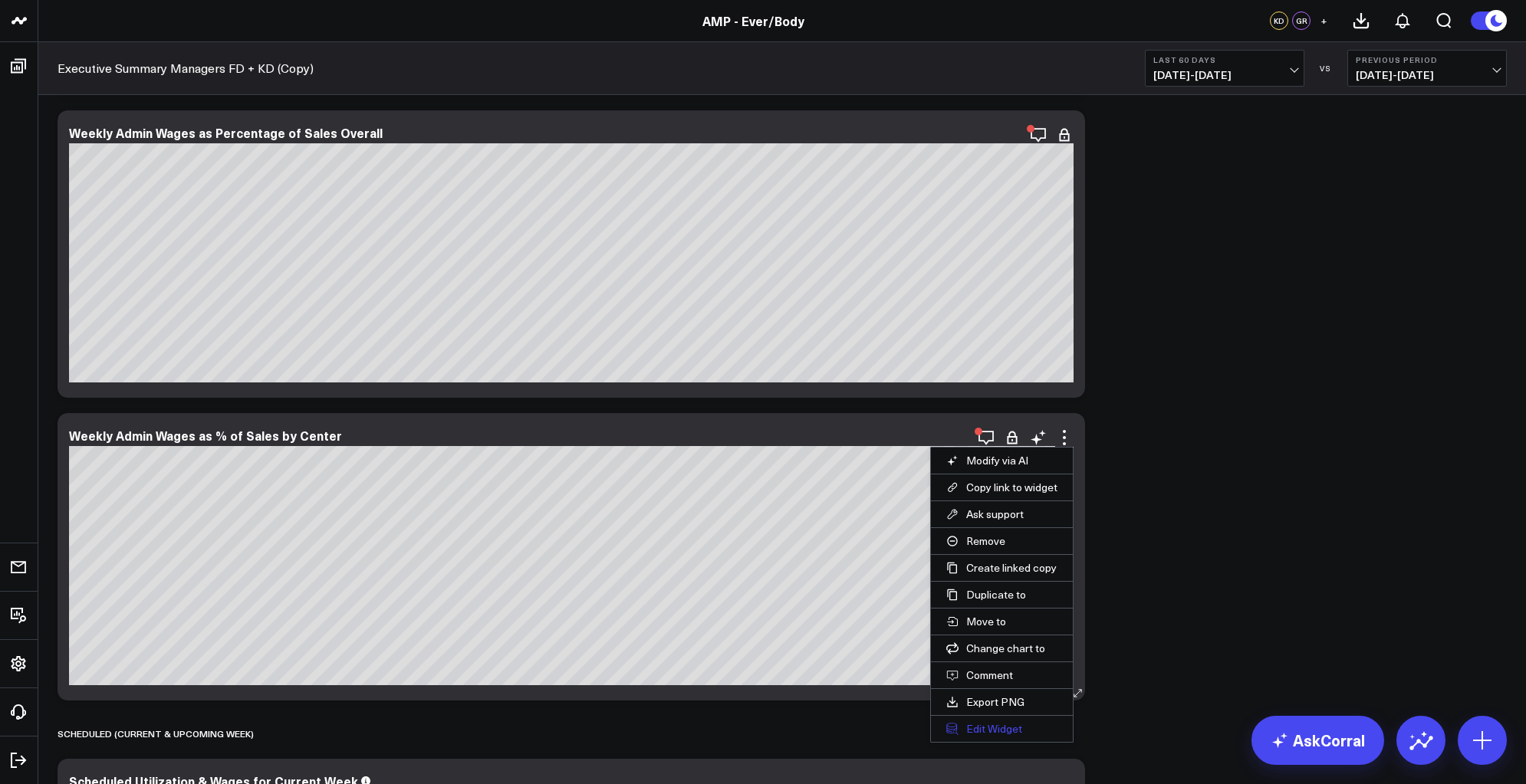
click at [994, 732] on button "Edit Widget" at bounding box center [1002, 729] width 142 height 26
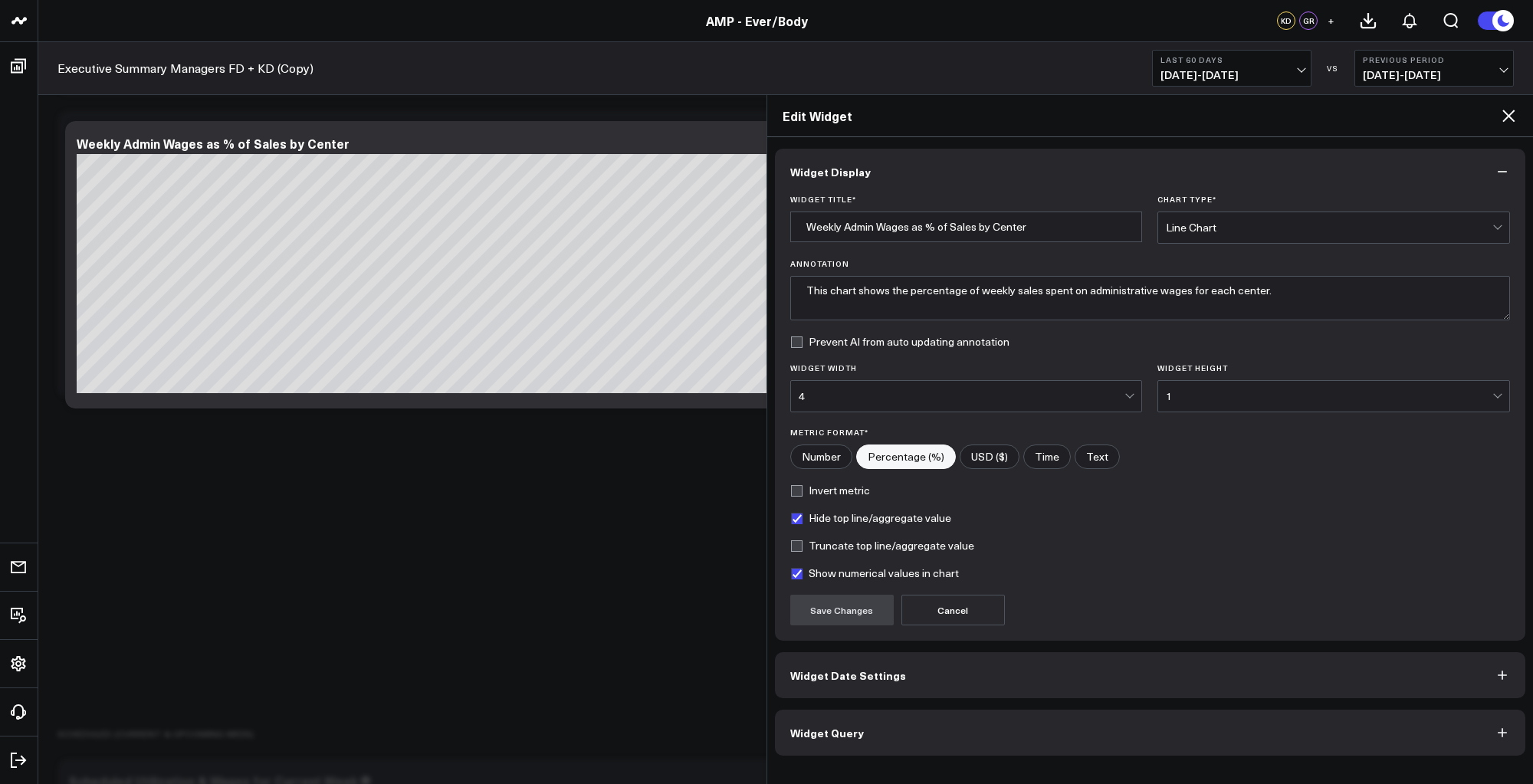
click at [1002, 738] on button "Widget Query" at bounding box center [1151, 732] width 751 height 46
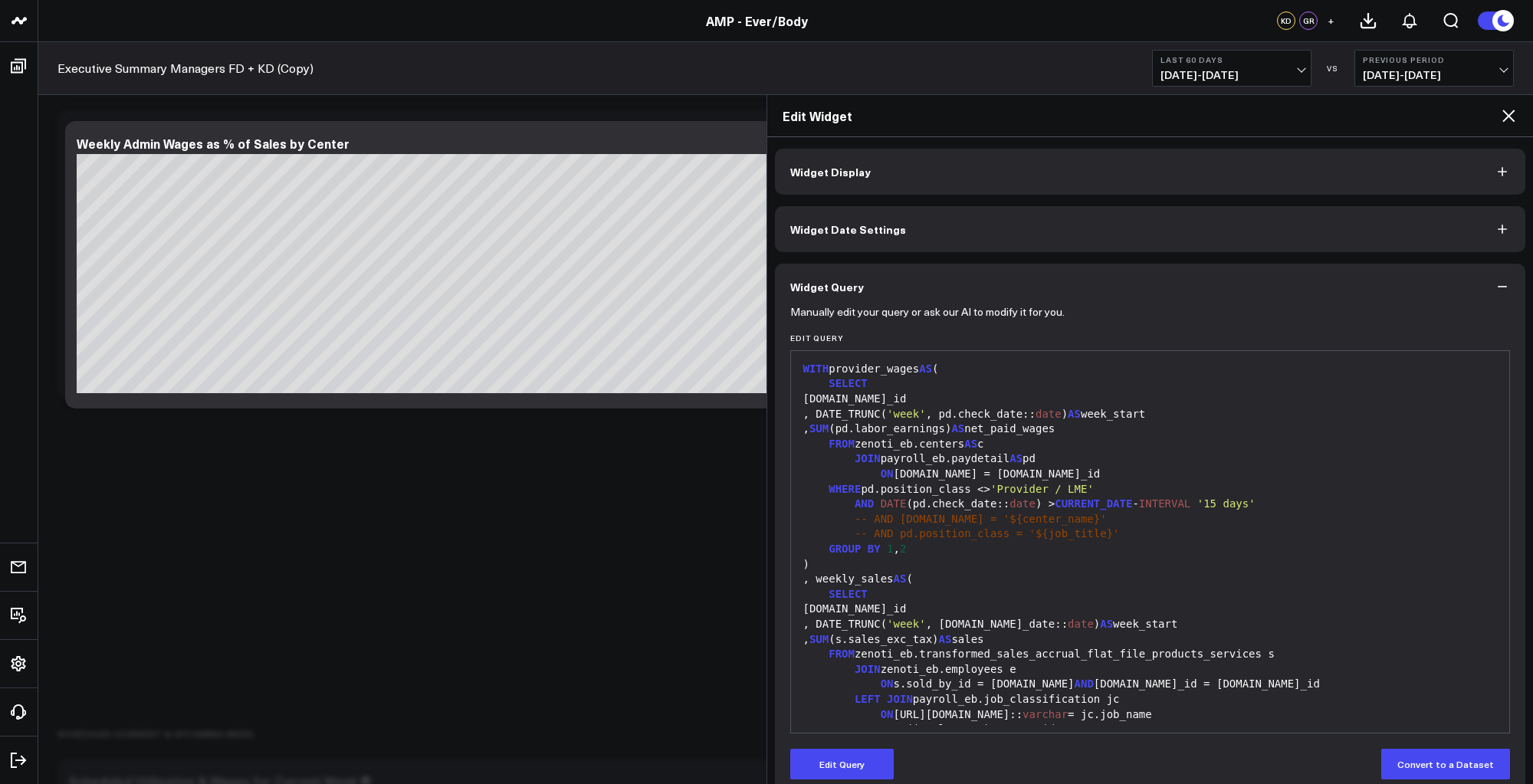
click at [1075, 599] on div "SELECT" at bounding box center [1151, 594] width 704 height 15
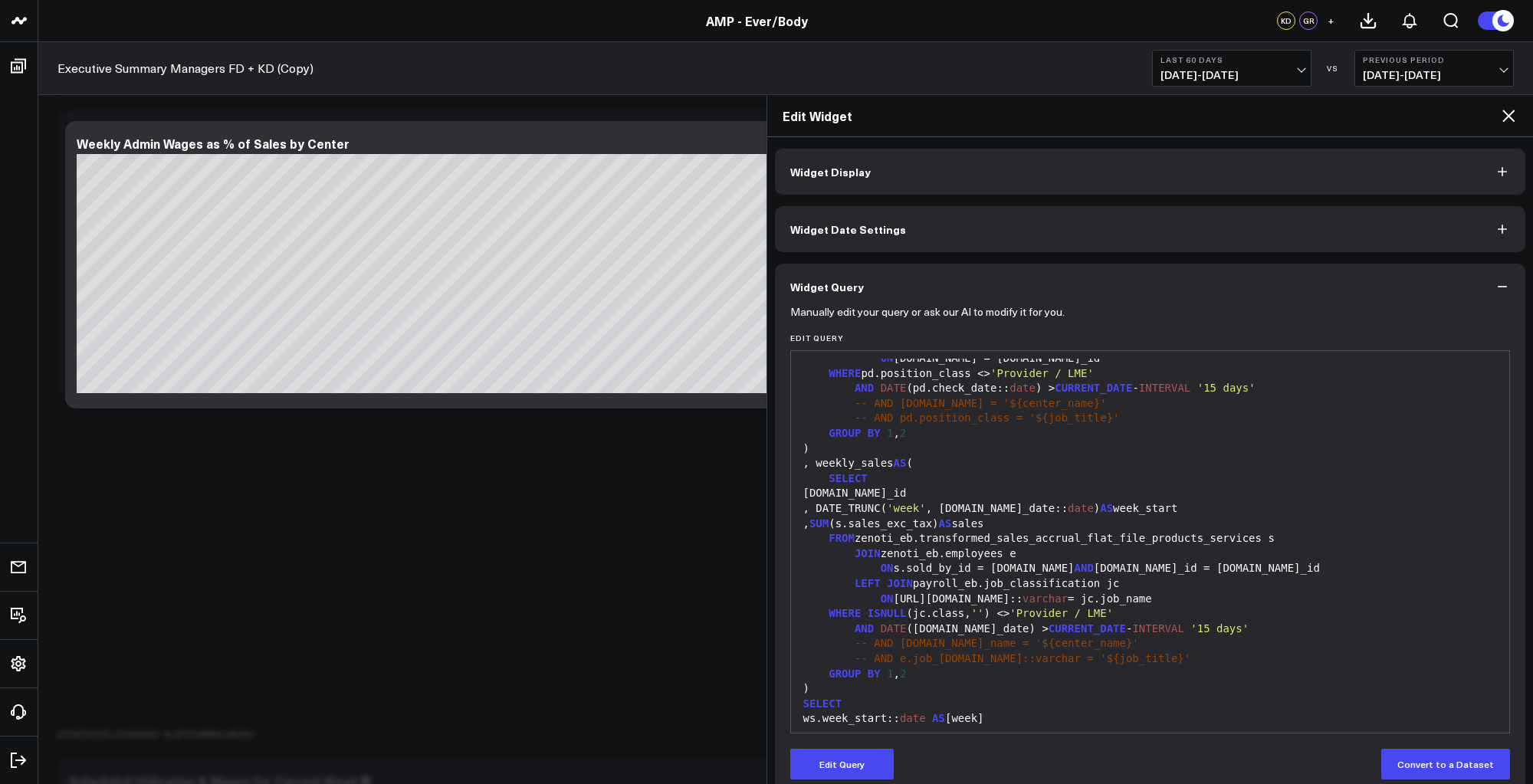
scroll to position [162, 0]
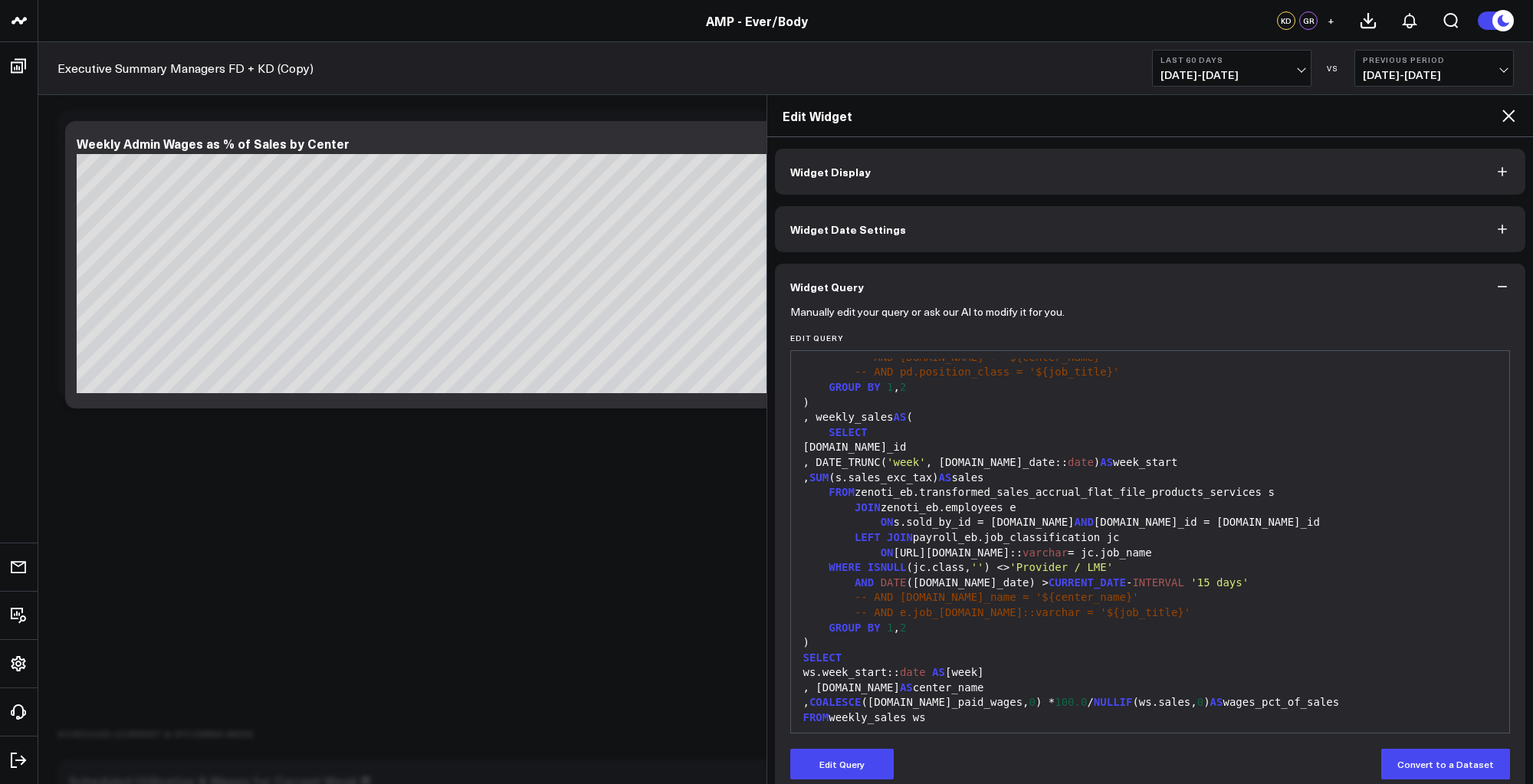
click at [976, 506] on div "JOIN zenoti_eb.employees e" at bounding box center [1151, 508] width 704 height 15
click at [869, 761] on button "Edit Query" at bounding box center [842, 764] width 104 height 31
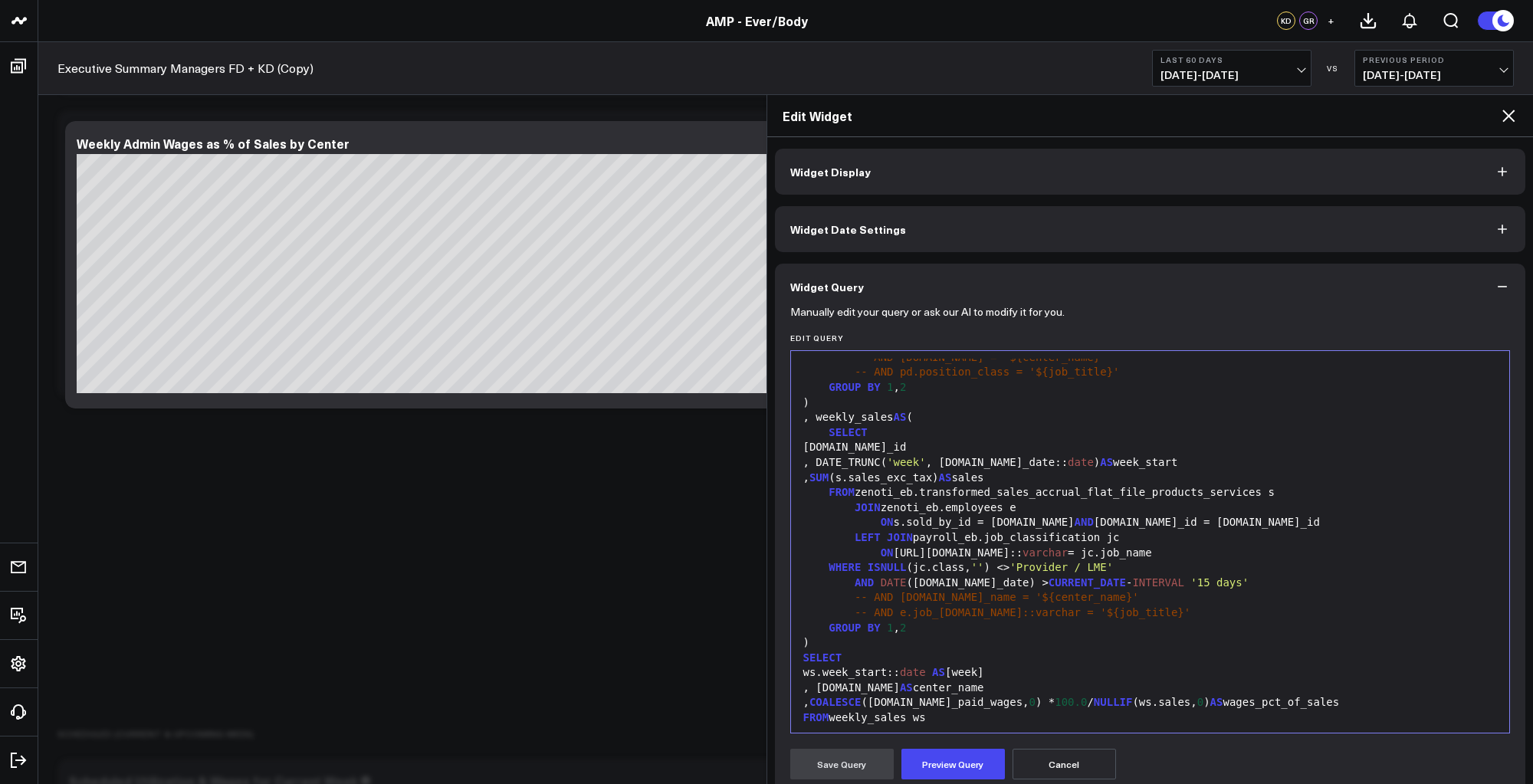
click at [1041, 506] on div "JOIN zenoti_eb.employees e" at bounding box center [1151, 508] width 704 height 15
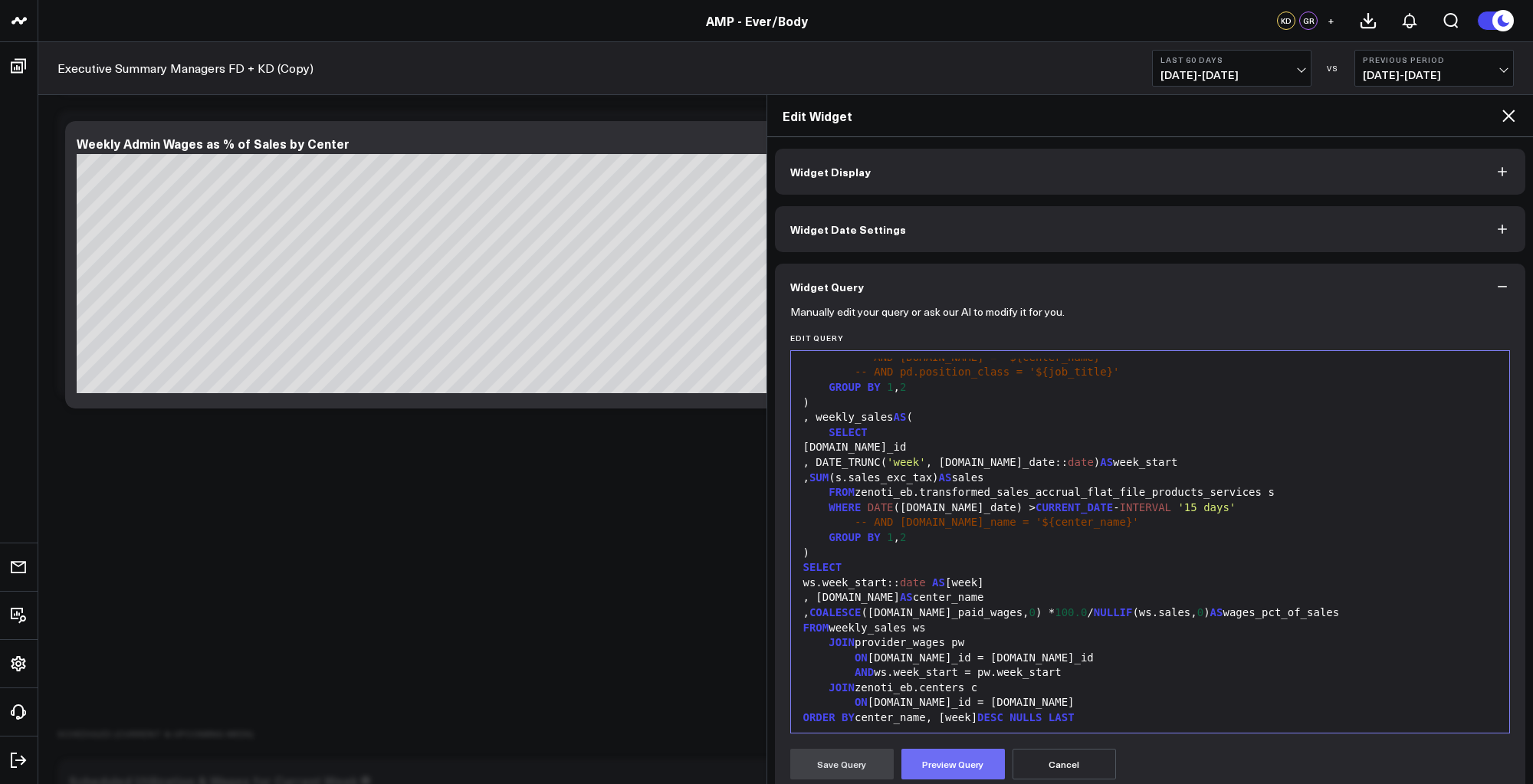
click at [970, 767] on button "Preview Query" at bounding box center [954, 764] width 104 height 31
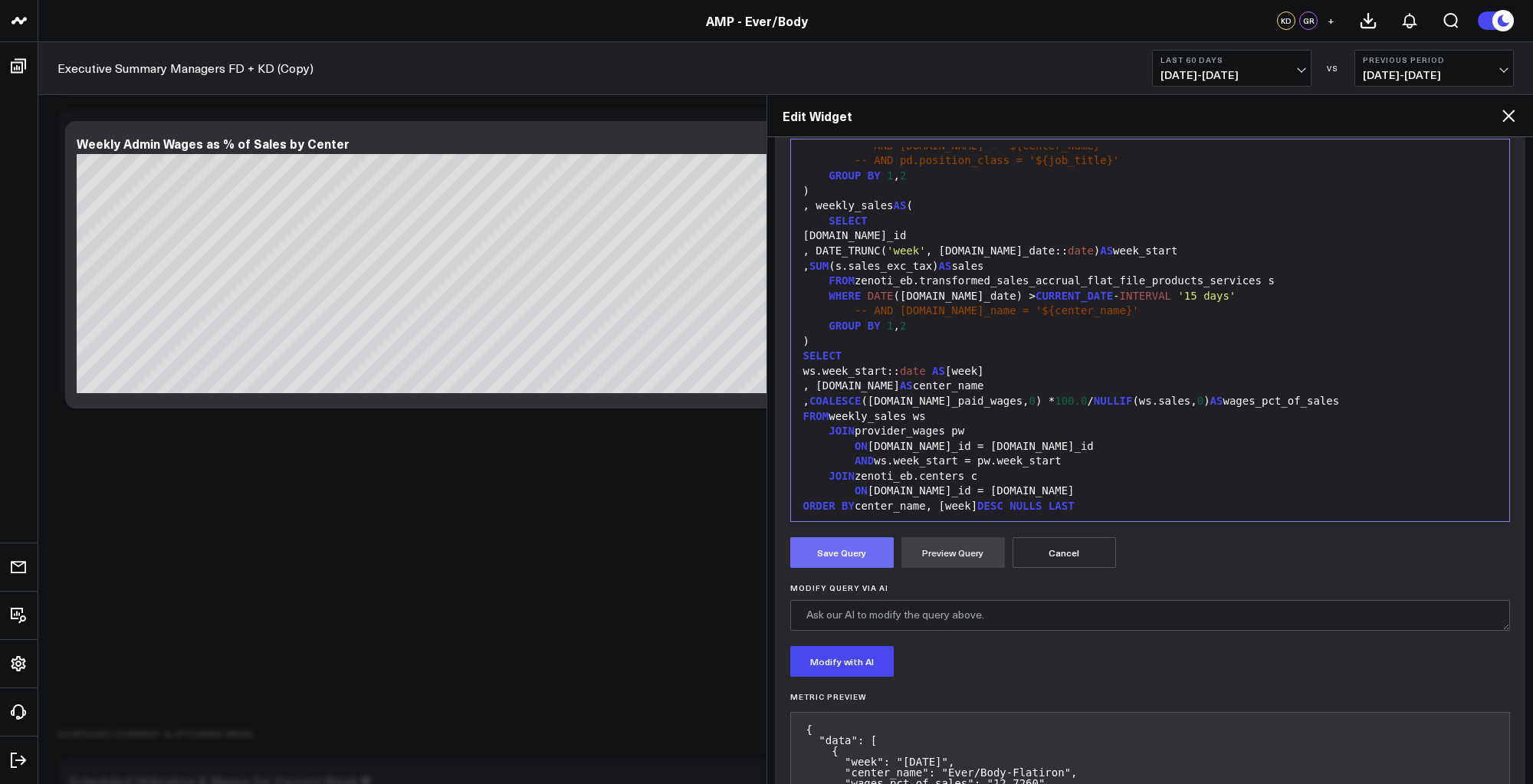
click at [837, 559] on button "Save Query" at bounding box center [842, 553] width 104 height 31
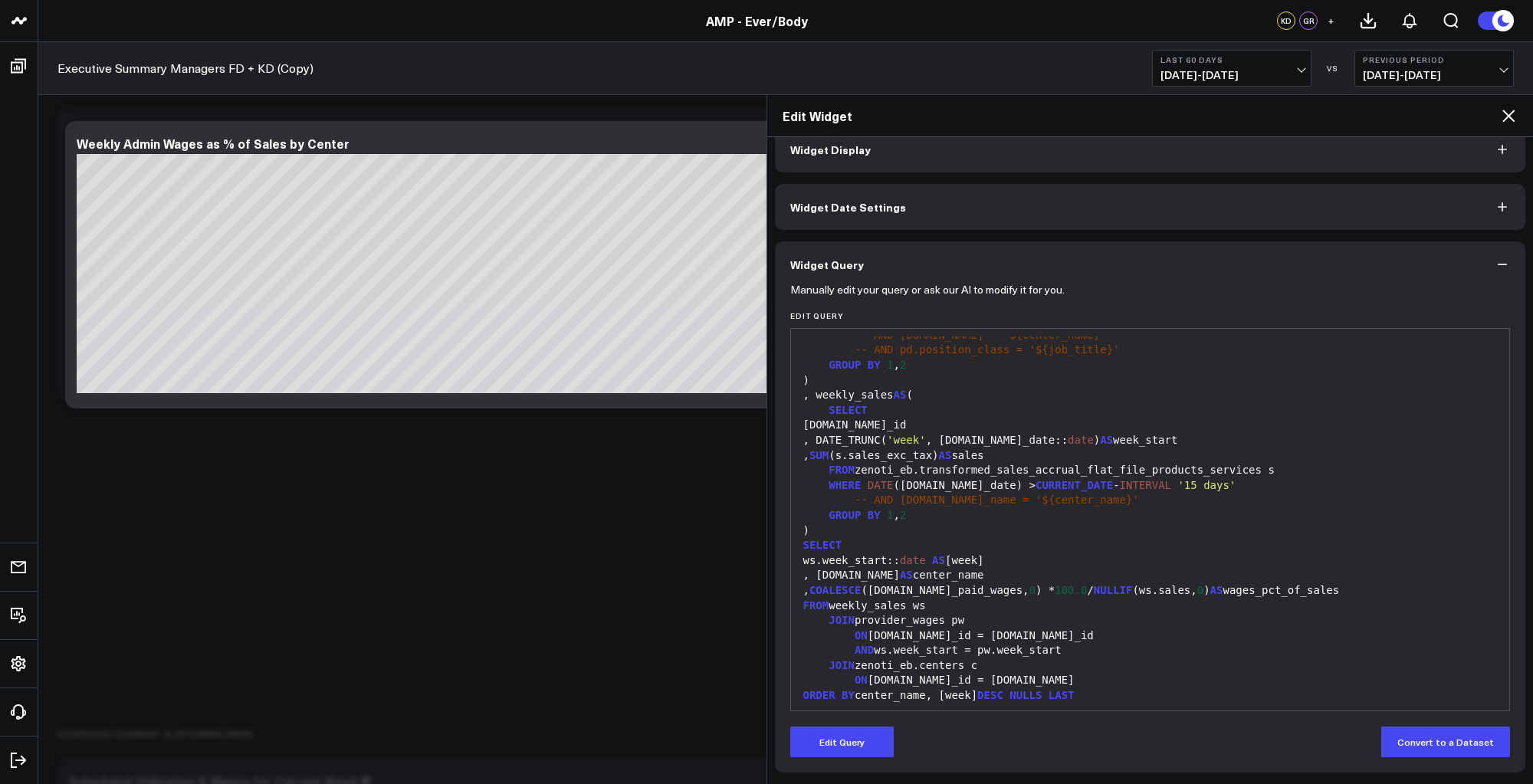
scroll to position [23, 0]
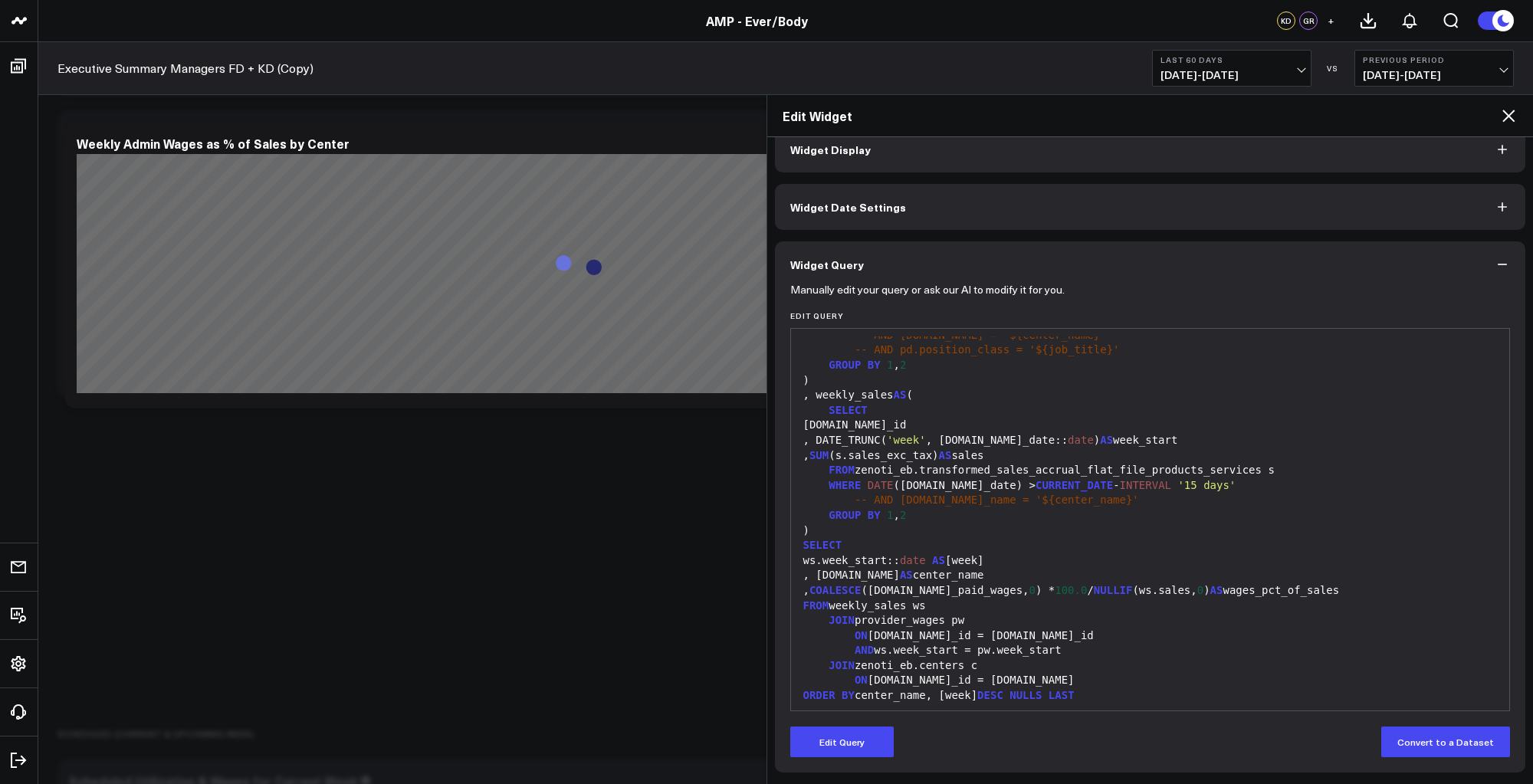
click at [1510, 103] on div "Edit Widget" at bounding box center [1151, 116] width 766 height 43
click at [1510, 111] on icon at bounding box center [1509, 116] width 18 height 18
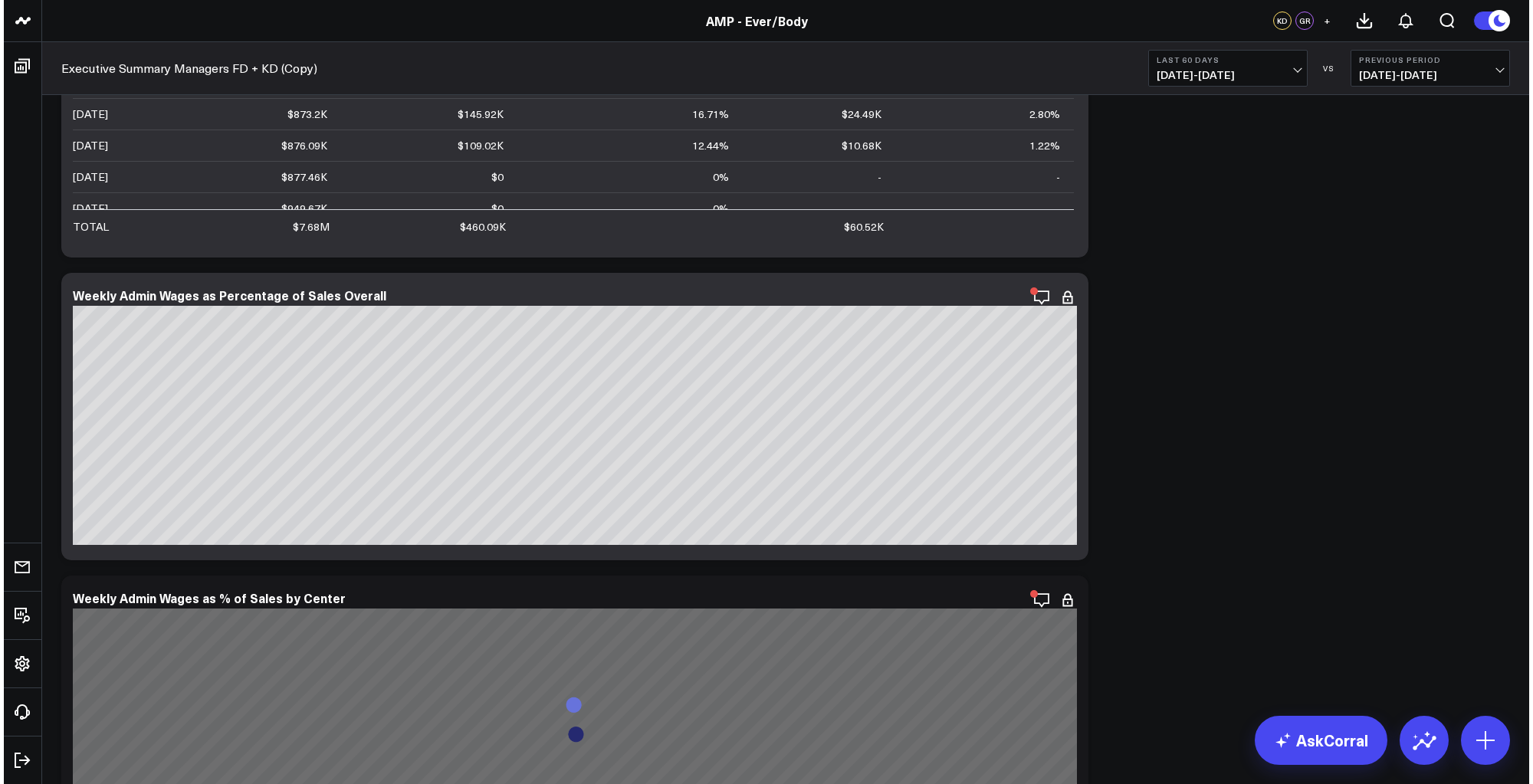
scroll to position [6982, 0]
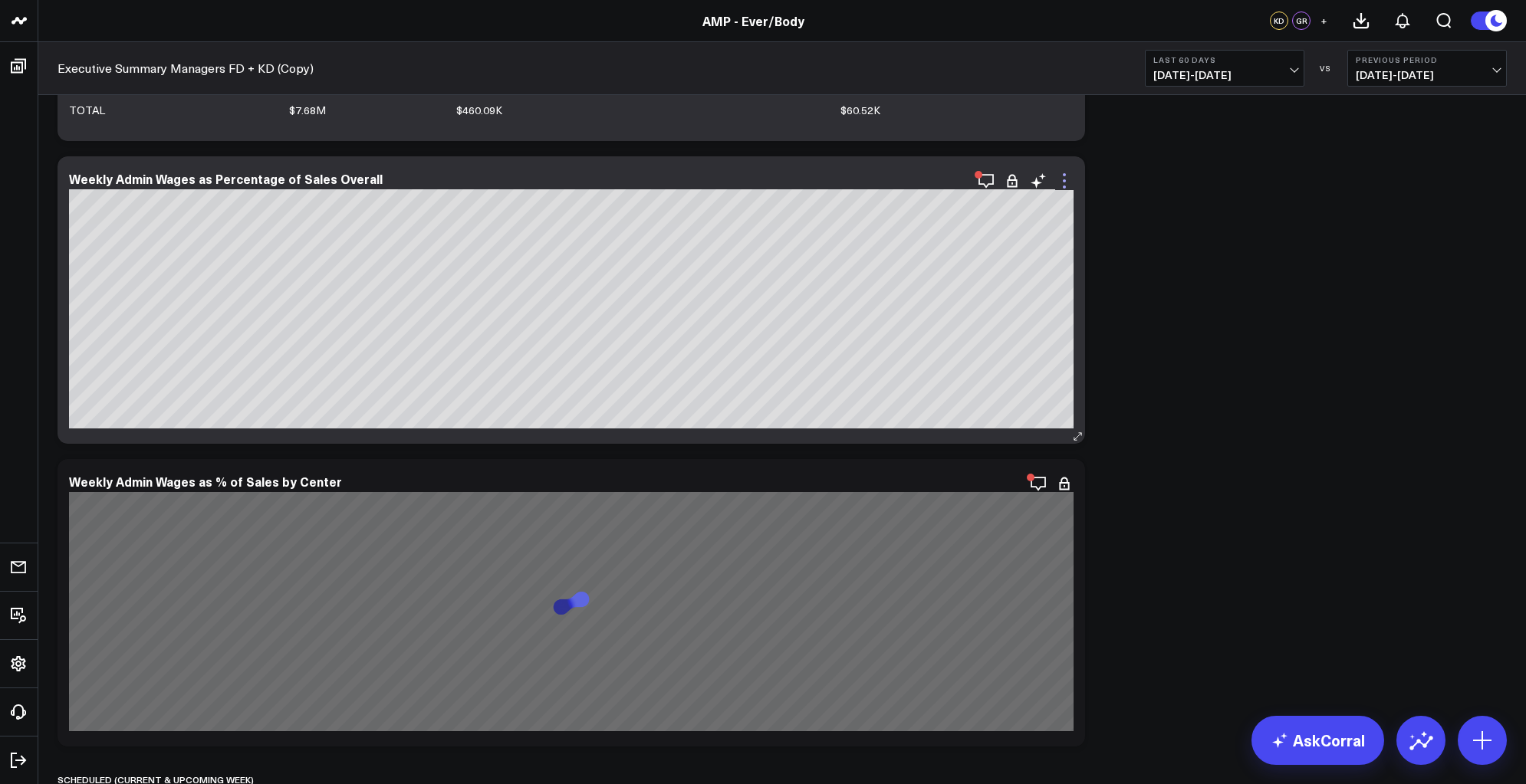
click at [1068, 183] on icon at bounding box center [1064, 181] width 18 height 18
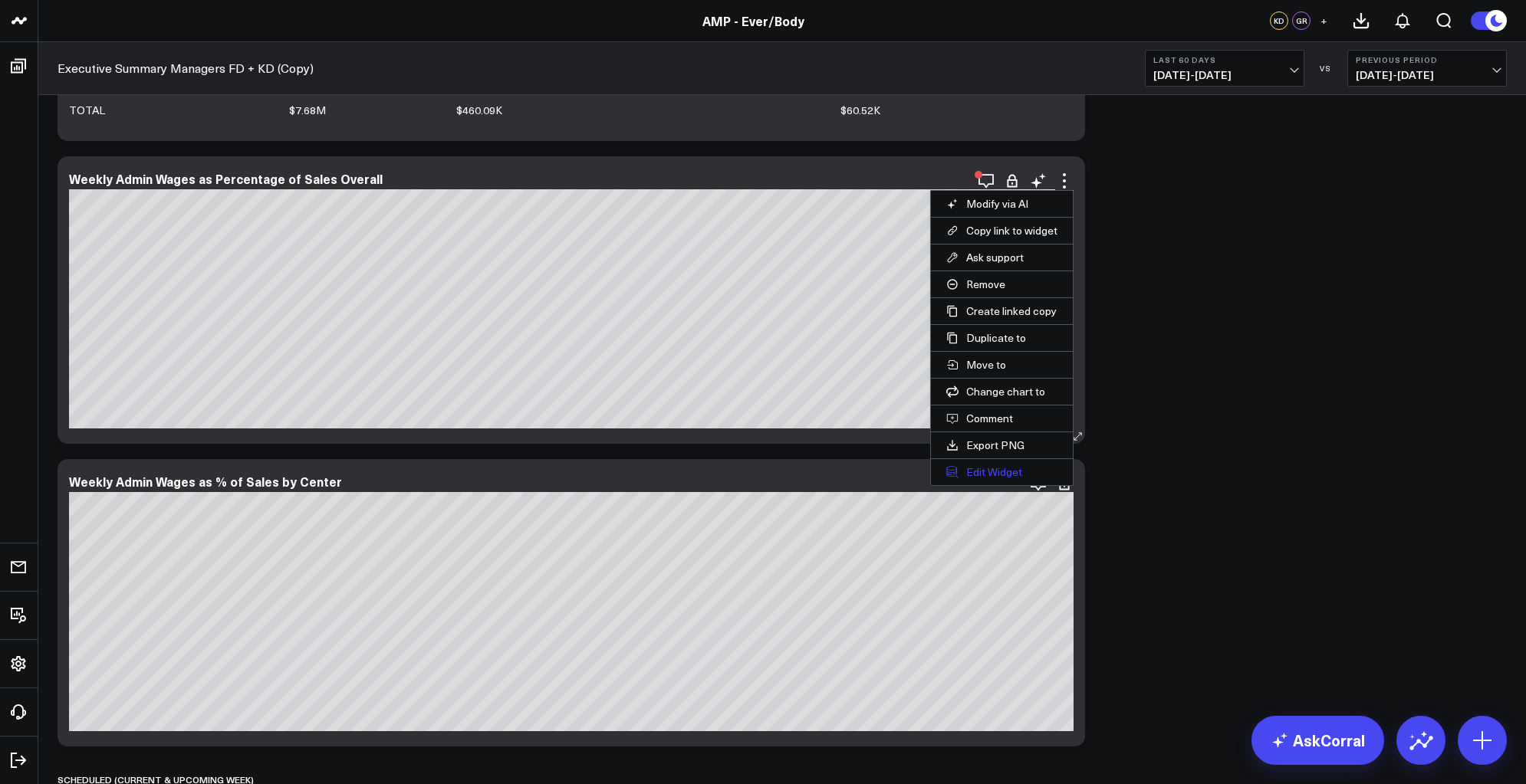
click at [996, 475] on button "Edit Widget" at bounding box center [1002, 472] width 142 height 26
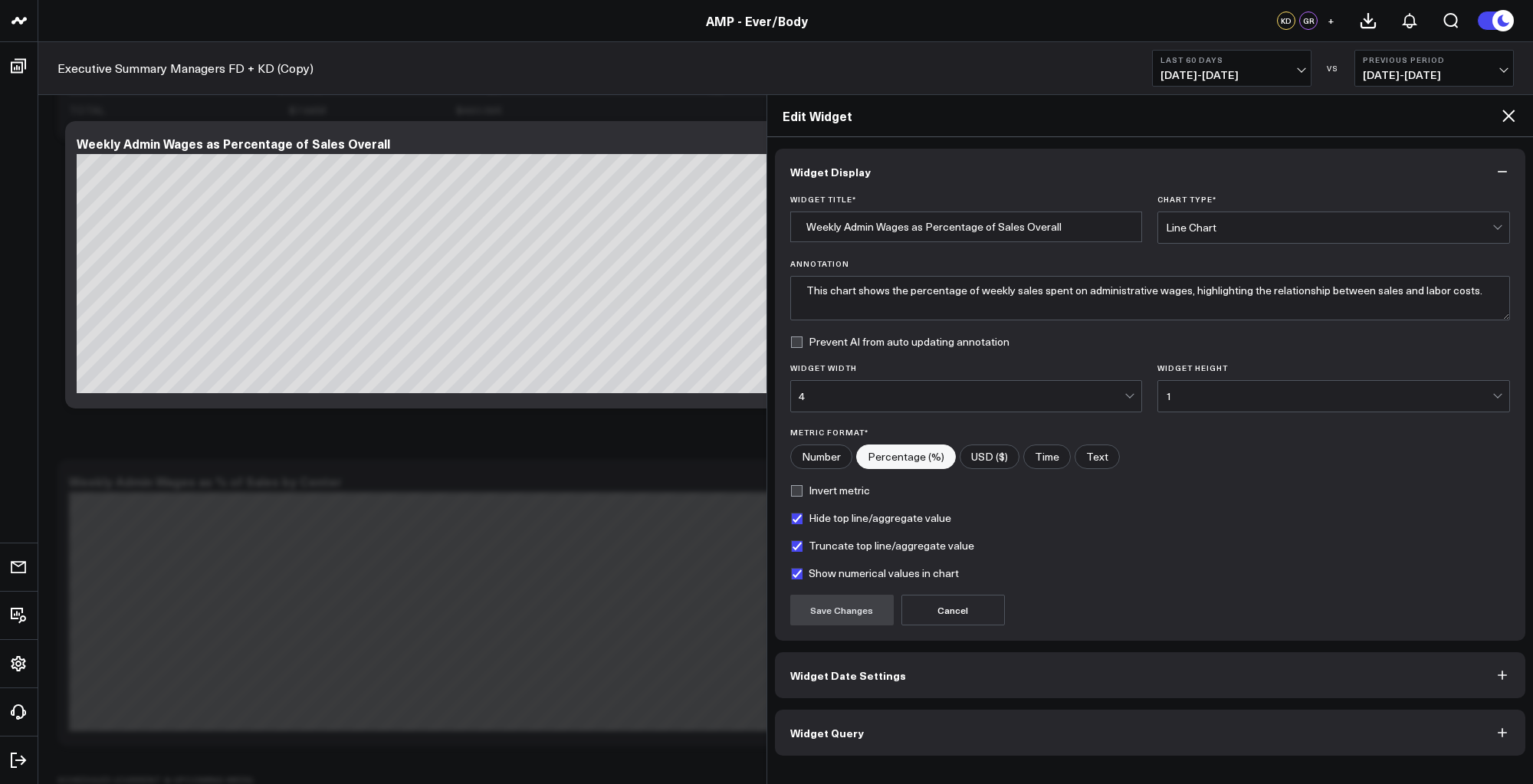
click at [970, 716] on button "Widget Query" at bounding box center [1151, 732] width 751 height 46
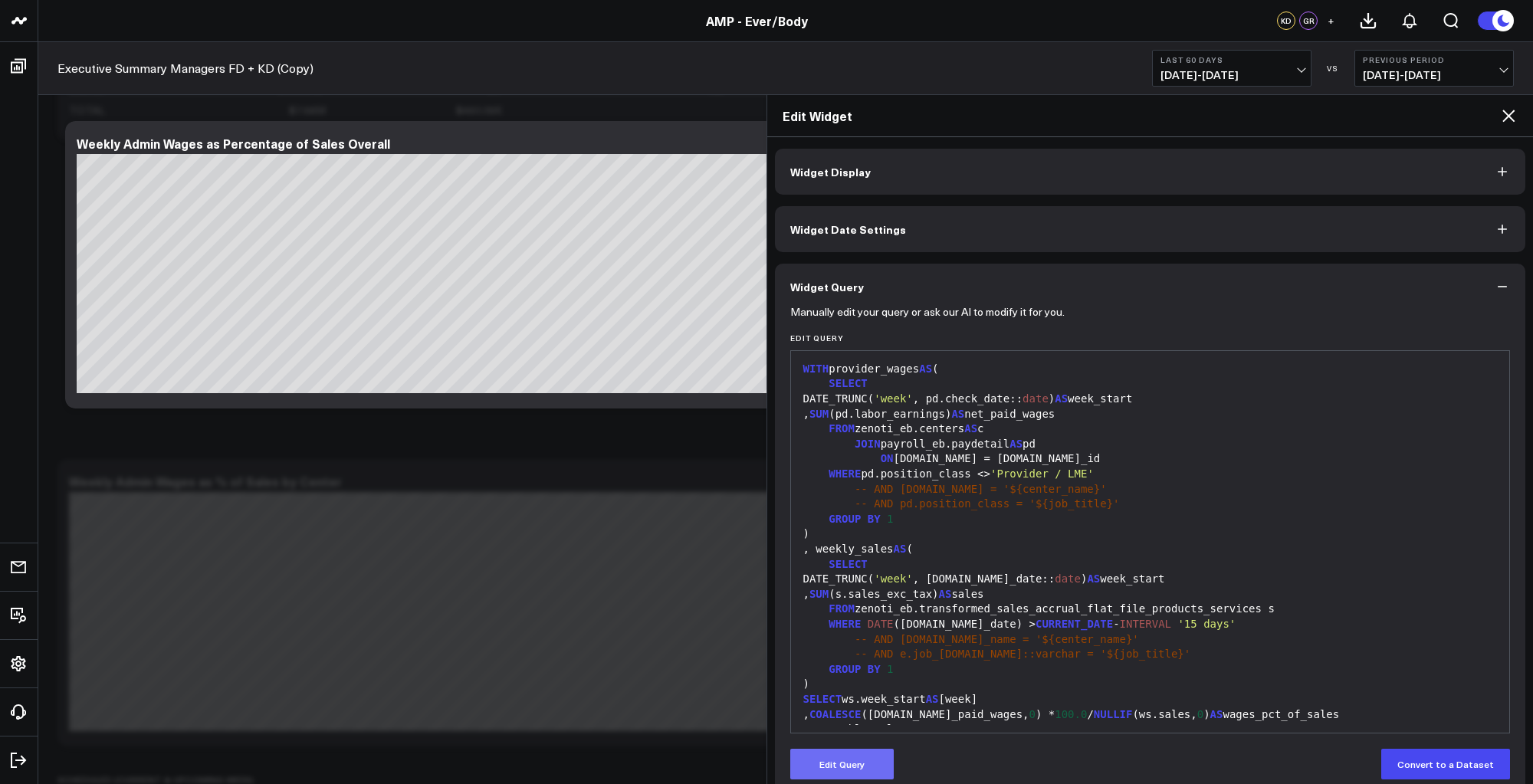
click at [843, 761] on button "Edit Query" at bounding box center [842, 764] width 104 height 31
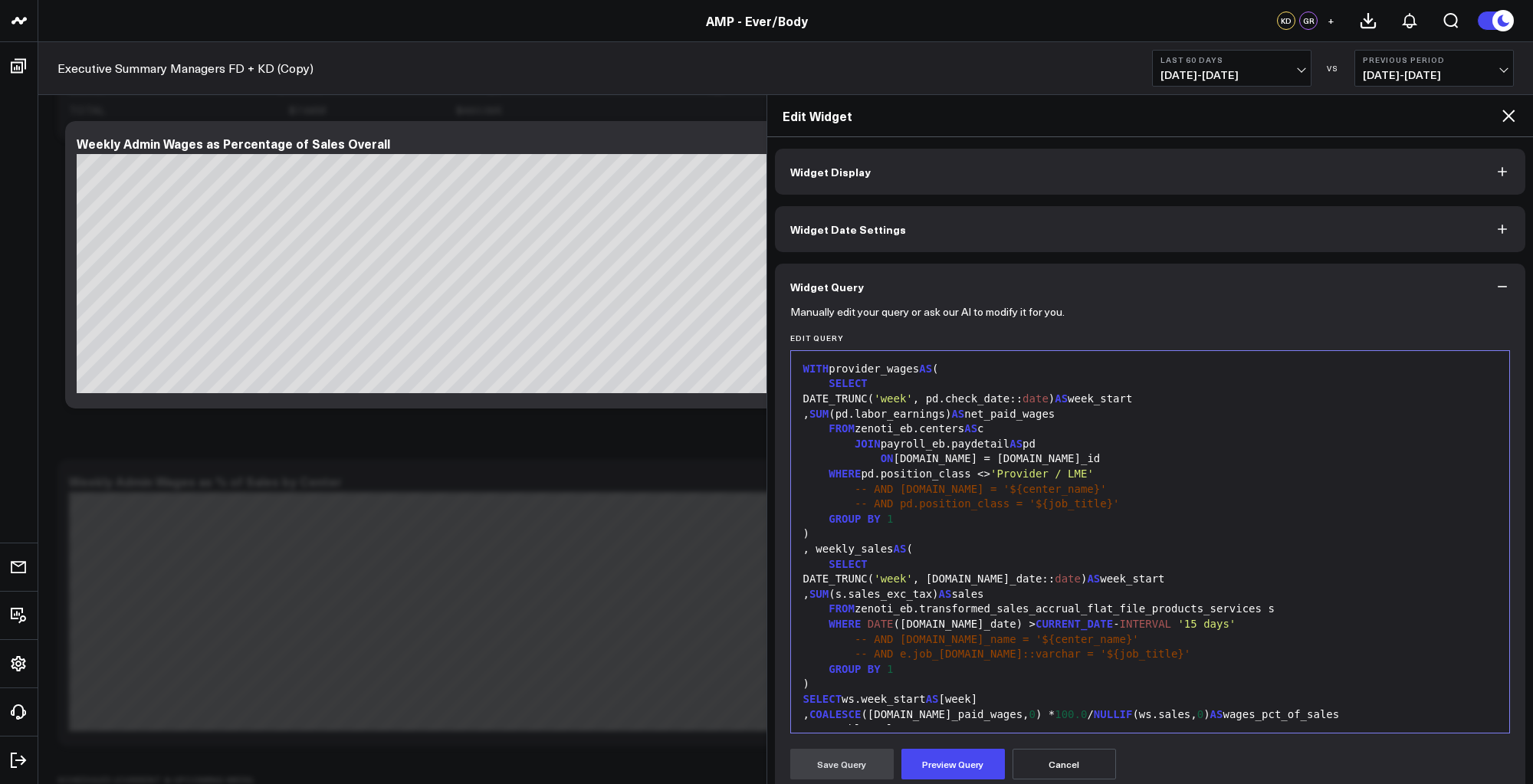
click at [952, 653] on span "-- AND e.job_[DOMAIN_NAME]::varchar = '${job_title}'" at bounding box center [1023, 654] width 336 height 13
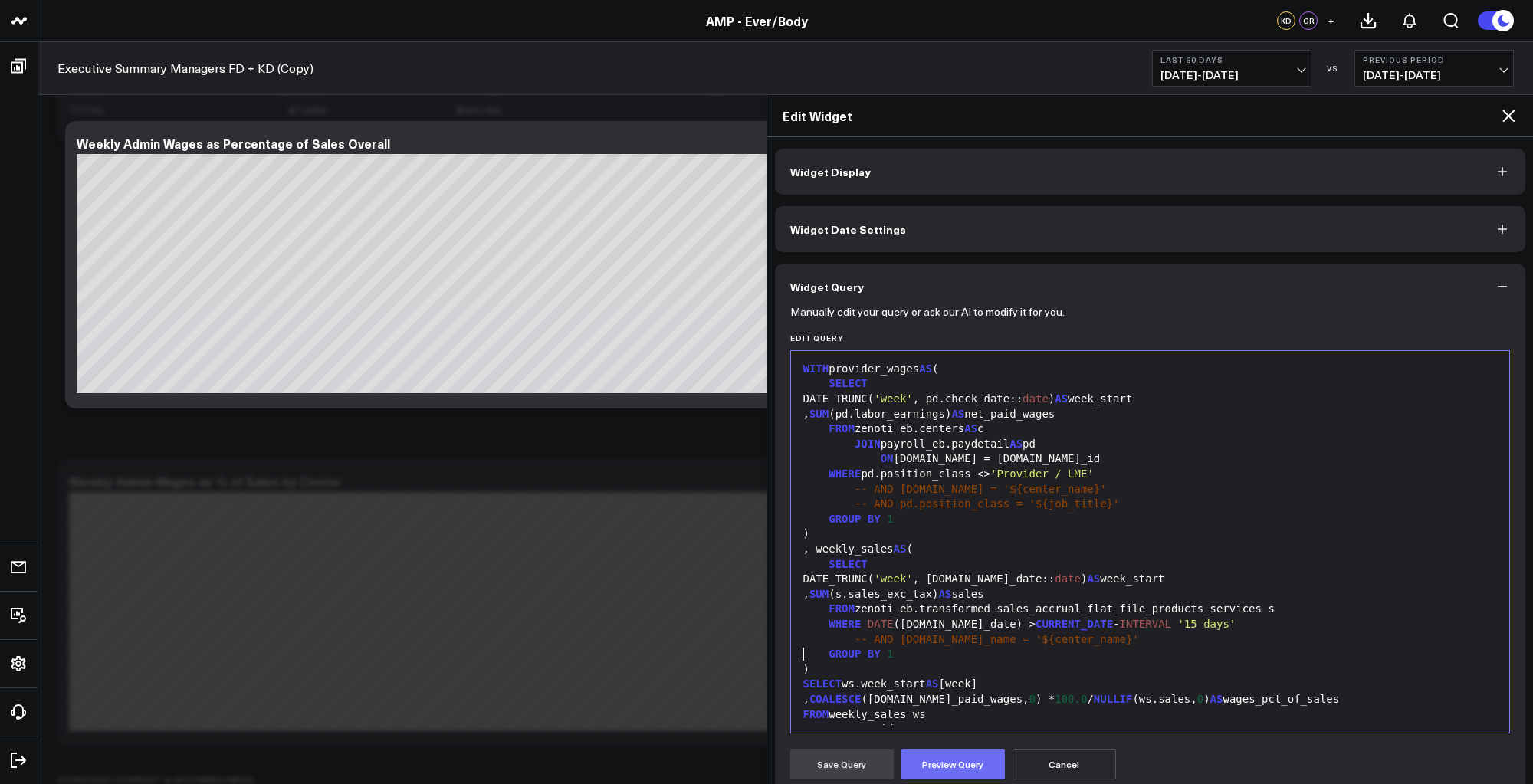
click at [951, 777] on button "Preview Query" at bounding box center [954, 764] width 104 height 31
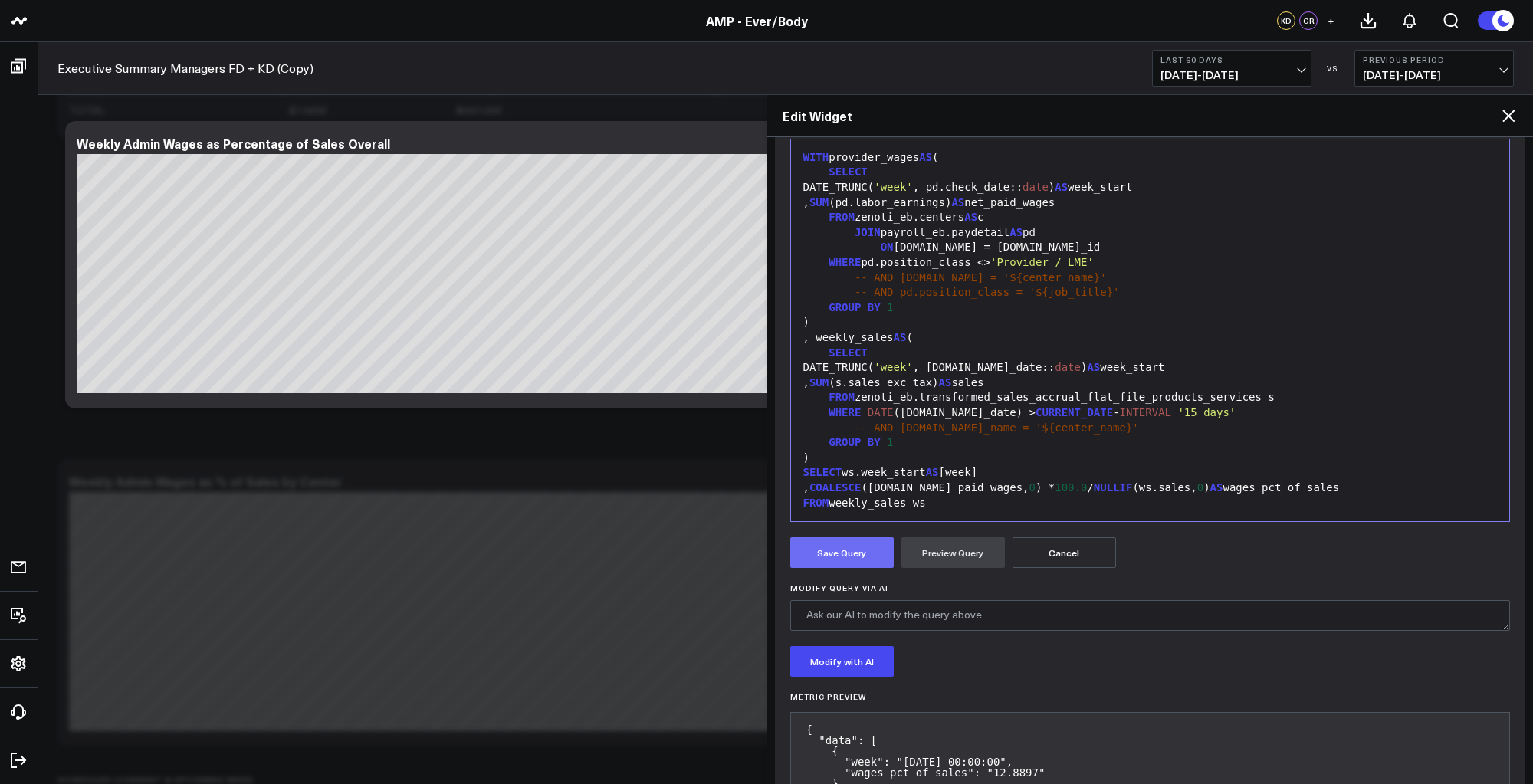
click at [836, 552] on button "Save Query" at bounding box center [842, 553] width 104 height 31
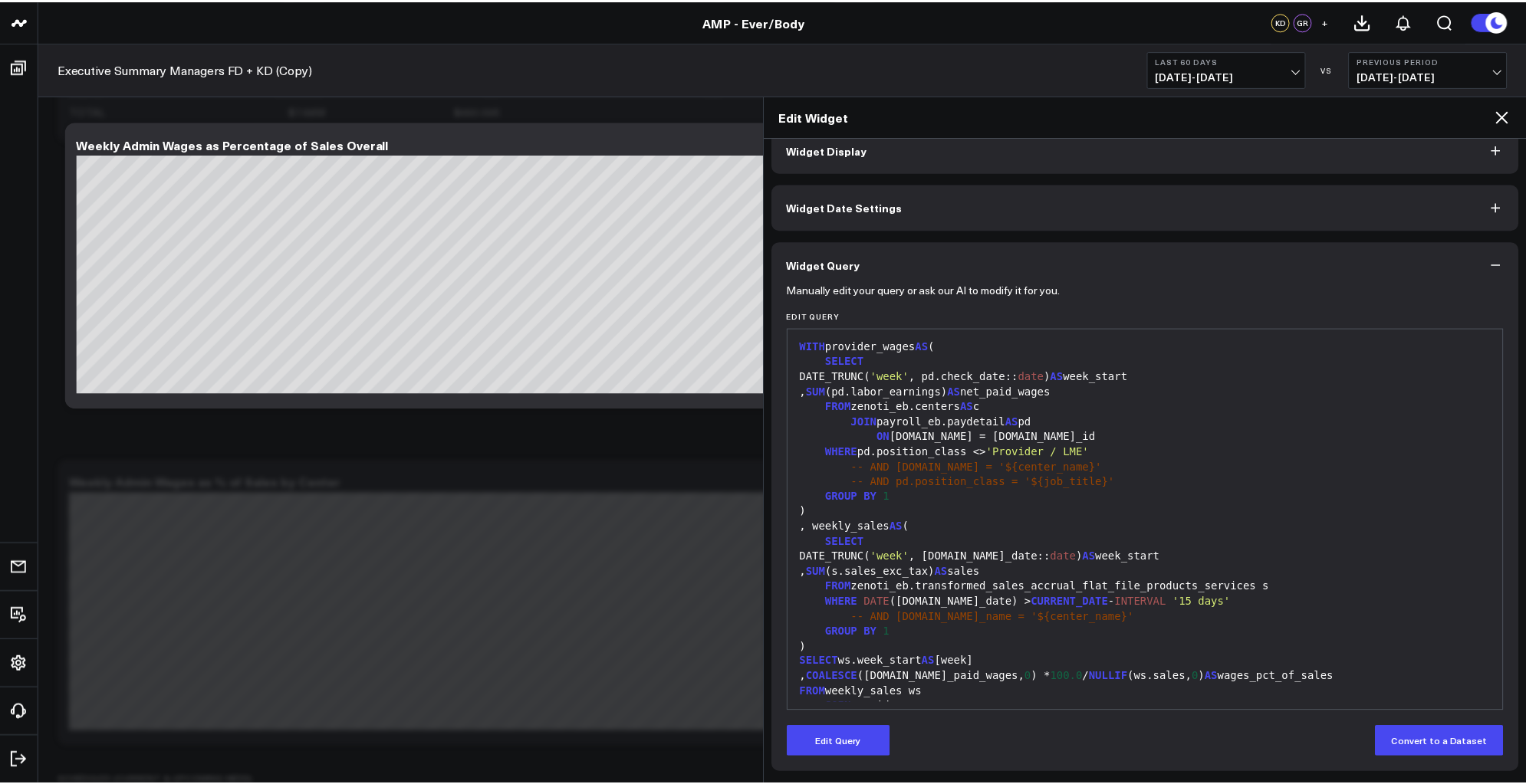
scroll to position [23, 0]
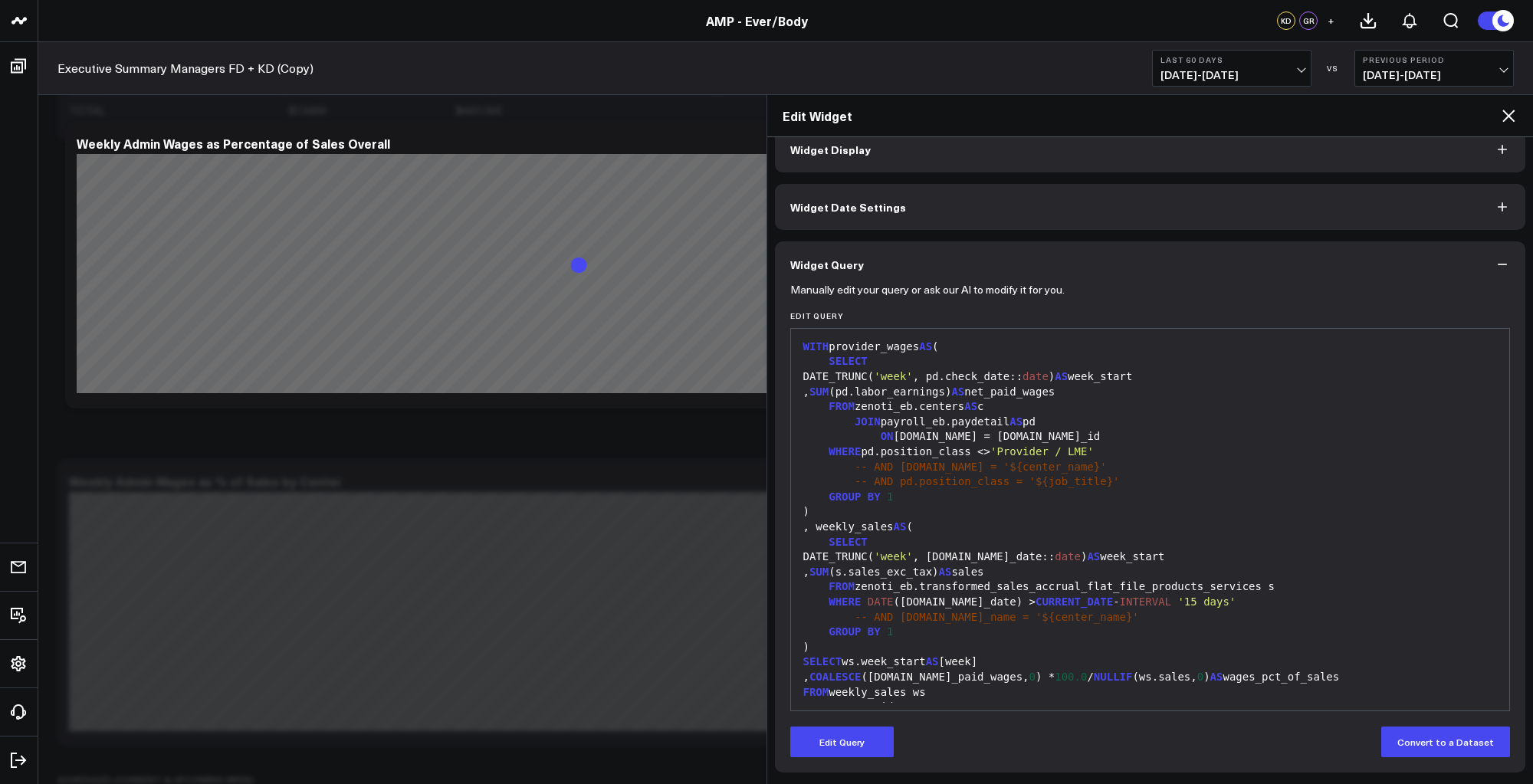
click at [1511, 112] on icon at bounding box center [1509, 115] width 13 height 13
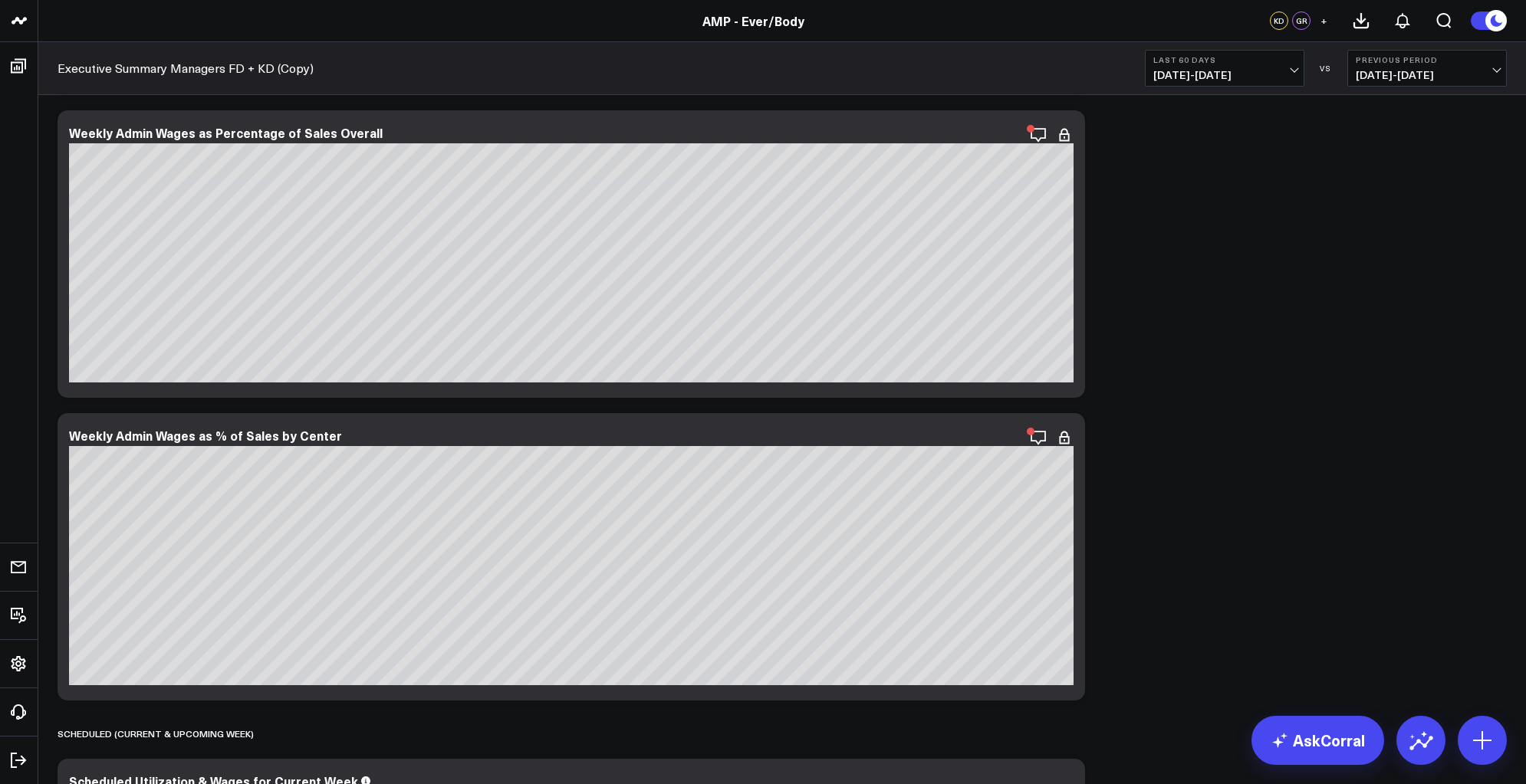
scroll to position [7052, 0]
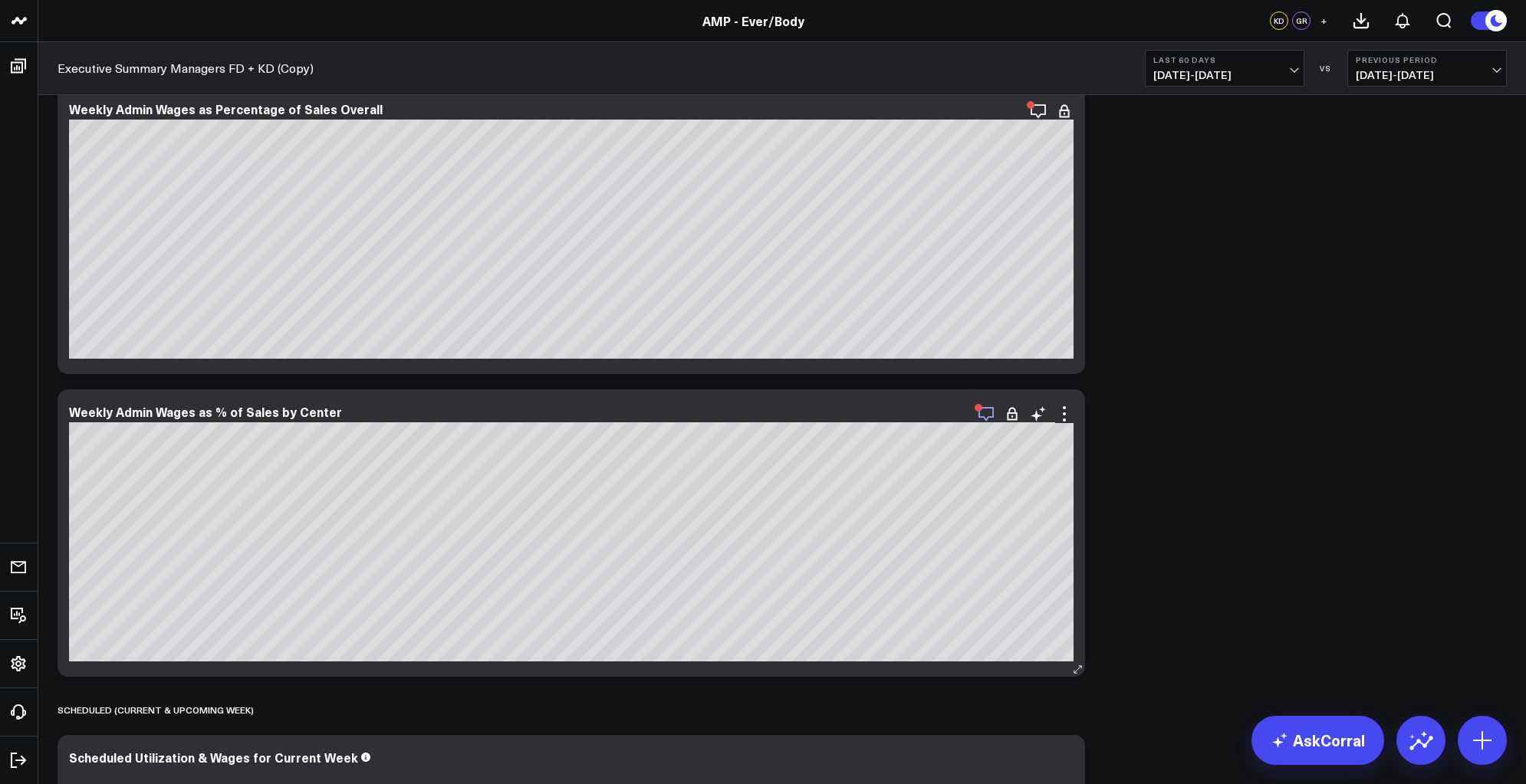
click at [989, 414] on icon "button" at bounding box center [986, 414] width 18 height 18
click at [991, 102] on icon "button" at bounding box center [986, 111] width 18 height 18
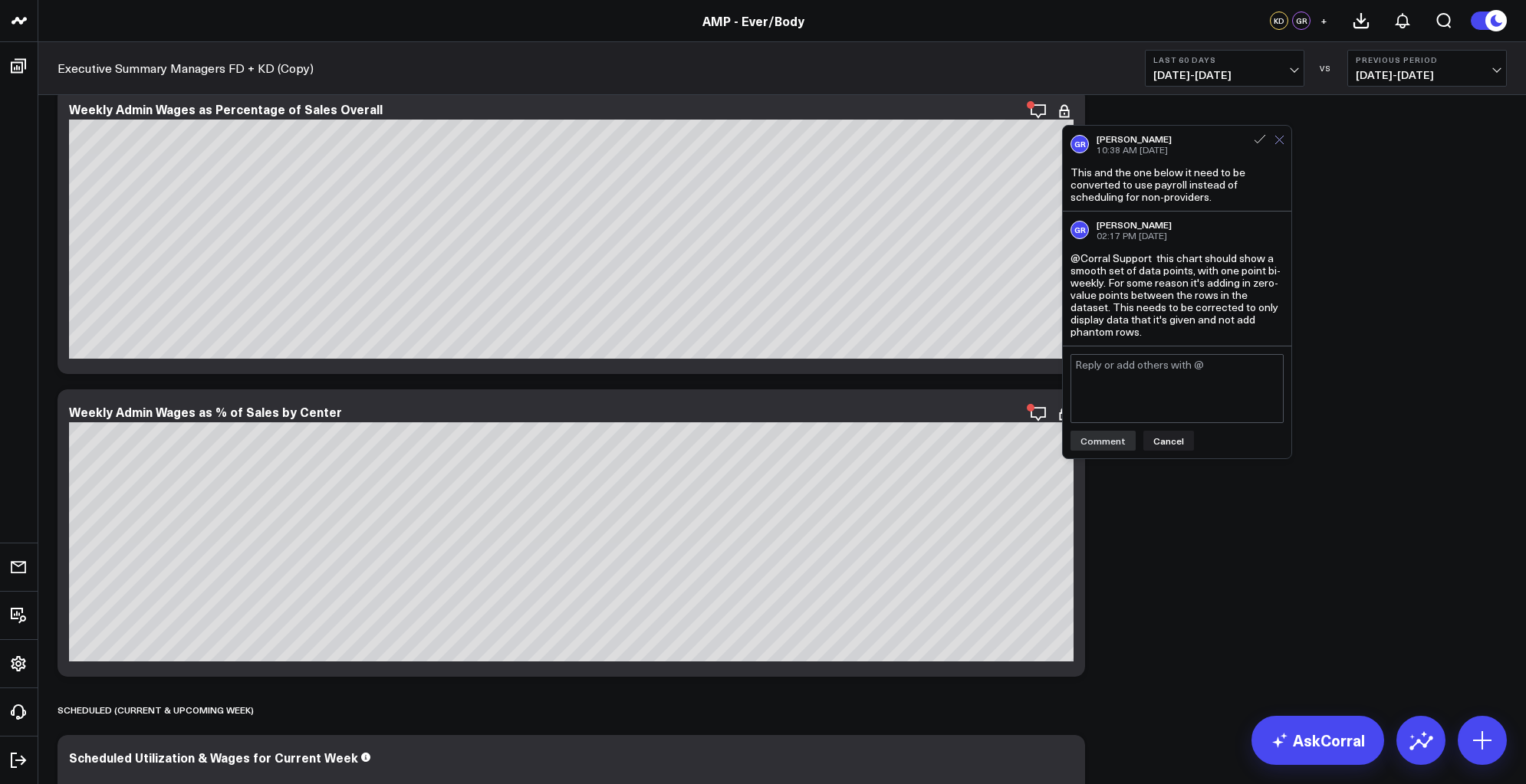
click at [1280, 138] on icon at bounding box center [1280, 140] width 8 height 8
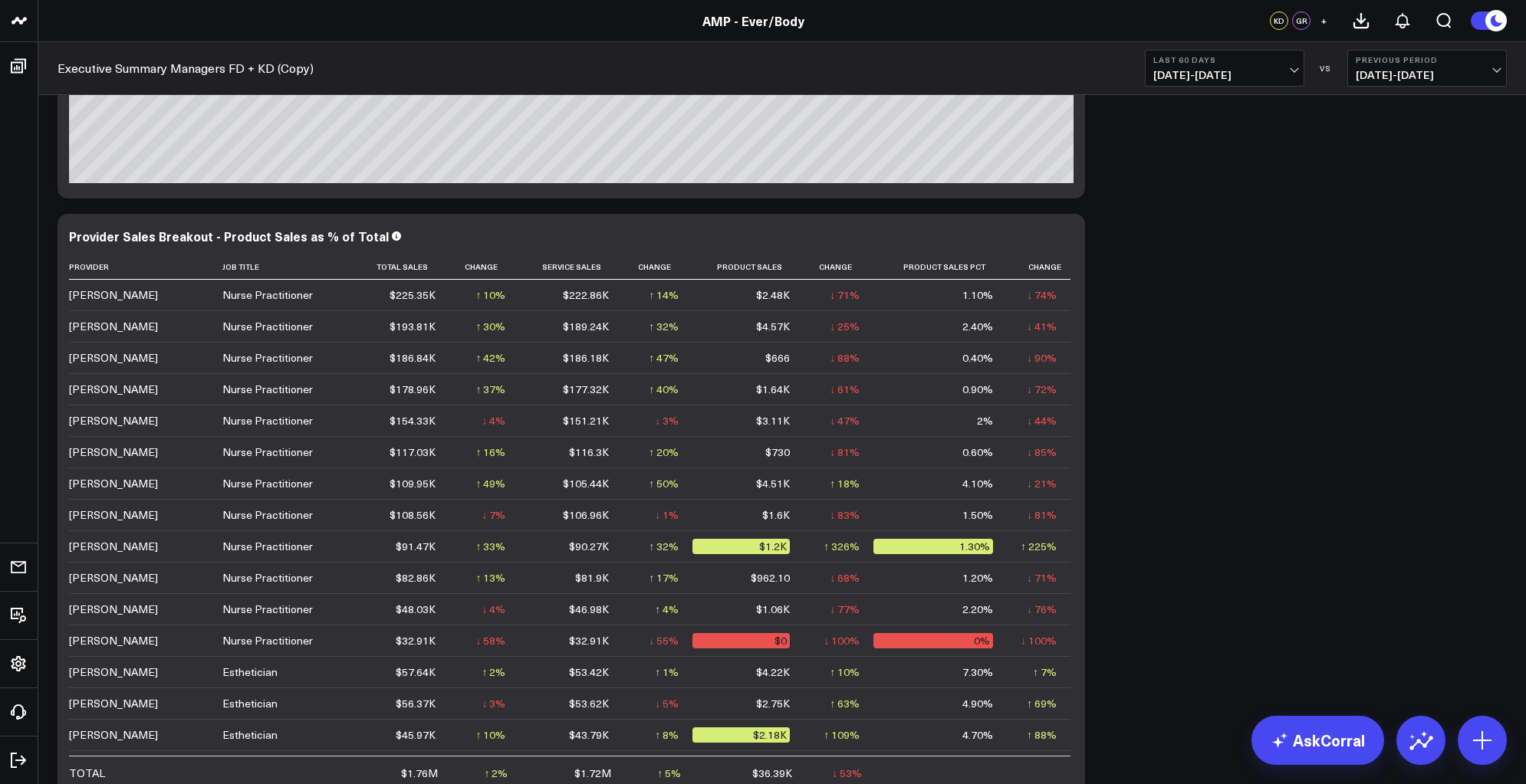
scroll to position [9942, 0]
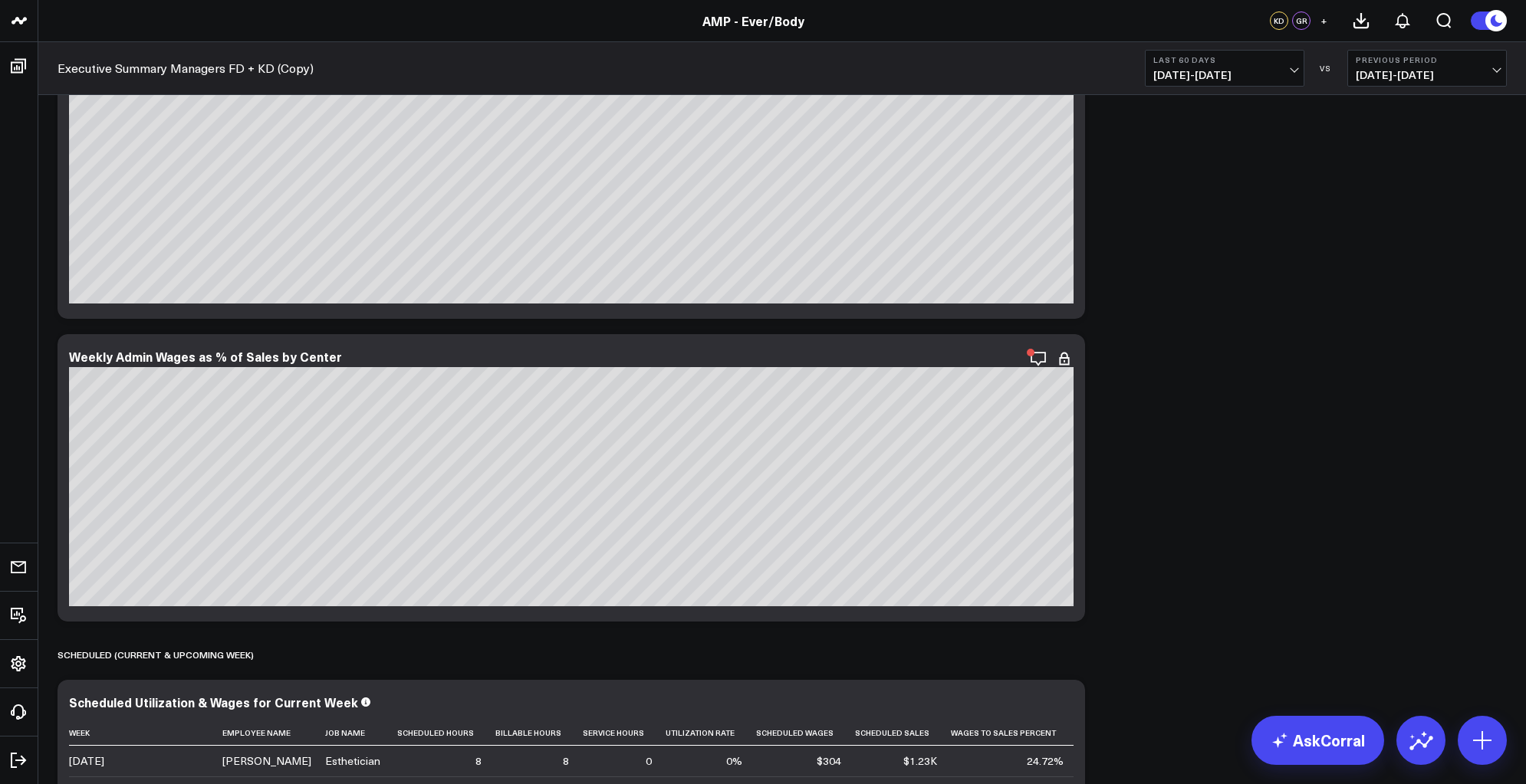
scroll to position [7014, 0]
